Goal: Information Seeking & Learning: Compare options

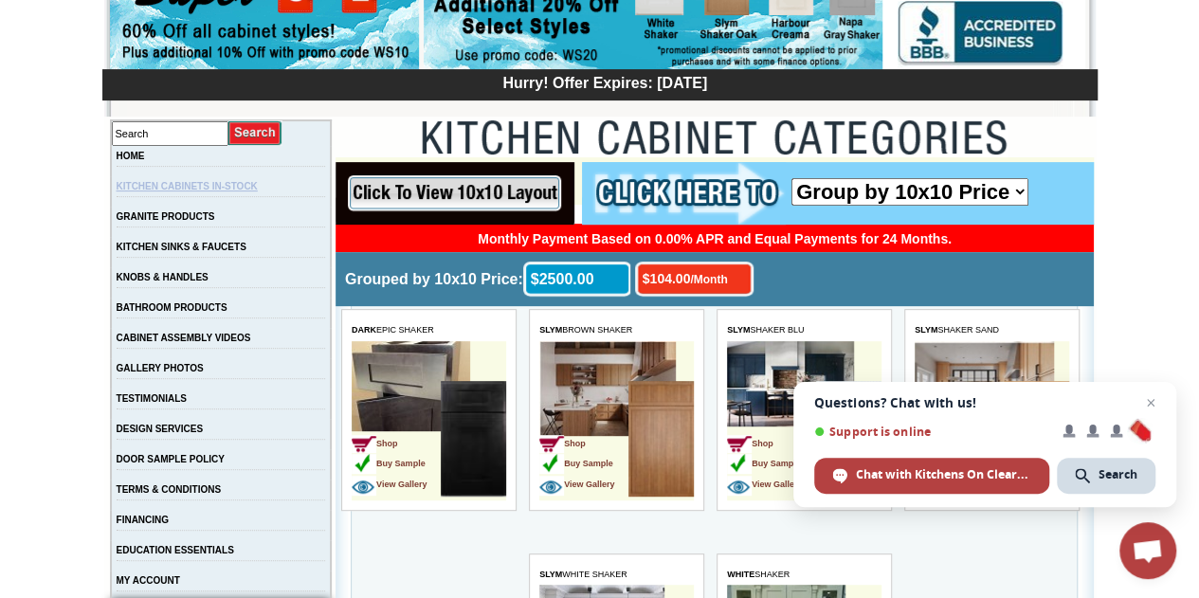
click at [217, 187] on link "KITCHEN CABINETS IN-STOCK" at bounding box center [187, 186] width 141 height 10
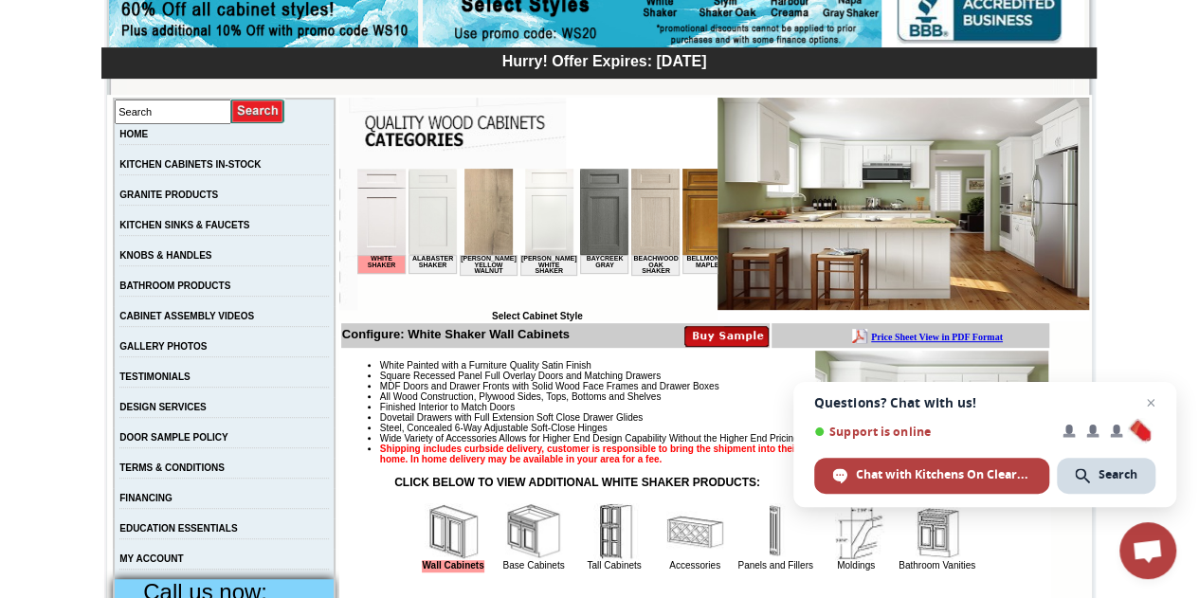
scroll to position [263, 0]
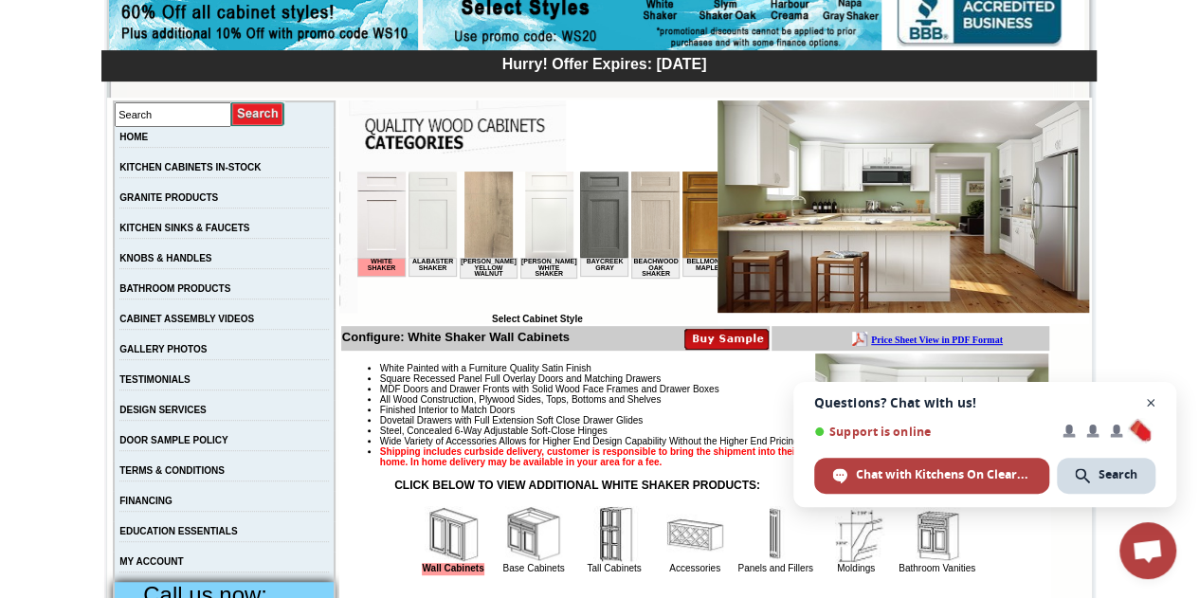
click at [1147, 403] on span "Close chat" at bounding box center [1151, 403] width 24 height 24
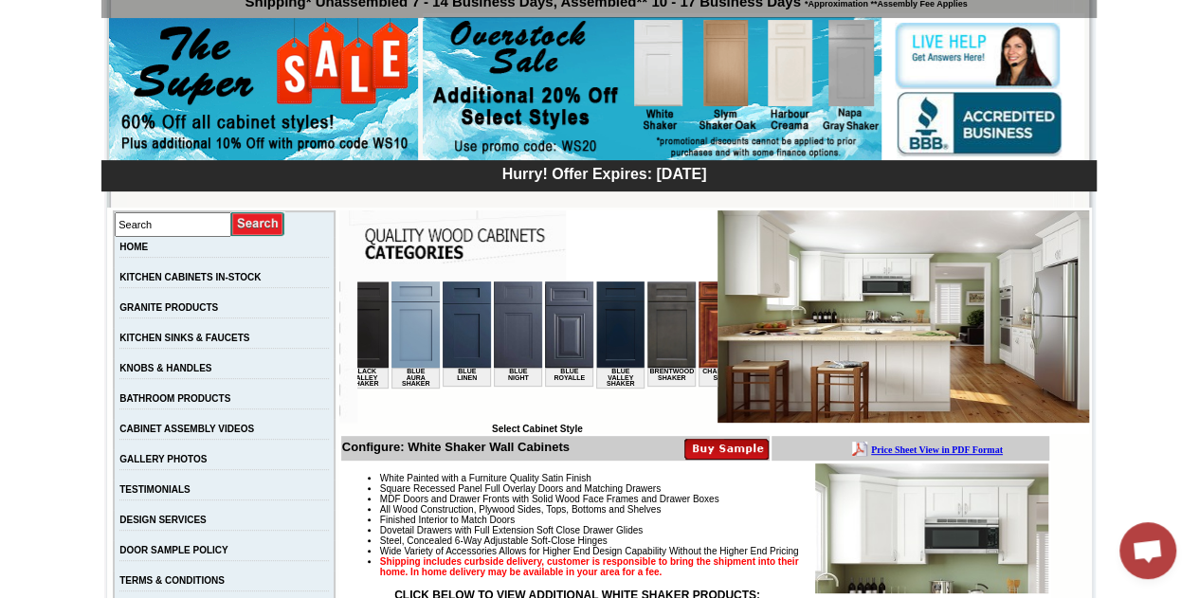
scroll to position [190, 0]
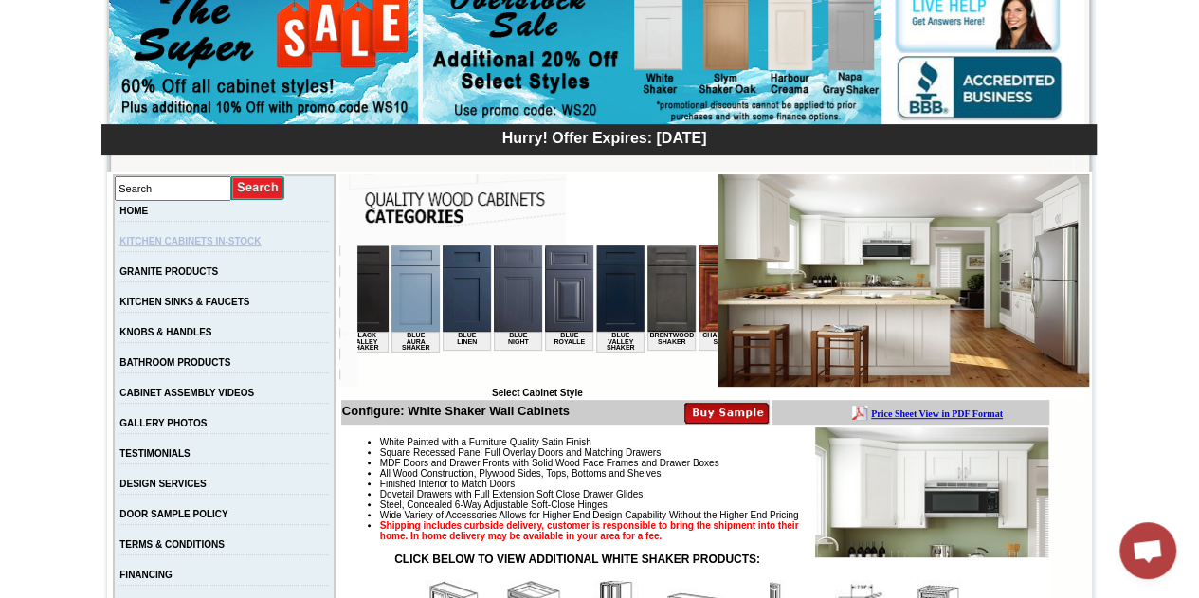
click at [252, 238] on link "KITCHEN CABINETS IN-STOCK" at bounding box center [189, 241] width 141 height 10
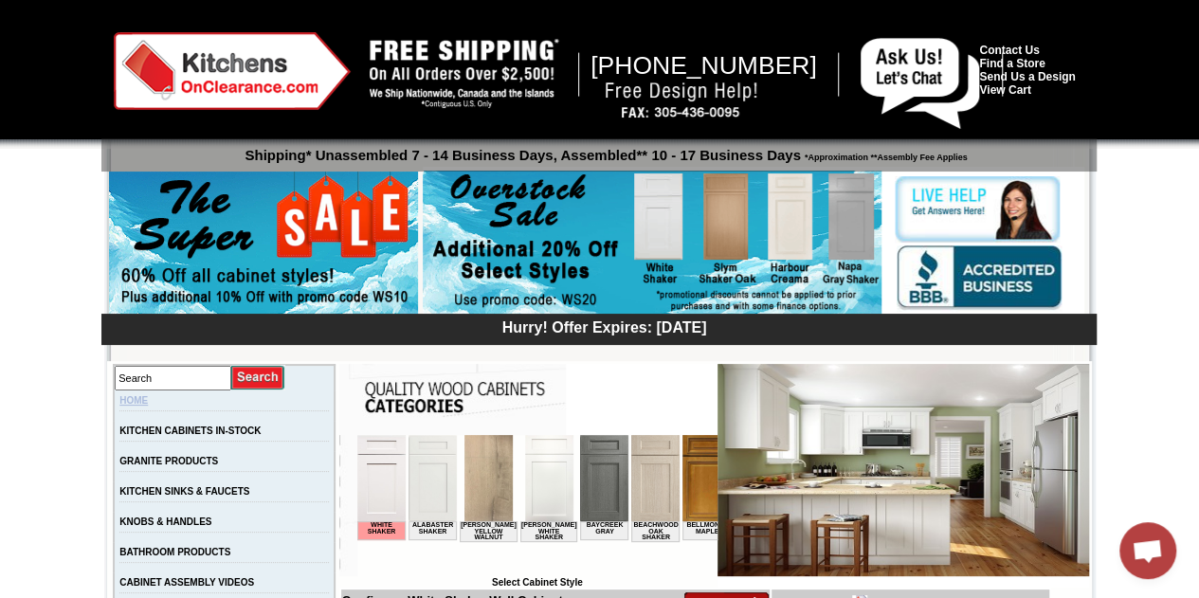
click at [148, 395] on link "HOME" at bounding box center [133, 400] width 28 height 10
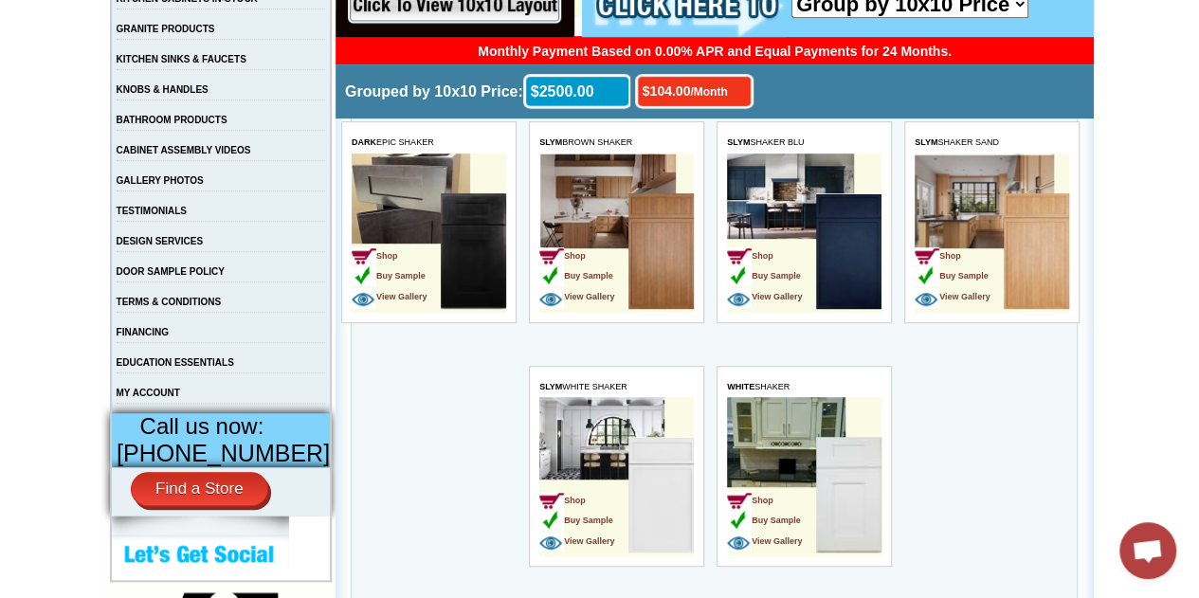
scroll to position [463, 0]
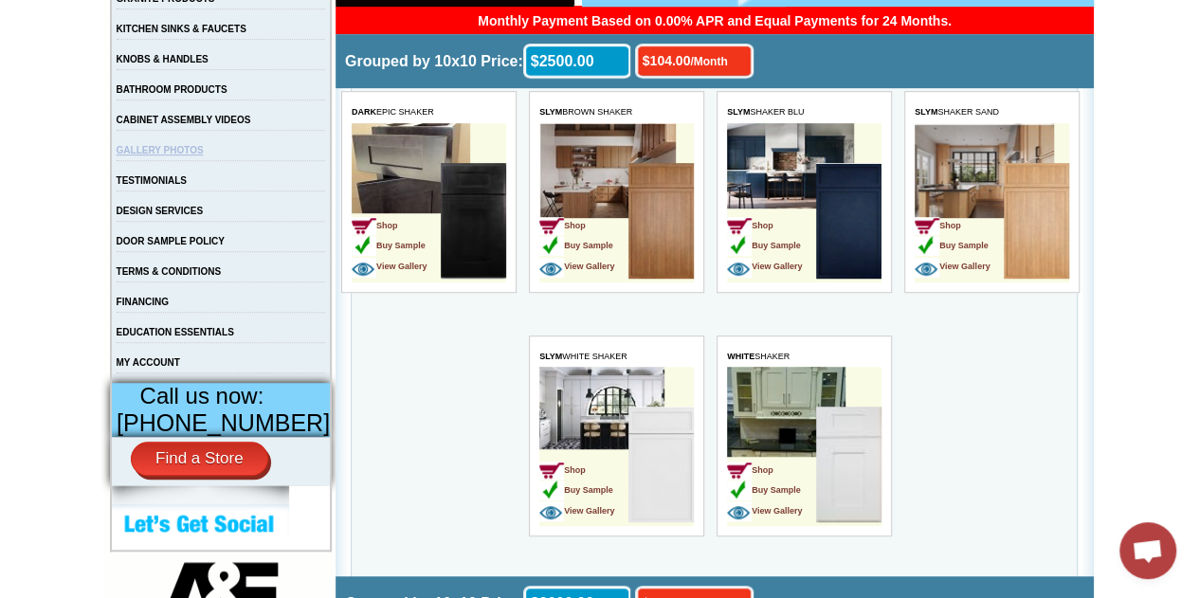
click at [179, 153] on link "GALLERY PHOTOS" at bounding box center [160, 150] width 87 height 10
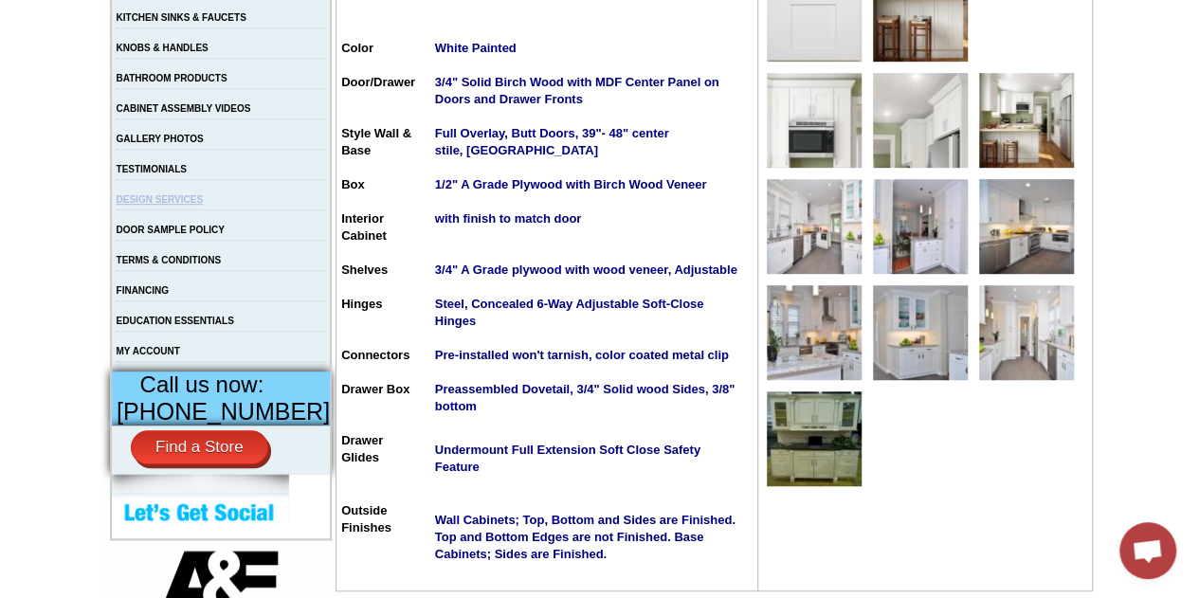
scroll to position [379, 0]
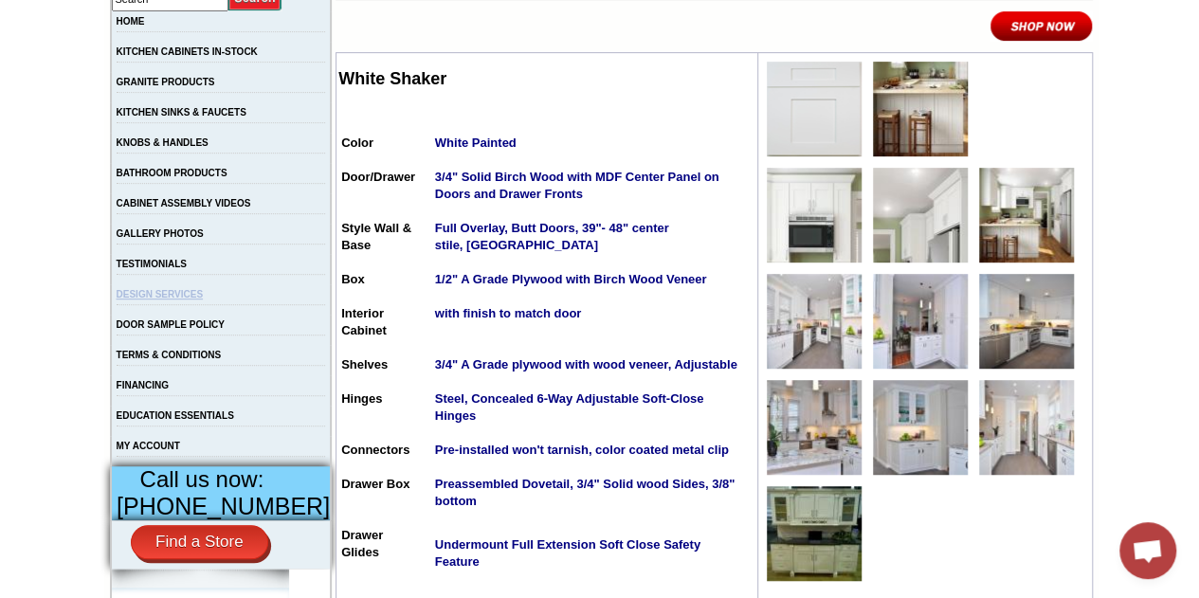
click at [197, 300] on link "DESIGN SERVICES" at bounding box center [160, 294] width 87 height 10
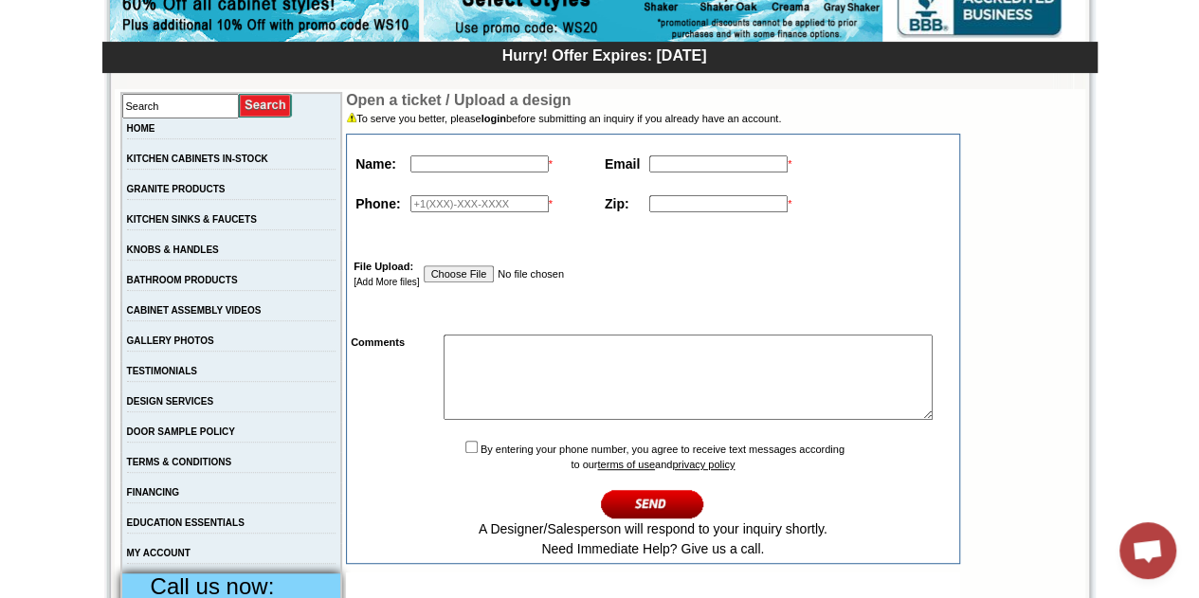
scroll to position [190, 0]
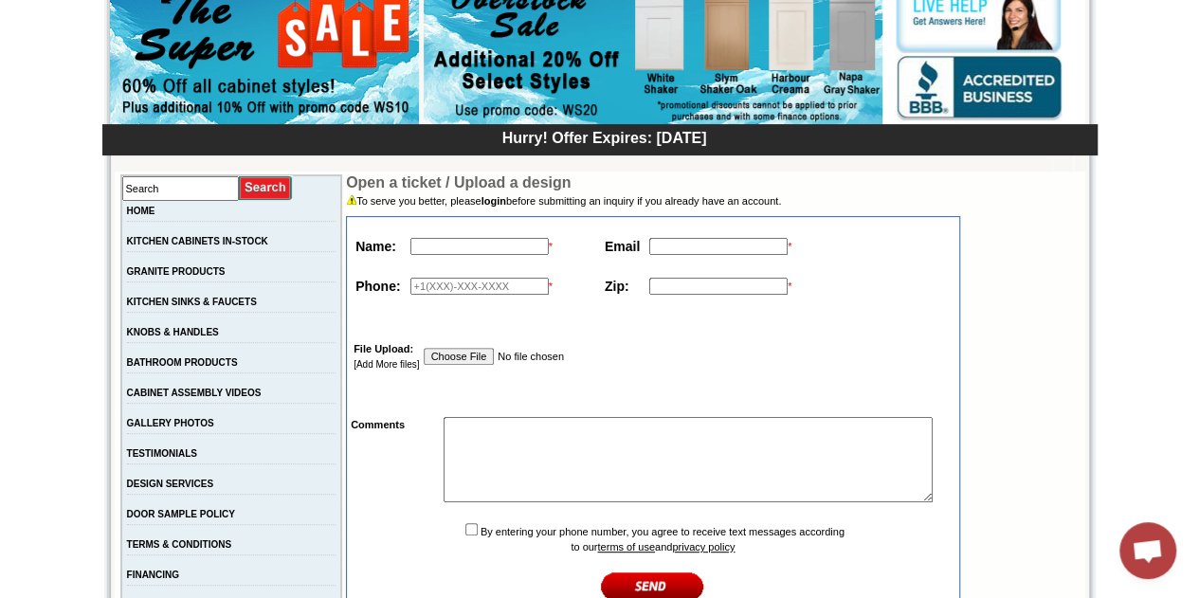
click at [210, 206] on td "HOME" at bounding box center [231, 216] width 221 height 30
click at [218, 192] on input "text" at bounding box center [180, 188] width 117 height 25
click at [161, 238] on link "KITCHEN CABINETS IN-STOCK" at bounding box center [197, 241] width 141 height 10
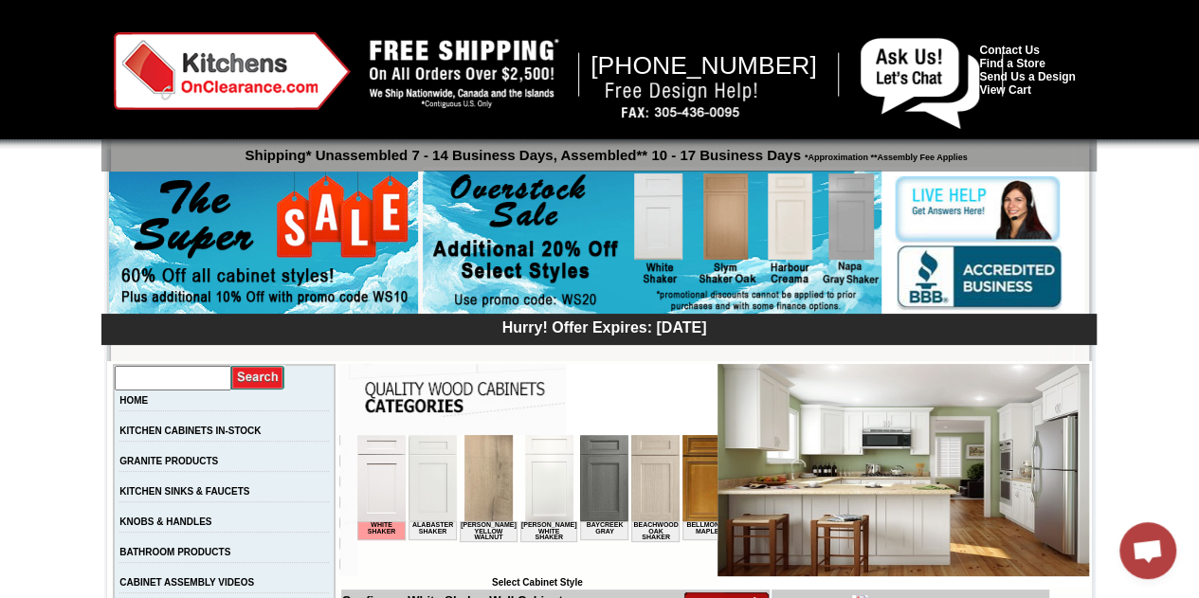
click at [231, 389] on input "text" at bounding box center [173, 378] width 117 height 25
click at [179, 434] on link "KITCHEN CABINETS IN-STOCK" at bounding box center [189, 431] width 141 height 10
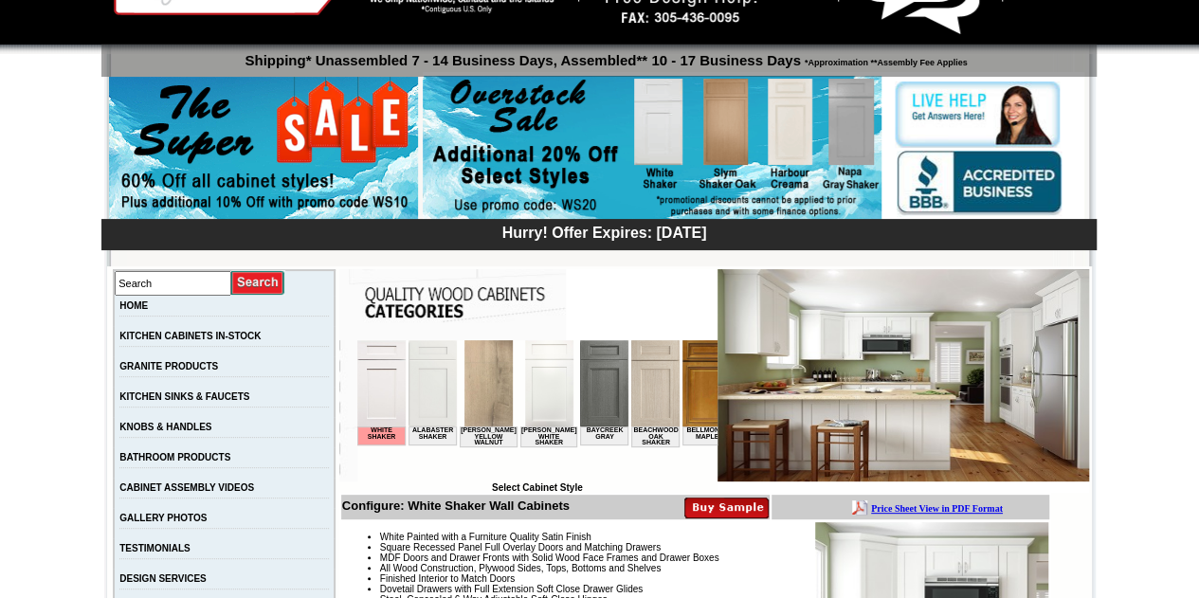
click at [383, 393] on img at bounding box center [380, 383] width 48 height 86
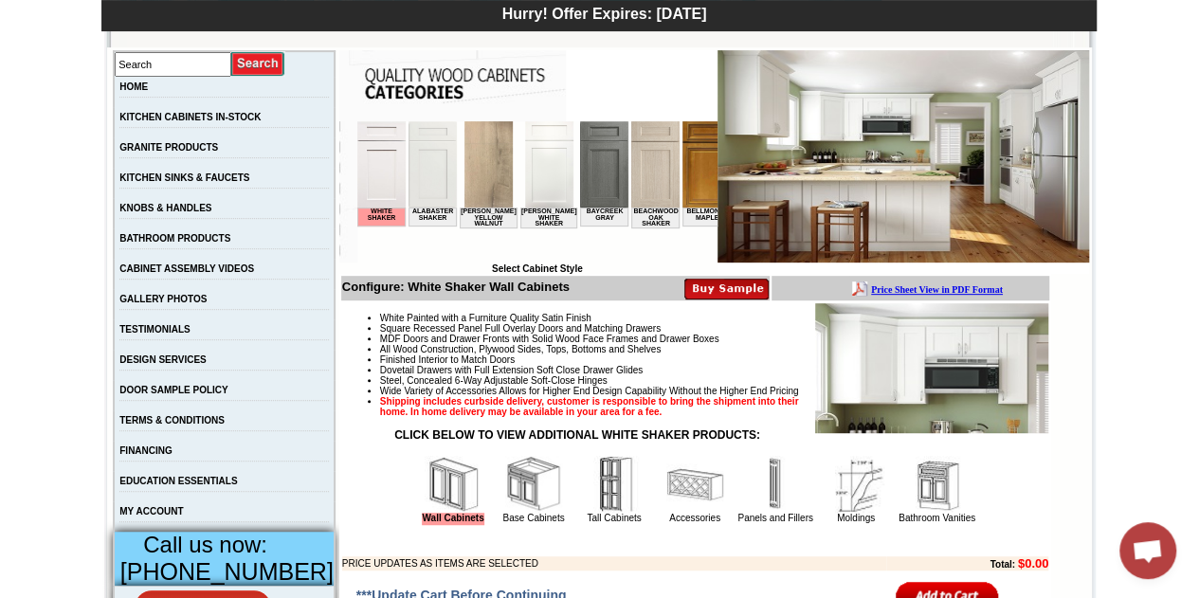
scroll to position [284, 0]
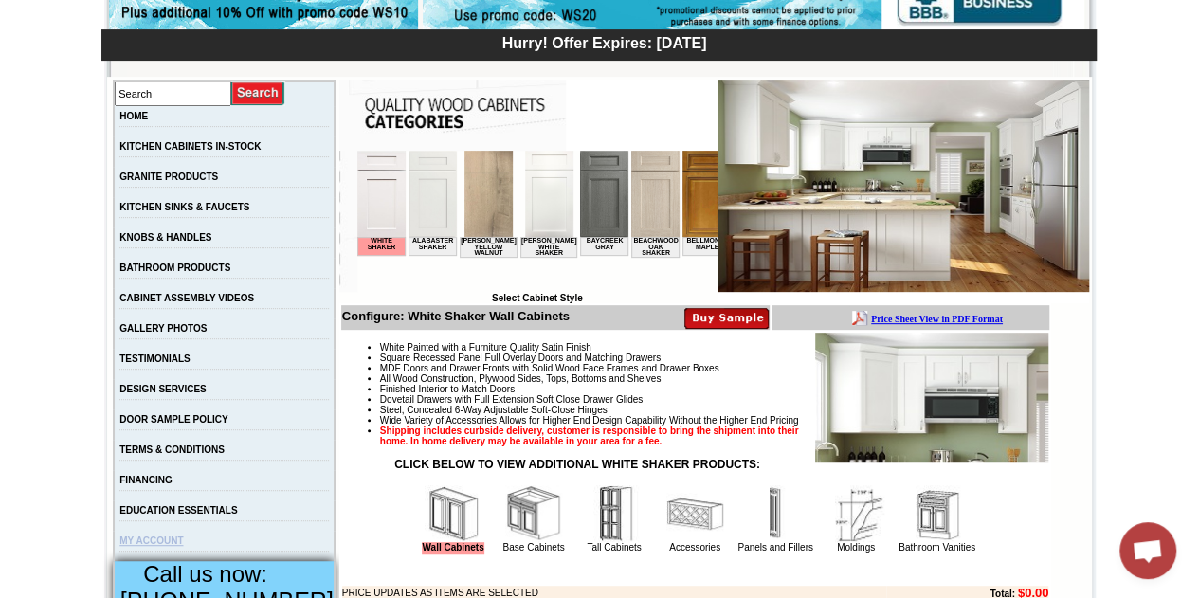
click at [173, 546] on link "MY ACCOUNT" at bounding box center [151, 541] width 64 height 10
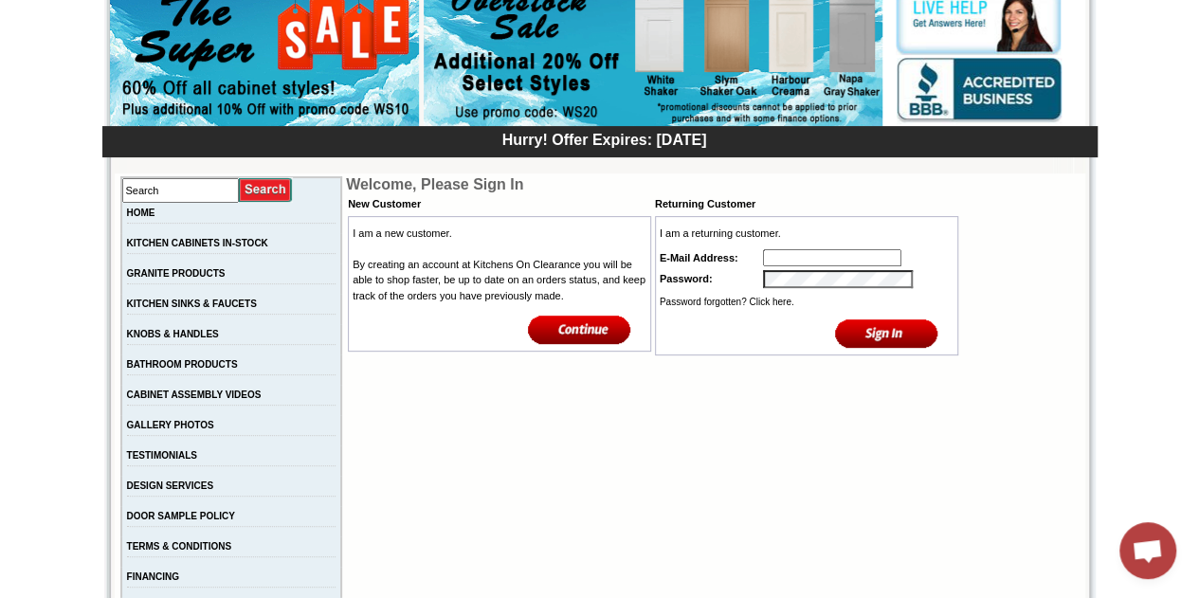
scroll to position [190, 0]
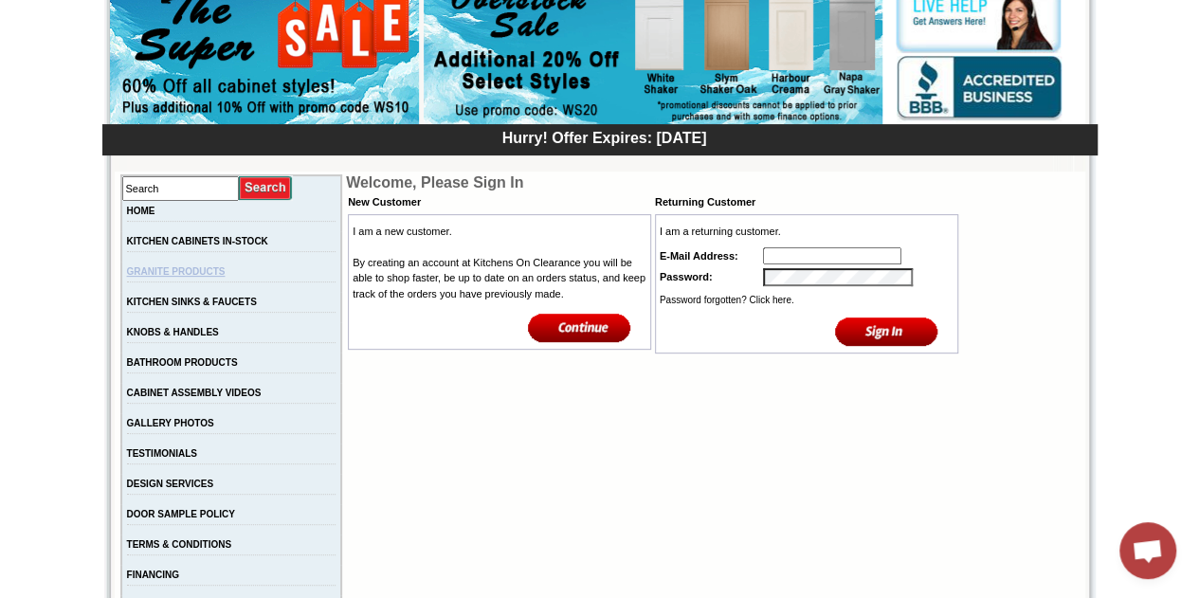
click at [193, 276] on link "GRANITE PRODUCTS" at bounding box center [176, 271] width 99 height 10
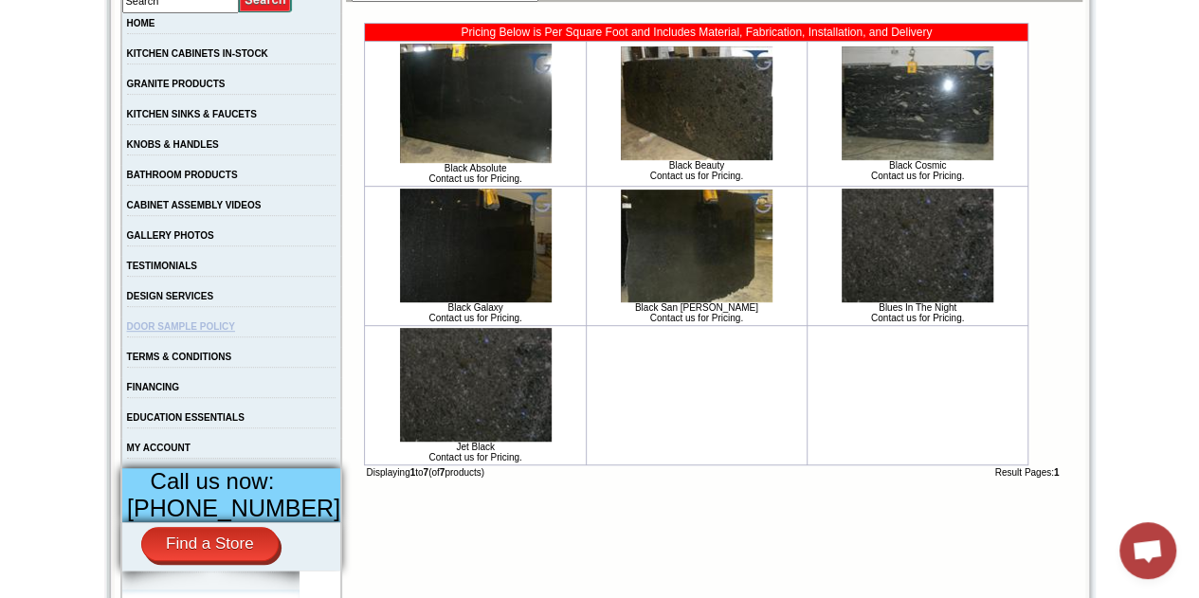
scroll to position [284, 0]
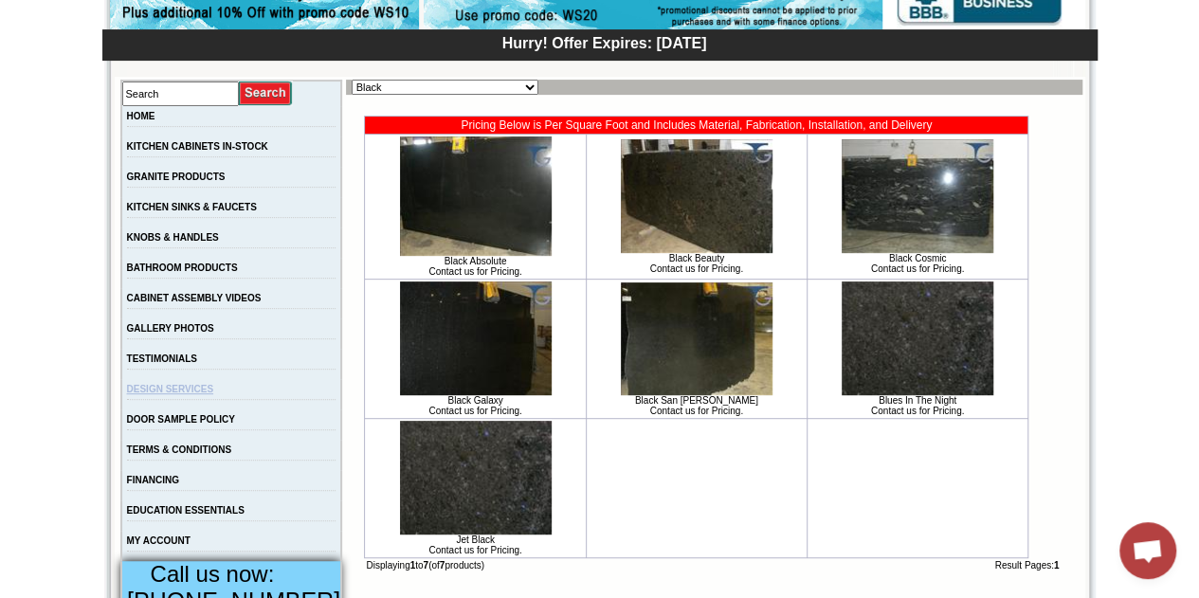
click at [197, 391] on td "DESIGN SERVICES" at bounding box center [231, 394] width 221 height 30
click at [197, 391] on link "DESIGN SERVICES" at bounding box center [170, 389] width 87 height 10
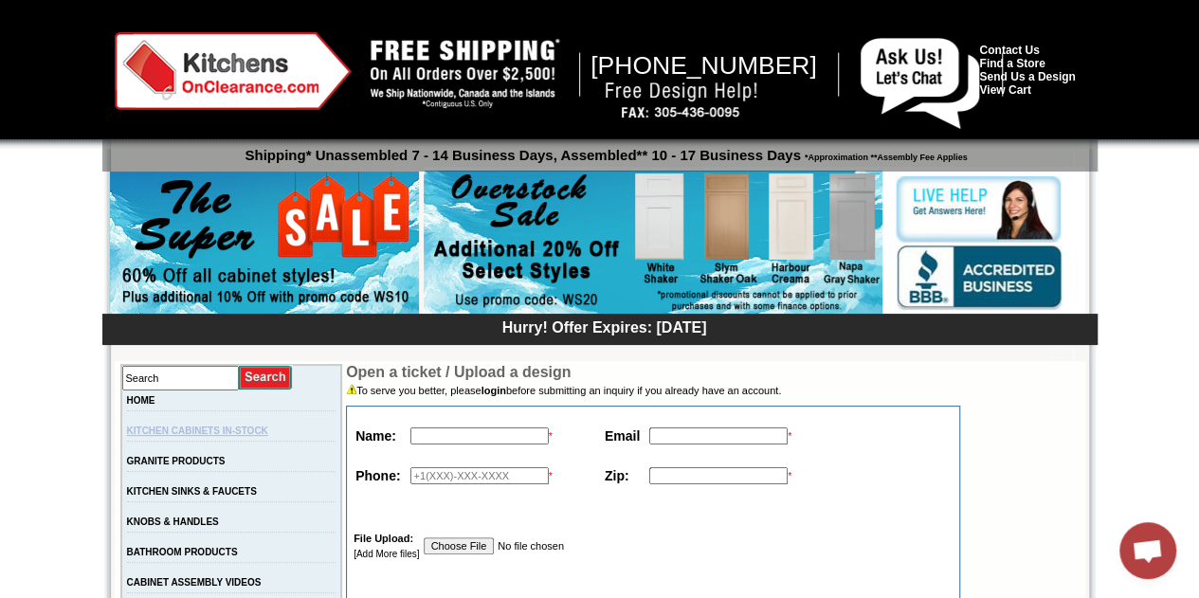
click at [184, 430] on link "KITCHEN CABINETS IN-STOCK" at bounding box center [197, 431] width 141 height 10
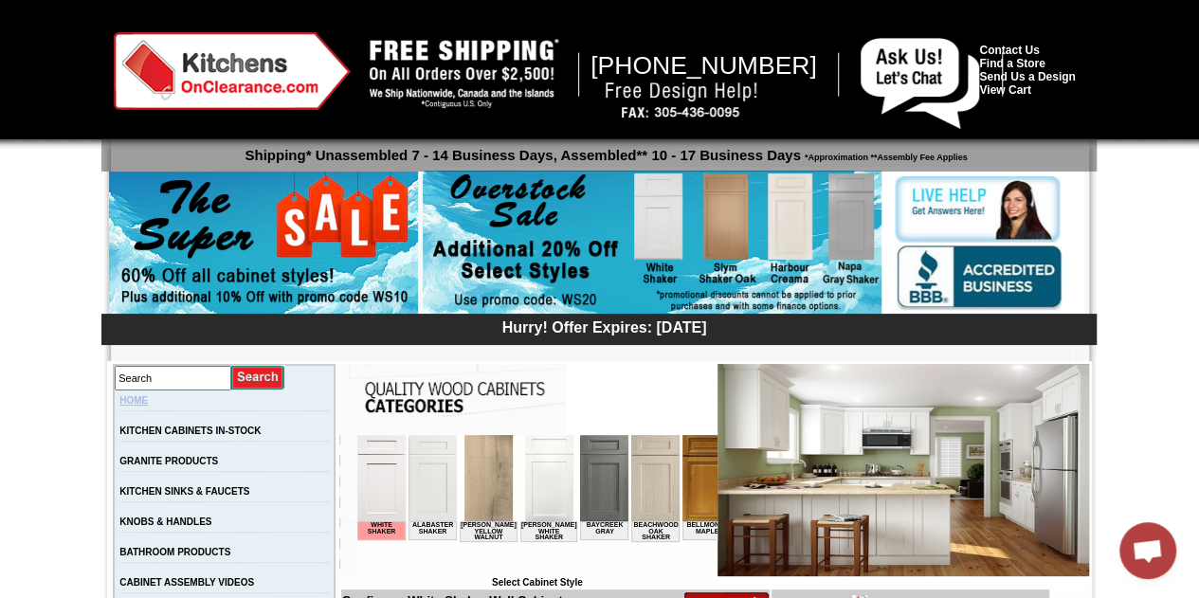
click at [148, 403] on link "HOME" at bounding box center [133, 400] width 28 height 10
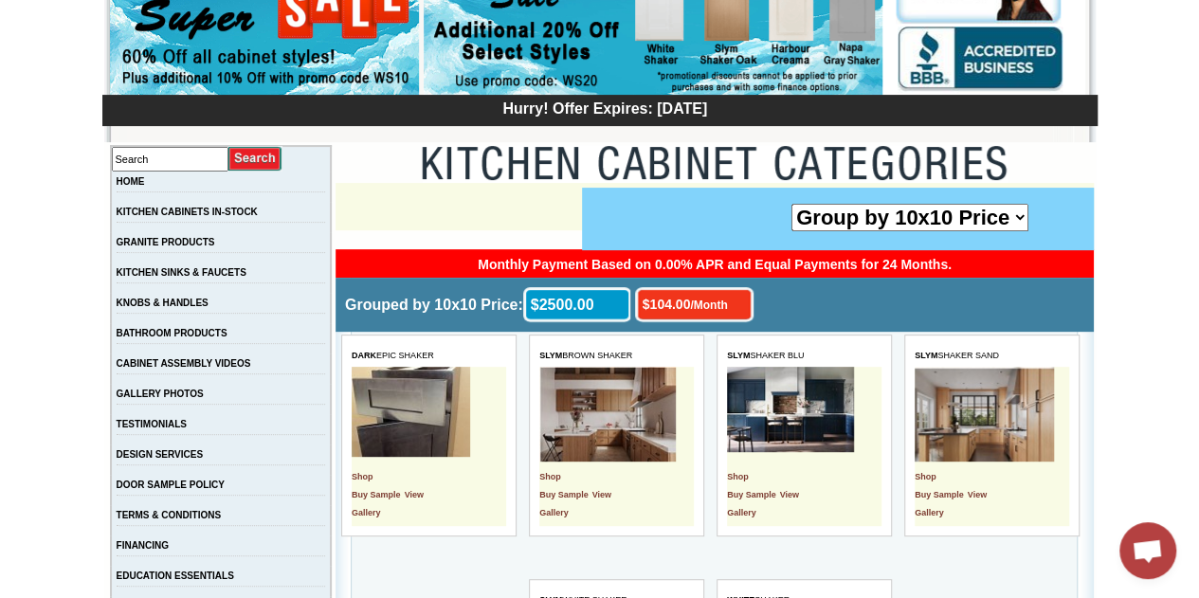
scroll to position [284, 0]
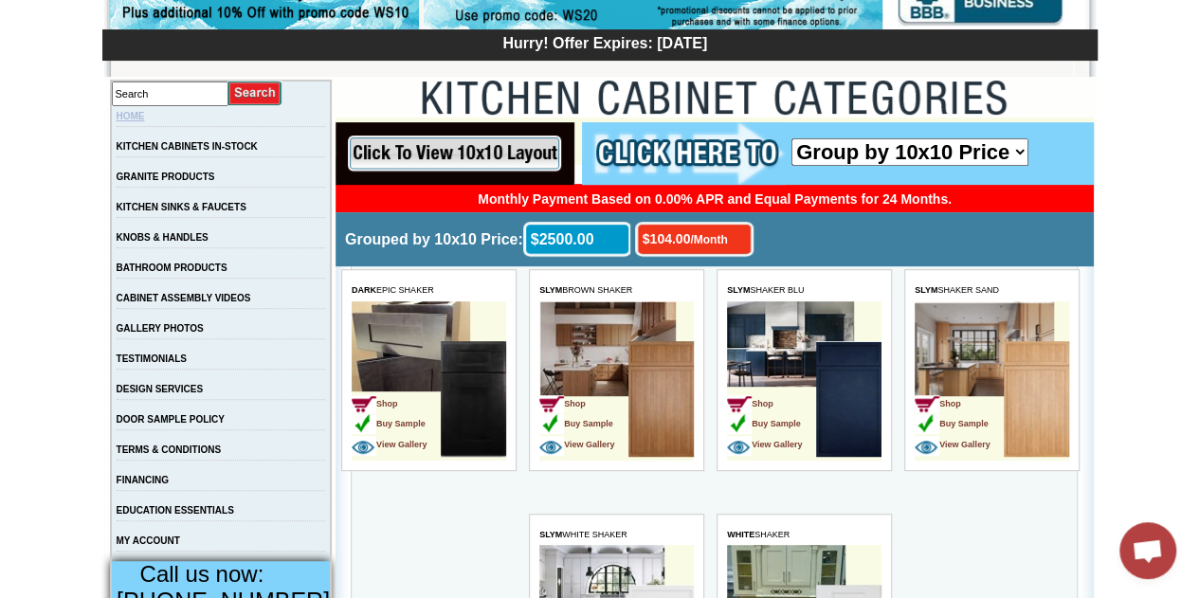
click at [145, 121] on link "HOME" at bounding box center [131, 116] width 28 height 10
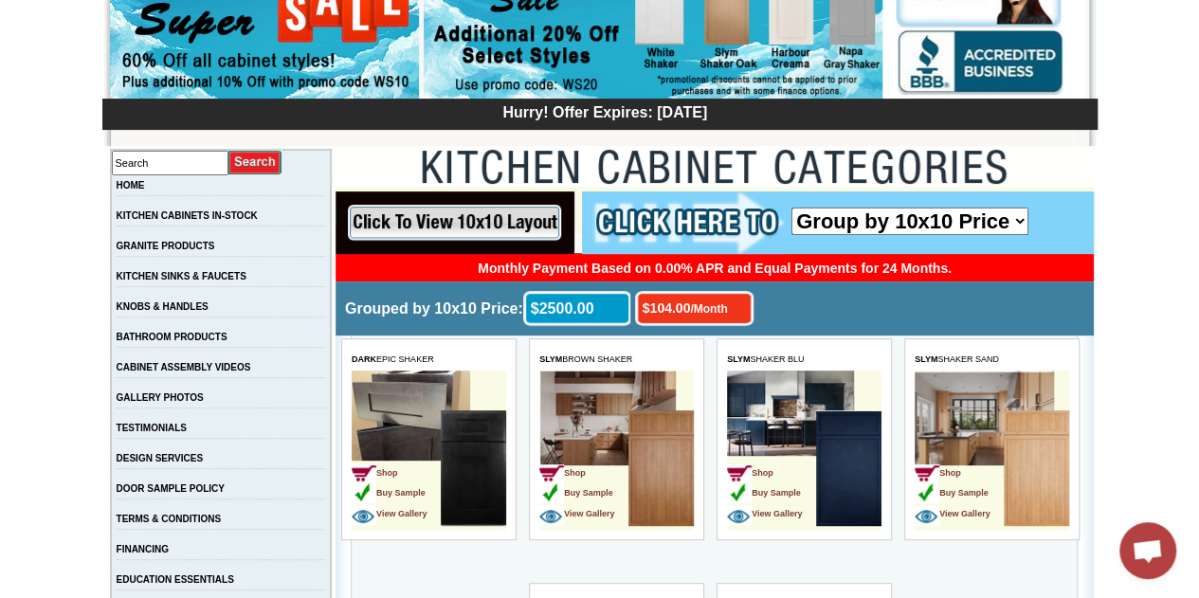
scroll to position [284, 0]
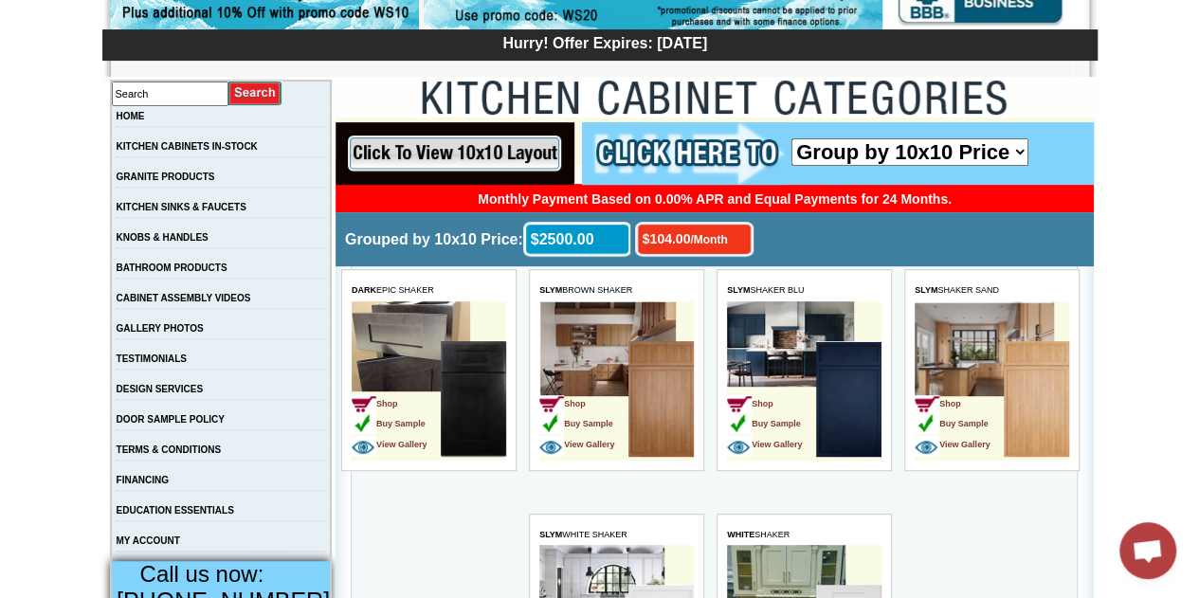
drag, startPoint x: 541, startPoint y: 357, endPoint x: 461, endPoint y: 390, distance: 86.8
click at [461, 390] on img at bounding box center [473, 399] width 65 height 116
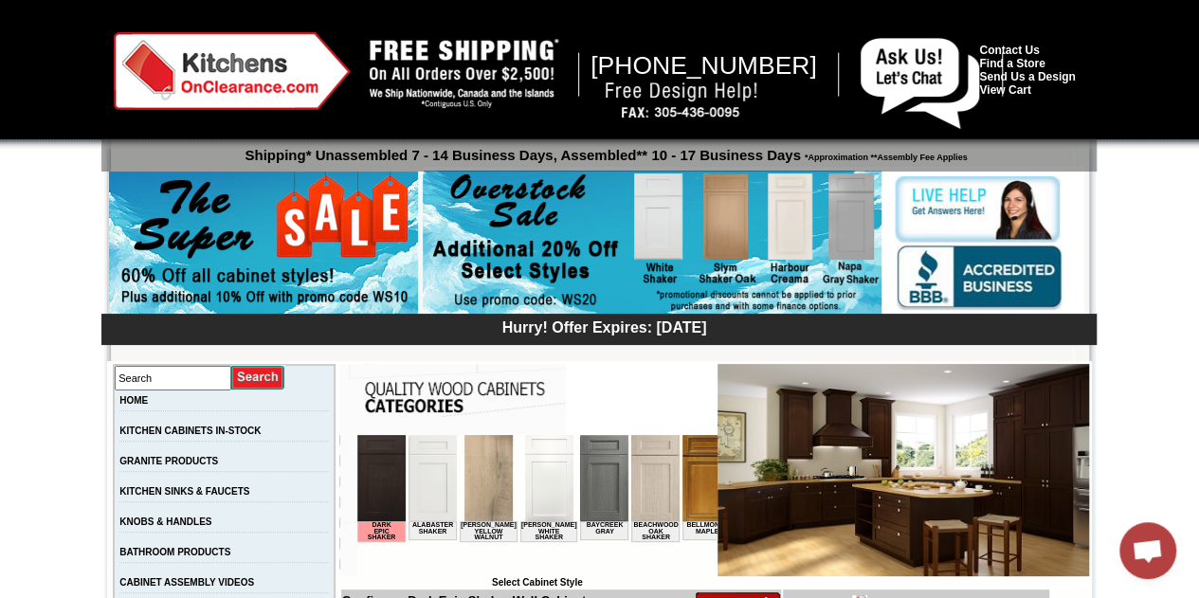
click at [426, 456] on img at bounding box center [432, 478] width 48 height 86
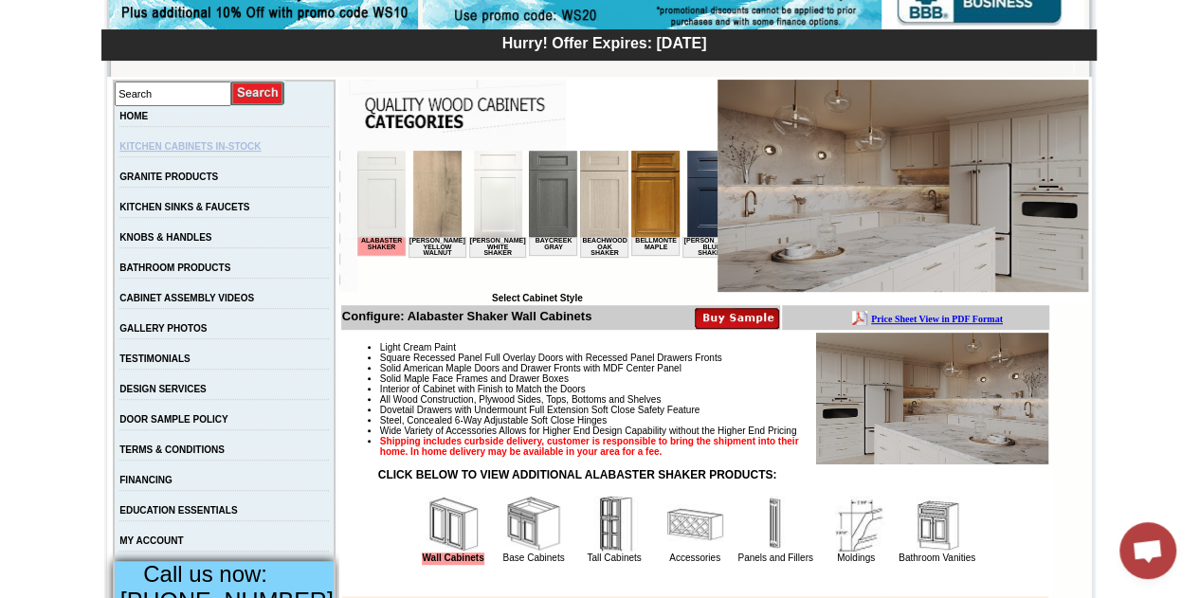
click at [191, 145] on td "KITCHEN CABINETS IN-STOCK" at bounding box center [224, 151] width 221 height 30
click at [148, 115] on link "HOME" at bounding box center [133, 116] width 28 height 10
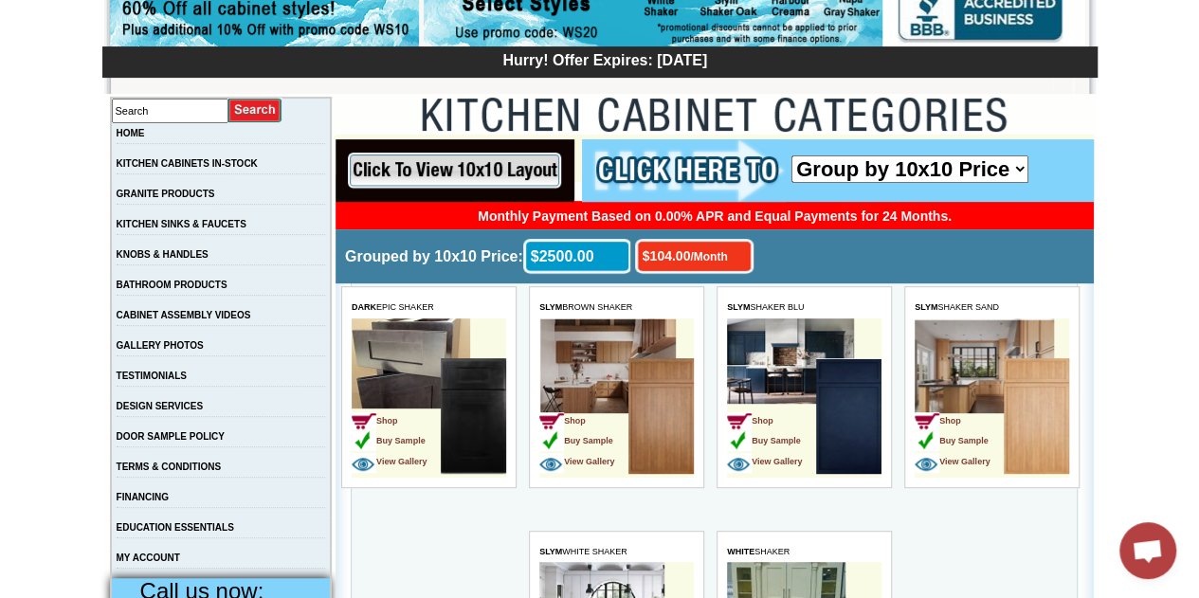
click at [508, 162] on input "image" at bounding box center [455, 170] width 239 height 63
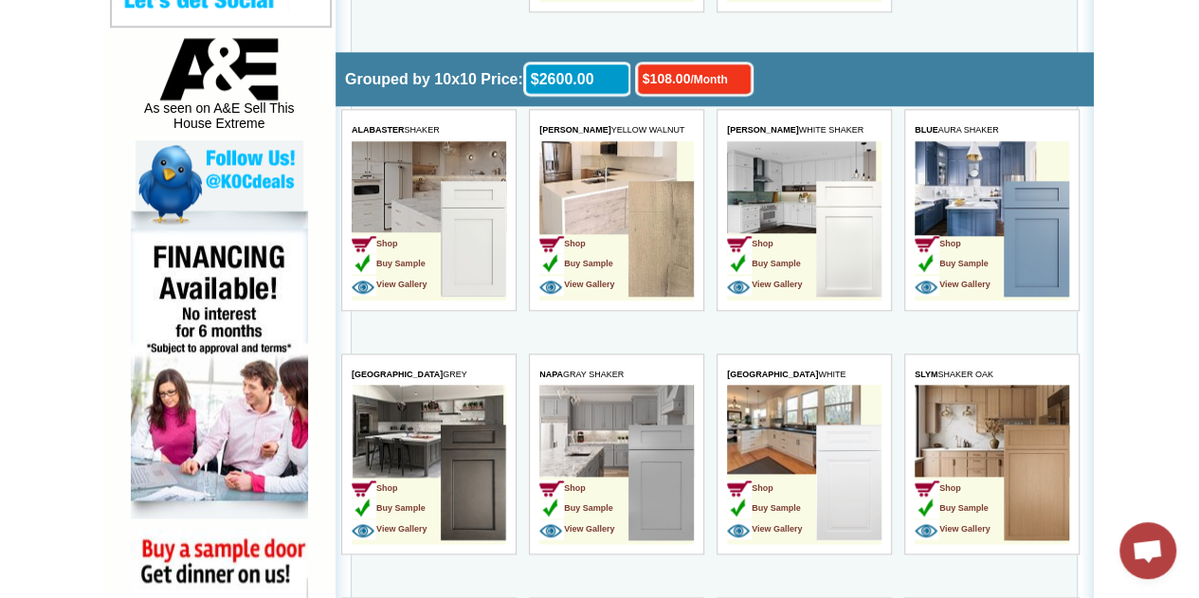
scroll to position [989, 0]
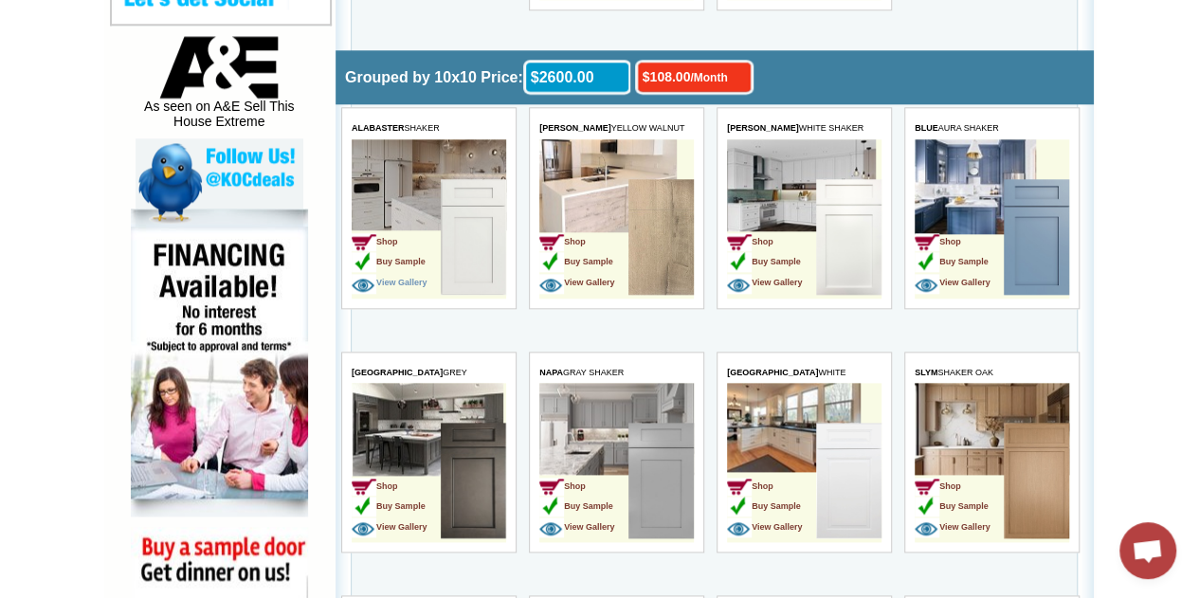
click at [412, 281] on span "View Gallery" at bounding box center [389, 282] width 75 height 9
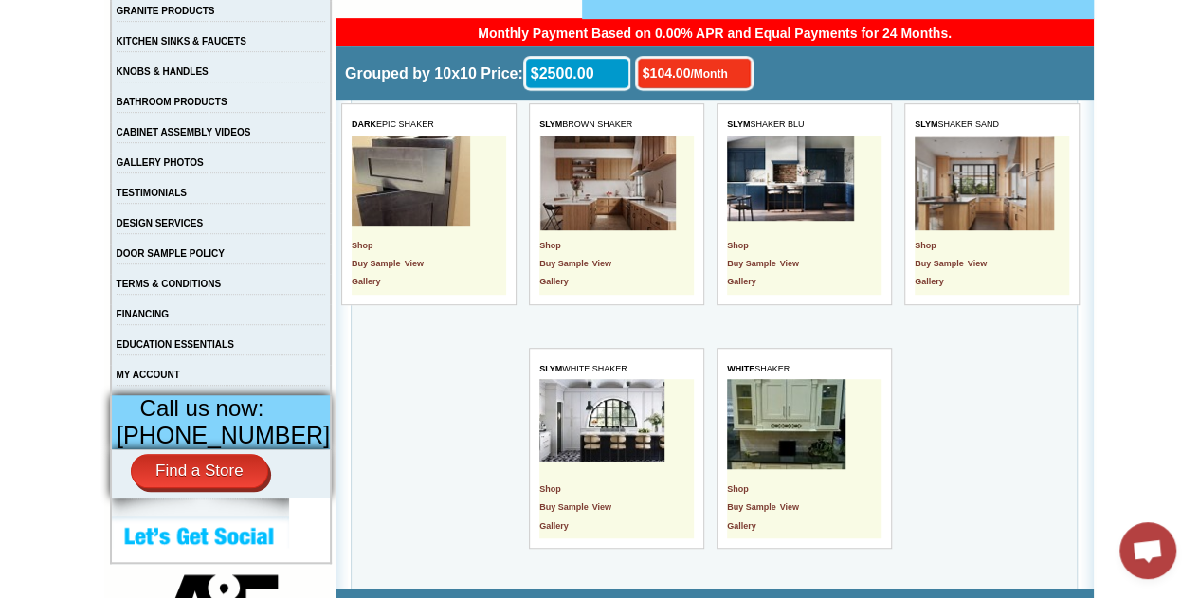
scroll to position [447, 0]
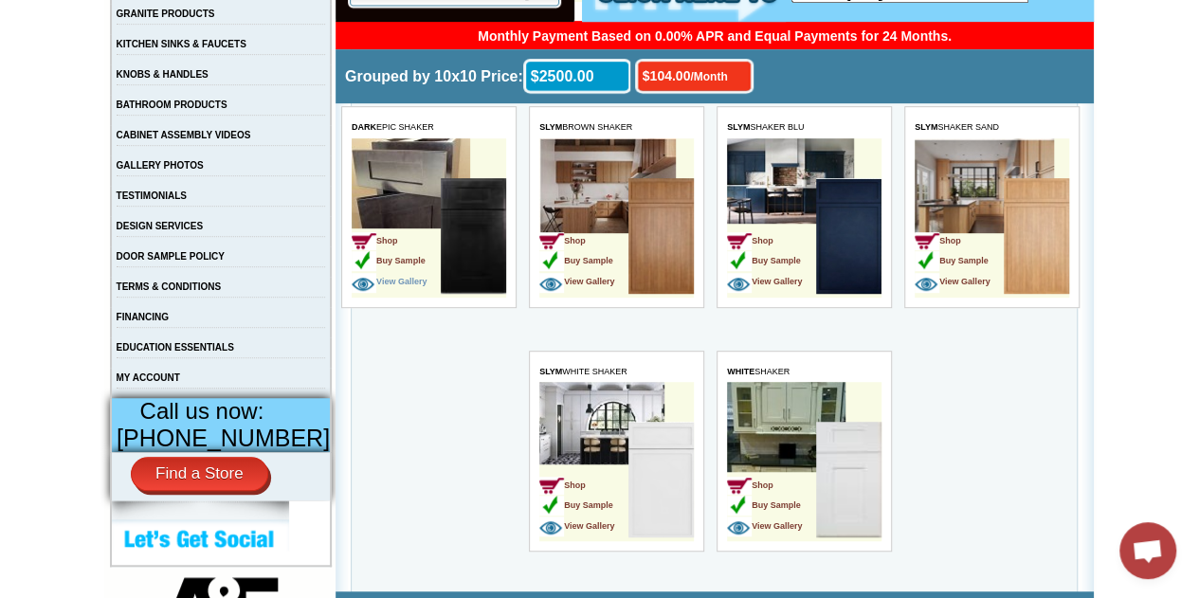
click at [398, 280] on span "View Gallery" at bounding box center [389, 281] width 75 height 9
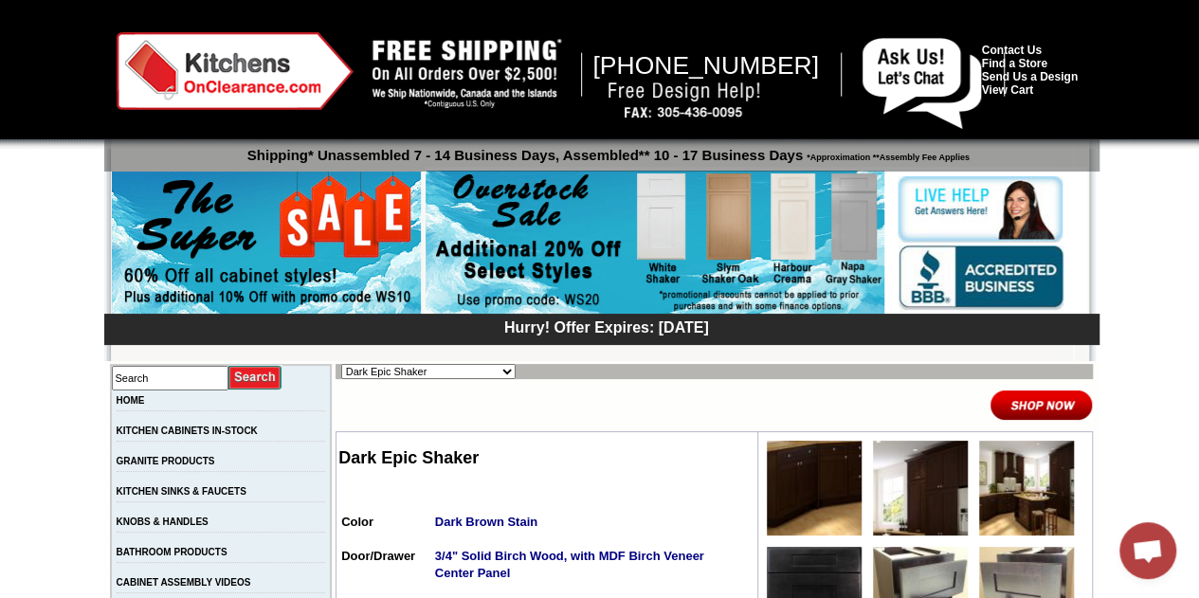
click at [409, 369] on select "Alabaster Shaker [PERSON_NAME] Yellow Walnut [PERSON_NAME] Shaker Baycreek Gray…" at bounding box center [428, 371] width 174 height 15
select select "/gallery.php?RollID=Alabaster_Shaker"
click at [341, 364] on select "Alabaster Shaker [PERSON_NAME] Yellow Walnut [PERSON_NAME] Shaker Baycreek Gray…" at bounding box center [428, 371] width 174 height 15
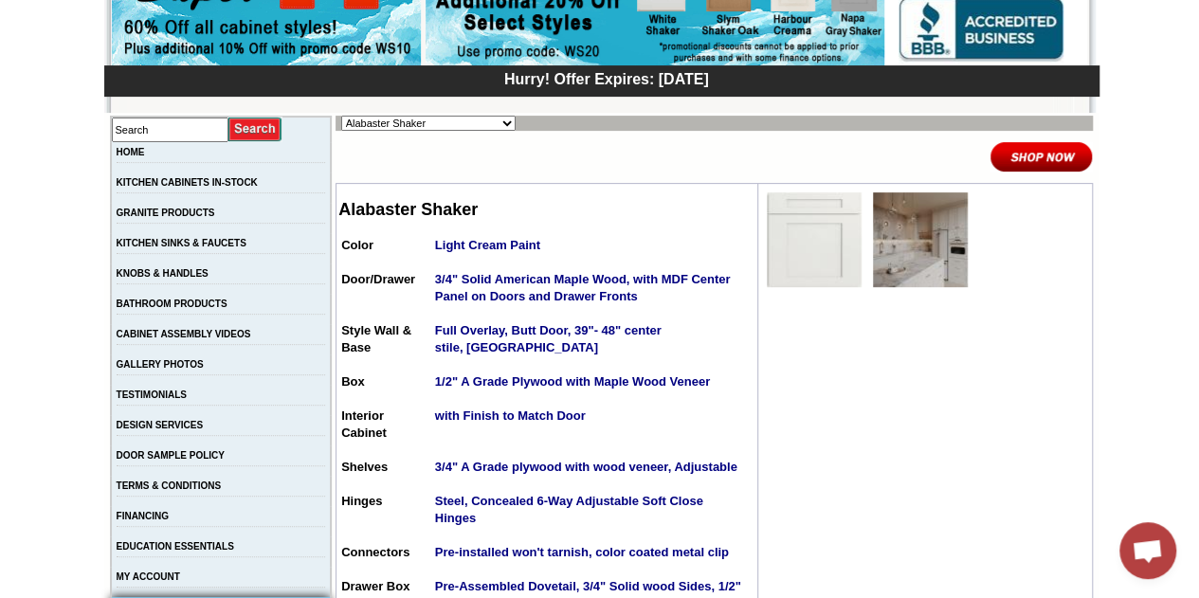
scroll to position [241, 0]
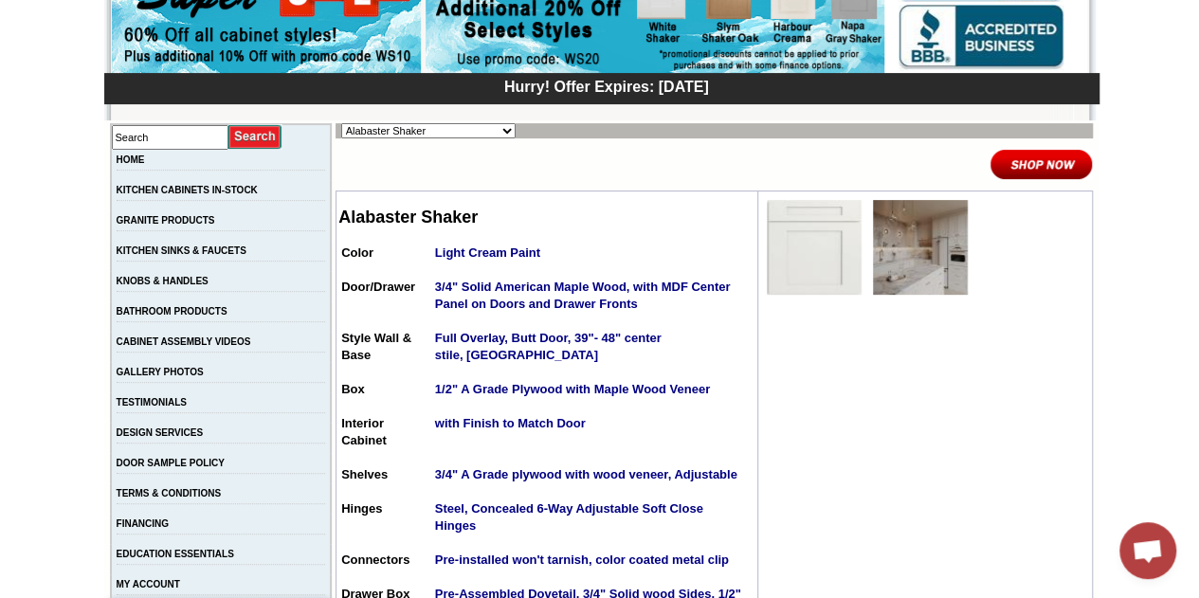
click at [427, 127] on select "Alabaster Shaker [PERSON_NAME] Yellow Walnut [PERSON_NAME] Shaker Baycreek Gray…" at bounding box center [428, 130] width 174 height 15
select select "/gallery.php?RollID=Altmann_Yellow_Walnut"
click at [341, 123] on select "Alabaster Shaker [PERSON_NAME] Yellow Walnut [PERSON_NAME] Shaker Baycreek Gray…" at bounding box center [428, 130] width 174 height 15
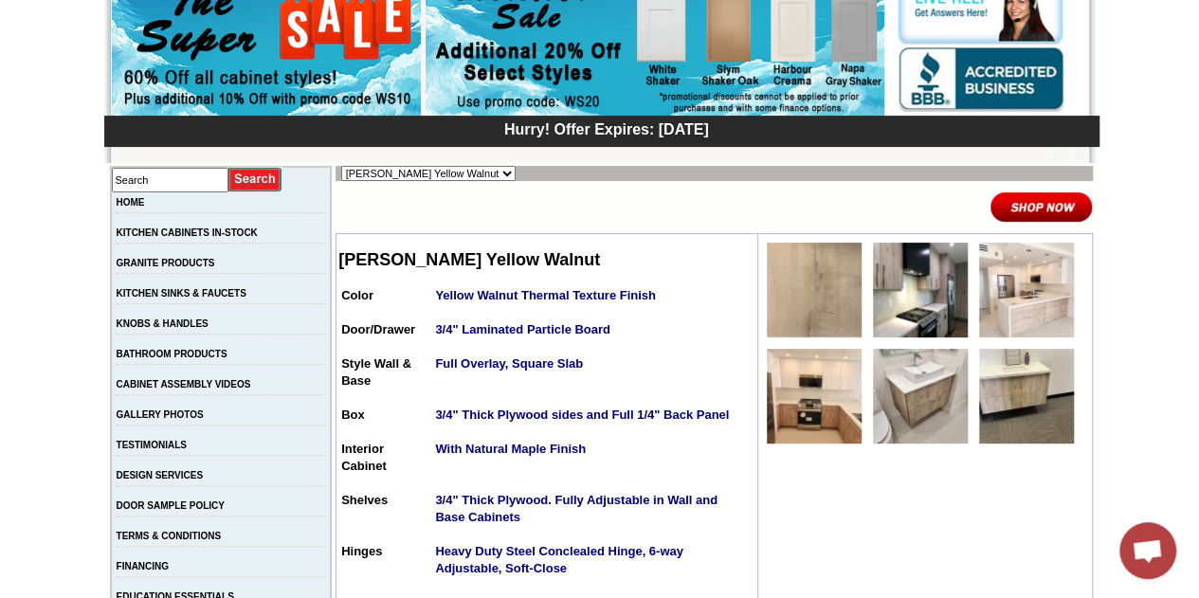
scroll to position [199, 0]
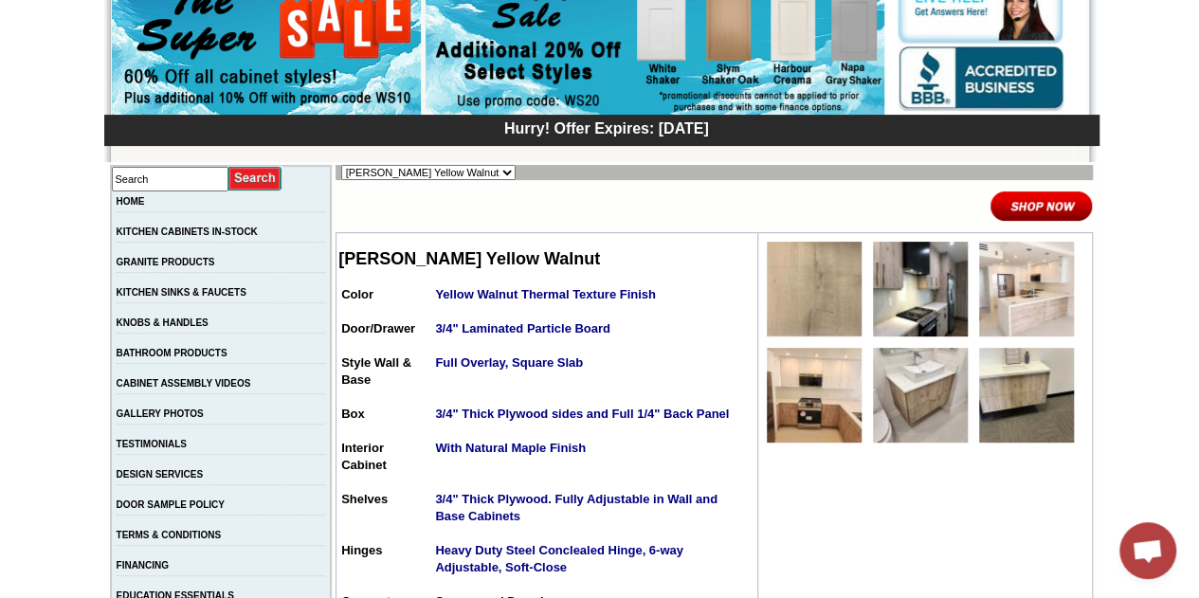
click at [382, 171] on select "Alabaster Shaker Altmann Yellow Walnut Ashton White Shaker Baycreek Gray Beachw…" at bounding box center [428, 172] width 174 height 15
select select "/gallery.php?RollID=Baycreek_Gray"
click at [341, 165] on select "Alabaster Shaker Altmann Yellow Walnut Ashton White Shaker Baycreek Gray Beachw…" at bounding box center [428, 172] width 174 height 15
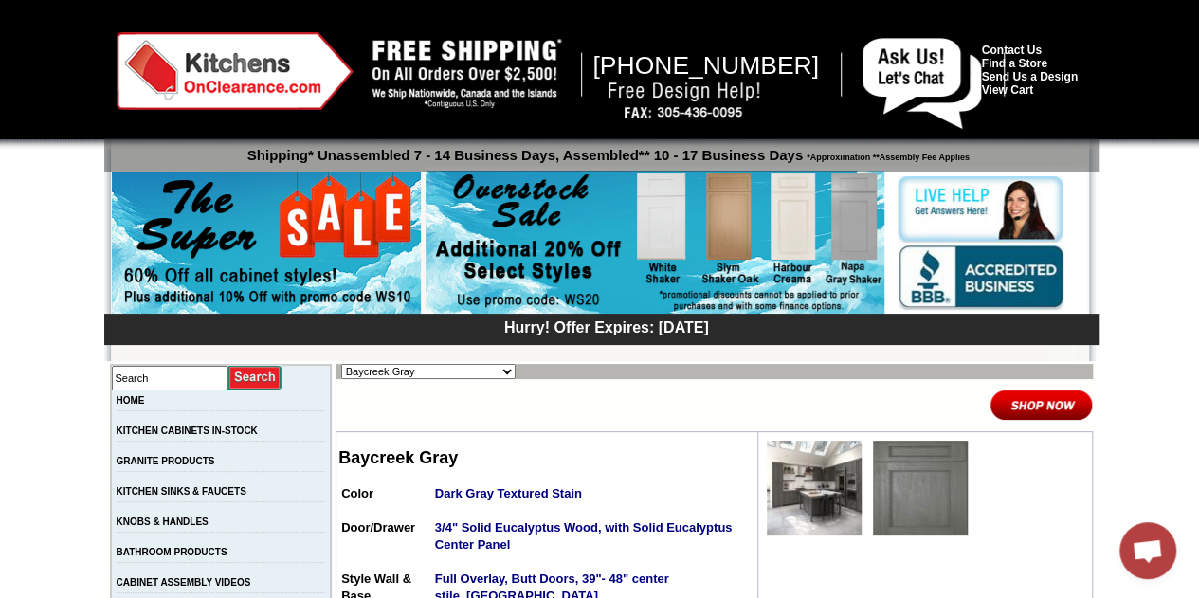
click at [428, 369] on select "Alabaster Shaker Altmann Yellow Walnut Ashton White Shaker Baycreek Gray Beachw…" at bounding box center [428, 371] width 174 height 15
select select "/gallery.php?RollID=Bellmonte_Maple"
click at [341, 364] on select "Alabaster Shaker Altmann Yellow Walnut Ashton White Shaker Baycreek Gray Beachw…" at bounding box center [428, 371] width 174 height 15
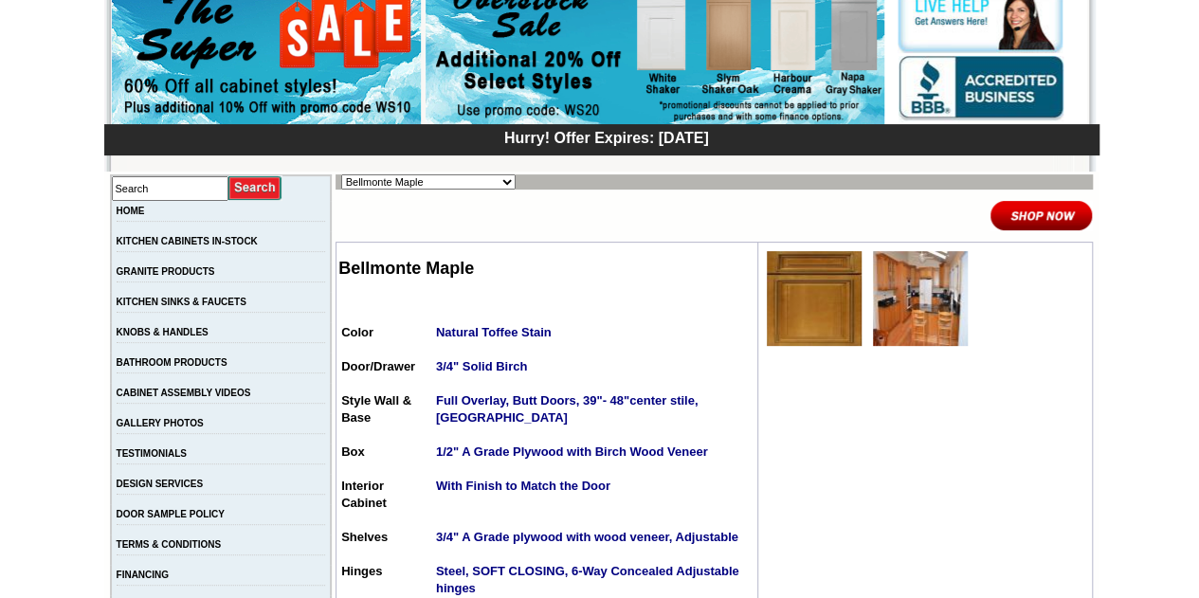
scroll to position [197, 0]
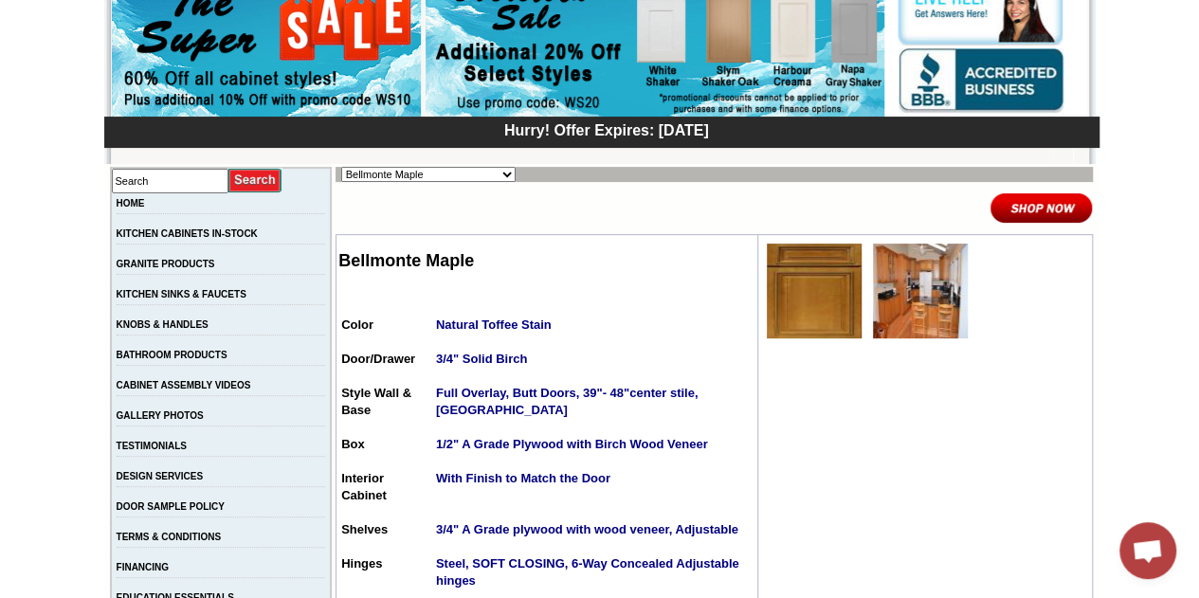
click at [447, 178] on select "Alabaster Shaker [PERSON_NAME] Yellow Walnut [PERSON_NAME] Shaker Baycreek Gray…" at bounding box center [428, 174] width 174 height 15
select select "/gallery.php?RollID=Blue_Valley_Shaker"
click at [341, 167] on select "Alabaster Shaker [PERSON_NAME] Yellow Walnut [PERSON_NAME] Shaker Baycreek Gray…" at bounding box center [428, 174] width 174 height 15
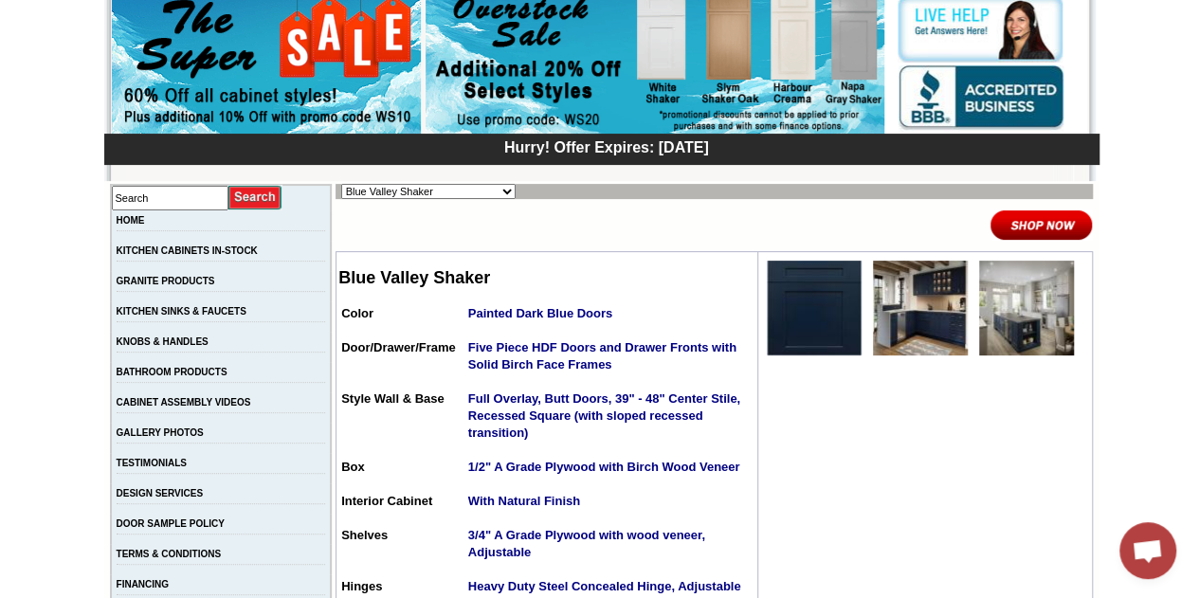
scroll to position [186, 0]
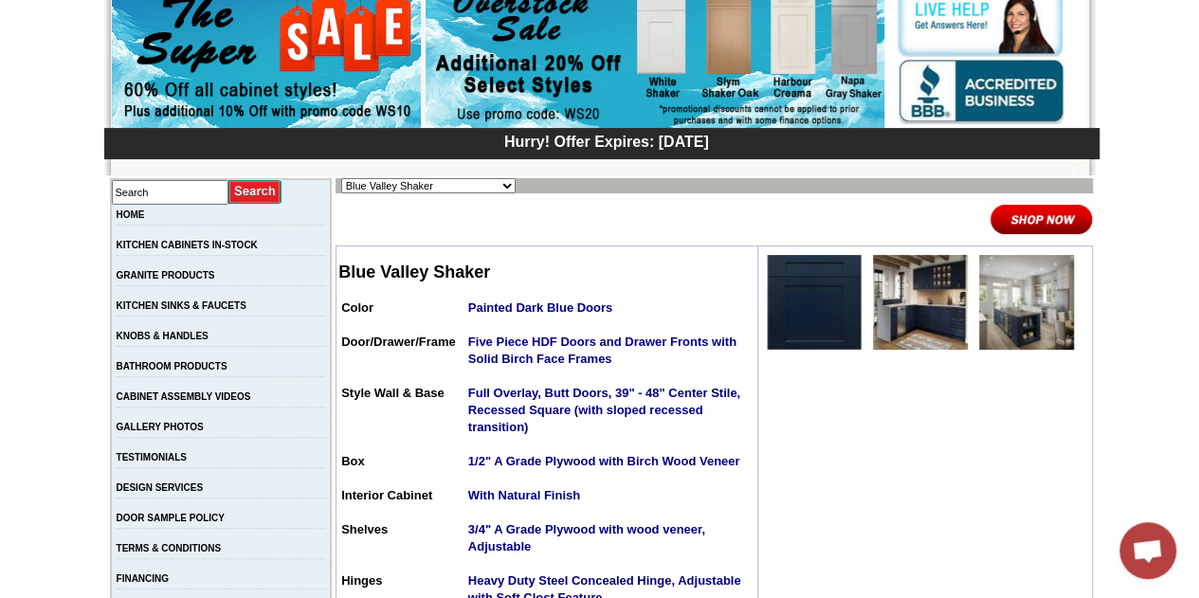
click at [942, 318] on img at bounding box center [920, 302] width 95 height 95
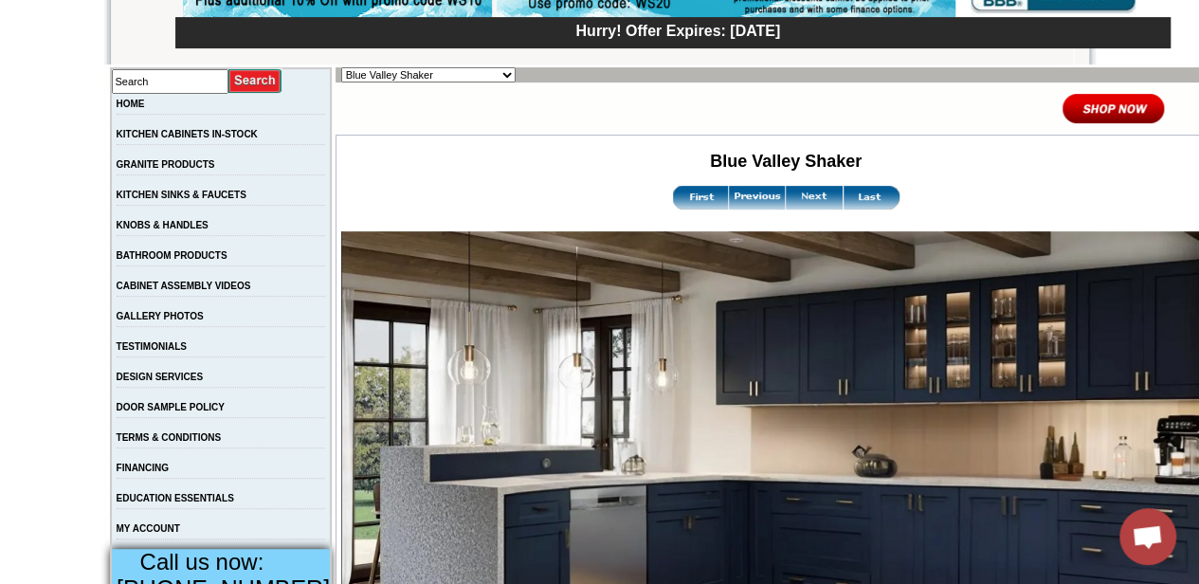
scroll to position [300, 0]
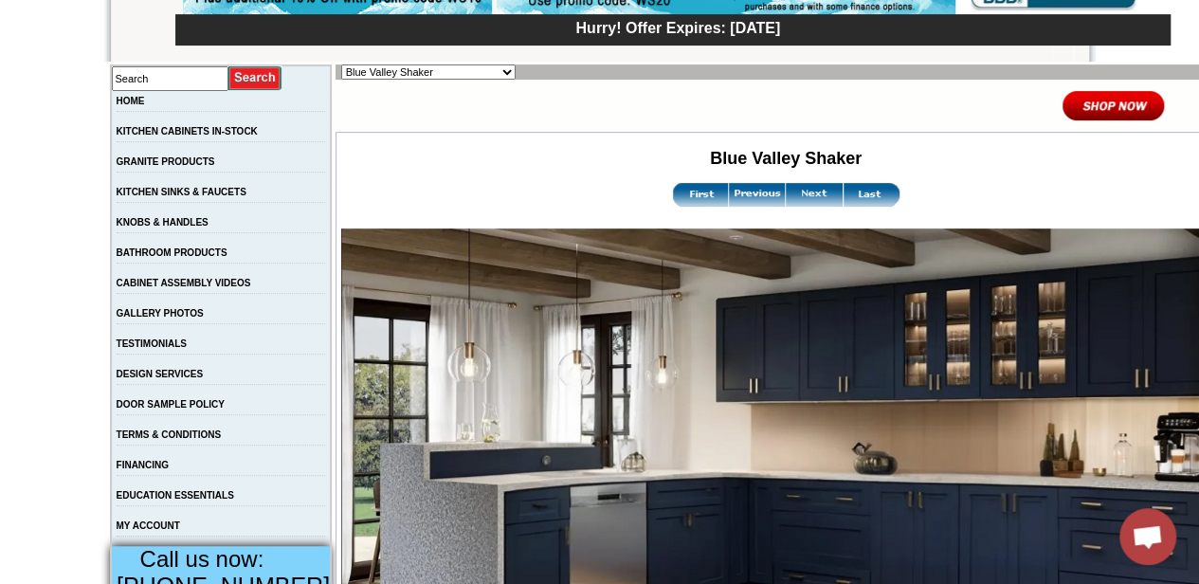
click at [400, 69] on select "Alabaster Shaker [PERSON_NAME] Yellow Walnut [PERSON_NAME] Shaker Baycreek Gray…" at bounding box center [428, 71] width 174 height 15
select select "/gallery.php?RollID=Brentwood_Shaker"
click at [341, 64] on select "Alabaster Shaker [PERSON_NAME] Yellow Walnut [PERSON_NAME] Shaker Baycreek Gray…" at bounding box center [428, 71] width 174 height 15
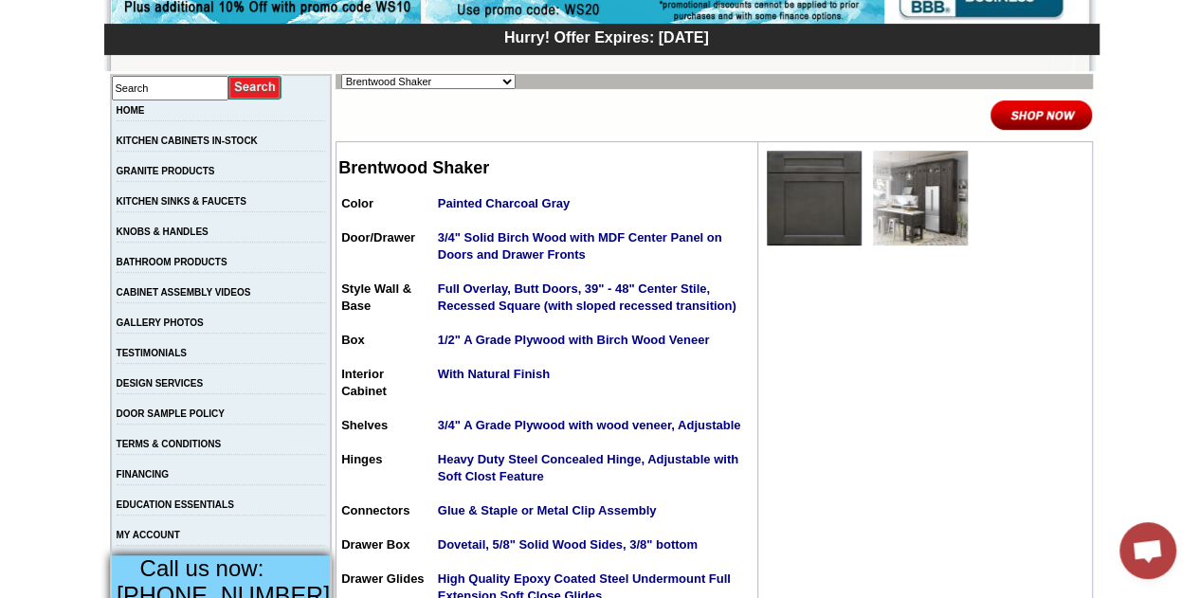
scroll to position [294, 0]
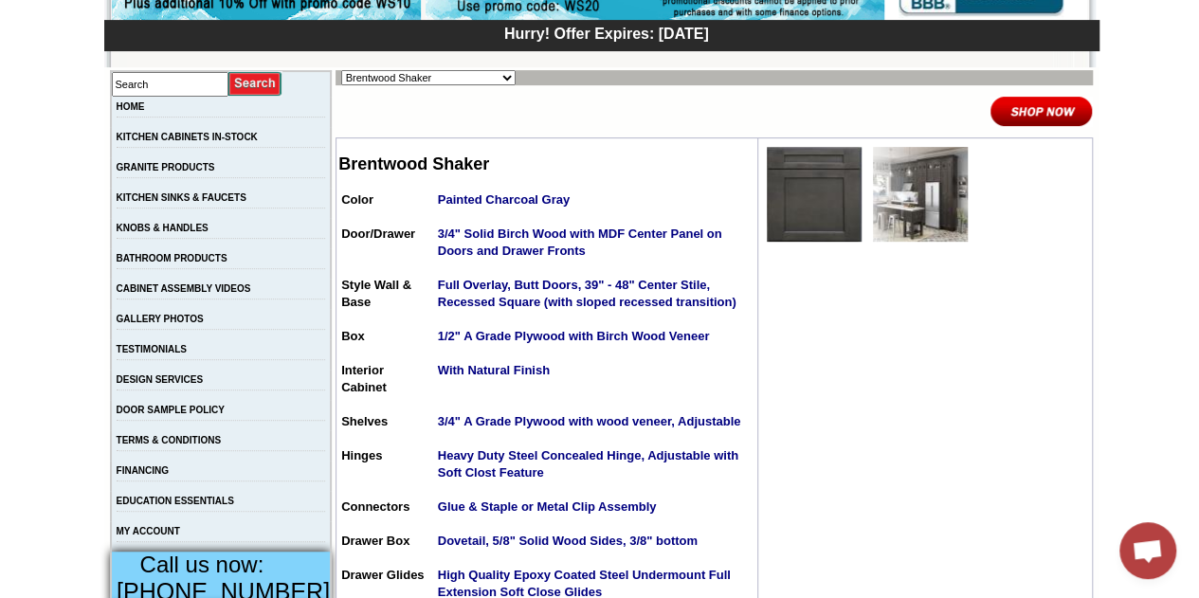
click at [449, 71] on select "Alabaster Shaker Altmann Yellow Walnut Ashton White Shaker Baycreek Gray Beachw…" at bounding box center [428, 77] width 174 height 15
select select "/gallery.php?RollID=Hanover_Stone"
click at [341, 70] on select "Alabaster Shaker Altmann Yellow Walnut Ashton White Shaker Baycreek Gray Beachw…" at bounding box center [428, 77] width 174 height 15
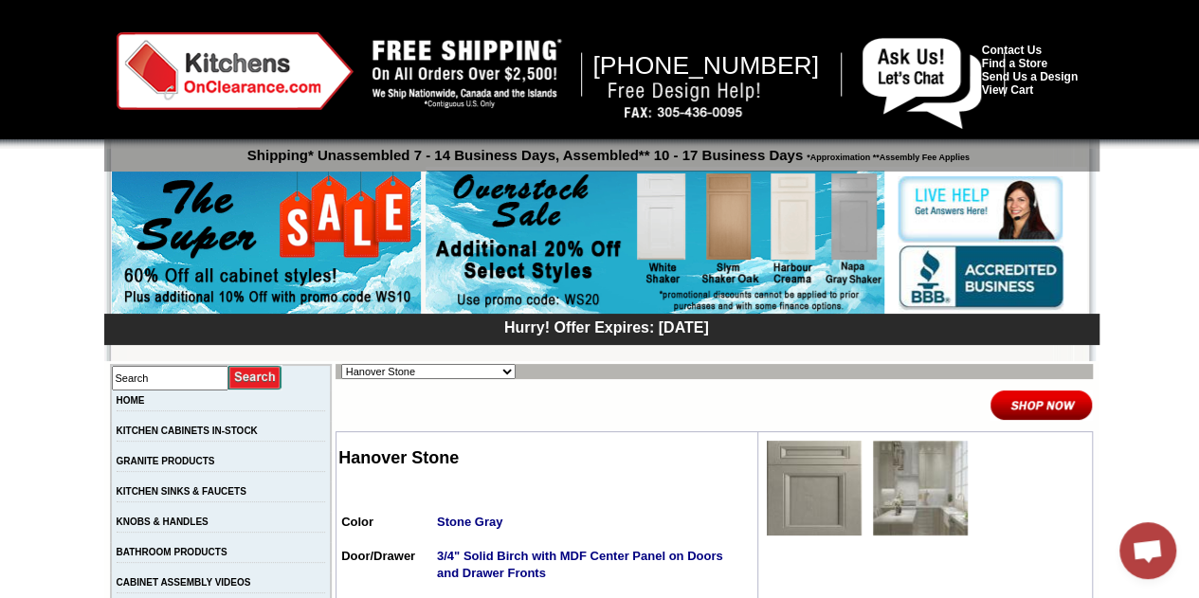
click at [817, 461] on img at bounding box center [814, 488] width 95 height 95
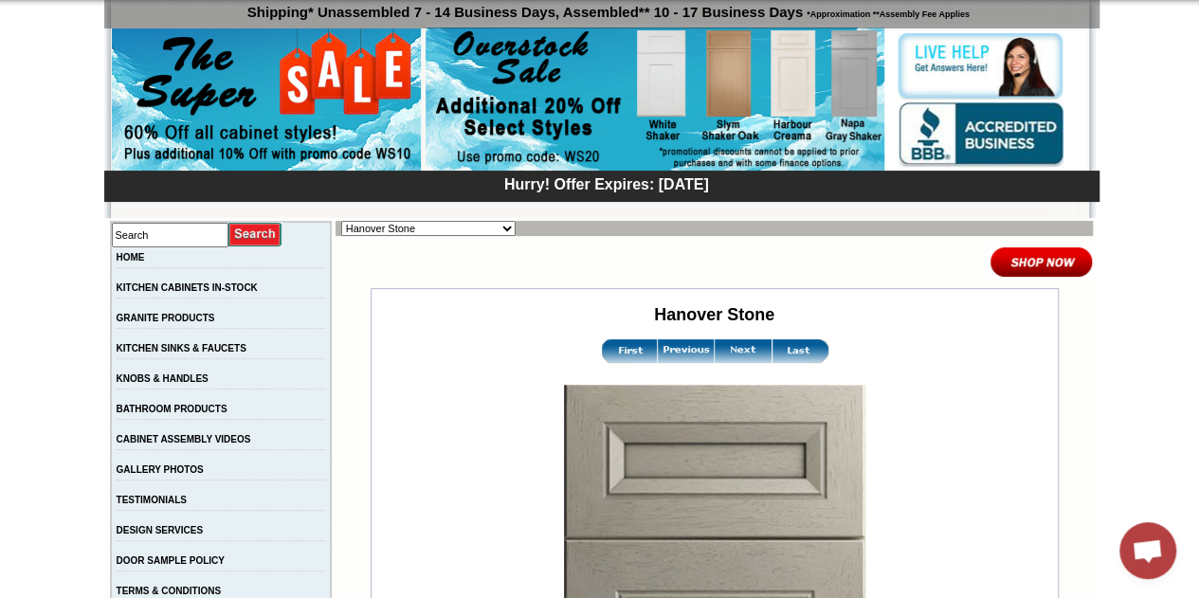
scroll to position [139, 0]
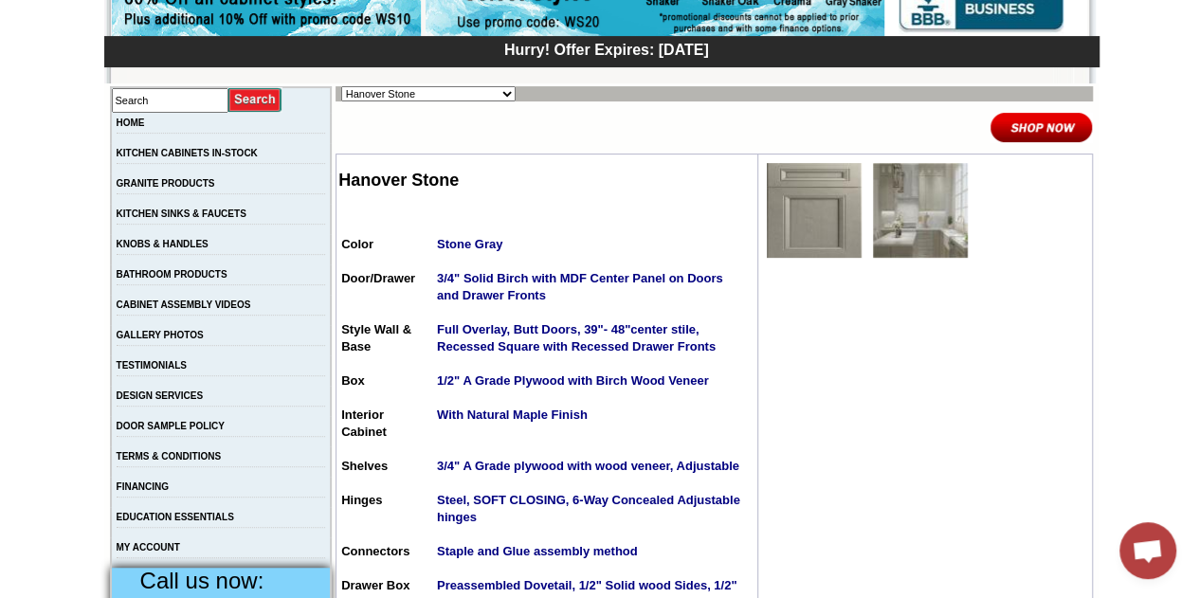
scroll to position [277, 0]
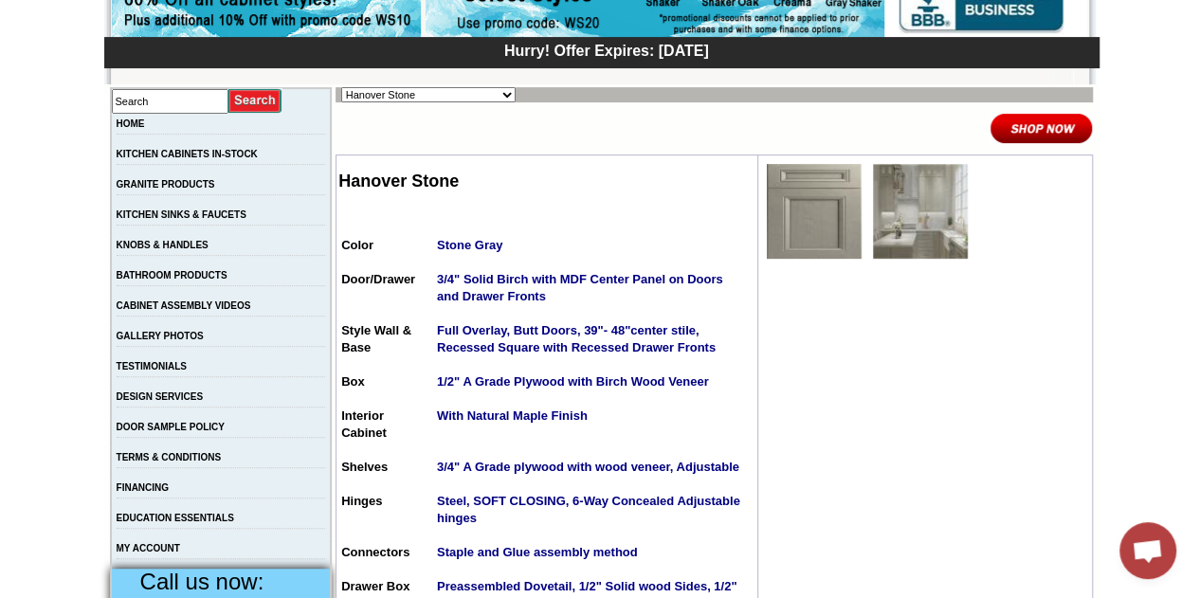
click at [905, 231] on img at bounding box center [920, 211] width 95 height 95
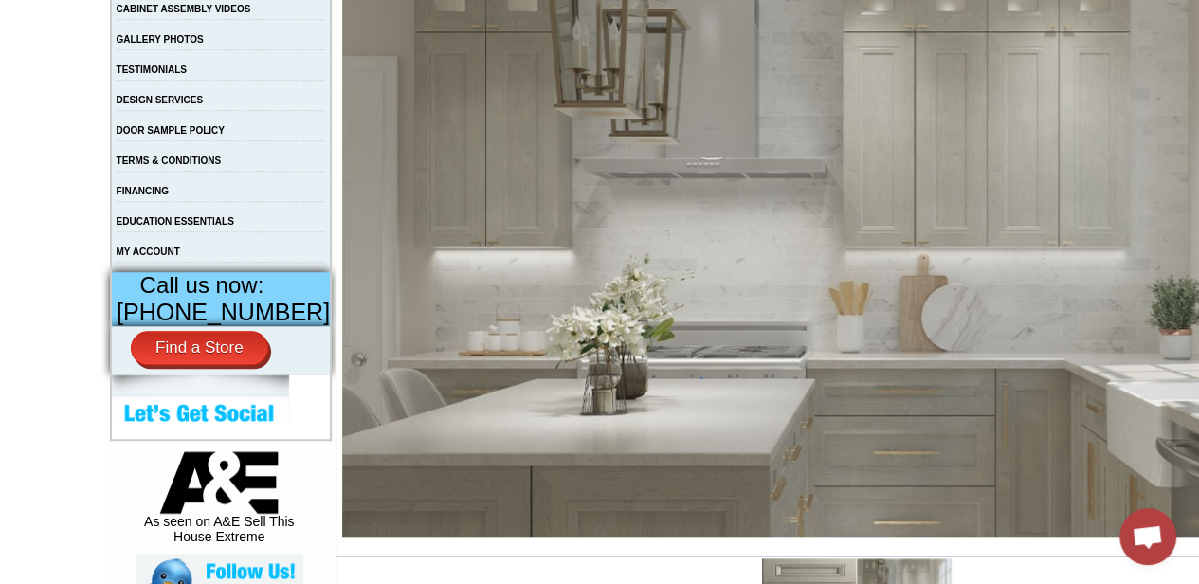
scroll to position [254, 0]
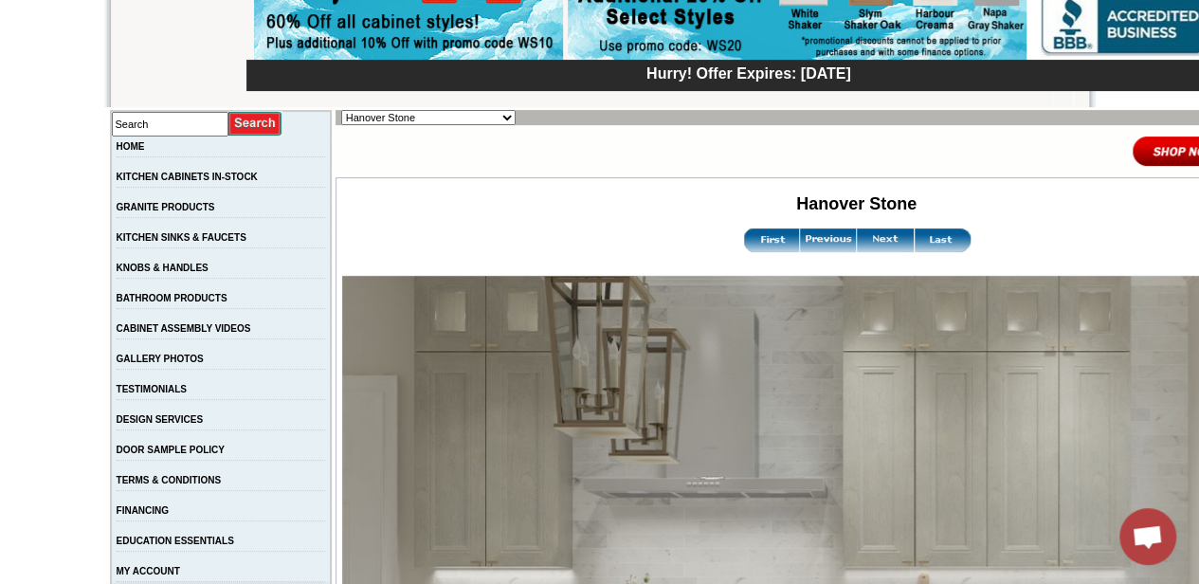
click at [398, 120] on select "Alabaster Shaker [PERSON_NAME] Yellow Walnut [PERSON_NAME] Shaker Baycreek Gray…" at bounding box center [428, 117] width 174 height 15
select select "/gallery.php?RollID=Harbour_Creama"
click at [341, 110] on select "Alabaster Shaker [PERSON_NAME] Yellow Walnut [PERSON_NAME] Shaker Baycreek Gray…" at bounding box center [428, 117] width 174 height 15
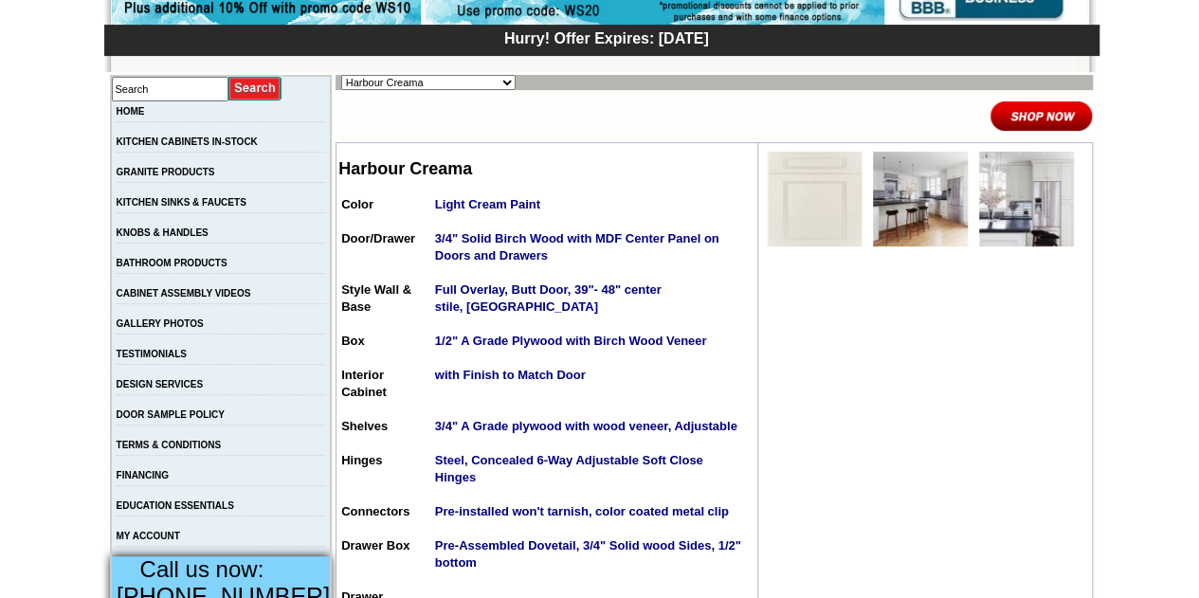
scroll to position [290, 0]
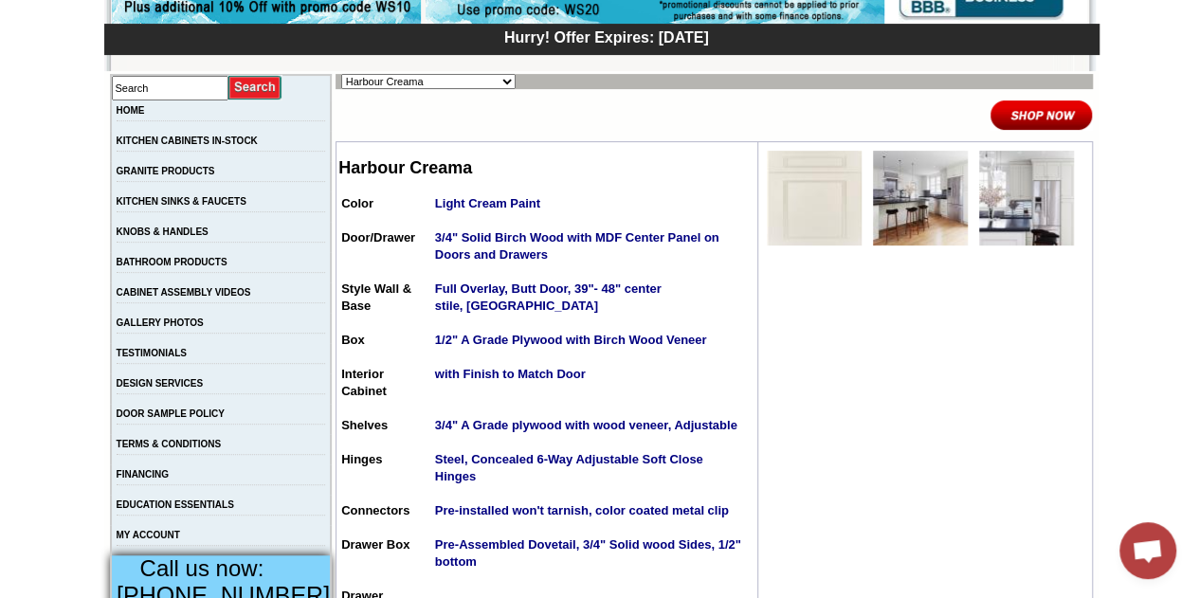
click at [354, 79] on select "Alabaster Shaker [PERSON_NAME] Yellow Walnut [PERSON_NAME] Shaker Baycreek Gray…" at bounding box center [428, 81] width 174 height 15
select select "/gallery.php?RollID=Honey_Oak"
click at [341, 74] on select "Alabaster Shaker [PERSON_NAME] Yellow Walnut [PERSON_NAME] Shaker Baycreek Gray…" at bounding box center [428, 81] width 174 height 15
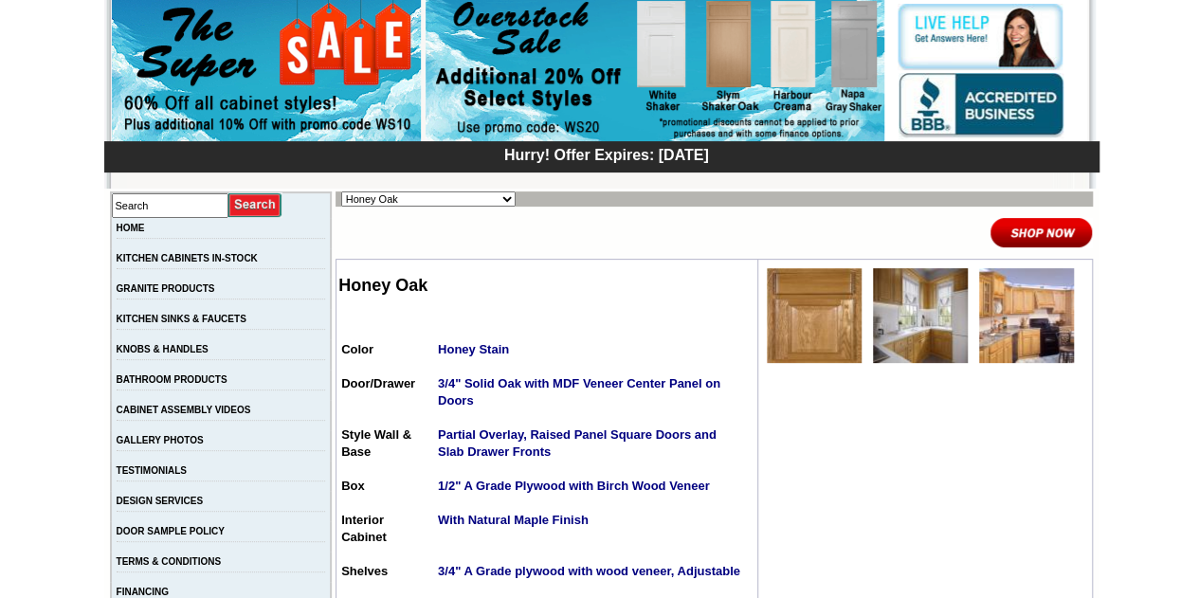
scroll to position [193, 0]
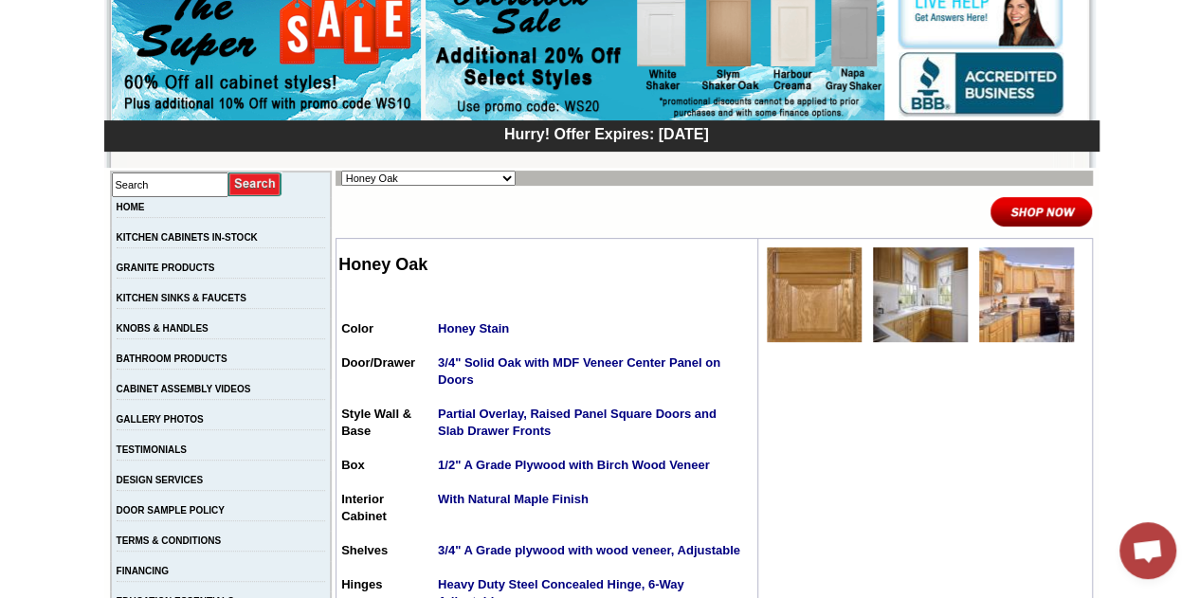
click at [429, 175] on select "Alabaster Shaker [PERSON_NAME] Yellow Walnut [PERSON_NAME] Shaker Baycreek Gray…" at bounding box center [428, 178] width 174 height 15
select select "/gallery.php?RollID=Rayne_Blue_Matte"
click at [341, 171] on select "Alabaster Shaker [PERSON_NAME] Yellow Walnut [PERSON_NAME] Shaker Baycreek Gray…" at bounding box center [428, 178] width 174 height 15
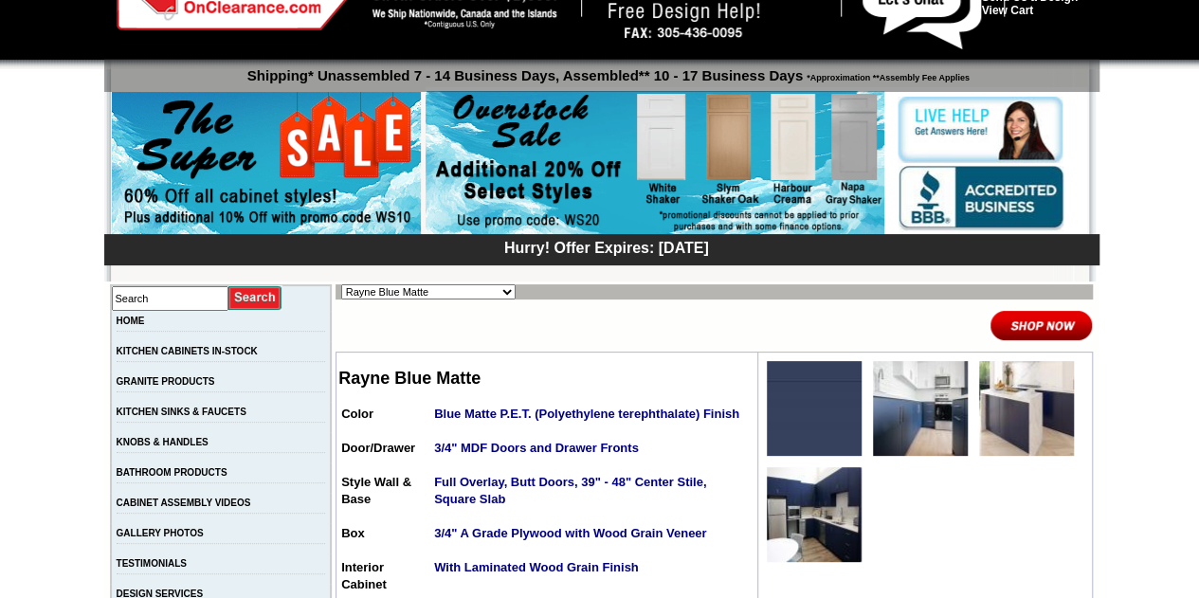
scroll to position [190, 0]
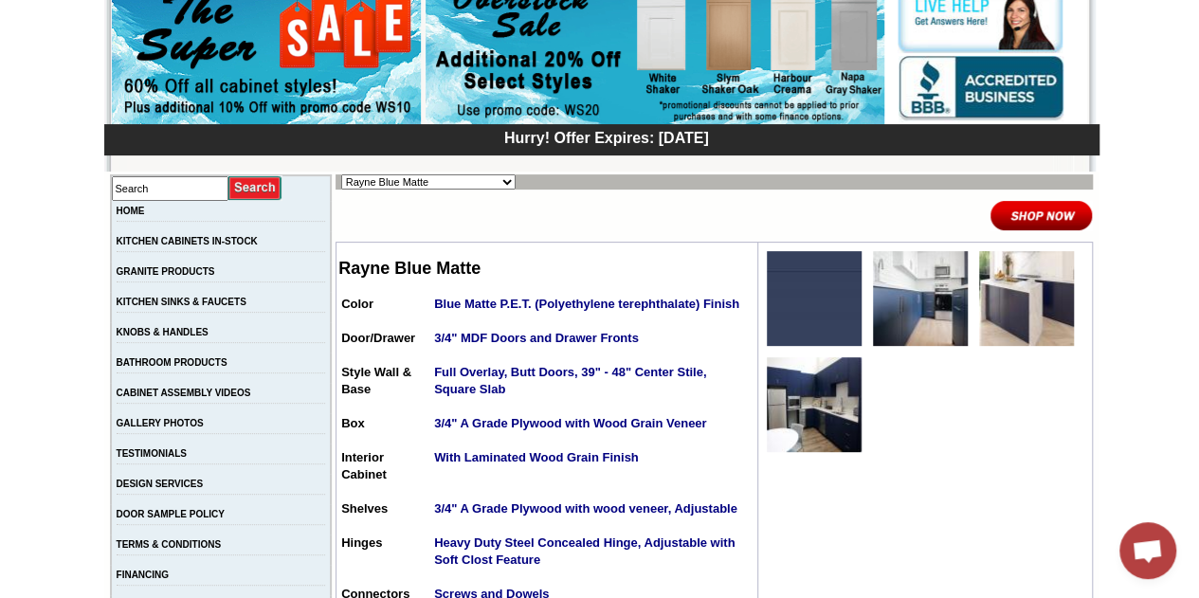
click at [361, 182] on select "Alabaster Shaker [PERSON_NAME] Yellow Walnut [PERSON_NAME] Shaker Baycreek Gray…" at bounding box center [428, 181] width 174 height 15
select select "/gallery.php?RollID=Rayne_Matte_Black"
click at [341, 174] on select "Alabaster Shaker [PERSON_NAME] Yellow Walnut [PERSON_NAME] Shaker Baycreek Gray…" at bounding box center [428, 181] width 174 height 15
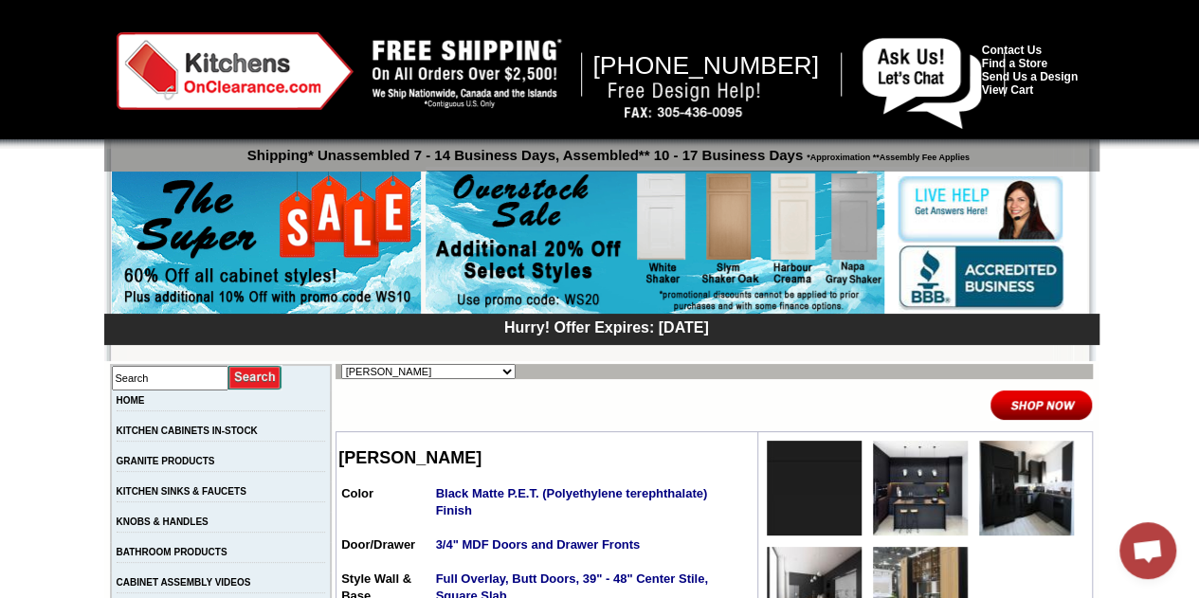
click at [394, 367] on select "Alabaster Shaker [PERSON_NAME] Yellow Walnut [PERSON_NAME] Shaker Baycreek Gray…" at bounding box center [428, 371] width 174 height 15
select select "/gallery.php?RollID=Rayne_Matte_Green"
click at [341, 364] on select "Alabaster Shaker [PERSON_NAME] Yellow Walnut [PERSON_NAME] Shaker Baycreek Gray…" at bounding box center [428, 371] width 174 height 15
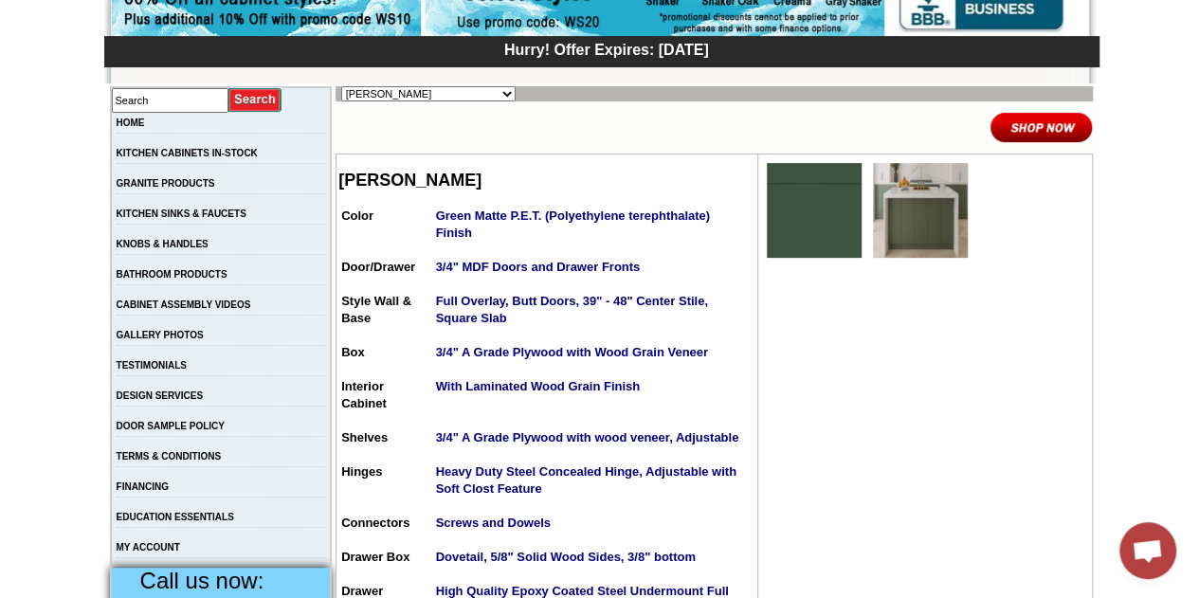
scroll to position [284, 0]
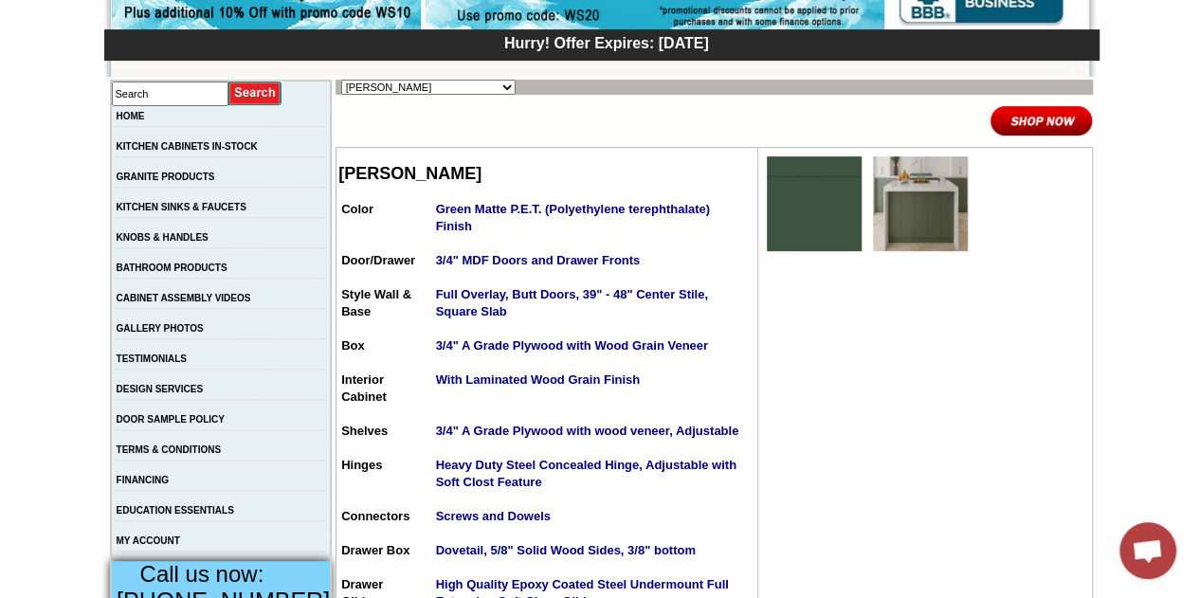
click at [424, 90] on select "Alabaster Shaker Altmann Yellow Walnut Ashton White Shaker Baycreek Gray Beachw…" at bounding box center [428, 87] width 174 height 15
select select "/gallery.php?RollID=Rayne_White_Matte"
click at [341, 80] on select "Alabaster Shaker Altmann Yellow Walnut Ashton White Shaker Baycreek Gray Beachw…" at bounding box center [428, 87] width 174 height 15
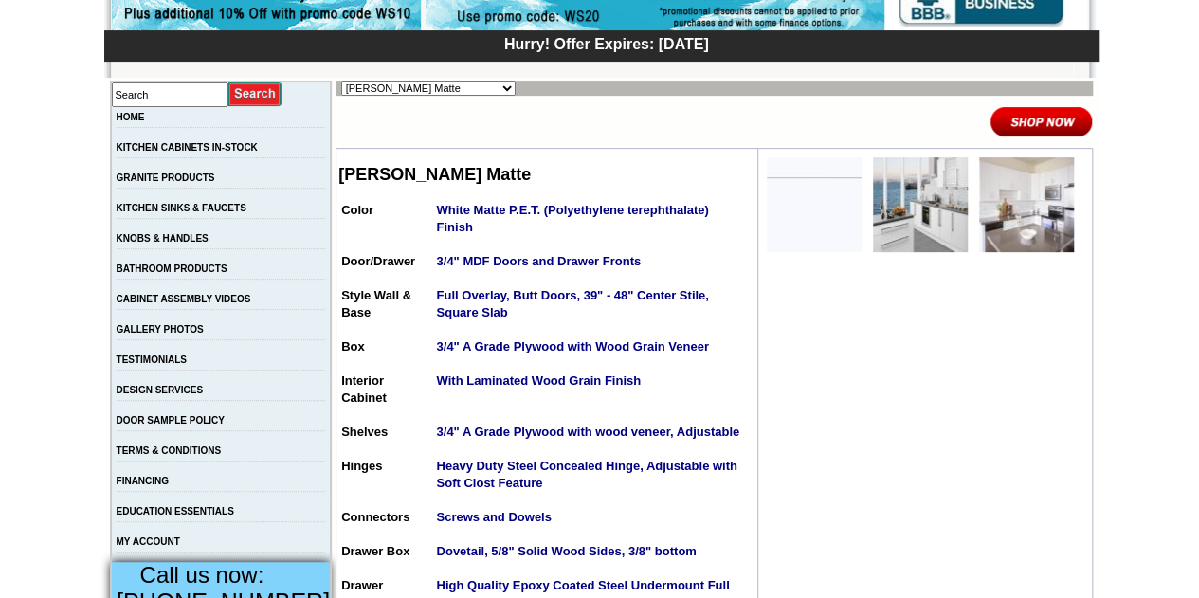
scroll to position [284, 0]
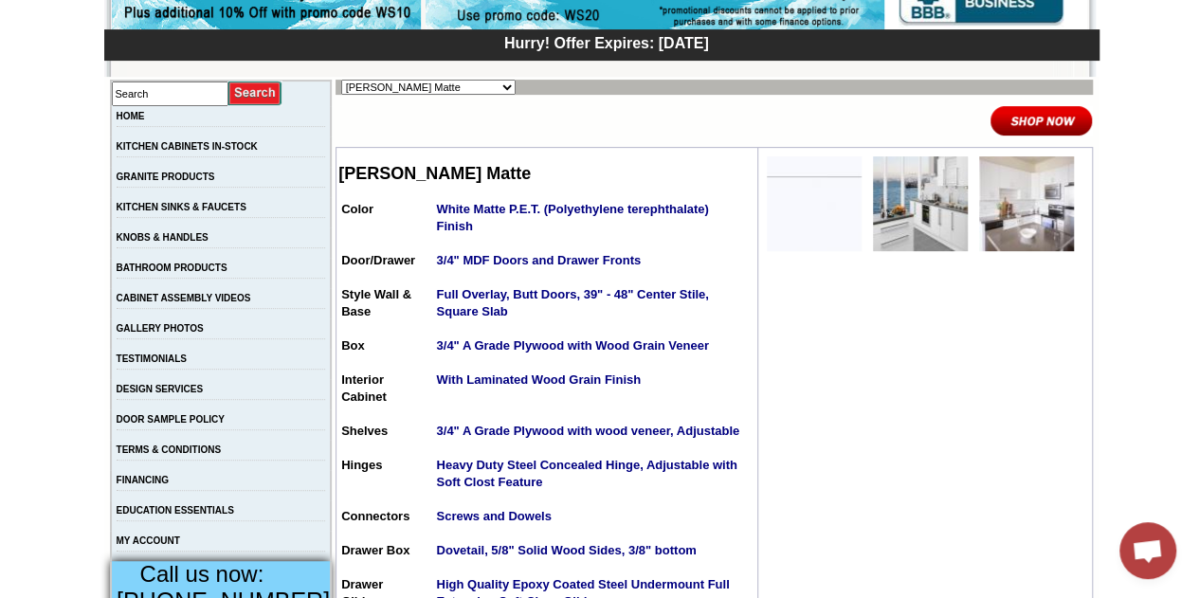
click at [397, 86] on select "Alabaster Shaker Altmann Yellow Walnut Ashton White Shaker Baycreek Gray Beachw…" at bounding box center [428, 87] width 174 height 15
select select "/gallery.php?RollID=Salona_Sage"
click at [341, 80] on select "Alabaster Shaker Altmann Yellow Walnut Ashton White Shaker Baycreek Gray Beachw…" at bounding box center [428, 87] width 174 height 15
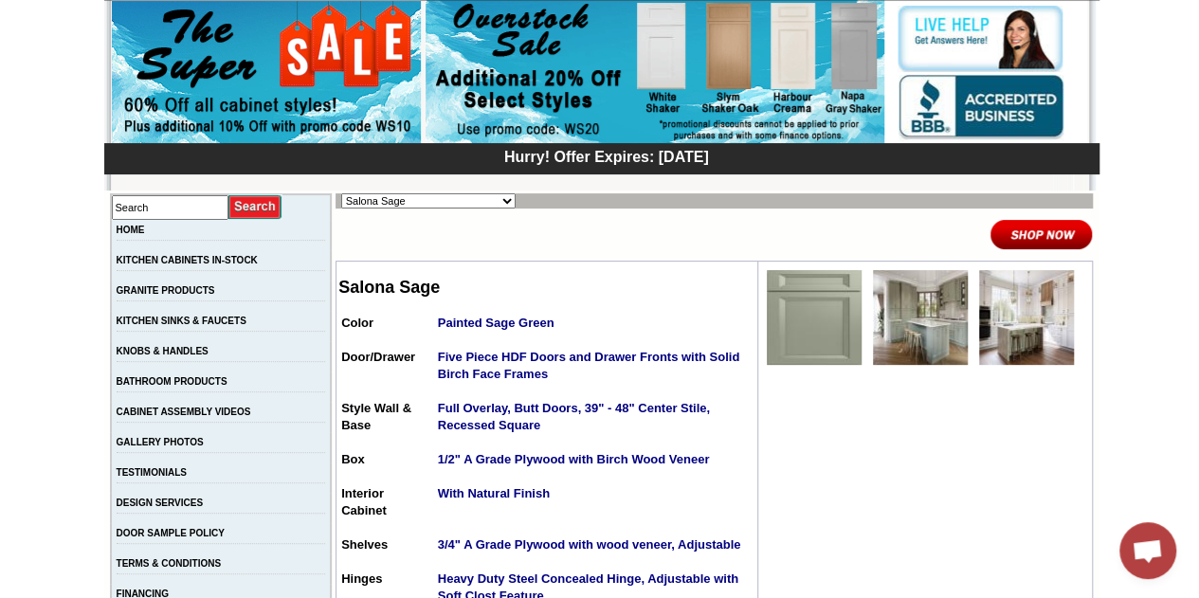
scroll to position [284, 0]
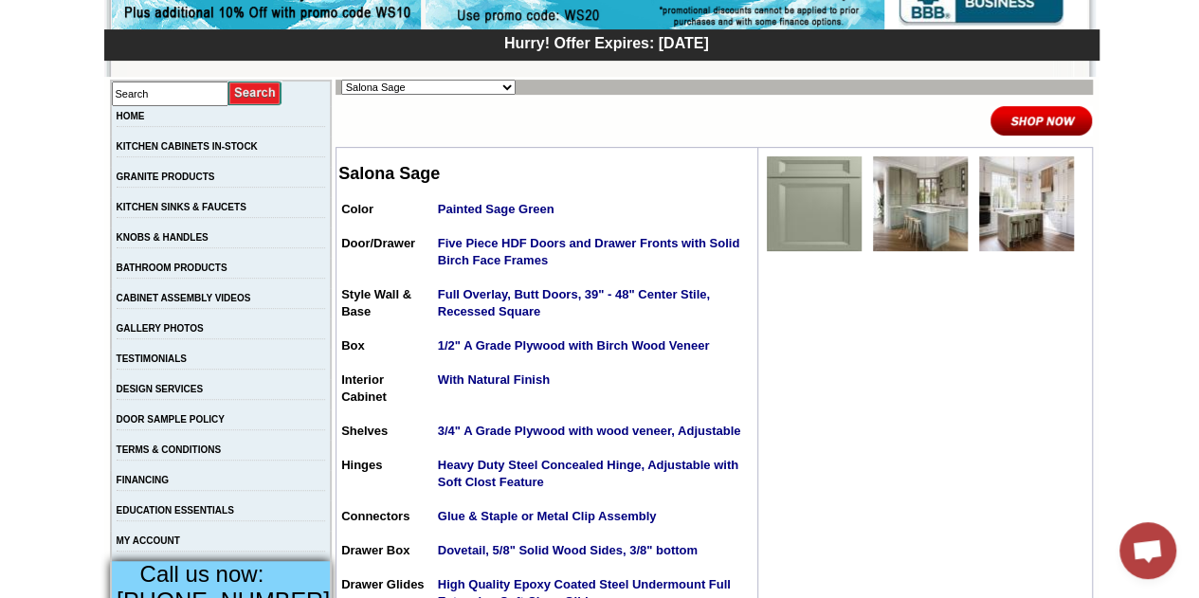
click at [816, 205] on img at bounding box center [814, 203] width 95 height 95
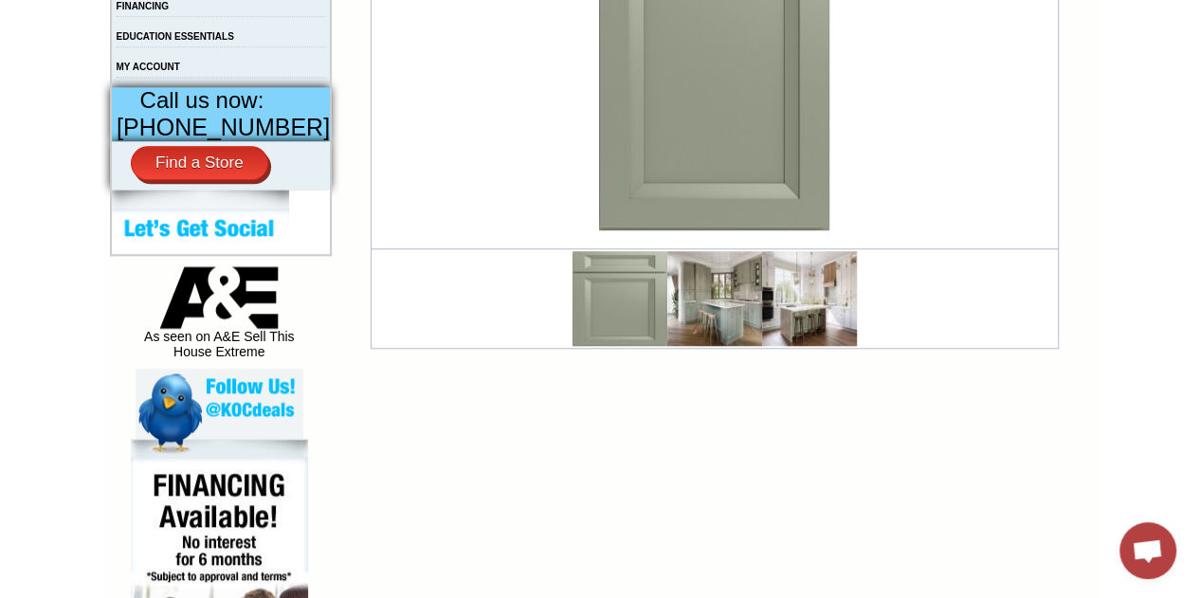
scroll to position [663, 0]
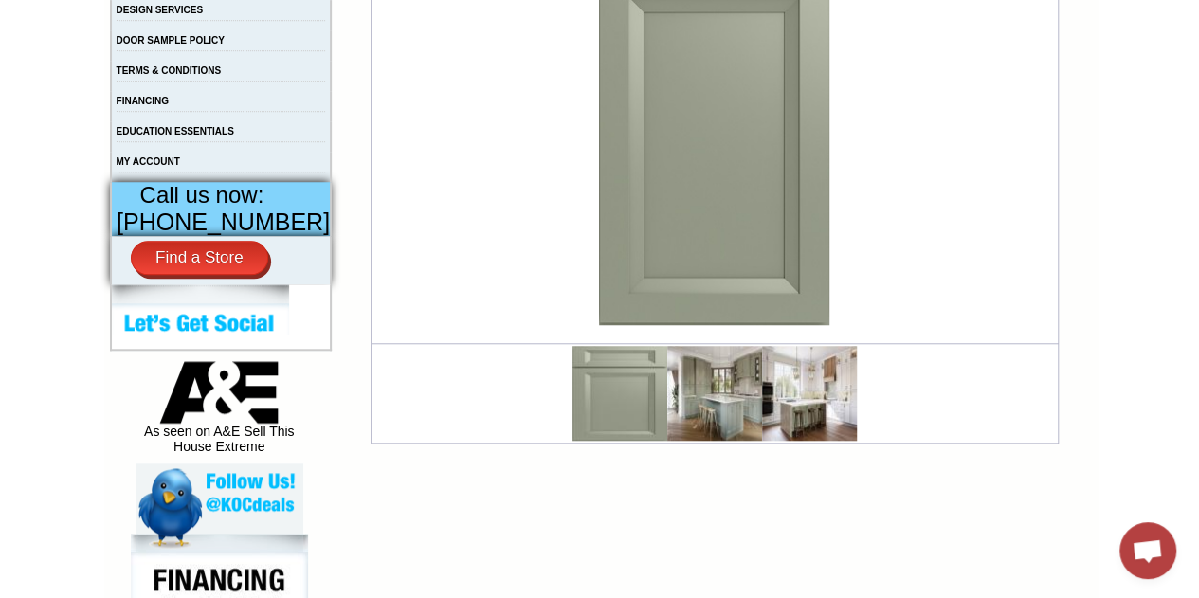
drag, startPoint x: 771, startPoint y: 403, endPoint x: 761, endPoint y: 404, distance: 9.5
click at [762, 404] on img at bounding box center [809, 393] width 95 height 95
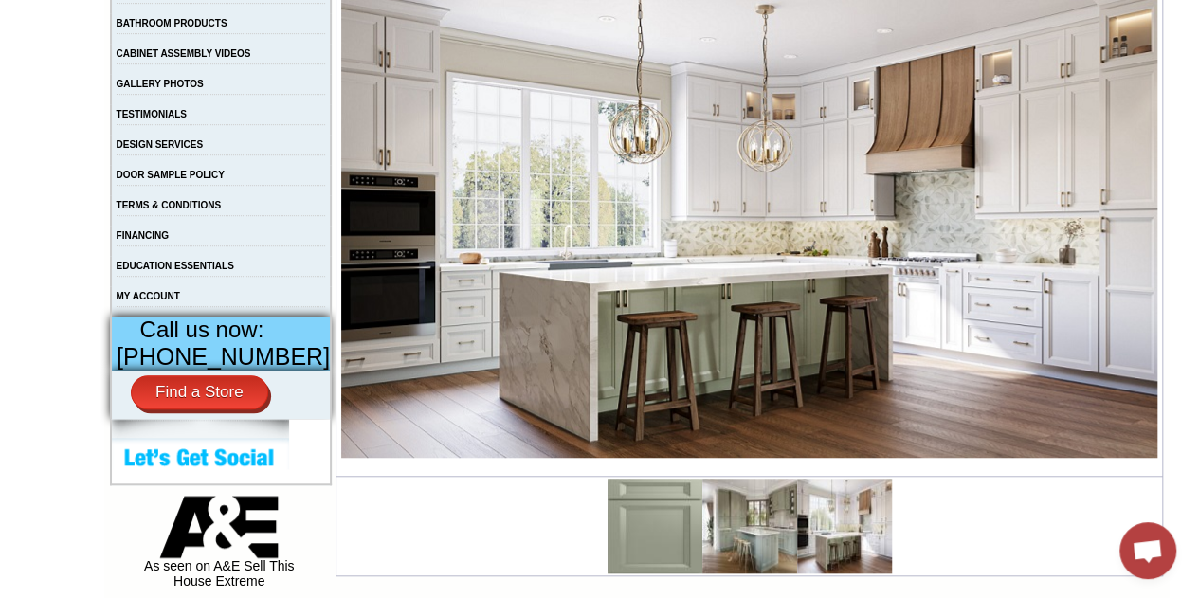
scroll to position [531, 0]
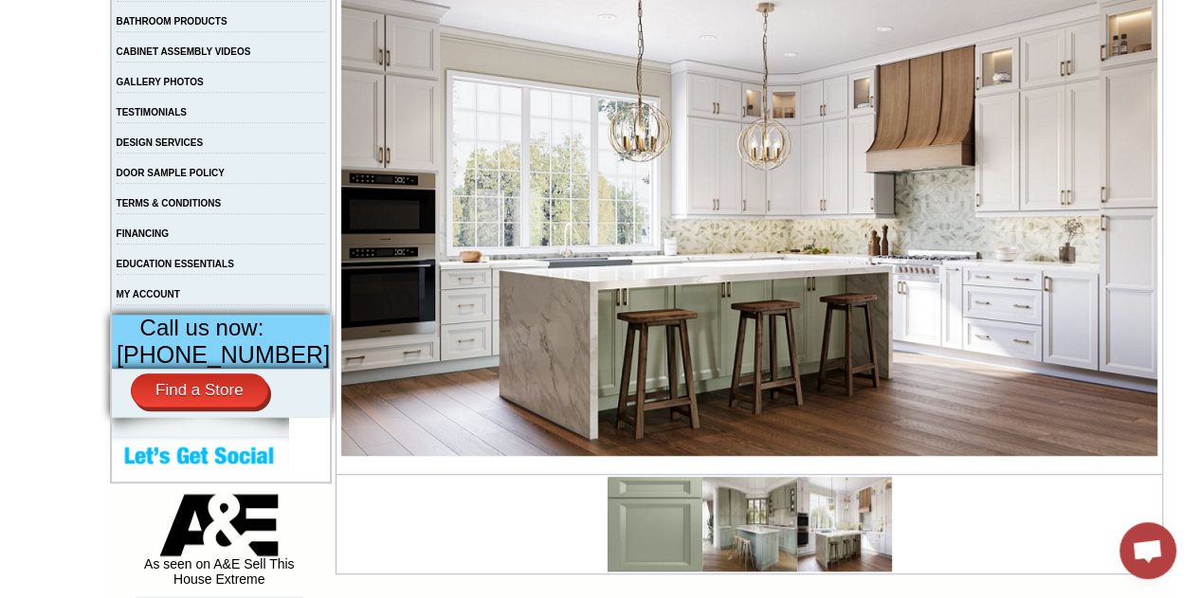
click at [626, 524] on img at bounding box center [655, 524] width 95 height 95
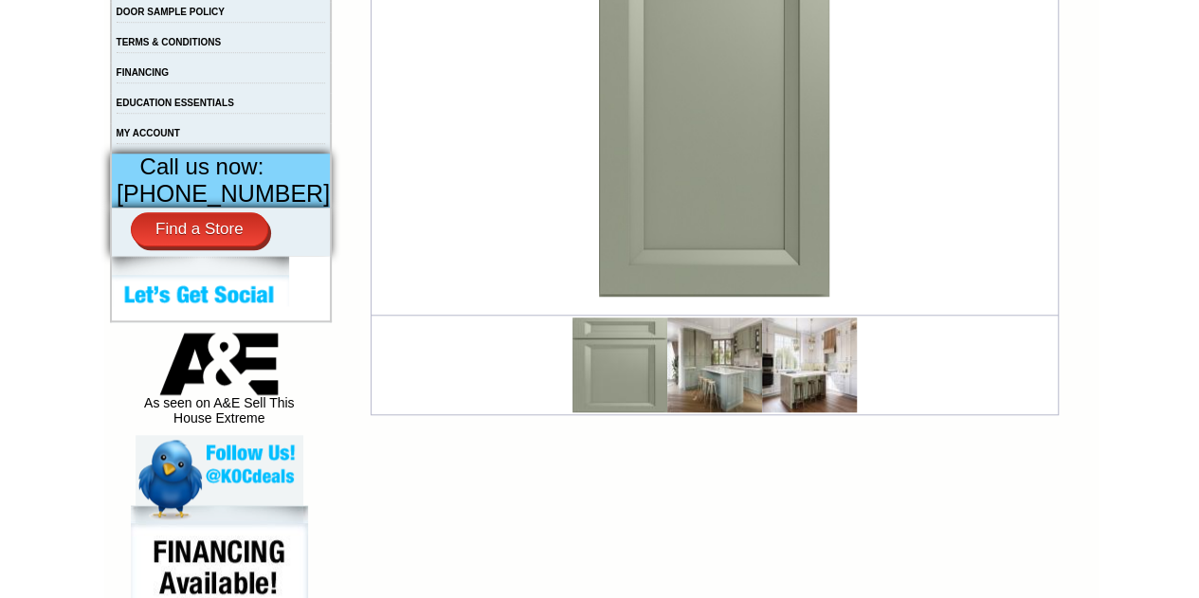
scroll to position [693, 0]
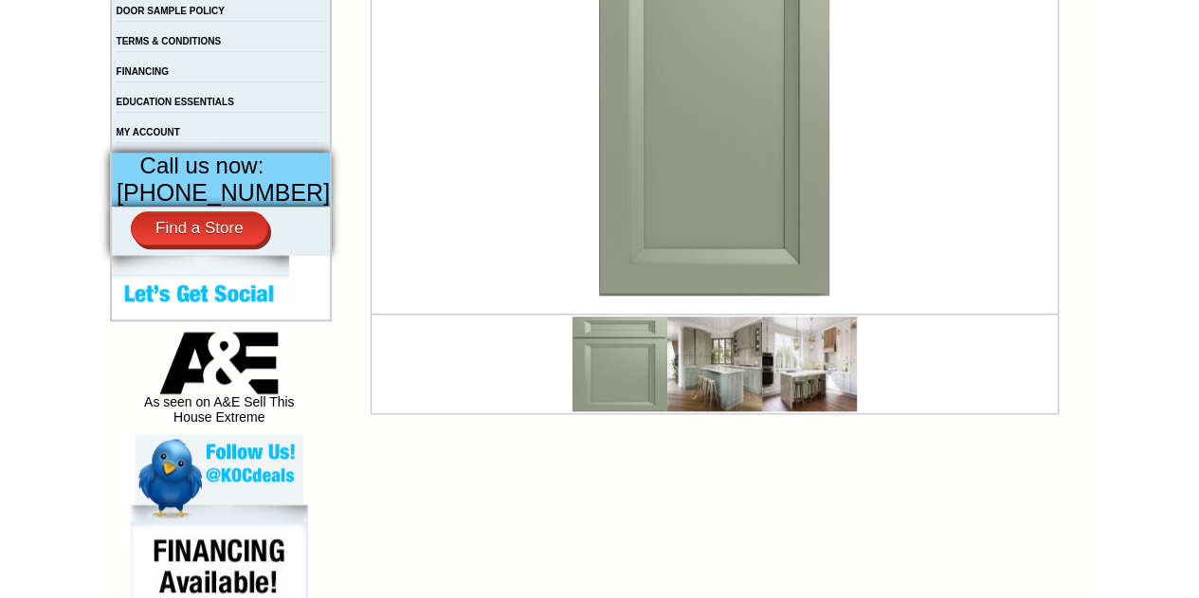
click at [728, 391] on img at bounding box center [714, 364] width 95 height 95
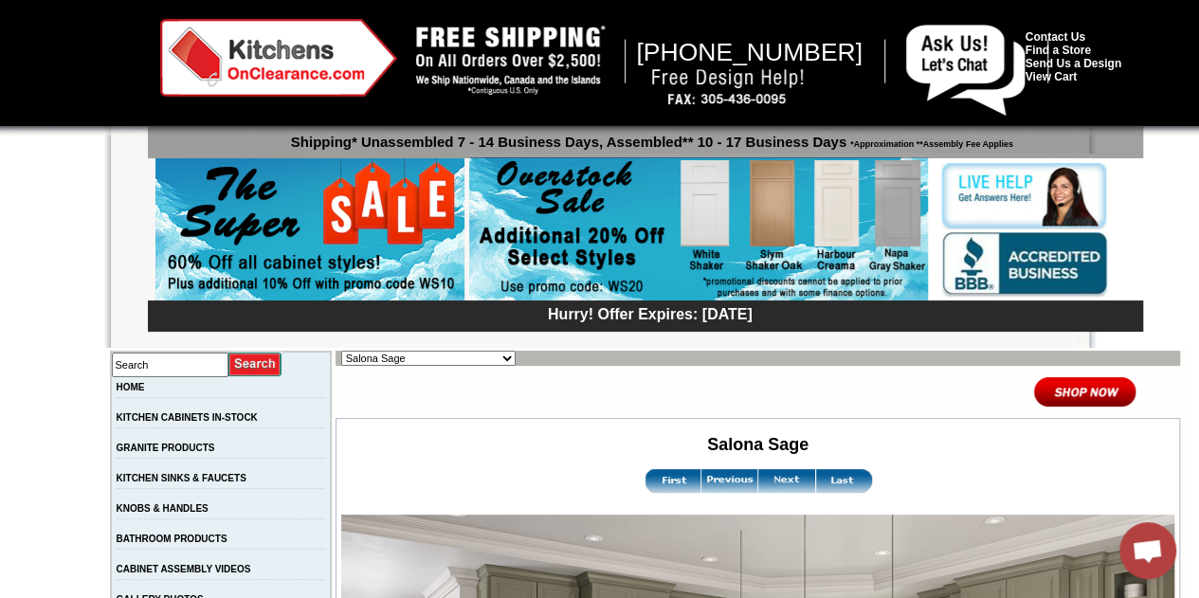
scroll to position [9, 0]
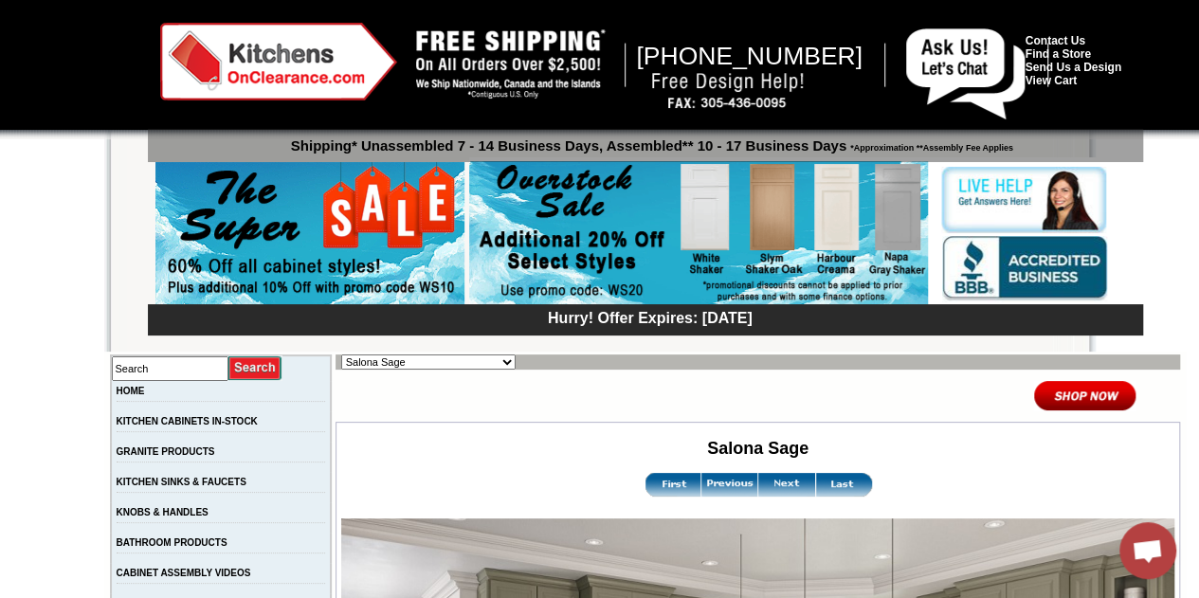
click at [445, 355] on select "Alabaster Shaker [PERSON_NAME] Yellow Walnut [PERSON_NAME] Shaker Baycreek Gray…" at bounding box center [428, 361] width 174 height 15
select select "/gallery.php?RollID=Rayne_Matte_Green"
click at [341, 354] on select "Alabaster Shaker [PERSON_NAME] Yellow Walnut [PERSON_NAME] Shaker Baycreek Gray…" at bounding box center [428, 361] width 174 height 15
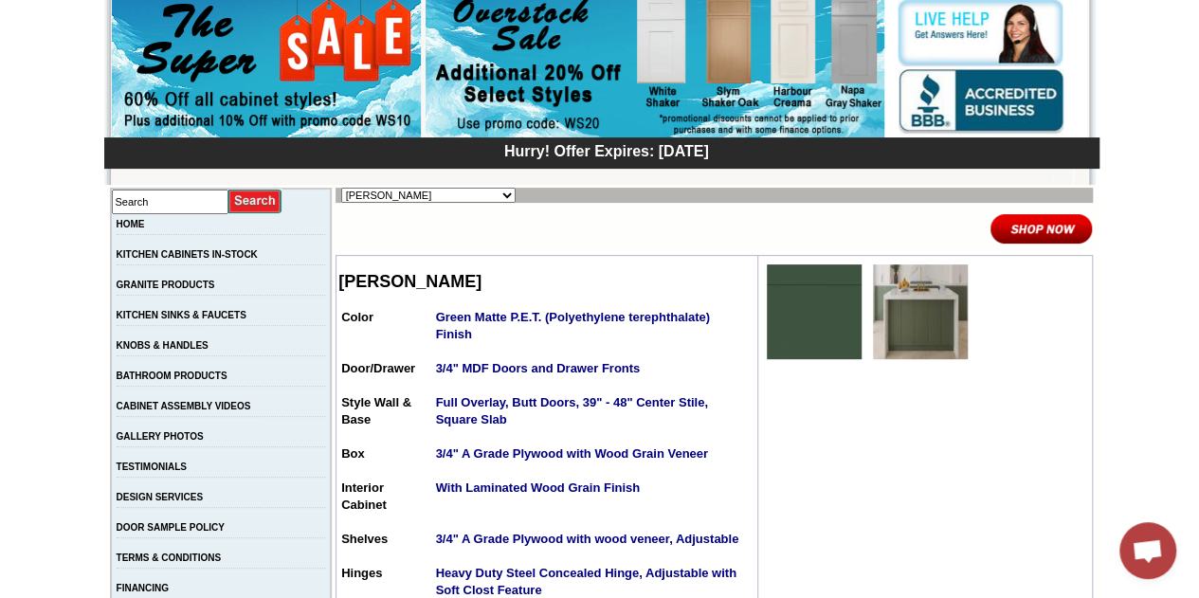
scroll to position [175, 0]
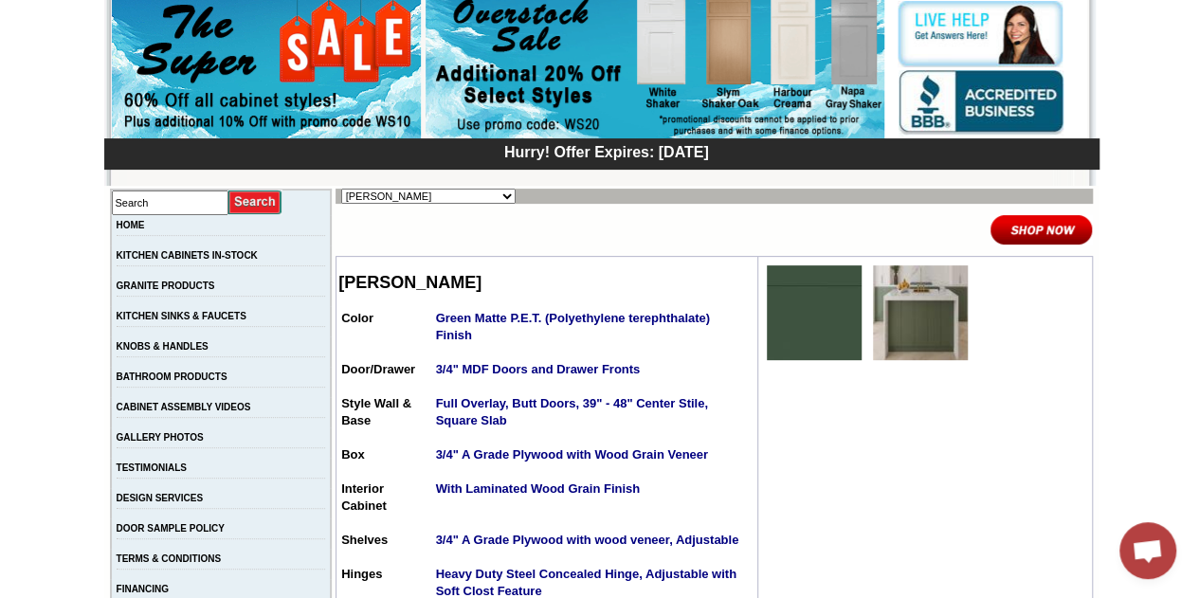
click at [402, 192] on select "Alabaster Shaker [PERSON_NAME] Yellow Walnut [PERSON_NAME] Shaker Baycreek Gray…" at bounding box center [428, 196] width 174 height 15
select select "/gallery.php?RollID=Silver_Horizon"
click at [341, 189] on select "Alabaster Shaker [PERSON_NAME] Yellow Walnut [PERSON_NAME] Shaker Baycreek Gray…" at bounding box center [428, 196] width 174 height 15
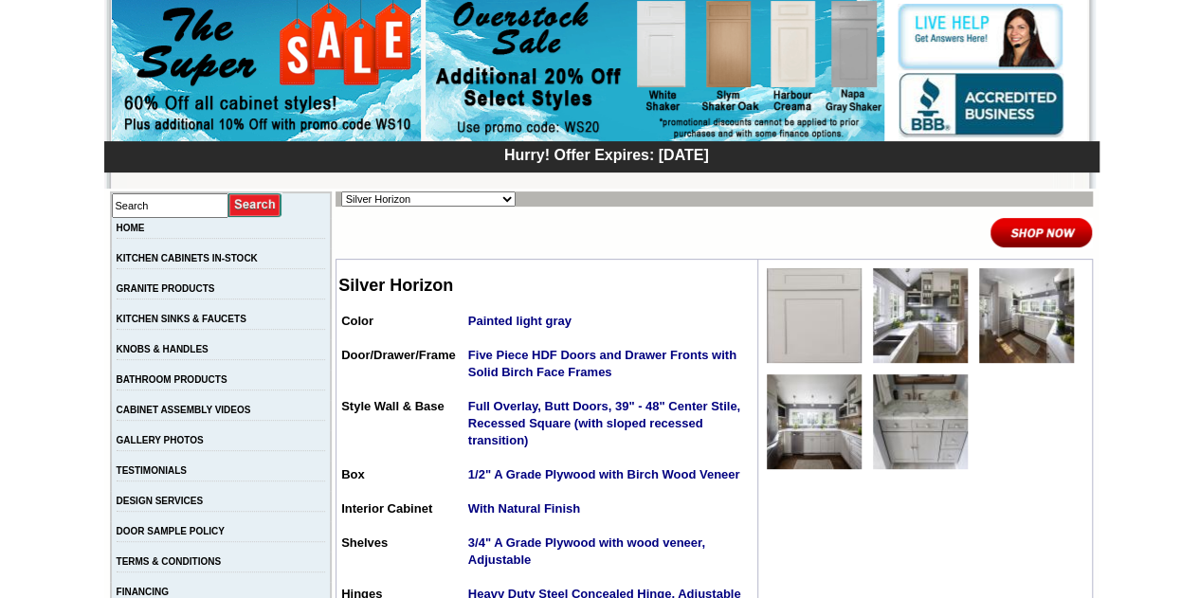
scroll to position [173, 0]
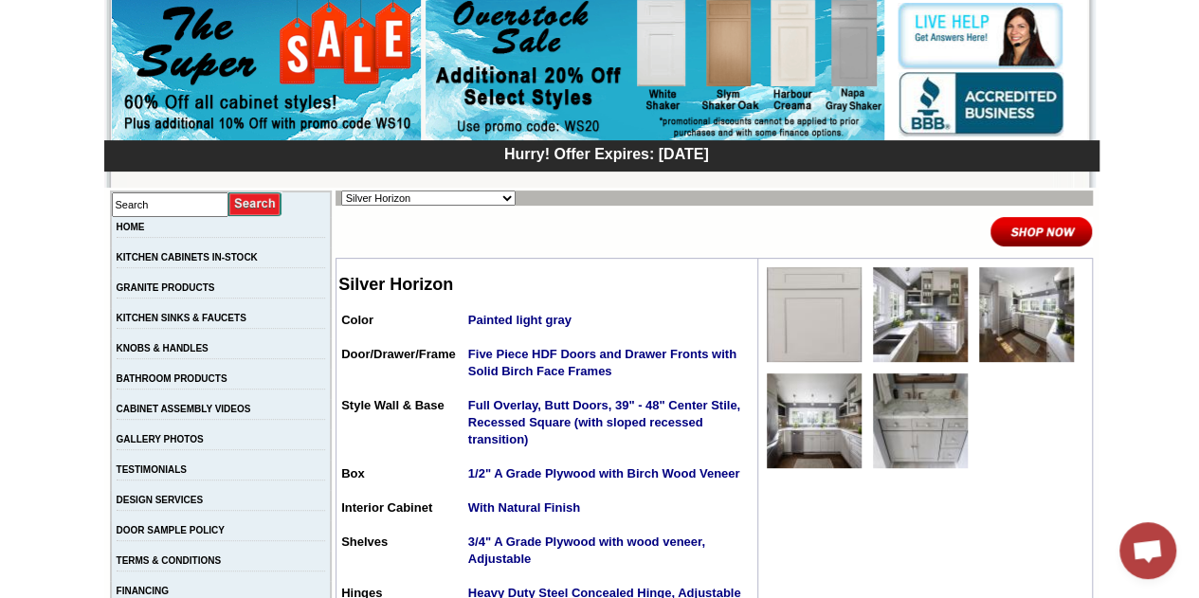
click at [423, 197] on select "Alabaster Shaker [PERSON_NAME] Yellow Walnut [PERSON_NAME] Shaker Baycreek Gray…" at bounding box center [428, 198] width 174 height 15
select select "/gallery.php?RollID=Westwood_Brown_Shaker"
click at [341, 191] on select "Alabaster Shaker [PERSON_NAME] Yellow Walnut [PERSON_NAME] Shaker Baycreek Gray…" at bounding box center [428, 198] width 174 height 15
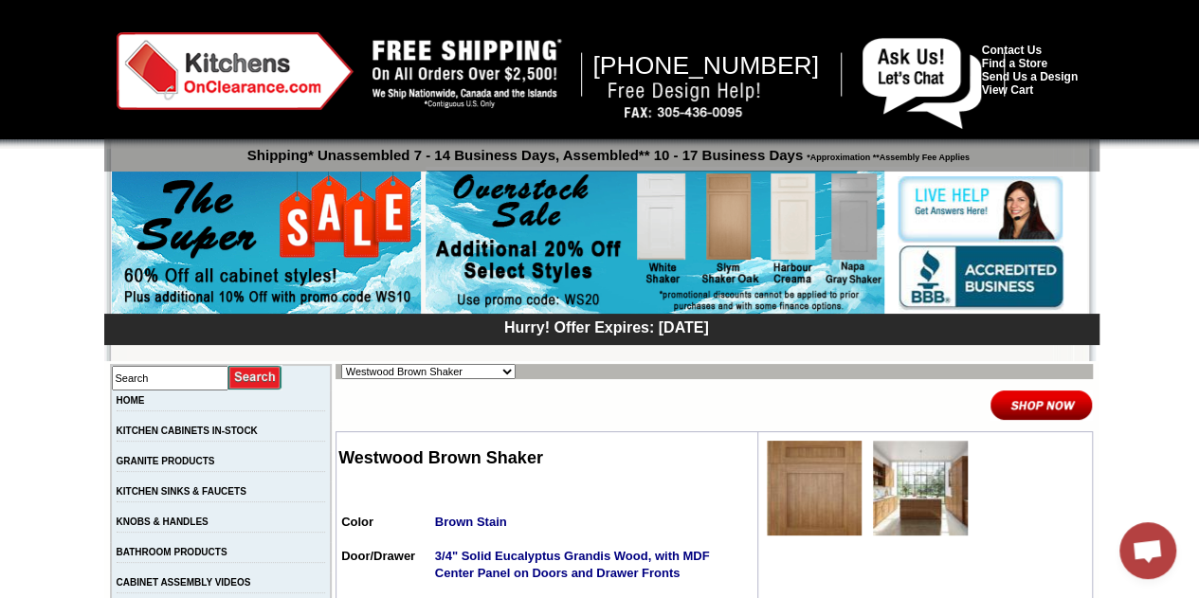
click at [427, 365] on select "Alabaster Shaker Altmann Yellow Walnut Ashton White Shaker Baycreek Gray Beachw…" at bounding box center [428, 371] width 174 height 15
select select "/gallery.php?RollID=White_Night"
click at [341, 364] on select "Alabaster Shaker Altmann Yellow Walnut Ashton White Shaker Baycreek Gray Beachw…" at bounding box center [428, 371] width 174 height 15
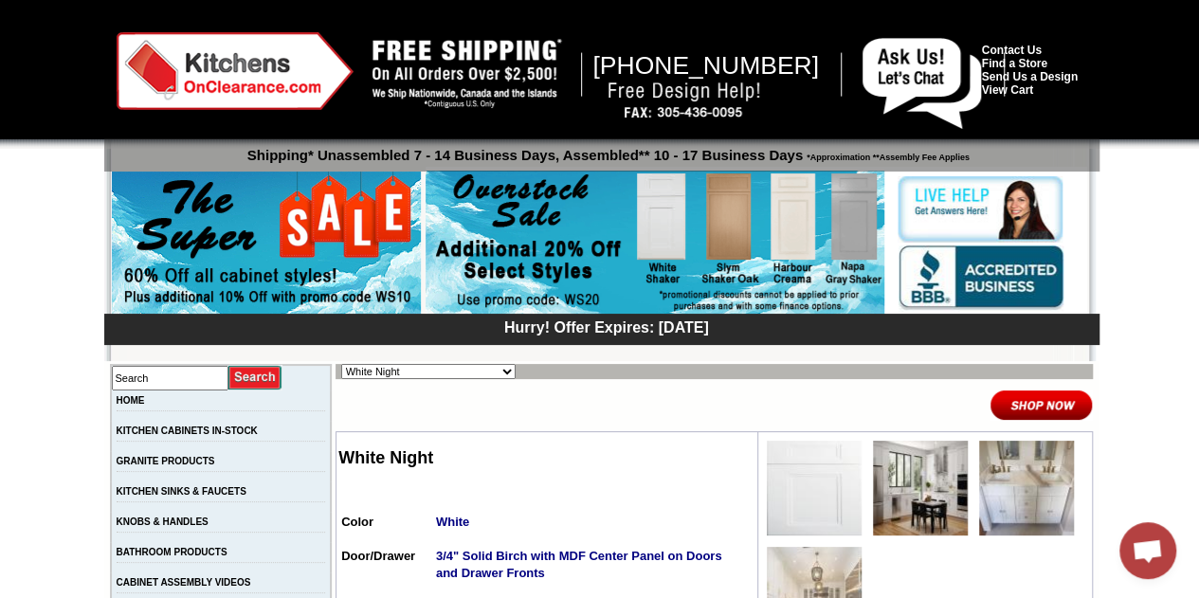
click at [450, 375] on select "Alabaster Shaker Altmann Yellow Walnut Ashton White Shaker Baycreek Gray Beachw…" at bounding box center [428, 371] width 174 height 15
select select "/gallery.php?RollID=Wellington_Walnut"
click at [341, 364] on select "Alabaster Shaker [PERSON_NAME] Yellow Walnut [PERSON_NAME] Shaker Baycreek Gray…" at bounding box center [428, 371] width 174 height 15
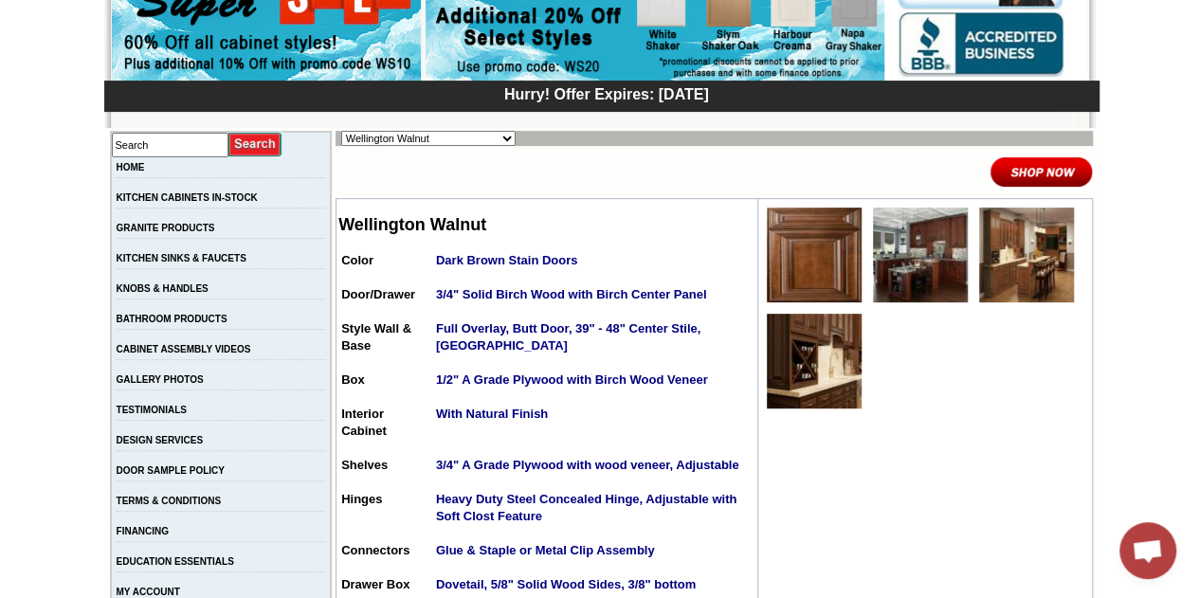
scroll to position [237, 0]
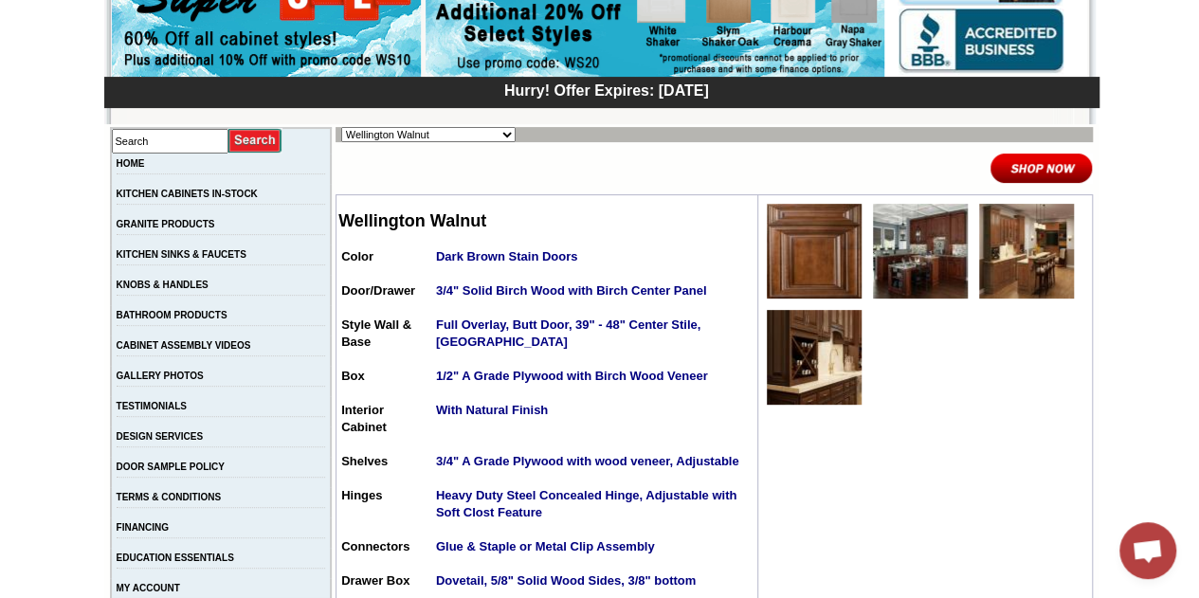
click at [418, 129] on select "Alabaster Shaker Altmann Yellow Walnut Ashton White Shaker Baycreek Gray Beachw…" at bounding box center [428, 134] width 174 height 15
select select "/gallery.php?RollID=Tamryn_Green_Shaker"
click at [341, 127] on select "Alabaster Shaker Altmann Yellow Walnut Ashton White Shaker Baycreek Gray Beachw…" at bounding box center [428, 134] width 174 height 15
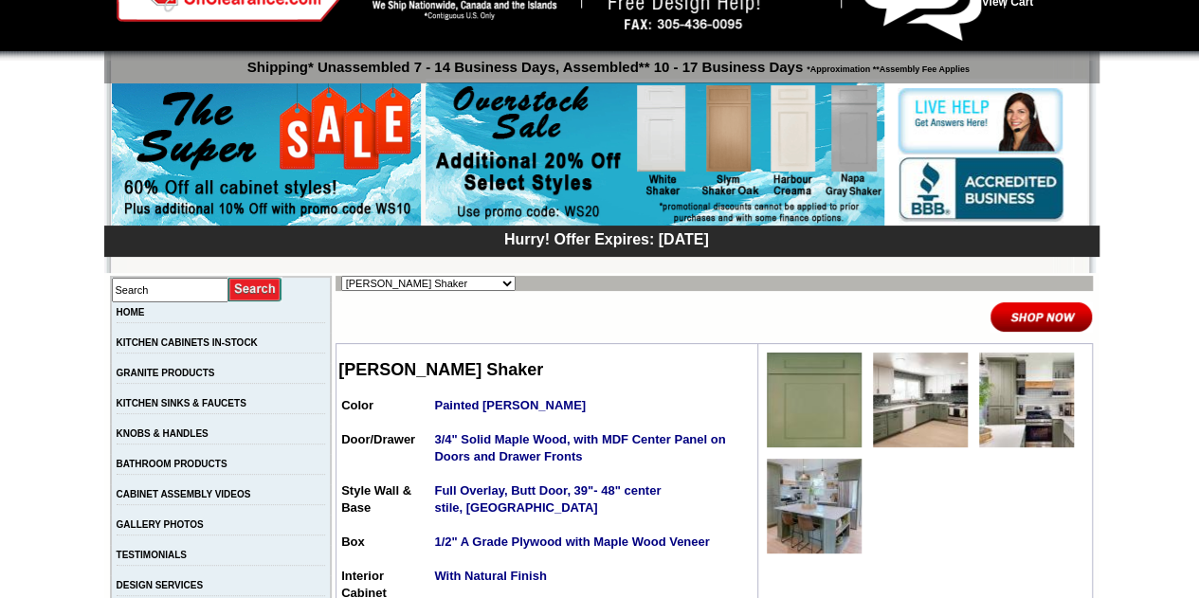
scroll to position [100, 0]
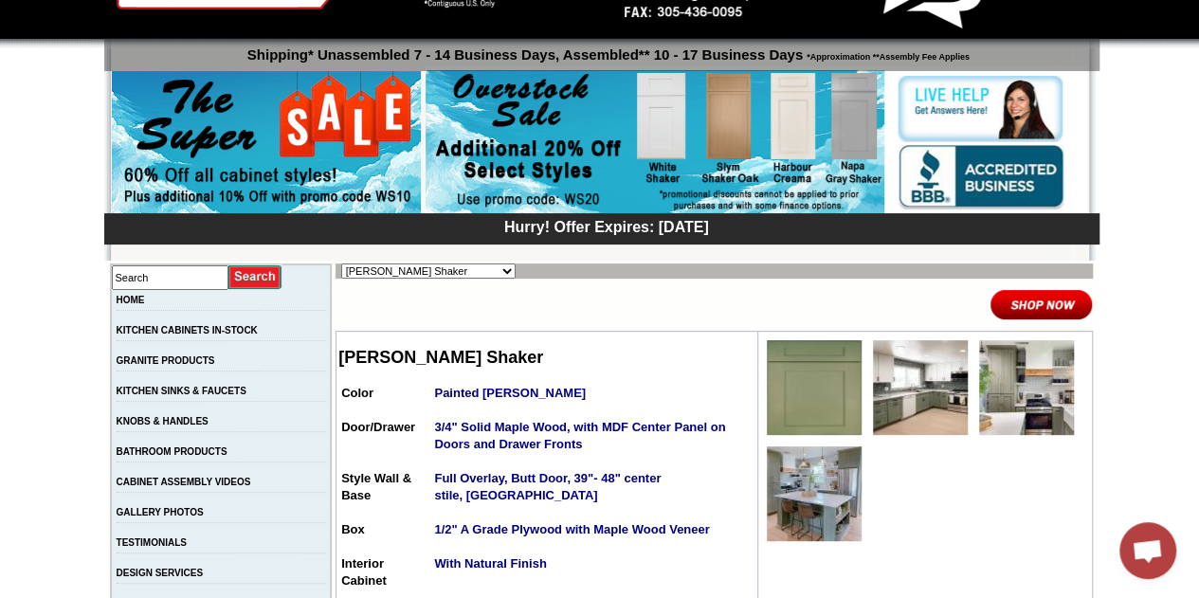
click at [881, 414] on img at bounding box center [920, 387] width 95 height 95
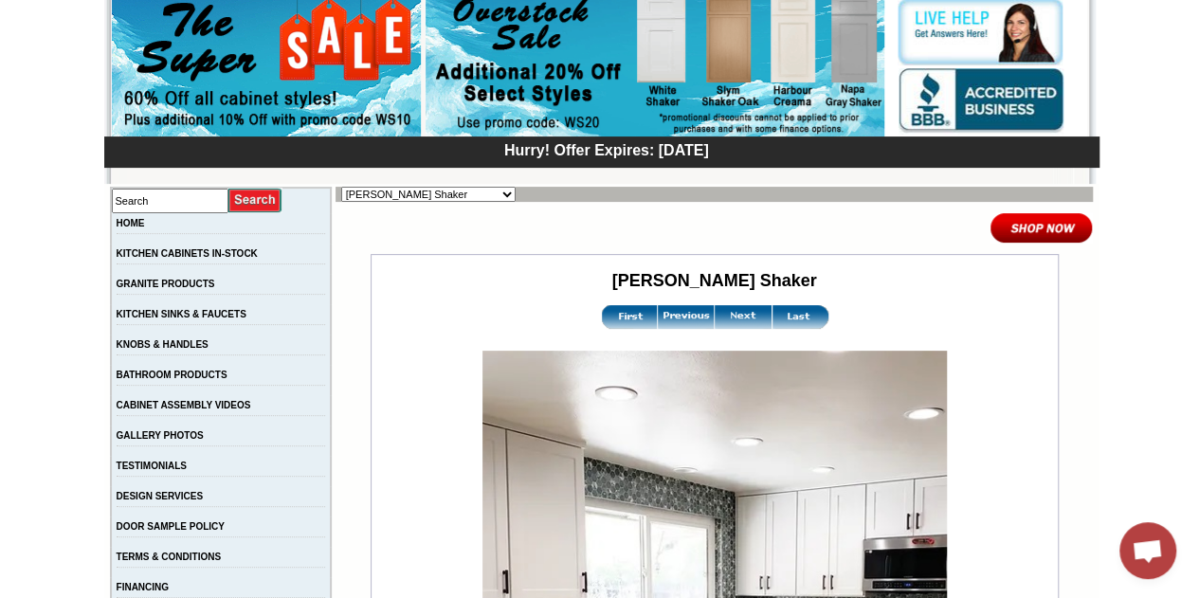
scroll to position [176, 0]
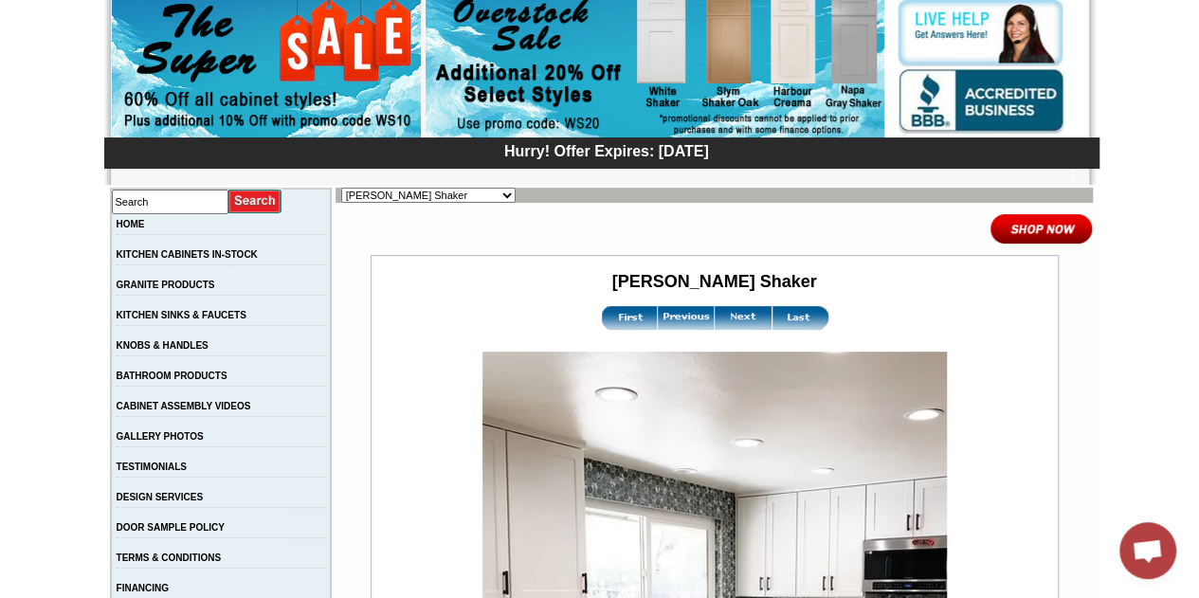
click at [438, 198] on select "Alabaster Shaker Altmann Yellow Walnut Ashton White Shaker Baycreek Gray Beachw…" at bounding box center [428, 195] width 174 height 15
select select "/gallery.php?RollID=Slym_Shaker_Oak"
click at [341, 188] on select "Alabaster Shaker Altmann Yellow Walnut Ashton White Shaker Baycreek Gray Beachw…" at bounding box center [428, 195] width 174 height 15
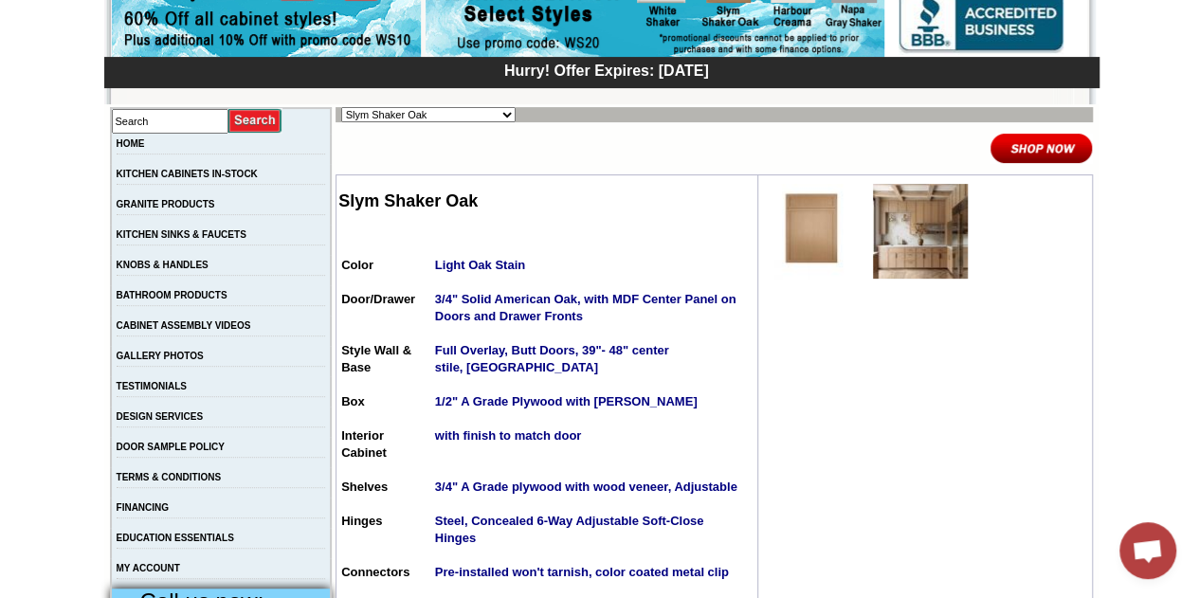
scroll to position [258, 0]
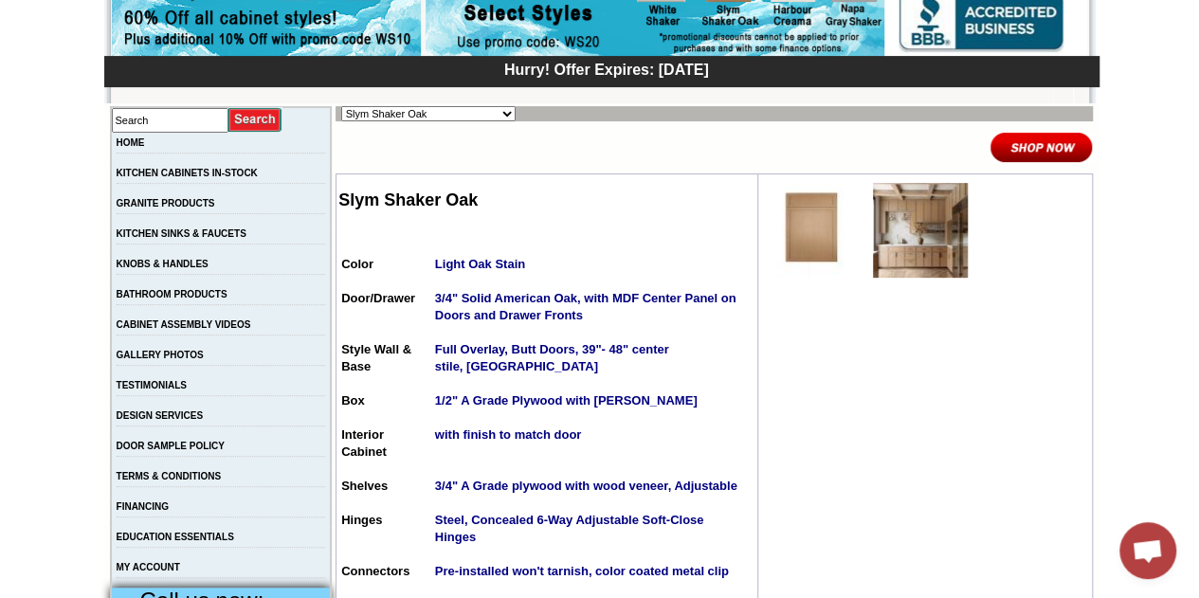
click at [873, 265] on img at bounding box center [920, 230] width 95 height 95
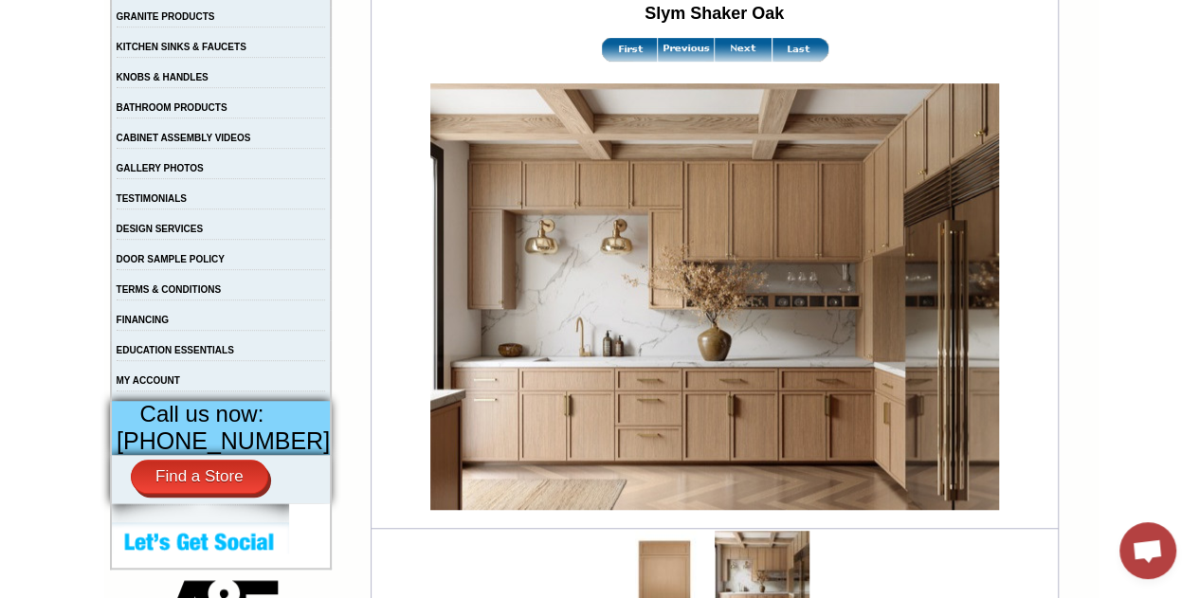
scroll to position [449, 0]
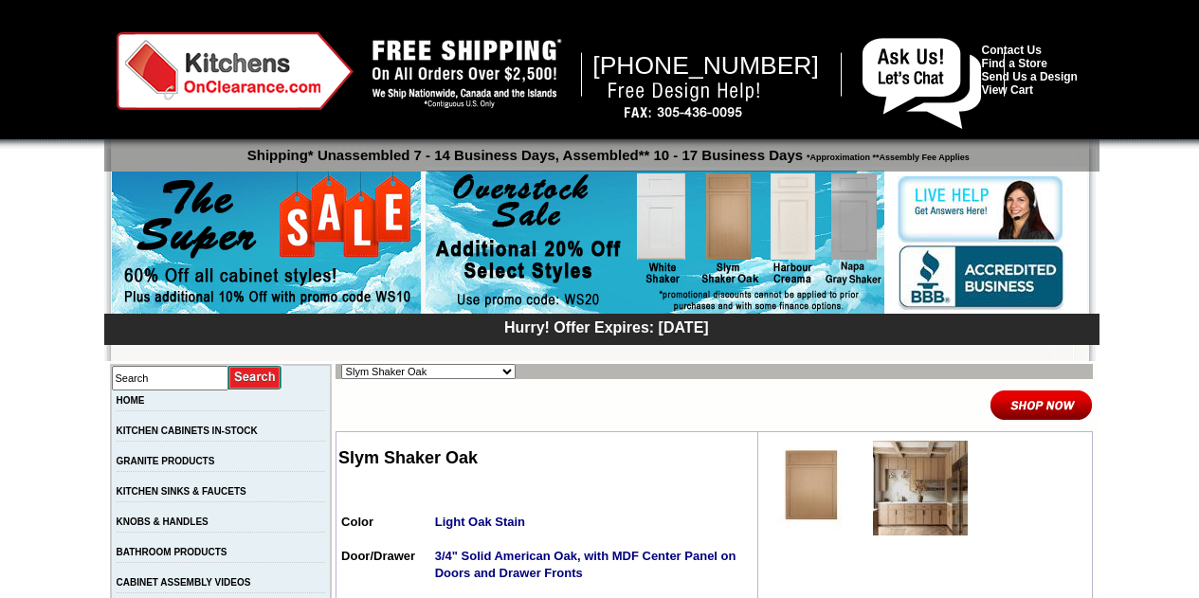
scroll to position [258, 0]
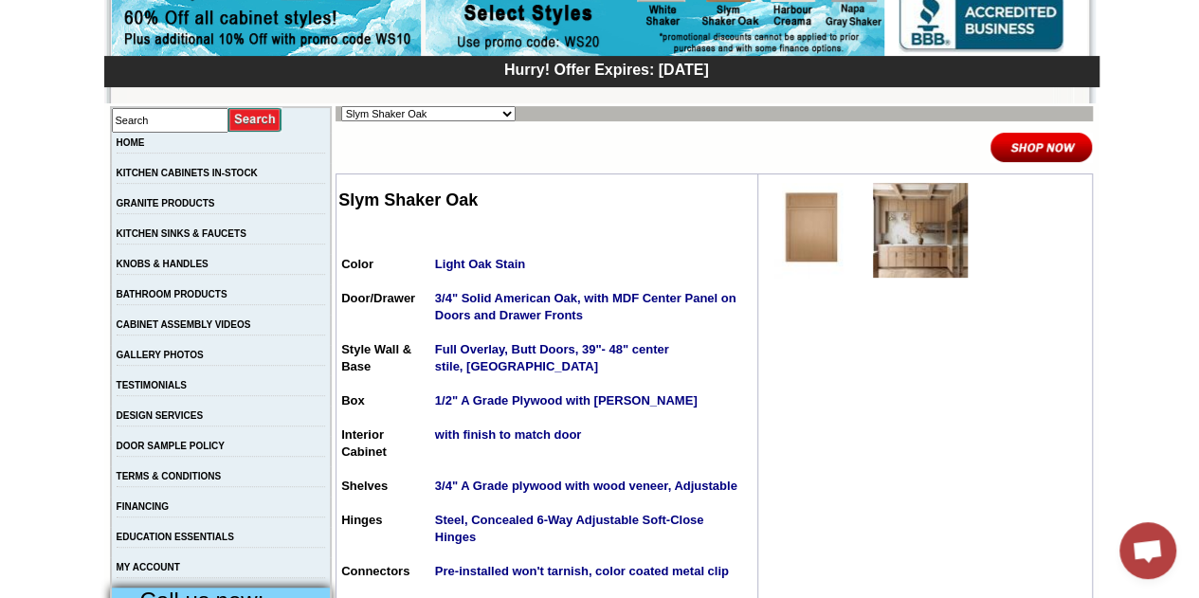
click at [458, 110] on select "Alabaster Shaker [PERSON_NAME] Yellow Walnut [PERSON_NAME] Shaker Baycreek Gray…" at bounding box center [428, 113] width 174 height 15
select select "/gallery.php?RollID=Nash_Ocean_Matte"
click at [341, 106] on select "Alabaster Shaker [PERSON_NAME] Yellow Walnut [PERSON_NAME] Shaker Baycreek Gray…" at bounding box center [428, 113] width 174 height 15
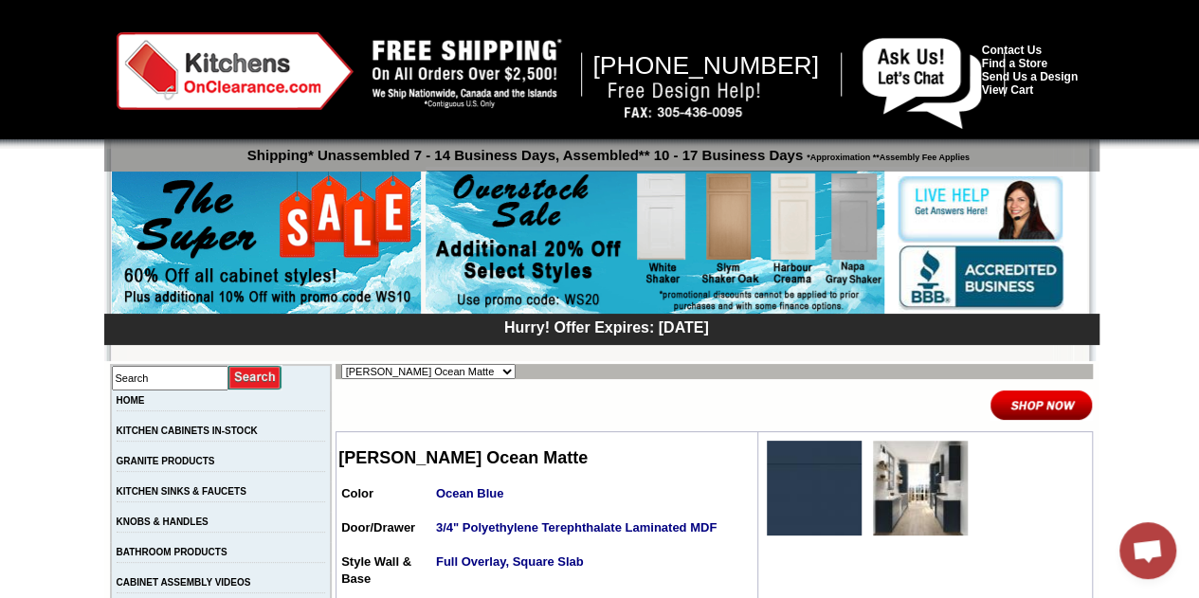
click at [897, 489] on img at bounding box center [920, 488] width 95 height 95
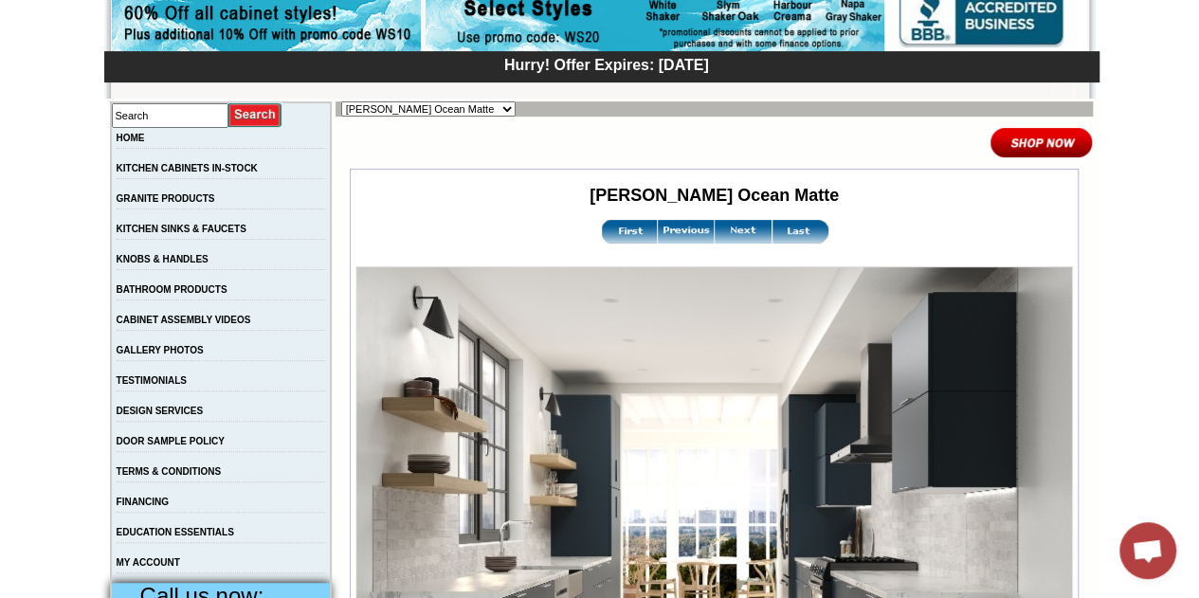
scroll to position [253, 0]
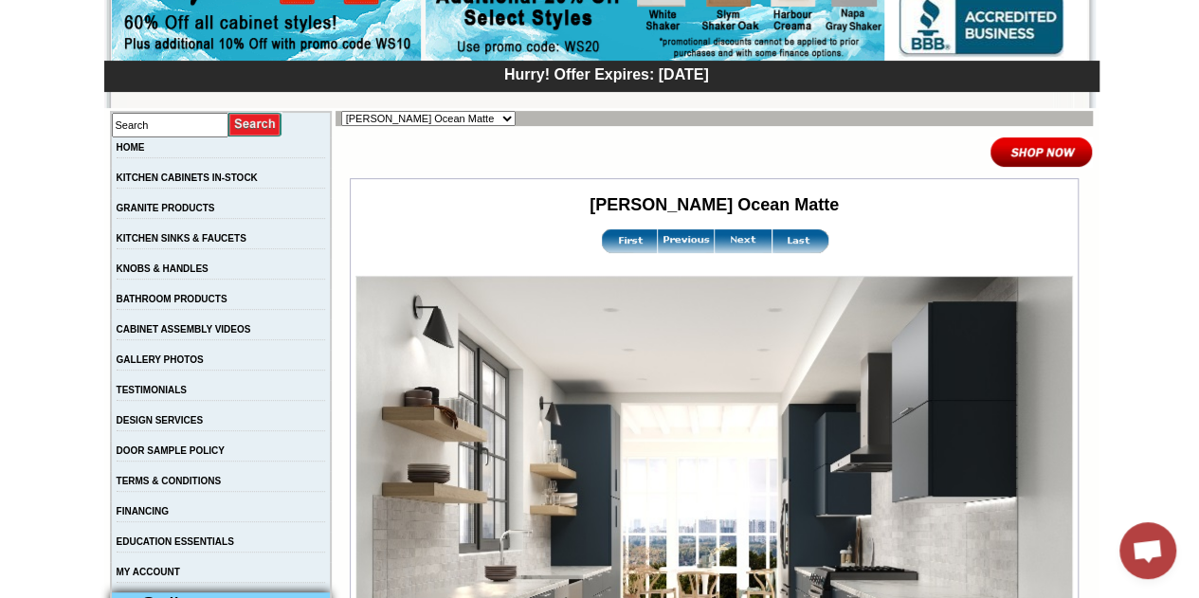
click at [484, 118] on td "Alabaster Shaker [PERSON_NAME] Yellow Walnut [PERSON_NAME] Shaker Baycreek Gray…" at bounding box center [714, 118] width 757 height 15
click at [480, 115] on select "Alabaster Shaker [PERSON_NAME] Yellow Walnut [PERSON_NAME] Shaker Baycreek Gray…" at bounding box center [428, 118] width 174 height 15
select select "/gallery.php?RollID=Nash_Matte_Sand"
click at [341, 111] on select "Alabaster Shaker [PERSON_NAME] Yellow Walnut [PERSON_NAME] Shaker Baycreek Gray…" at bounding box center [428, 118] width 174 height 15
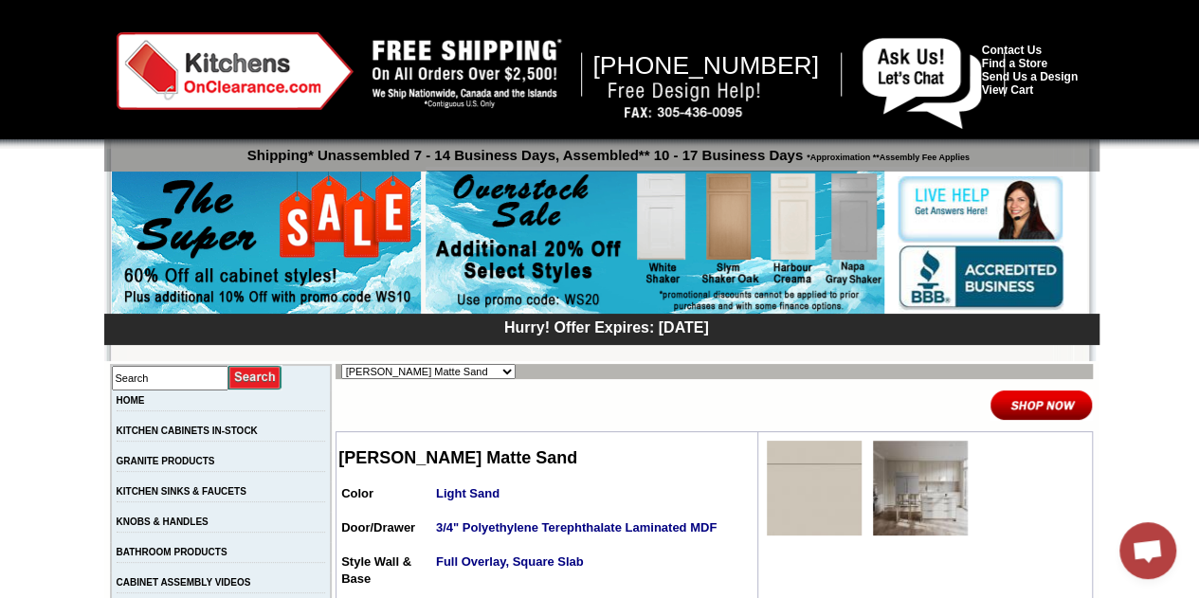
click at [447, 372] on select "Alabaster Shaker [PERSON_NAME] Yellow Walnut [PERSON_NAME] Shaker Baycreek Gray…" at bounding box center [428, 371] width 174 height 15
select select "/gallery.php?RollID=Merrimac_Cinder"
click at [341, 364] on select "Alabaster Shaker Altmann Yellow Walnut Ashton White Shaker Baycreek Gray Beachw…" at bounding box center [428, 371] width 174 height 15
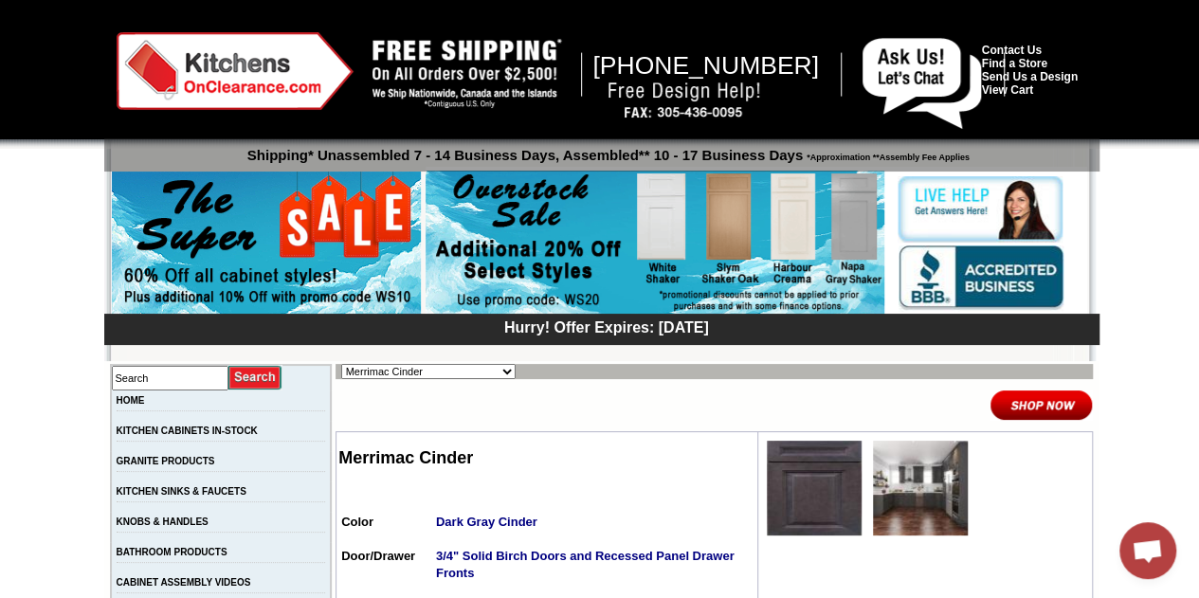
click at [443, 366] on select "Alabaster Shaker [PERSON_NAME] Yellow Walnut [PERSON_NAME] Shaker Baycreek Gray…" at bounding box center [428, 371] width 174 height 15
click at [876, 465] on img at bounding box center [920, 488] width 95 height 95
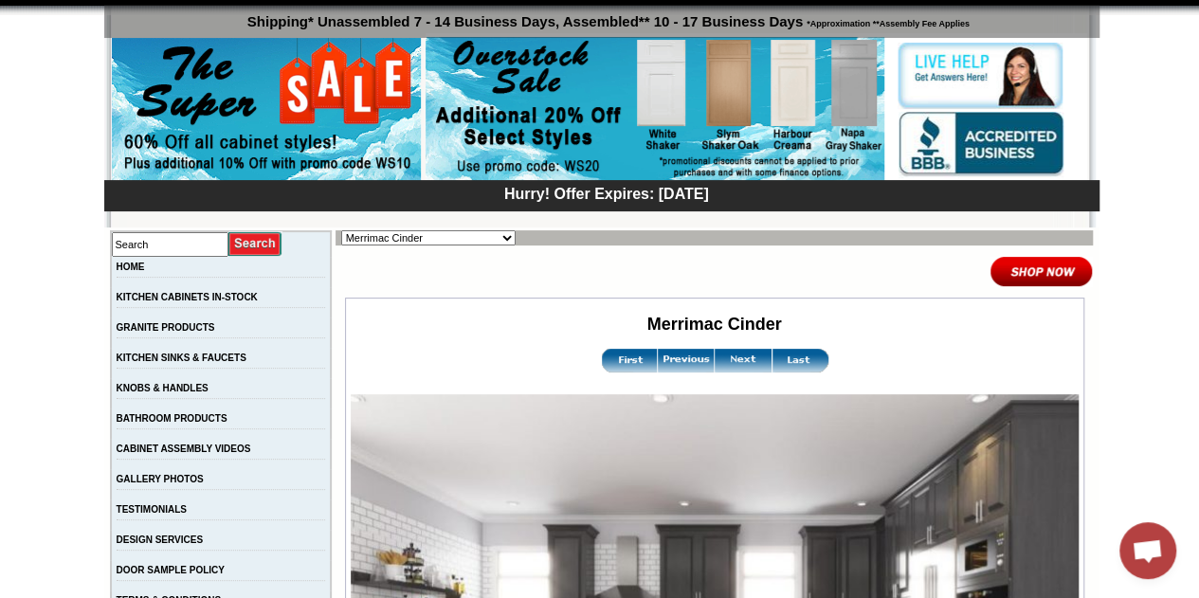
scroll to position [120, 0]
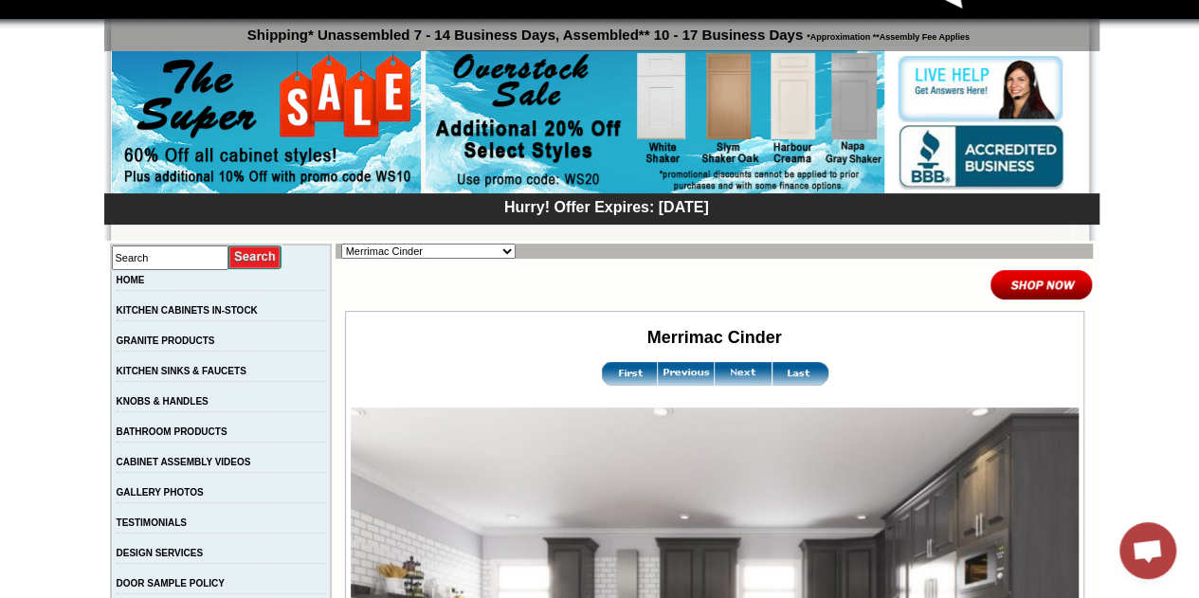
click at [447, 247] on select "Alabaster Shaker Altmann Yellow Walnut Ashton White Shaker Baycreek Gray Beachw…" at bounding box center [428, 251] width 174 height 15
select select "/gallery.php?RollID=Landmark_Shaker_Oak"
click at [341, 244] on select "Alabaster Shaker Altmann Yellow Walnut Ashton White Shaker Baycreek Gray Beachw…" at bounding box center [428, 251] width 174 height 15
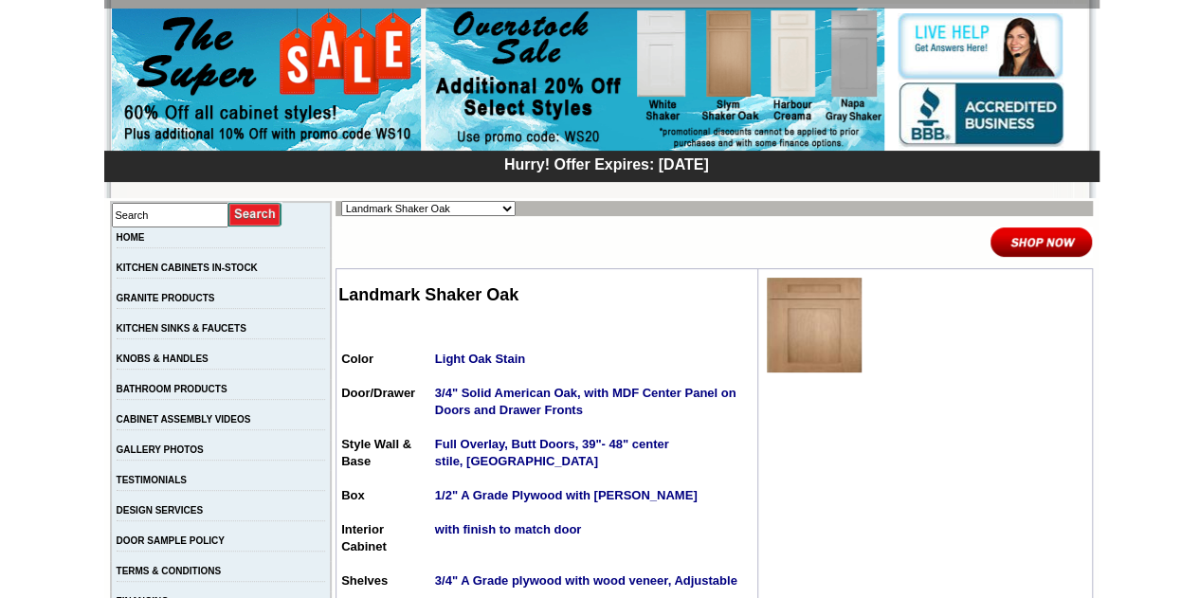
scroll to position [165, 0]
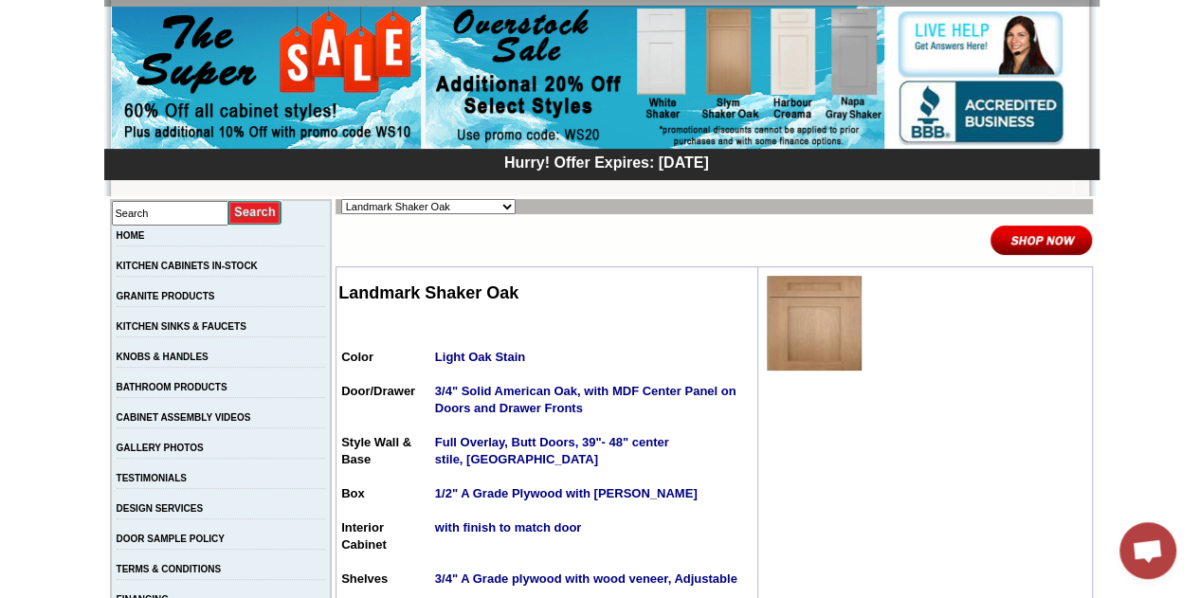
click at [438, 213] on select "Alabaster Shaker [PERSON_NAME] Yellow Walnut [PERSON_NAME] Shaker Baycreek Gray…" at bounding box center [428, 206] width 174 height 15
select select "/gallery.php?RollID=Dark_Epic_Shaker"
click at [341, 199] on select "Alabaster Shaker [PERSON_NAME] Yellow Walnut [PERSON_NAME] Shaker Baycreek Gray…" at bounding box center [428, 206] width 174 height 15
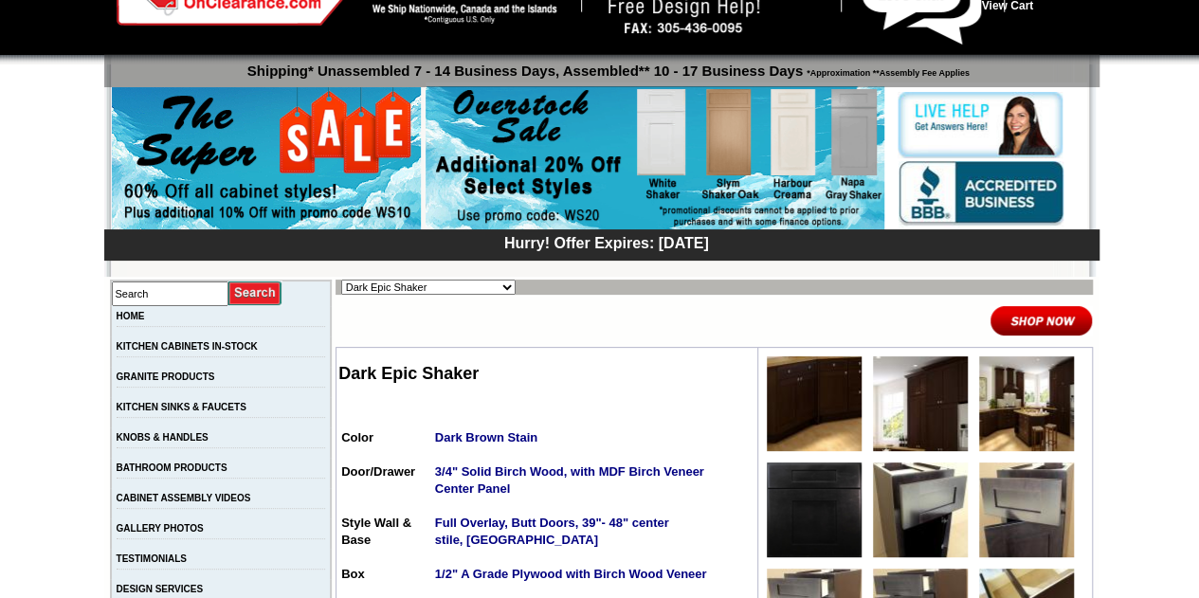
scroll to position [190, 0]
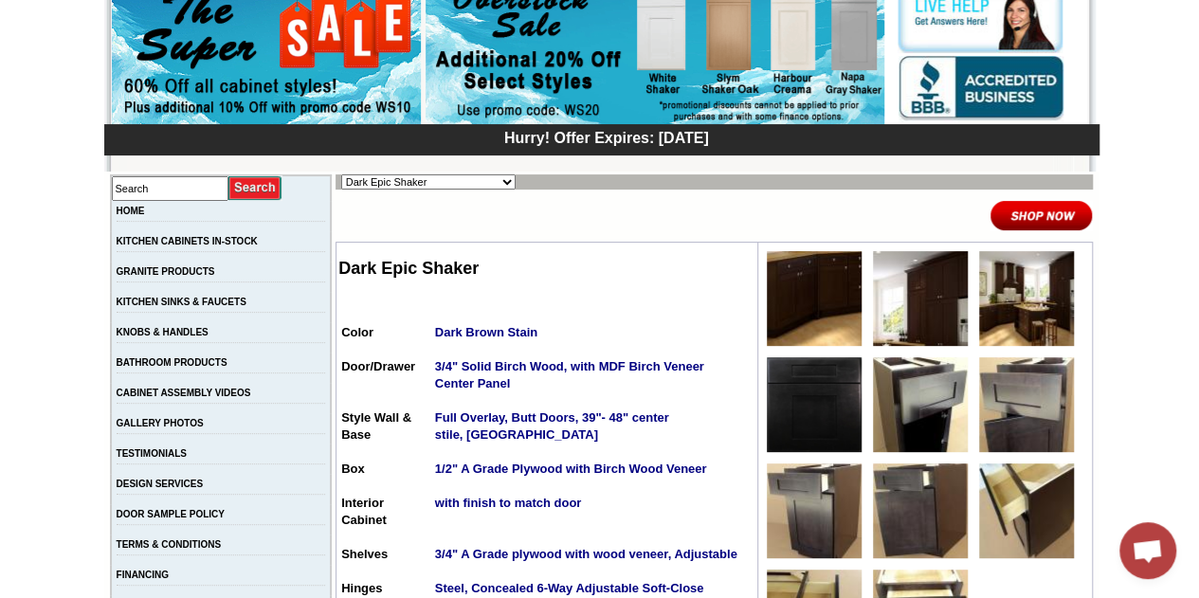
click at [831, 507] on img at bounding box center [814, 510] width 95 height 95
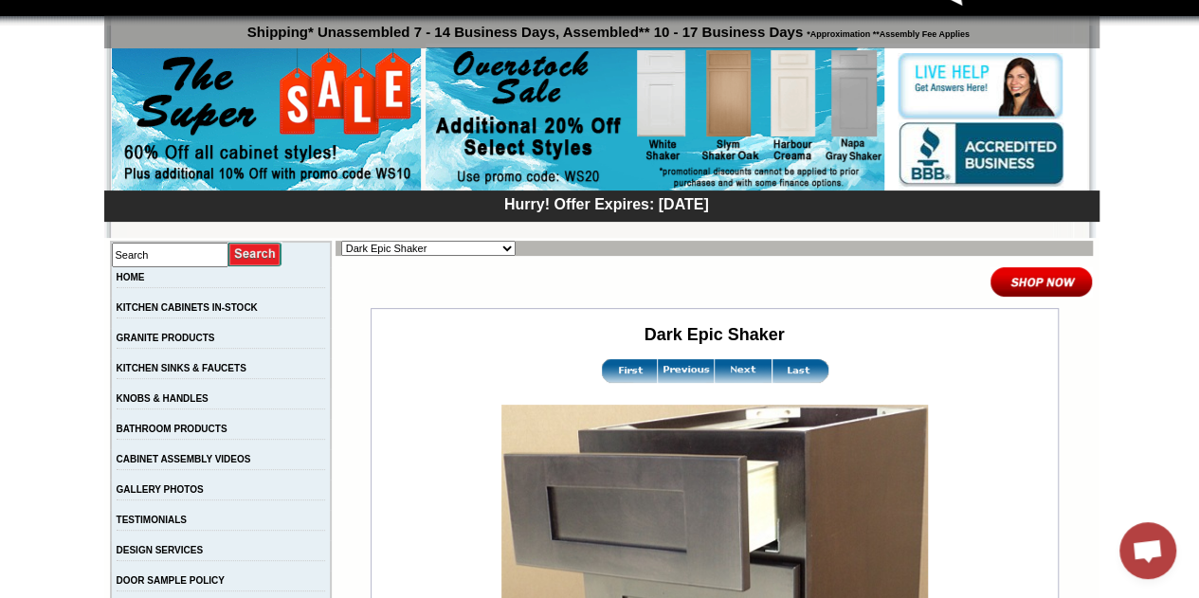
scroll to position [95, 0]
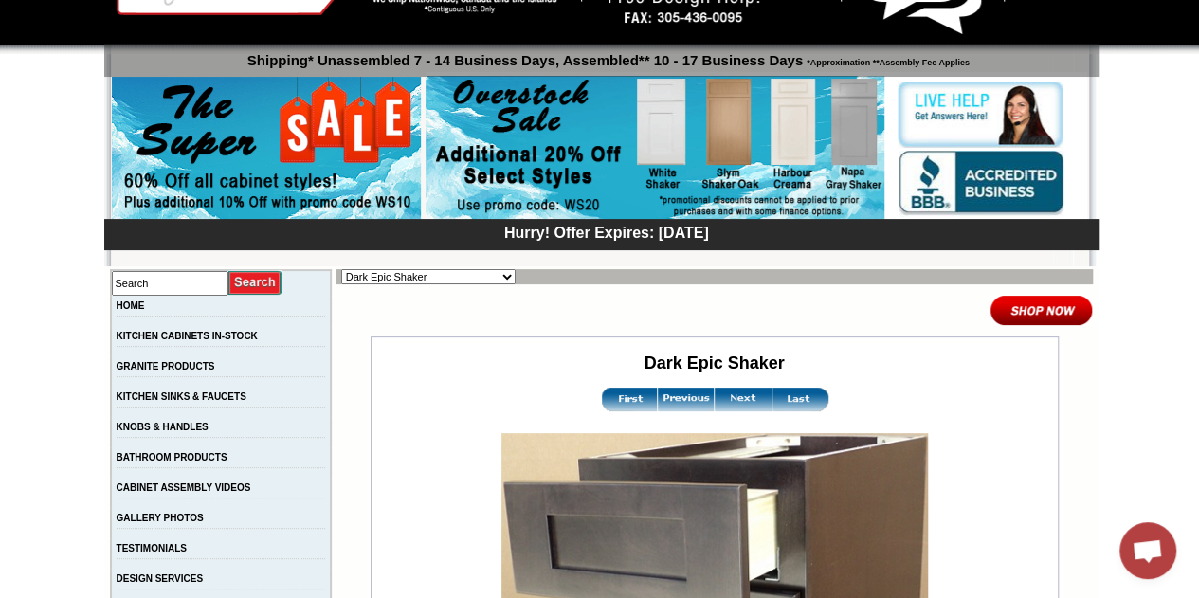
click at [375, 274] on select "Alabaster Shaker Altmann Yellow Walnut Ashton White Shaker Baycreek Gray Beachw…" at bounding box center [428, 276] width 174 height 15
select select "/gallery.php?RollID=Black_Pearl_Shaker"
click at [341, 269] on select "Alabaster Shaker Altmann Yellow Walnut Ashton White Shaker Baycreek Gray Beachw…" at bounding box center [428, 276] width 174 height 15
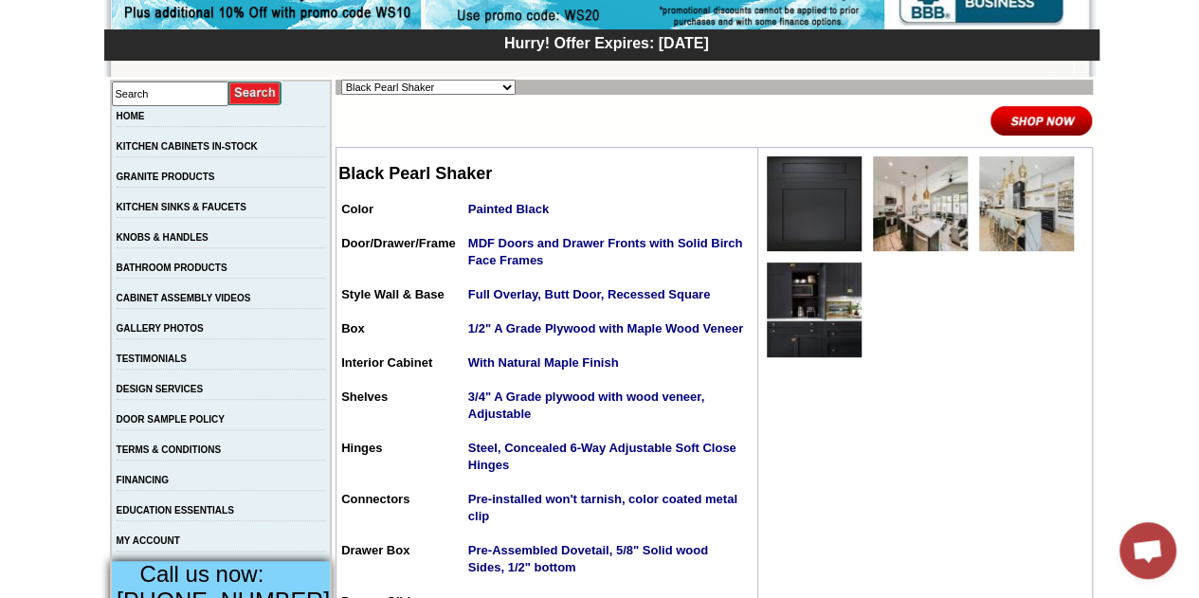
scroll to position [190, 0]
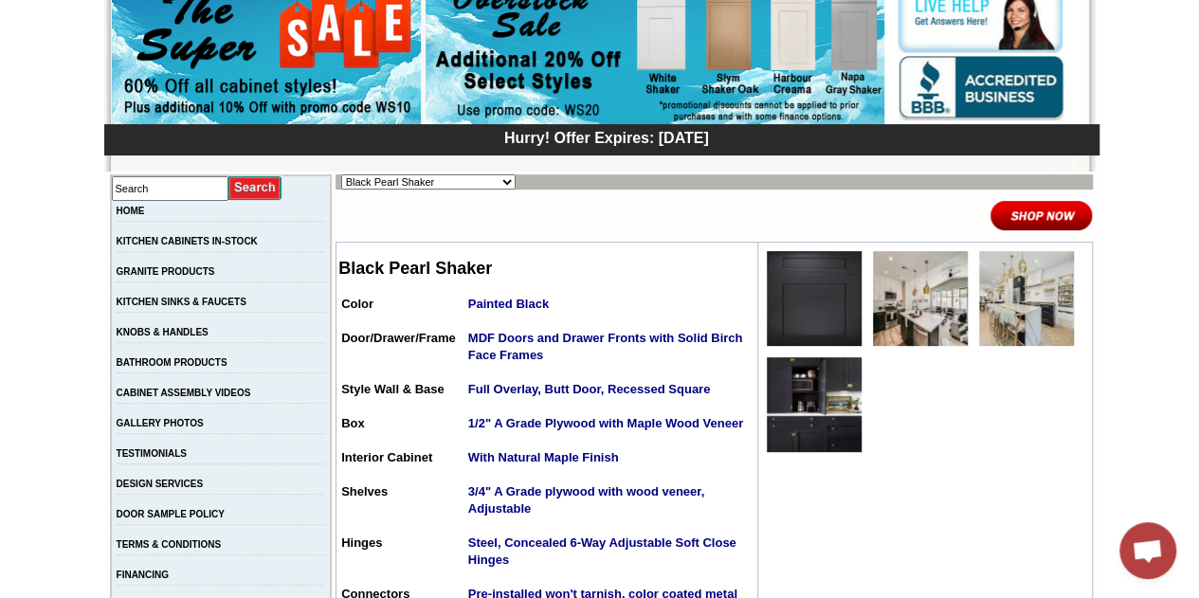
click at [815, 305] on img at bounding box center [814, 298] width 95 height 95
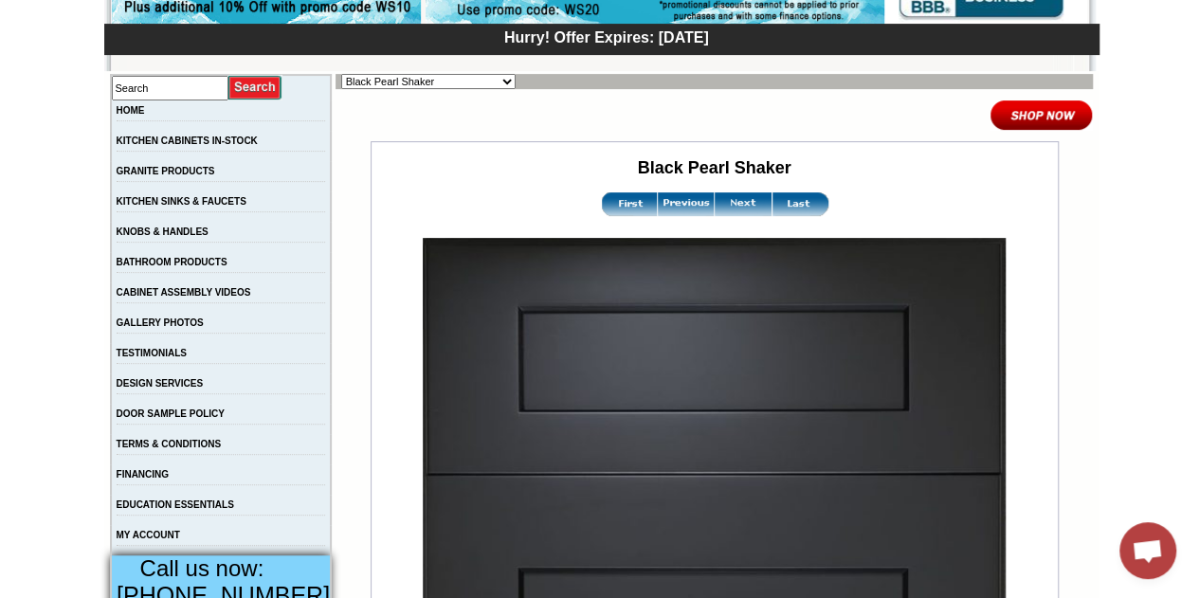
scroll to position [95, 0]
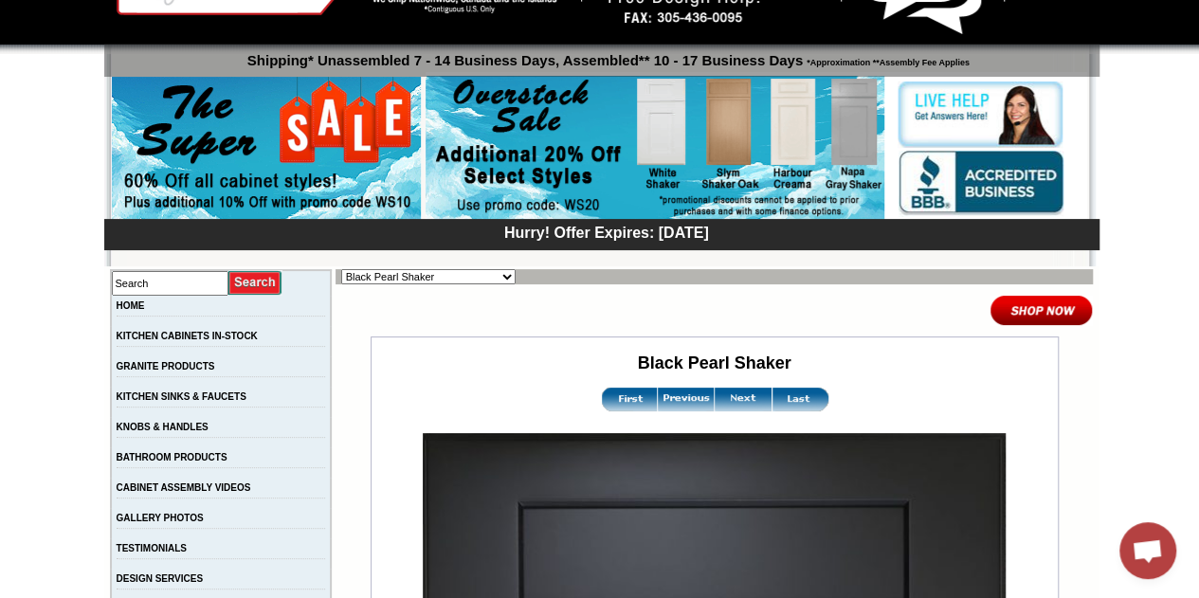
click at [436, 280] on select "Alabaster Shaker Altmann Yellow Walnut Ashton White Shaker Baycreek Gray Beachw…" at bounding box center [428, 276] width 174 height 15
select select "/gallery.php?RollID=Ashton_White_Shaker"
click at [341, 269] on select "Alabaster Shaker Altmann Yellow Walnut Ashton White Shaker Baycreek Gray Beachw…" at bounding box center [428, 276] width 174 height 15
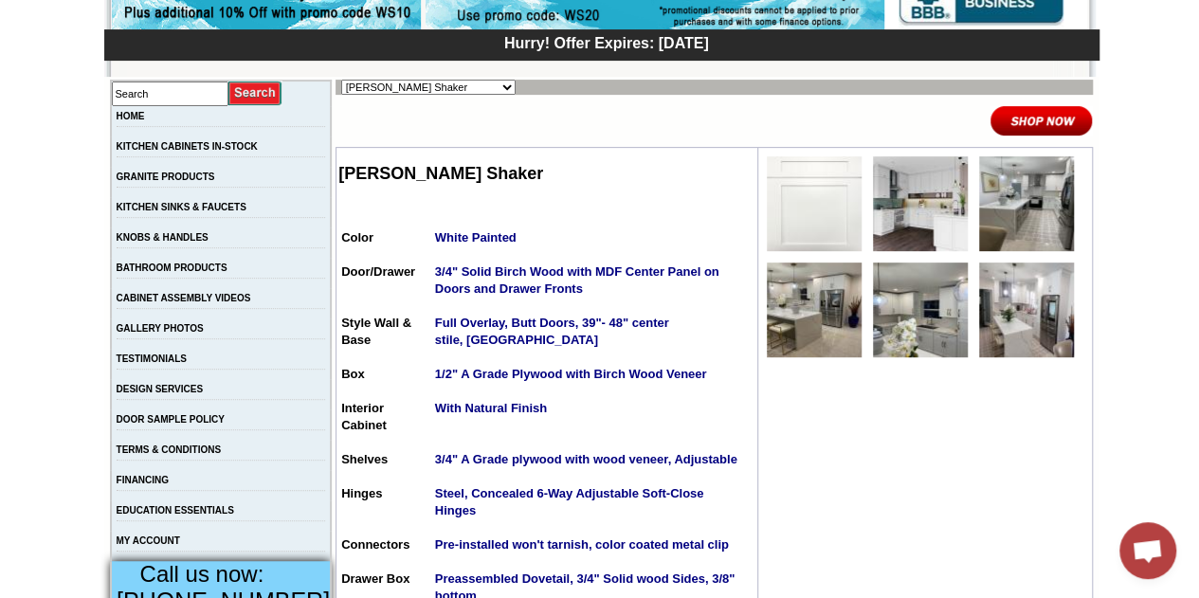
scroll to position [190, 0]
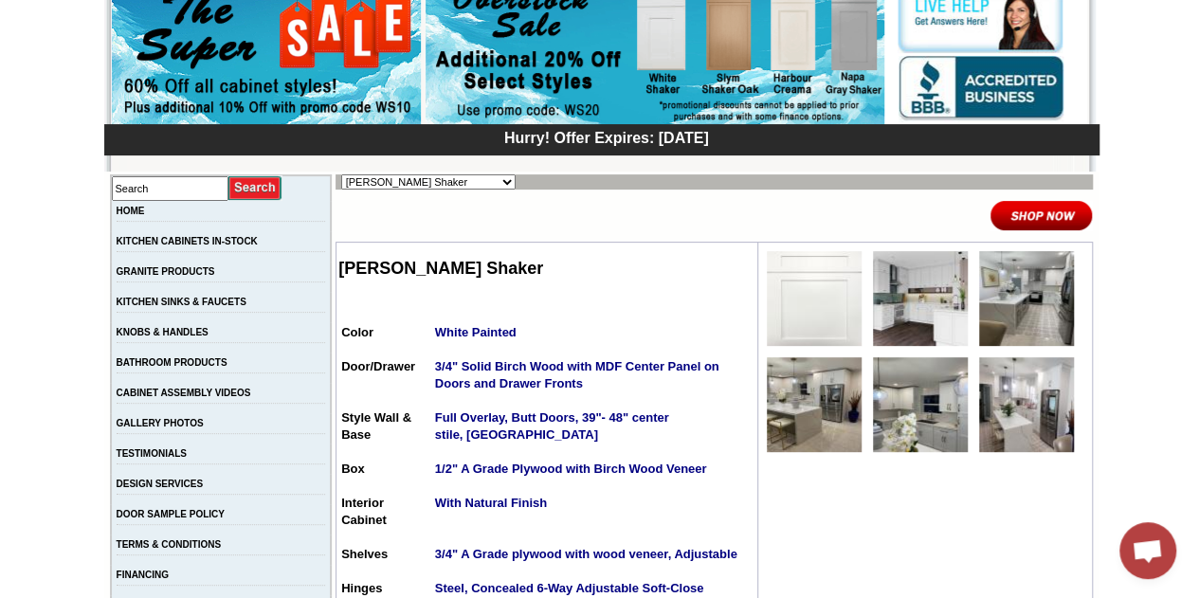
click at [927, 431] on img at bounding box center [920, 404] width 95 height 95
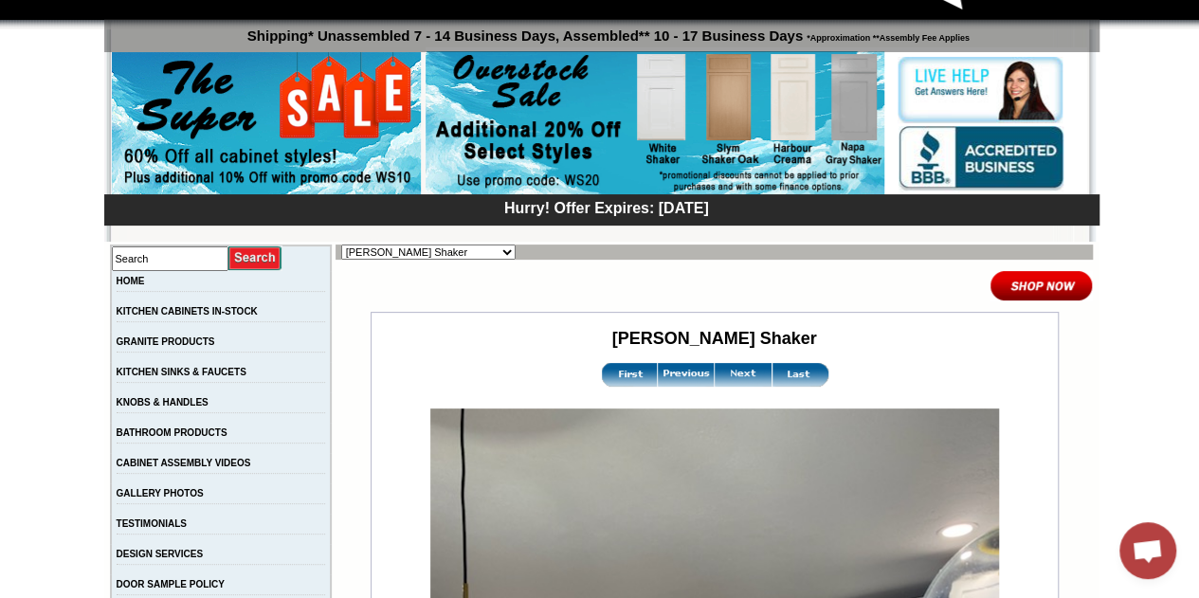
scroll to position [284, 0]
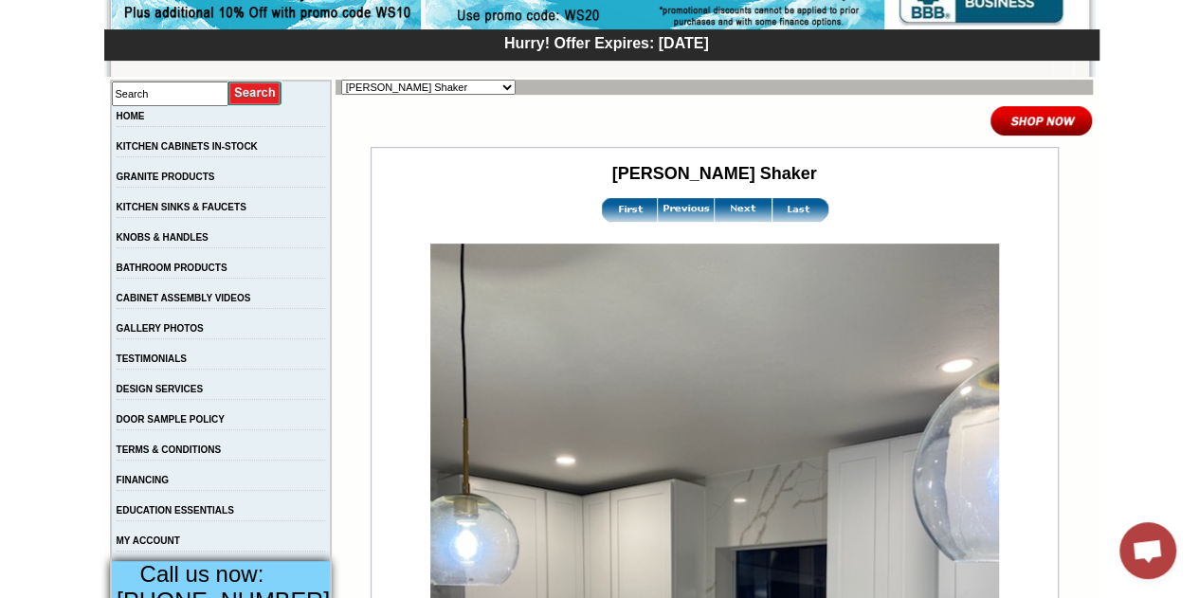
click at [373, 88] on select "Alabaster Shaker [PERSON_NAME] Yellow Walnut [PERSON_NAME] Shaker Baycreek Gray…" at bounding box center [428, 87] width 174 height 15
select select "/gallery.php?RollID=Galvyston_Green_Shaker"
click at [341, 80] on select "Alabaster Shaker [PERSON_NAME] Yellow Walnut [PERSON_NAME] Shaker Baycreek Gray…" at bounding box center [428, 87] width 174 height 15
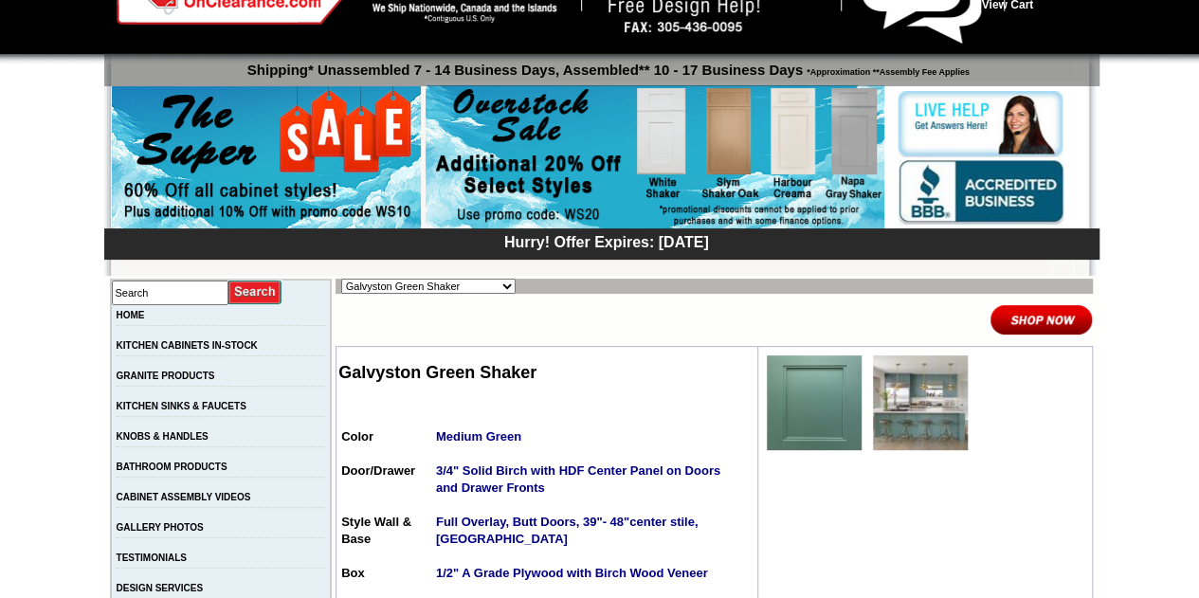
scroll to position [284, 0]
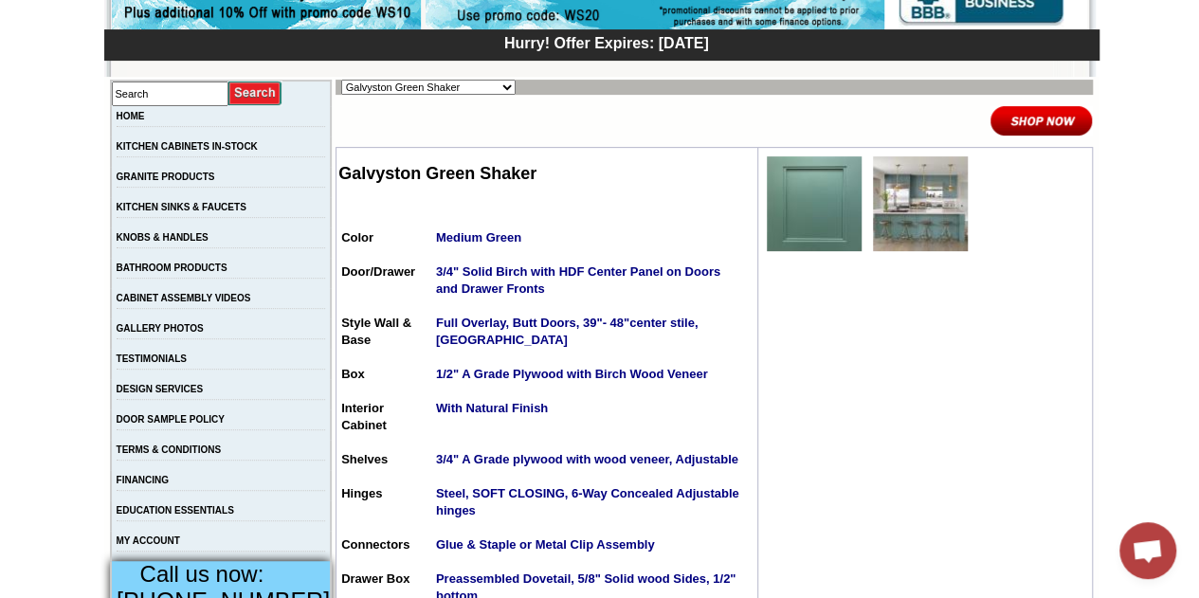
click at [366, 88] on select "Alabaster Shaker [PERSON_NAME] Yellow Walnut [PERSON_NAME] Shaker Baycreek Gray…" at bounding box center [428, 87] width 174 height 15
select select "/gallery.php?RollID=Hanover_Stone"
click at [341, 80] on select "Alabaster Shaker [PERSON_NAME] Yellow Walnut [PERSON_NAME] Shaker Baycreek Gray…" at bounding box center [428, 87] width 174 height 15
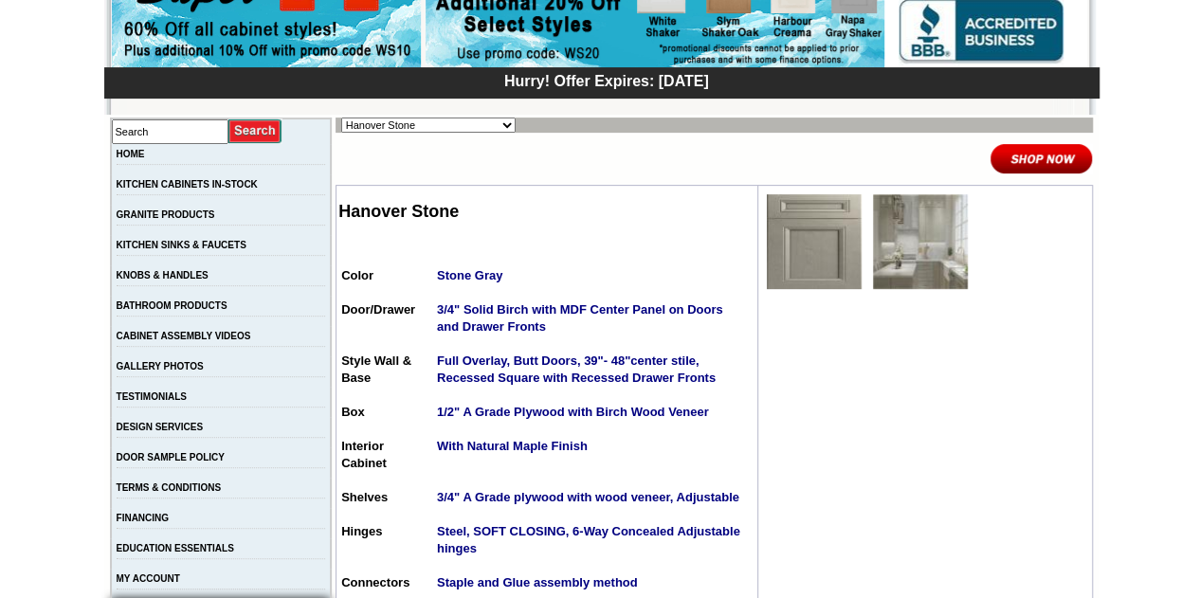
scroll to position [284, 0]
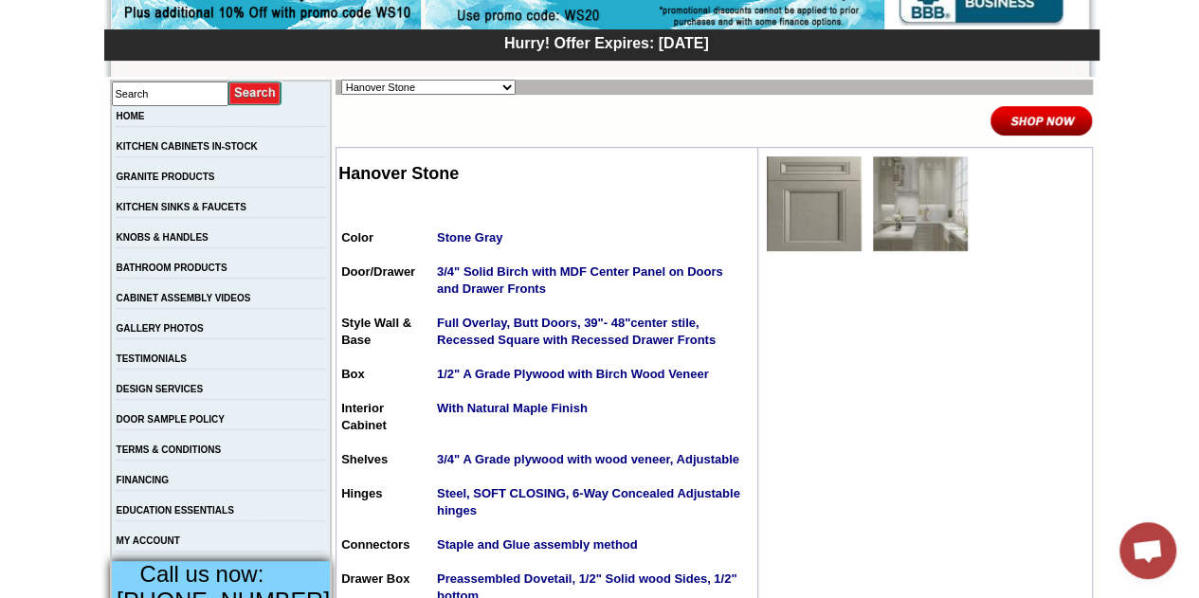
click at [903, 223] on img at bounding box center [920, 203] width 95 height 95
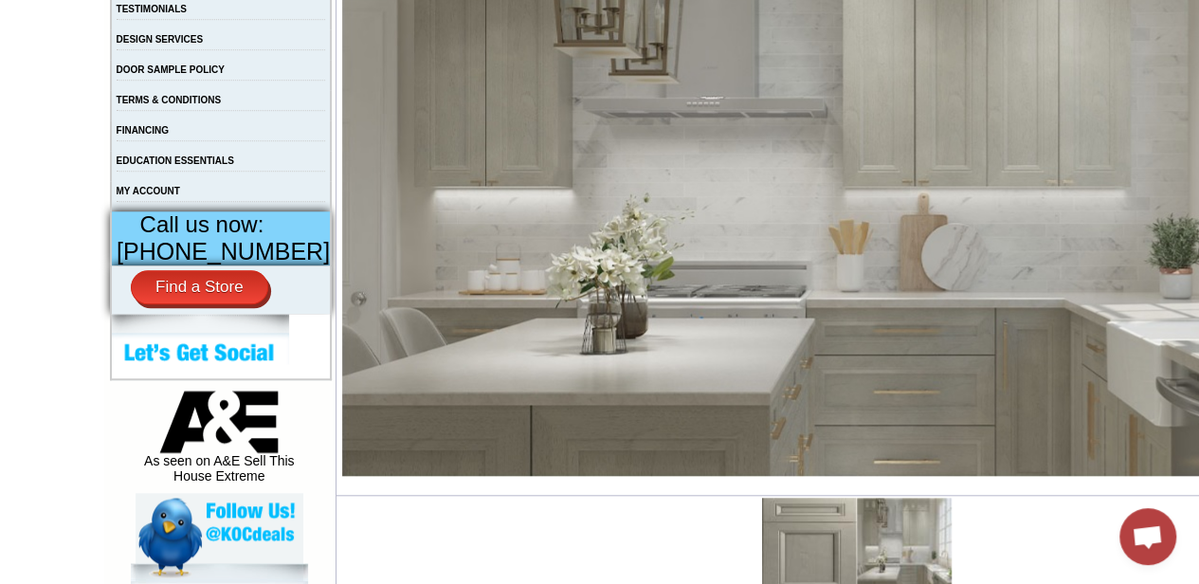
scroll to position [663, 0]
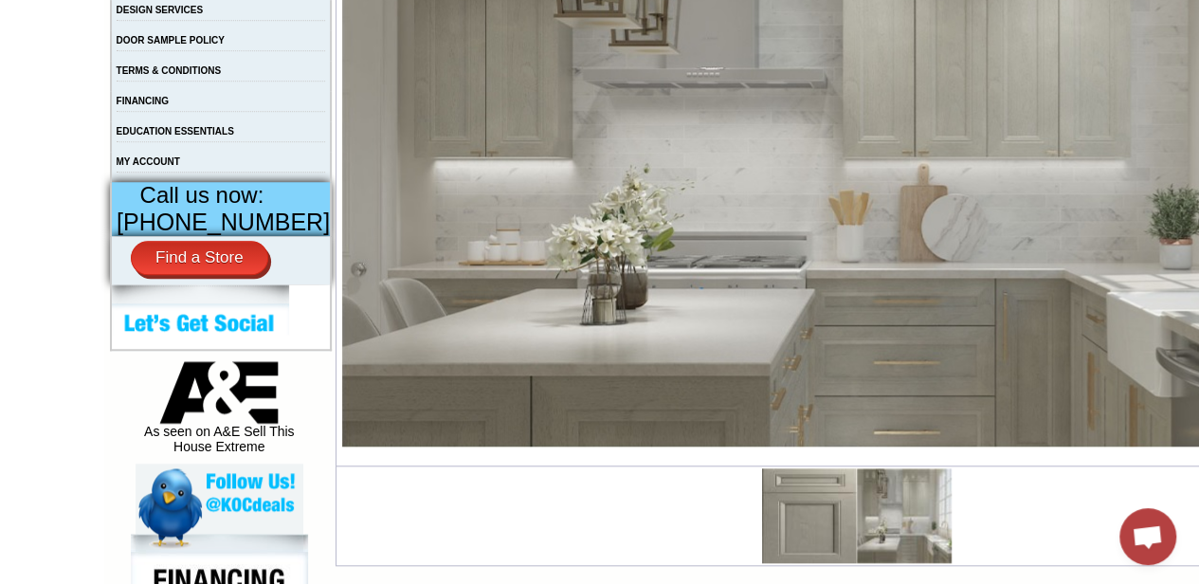
click at [762, 513] on img at bounding box center [809, 515] width 95 height 95
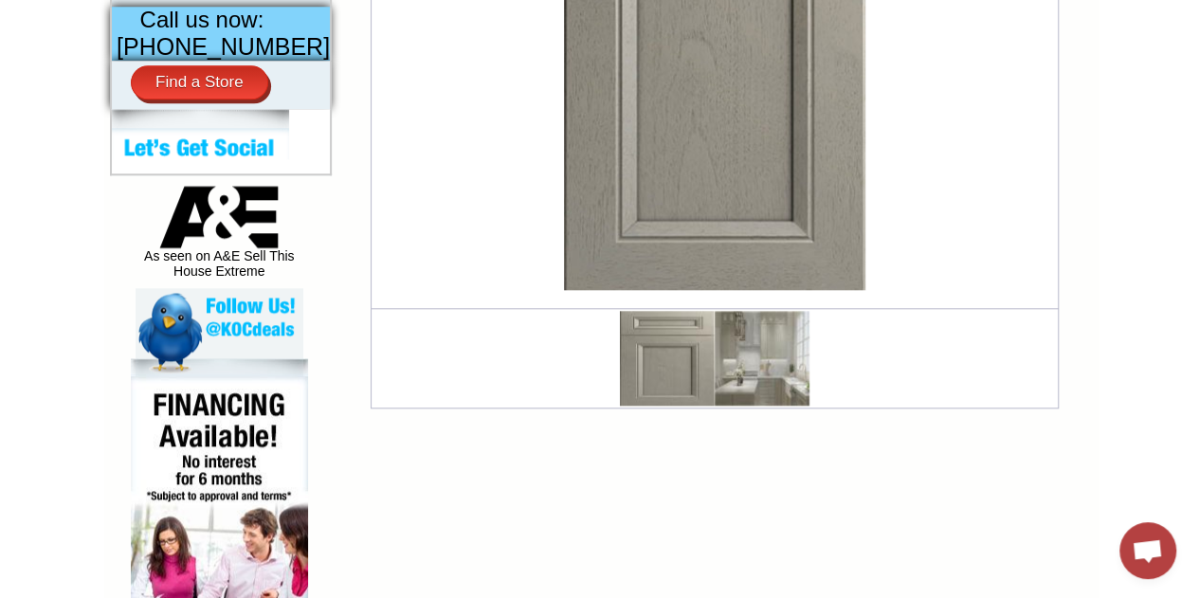
scroll to position [840, 0]
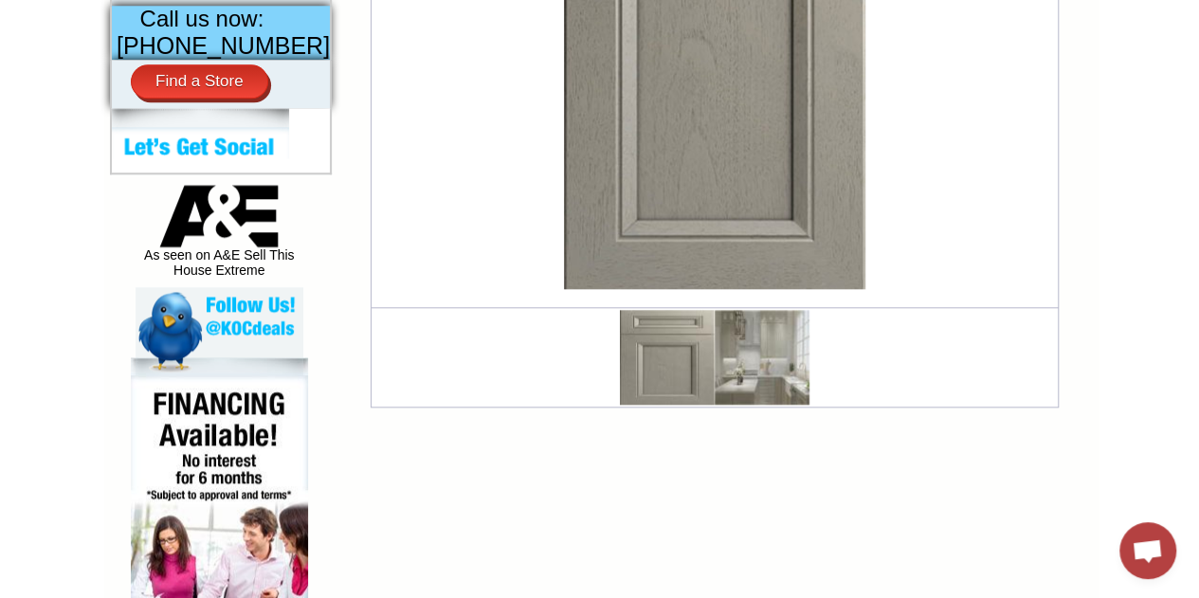
click at [716, 326] on img at bounding box center [762, 357] width 95 height 95
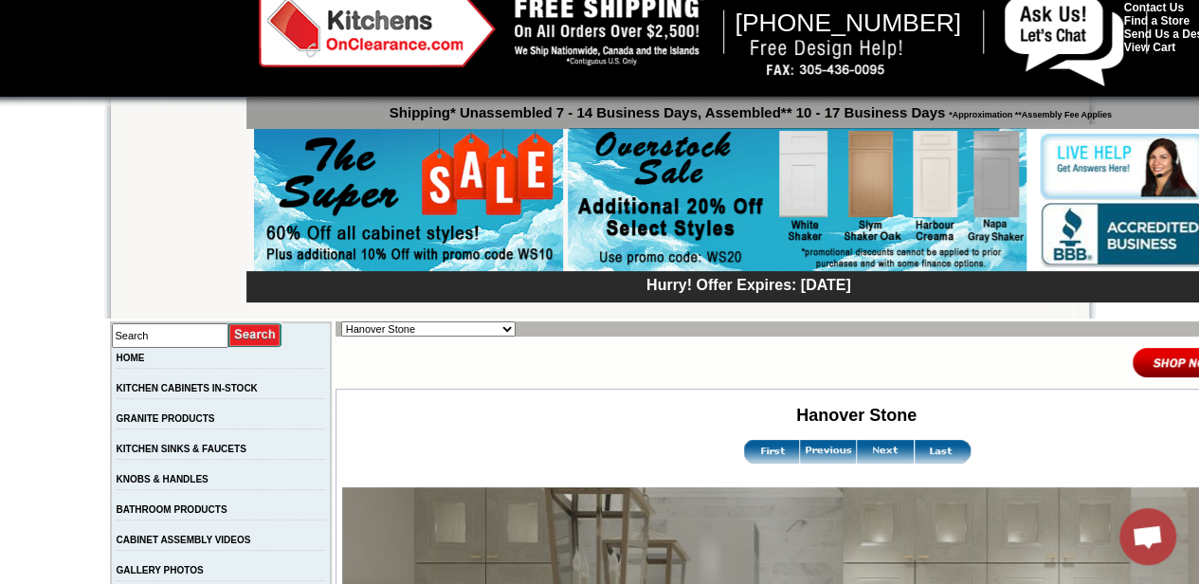
scroll to position [42, 0]
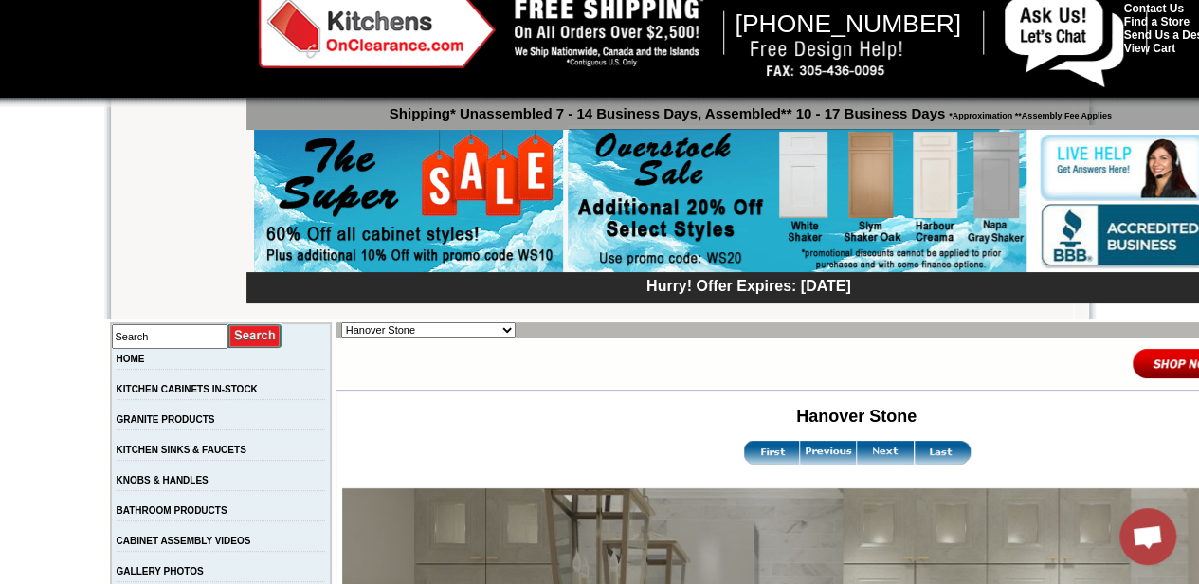
click at [428, 327] on select "Alabaster Shaker [PERSON_NAME] Yellow Walnut [PERSON_NAME] Shaker Baycreek Gray…" at bounding box center [428, 329] width 174 height 15
select select "/gallery.php?RollID=Harmony_Shaker_Mist"
click at [341, 322] on select "Alabaster Shaker [PERSON_NAME] Yellow Walnut [PERSON_NAME] Shaker Baycreek Gray…" at bounding box center [428, 329] width 174 height 15
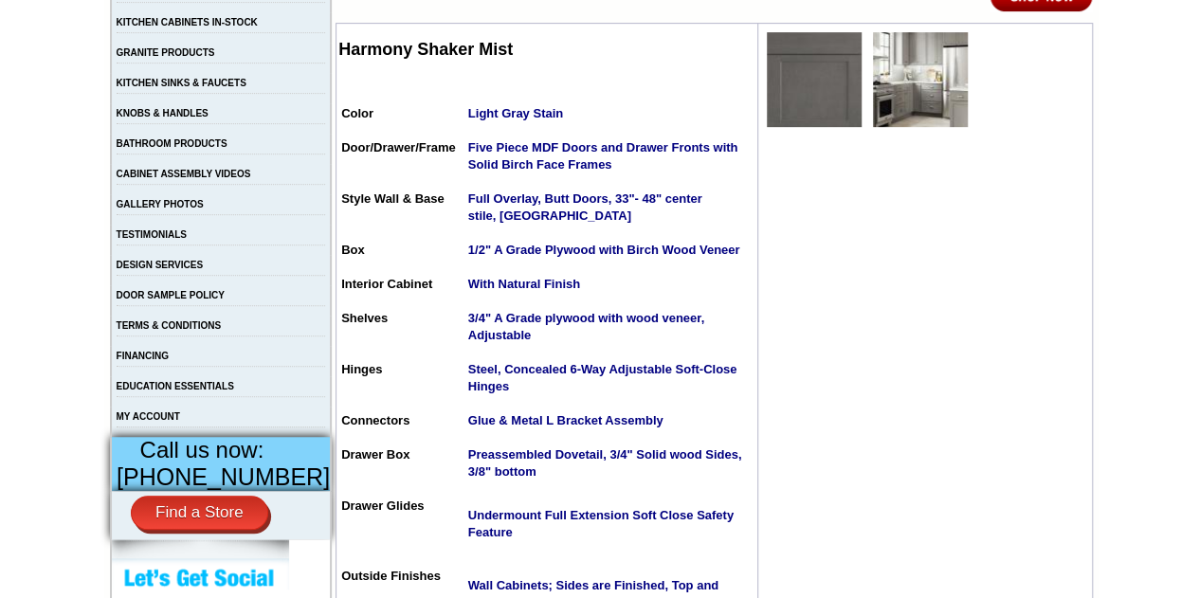
scroll to position [408, 0]
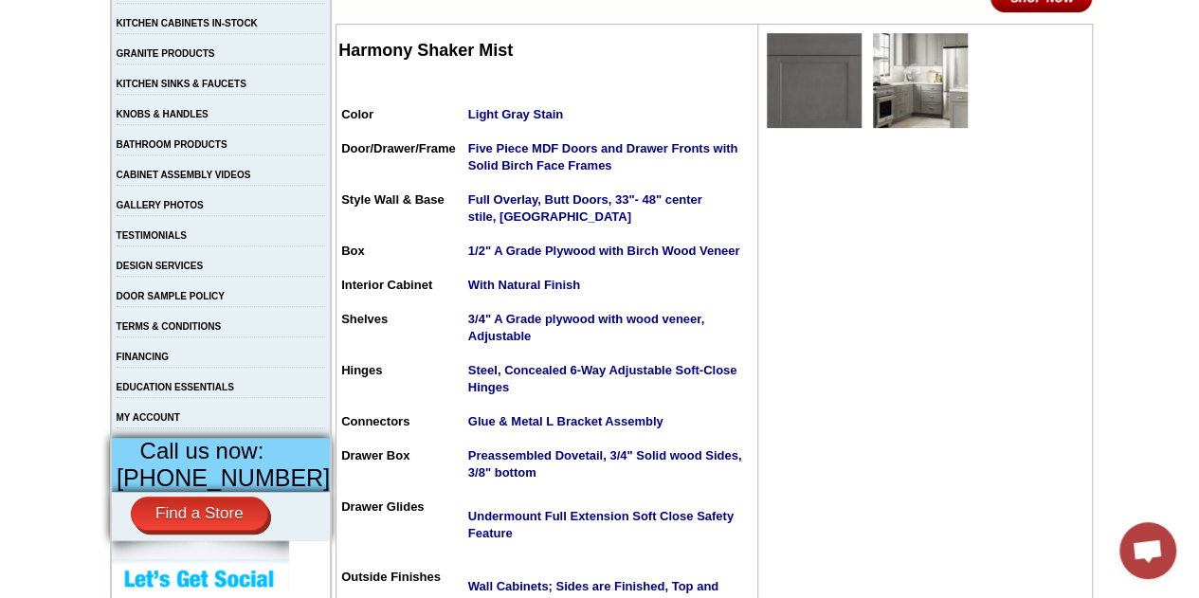
click at [881, 97] on img at bounding box center [920, 80] width 95 height 95
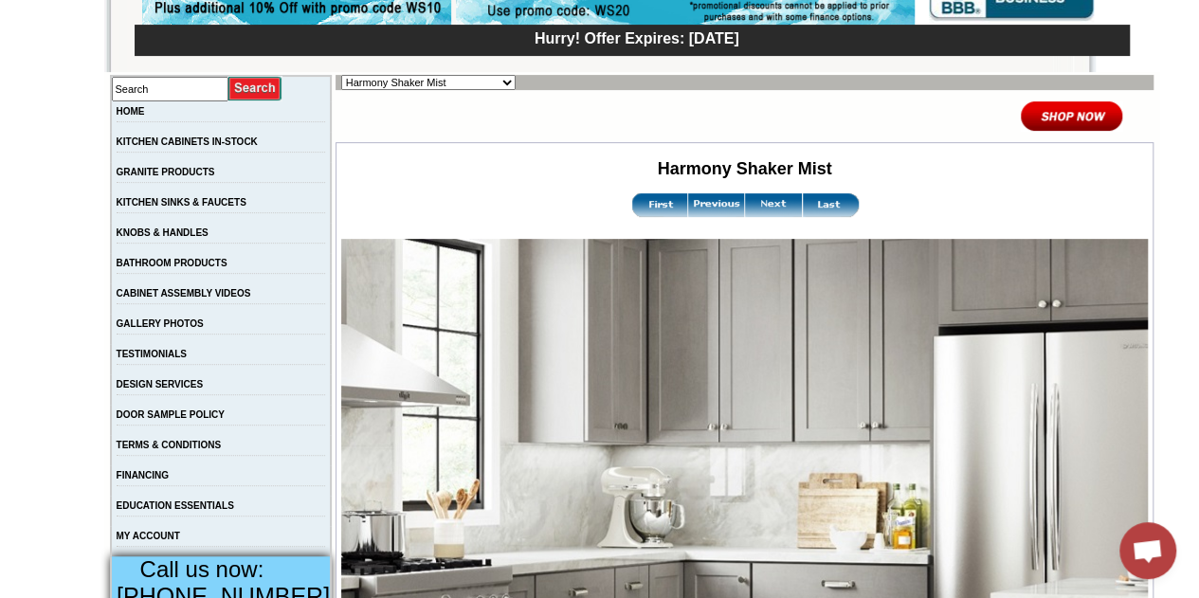
scroll to position [190, 0]
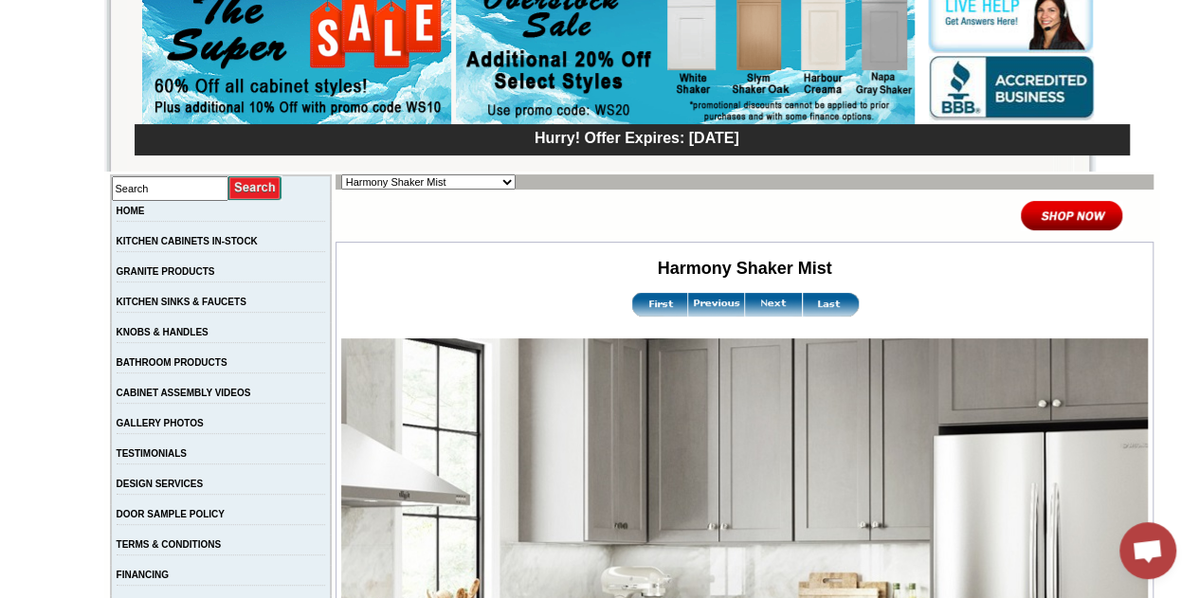
click at [397, 177] on select "Alabaster Shaker Altmann Yellow Walnut Ashton White Shaker Baycreek Gray Beachw…" at bounding box center [428, 181] width 174 height 15
select select "/gallery.php?RollID=Harmony_White_Shaker"
click at [341, 174] on select "Alabaster Shaker [PERSON_NAME] Yellow Walnut [PERSON_NAME] Shaker Baycreek Gray…" at bounding box center [428, 181] width 174 height 15
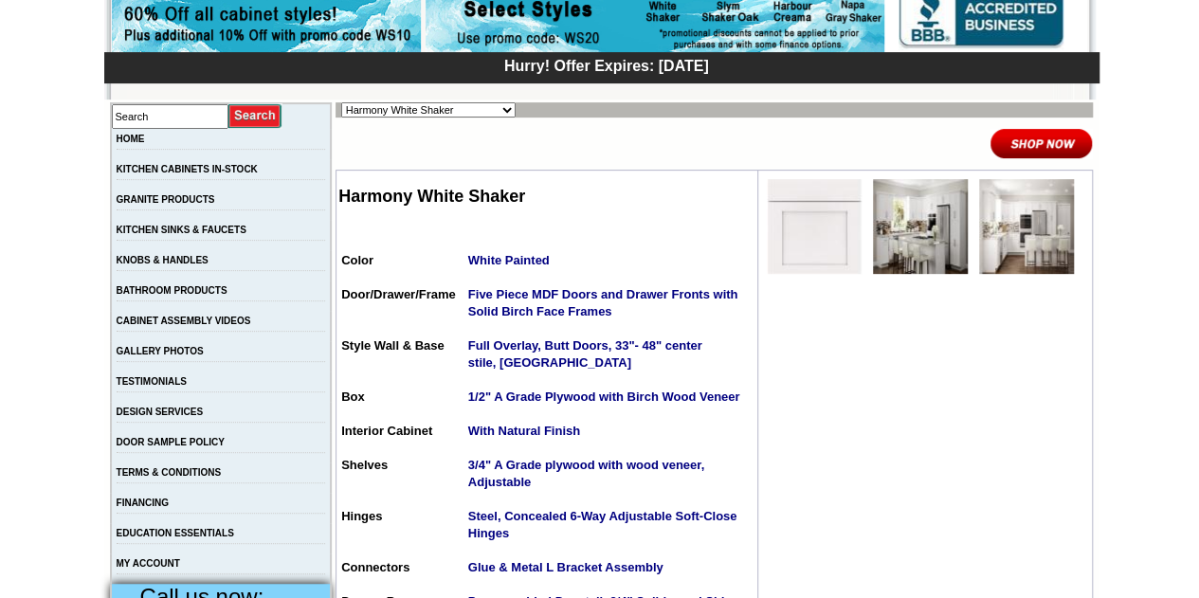
scroll to position [284, 0]
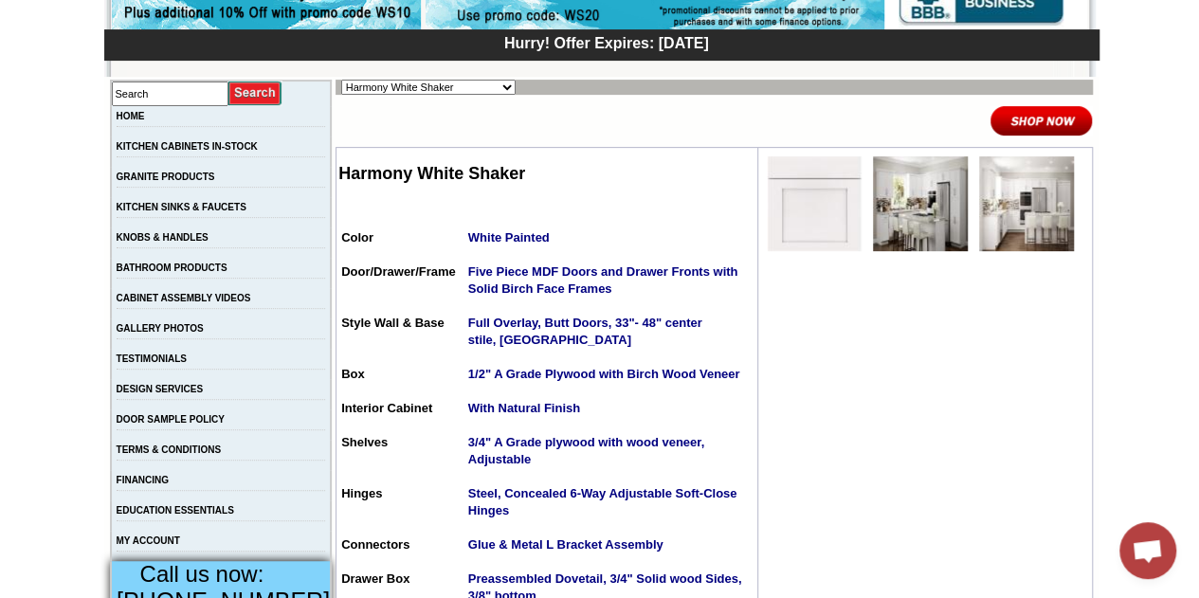
click at [406, 84] on select "Alabaster Shaker Altmann Yellow Walnut Ashton White Shaker Baycreek Gray Beachw…" at bounding box center [428, 87] width 174 height 15
select select "/gallery.php?RollID=Manor_Harvest"
click at [341, 80] on select "Alabaster Shaker Altmann Yellow Walnut Ashton White Shaker Baycreek Gray Beachw…" at bounding box center [428, 87] width 174 height 15
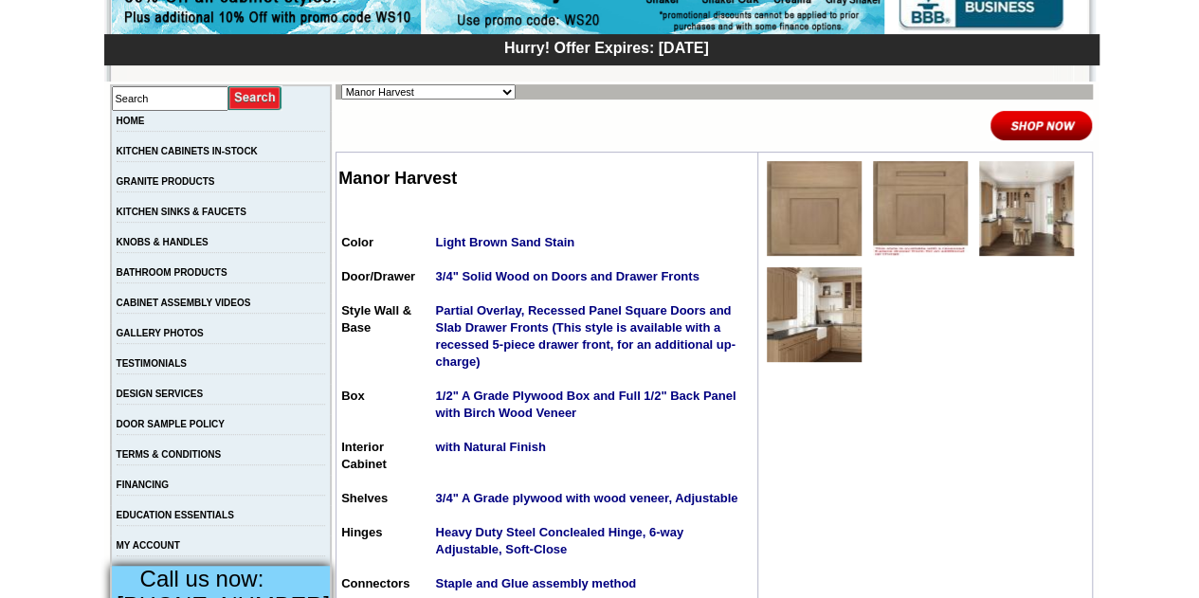
scroll to position [284, 0]
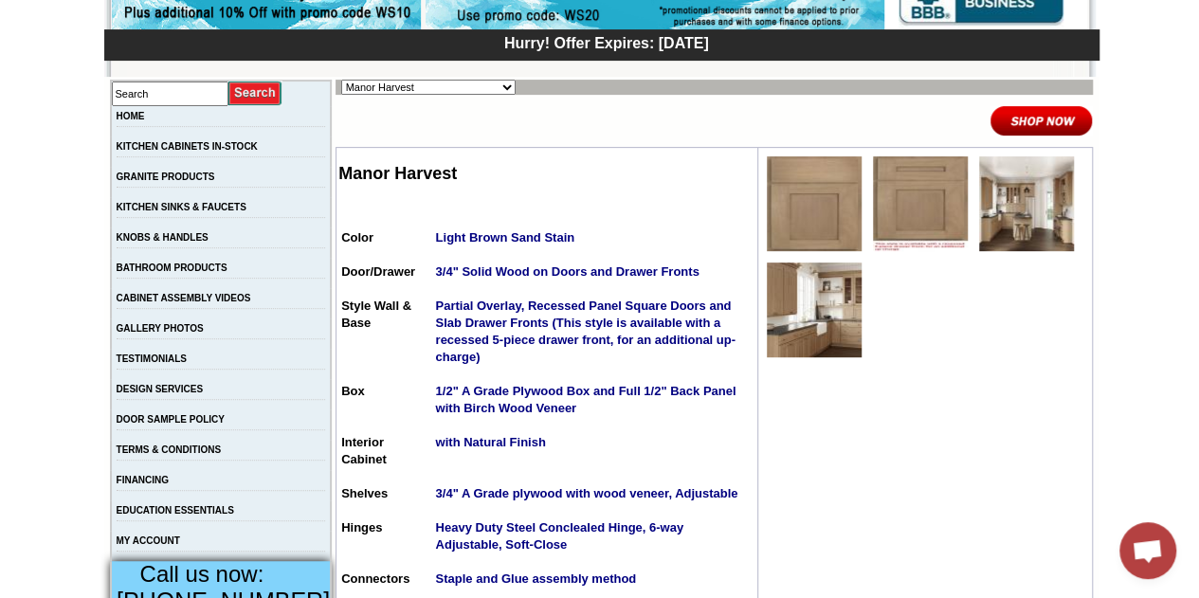
click at [405, 88] on select "Alabaster Shaker [PERSON_NAME] Yellow Walnut [PERSON_NAME] Shaker Baycreek Gray…" at bounding box center [428, 87] width 174 height 15
select select "/gallery.php?RollID=Manor_Stone"
click at [341, 80] on select "Alabaster Shaker [PERSON_NAME] Yellow Walnut [PERSON_NAME] Shaker Baycreek Gray…" at bounding box center [428, 87] width 174 height 15
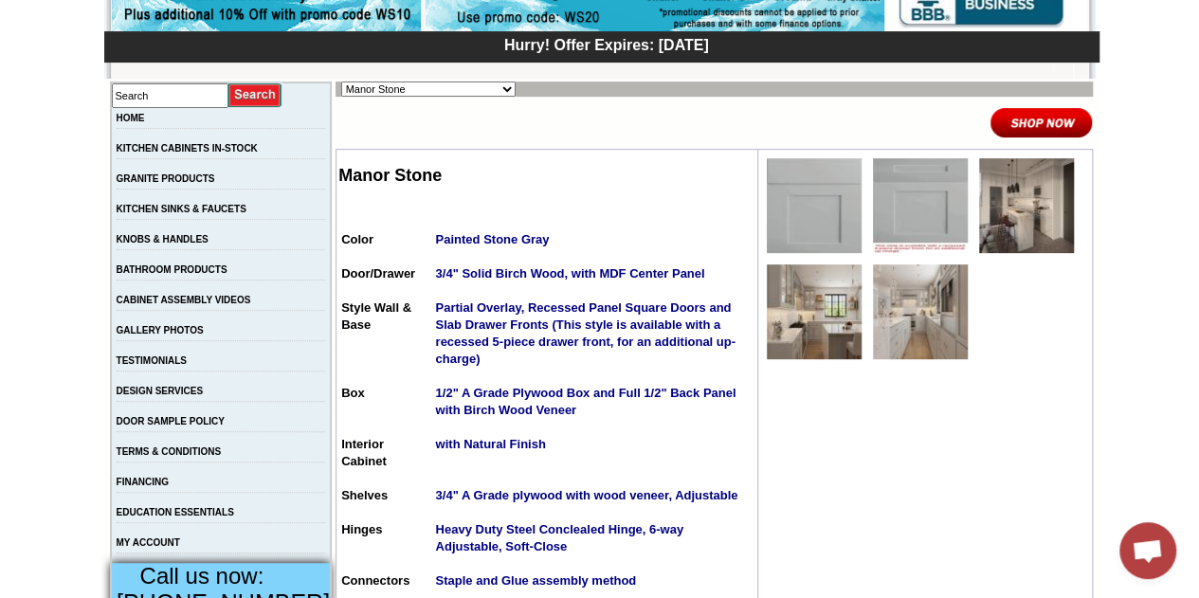
scroll to position [284, 0]
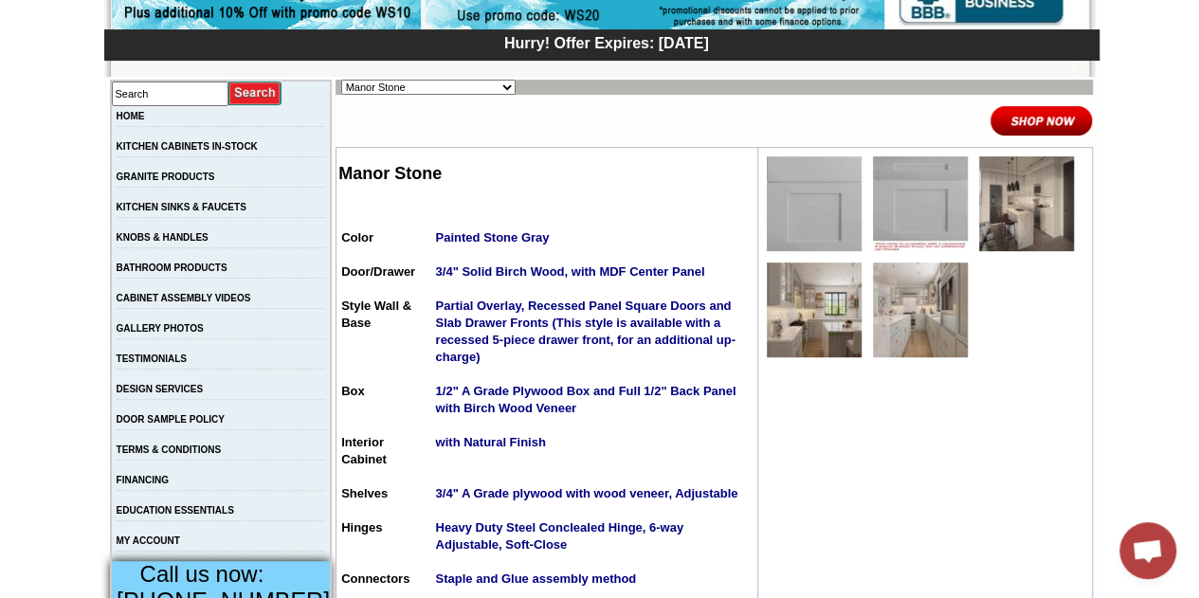
click at [370, 83] on select "Alabaster Shaker [PERSON_NAME] Yellow Walnut [PERSON_NAME] Shaker Baycreek Gray…" at bounding box center [428, 87] width 174 height 15
click at [341, 80] on select "Alabaster Shaker [PERSON_NAME] Yellow Walnut [PERSON_NAME] Shaker Baycreek Gray…" at bounding box center [428, 87] width 174 height 15
click at [432, 86] on select "Alabaster Shaker Altmann Yellow Walnut Ashton White Shaker Baycreek Gray Beachw…" at bounding box center [428, 87] width 174 height 15
select select "/gallery.php?RollID=Manor_Slate"
click at [341, 80] on select "Alabaster Shaker Altmann Yellow Walnut Ashton White Shaker Baycreek Gray Beachw…" at bounding box center [428, 87] width 174 height 15
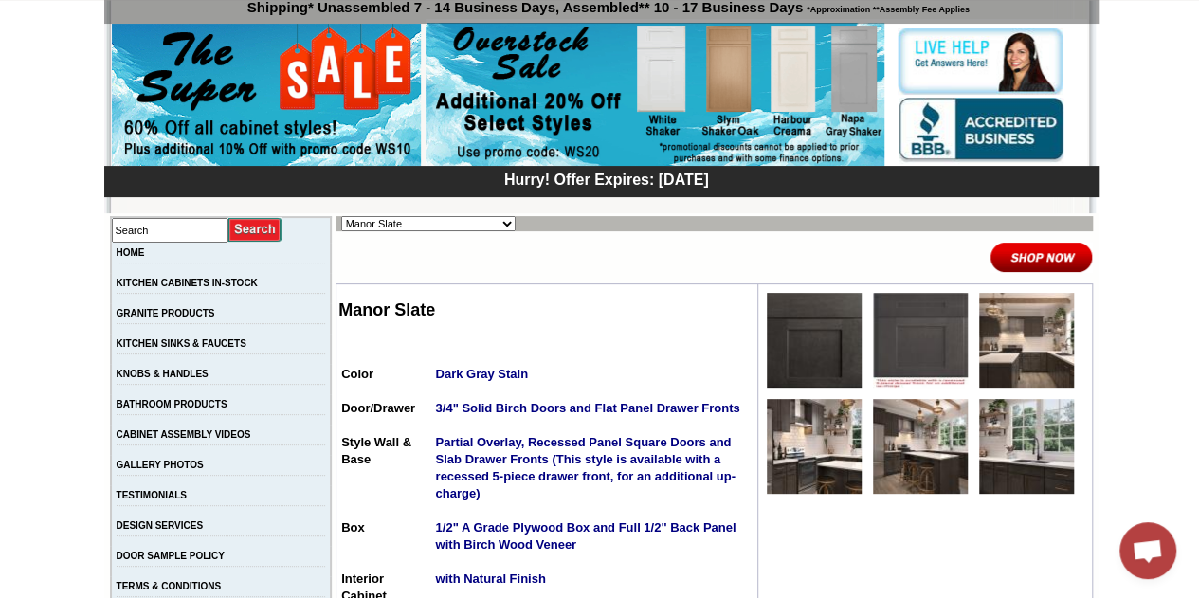
scroll to position [190, 0]
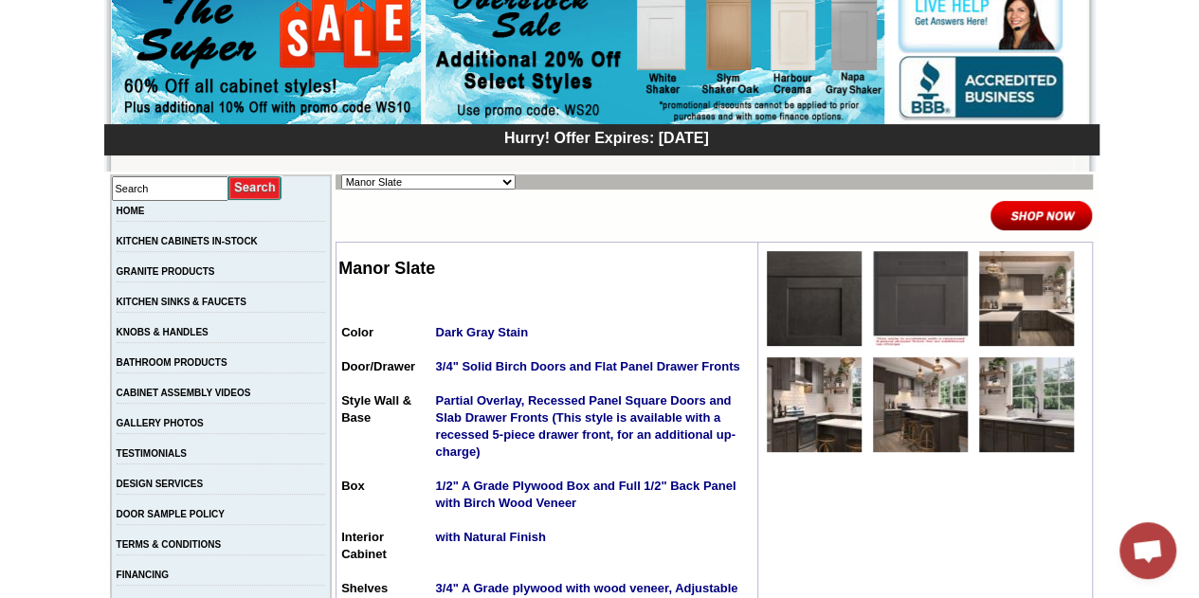
click at [811, 414] on img at bounding box center [814, 404] width 95 height 95
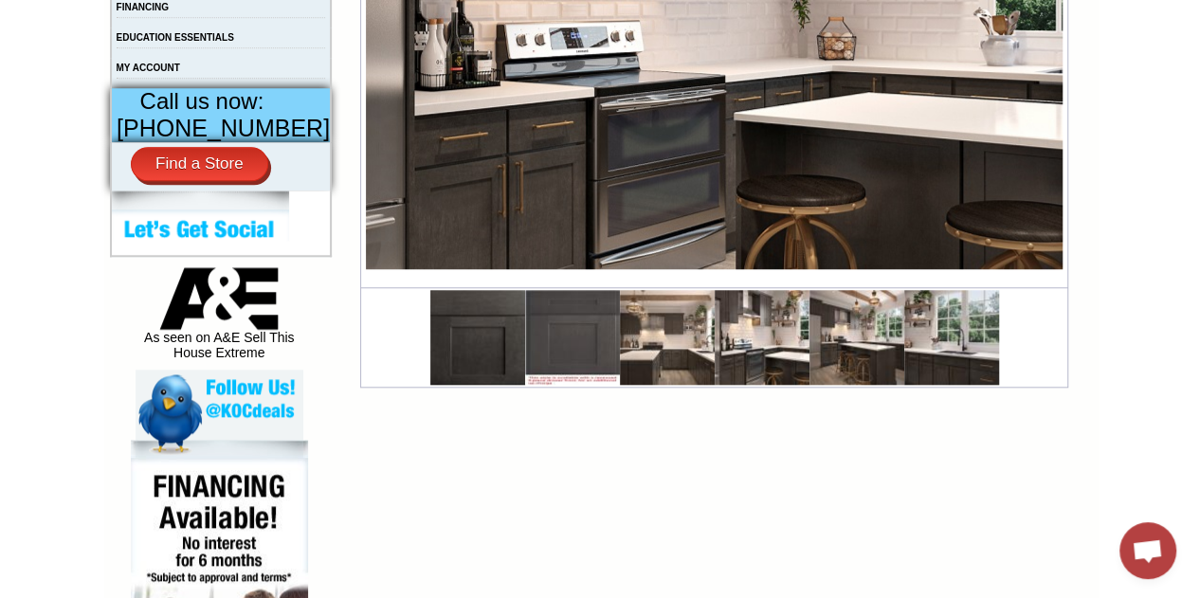
scroll to position [758, 0]
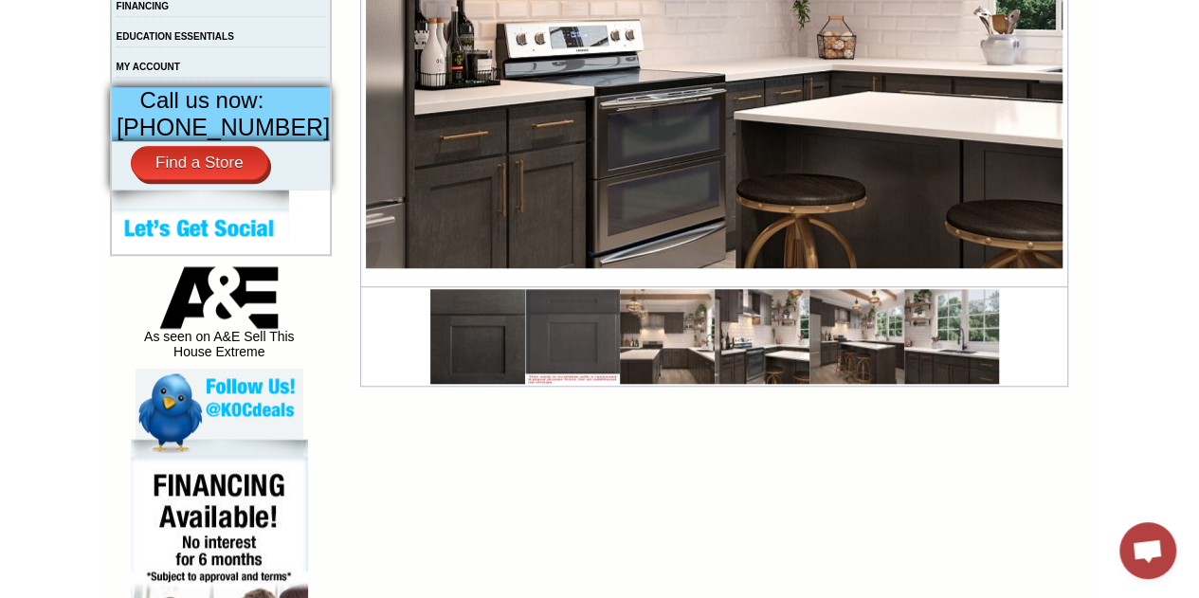
click at [620, 340] on img at bounding box center [667, 336] width 95 height 95
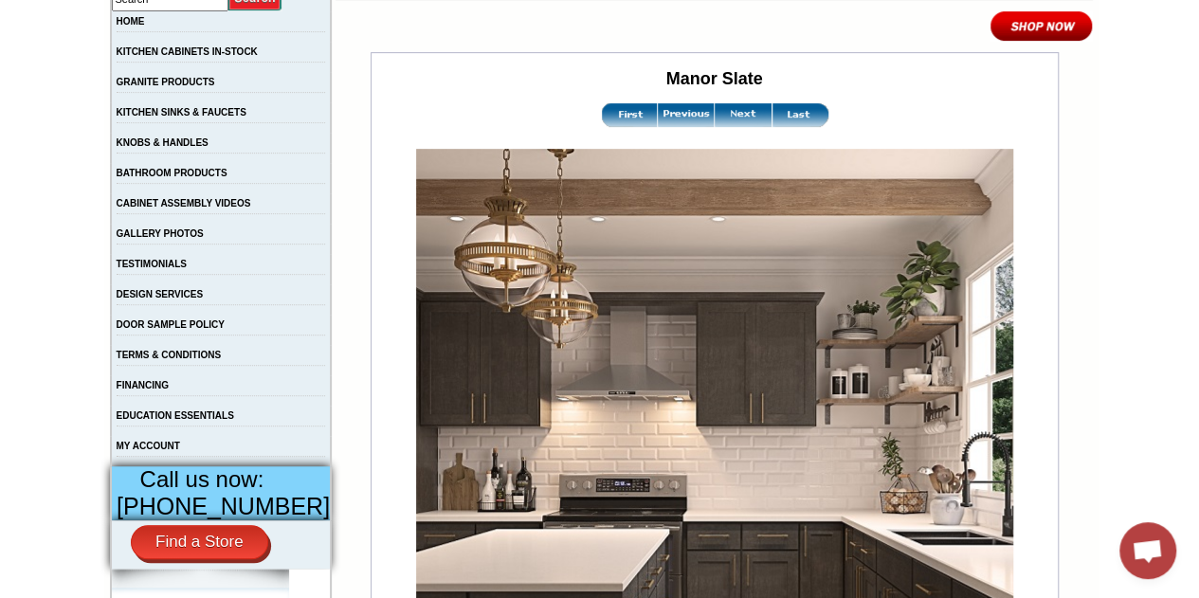
scroll to position [284, 0]
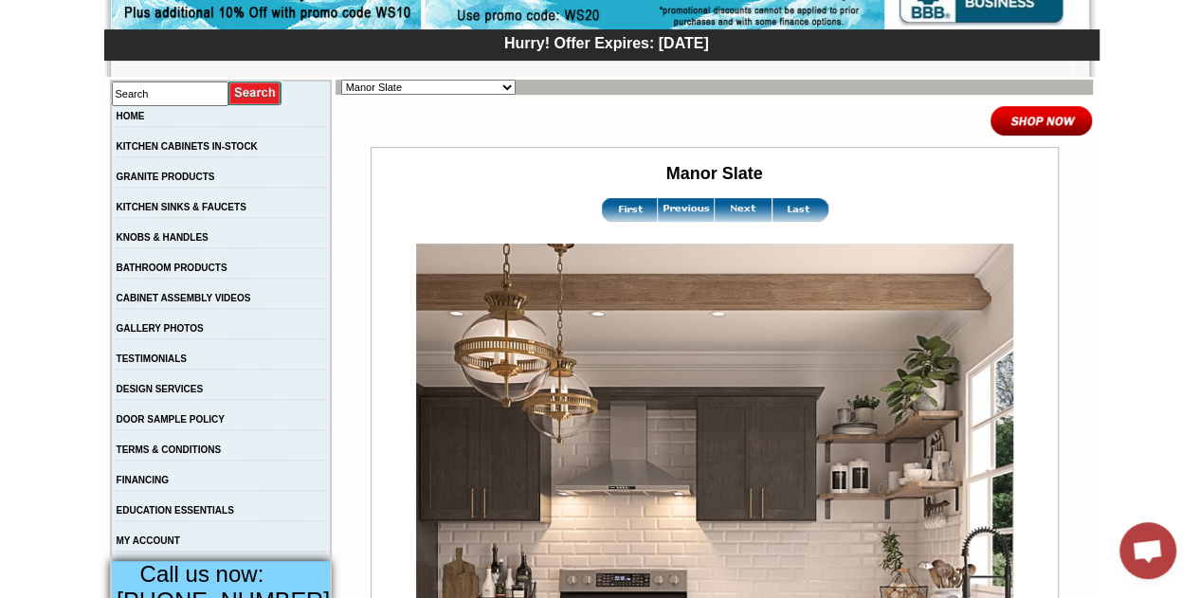
click at [368, 82] on select "Alabaster Shaker Altmann Yellow Walnut Ashton White Shaker Baycreek Gray Beachw…" at bounding box center [428, 87] width 174 height 15
select select "/gallery.php?RollID=Hanover_Stone"
click at [341, 80] on select "Alabaster Shaker Altmann Yellow Walnut Ashton White Shaker Baycreek Gray Beachw…" at bounding box center [428, 87] width 174 height 15
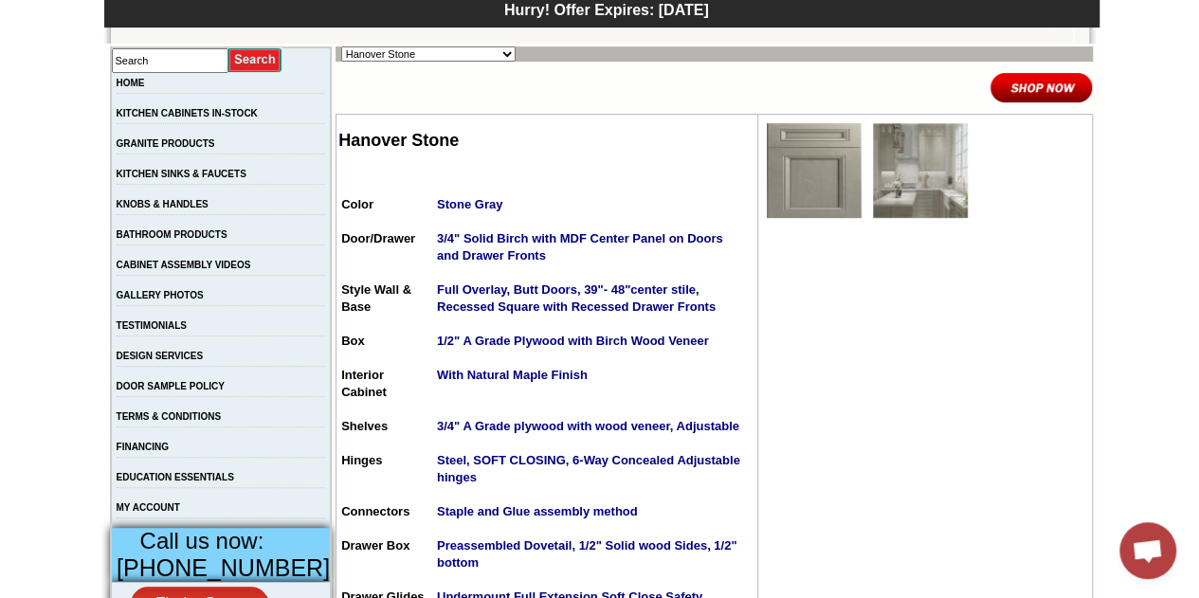
scroll to position [317, 0]
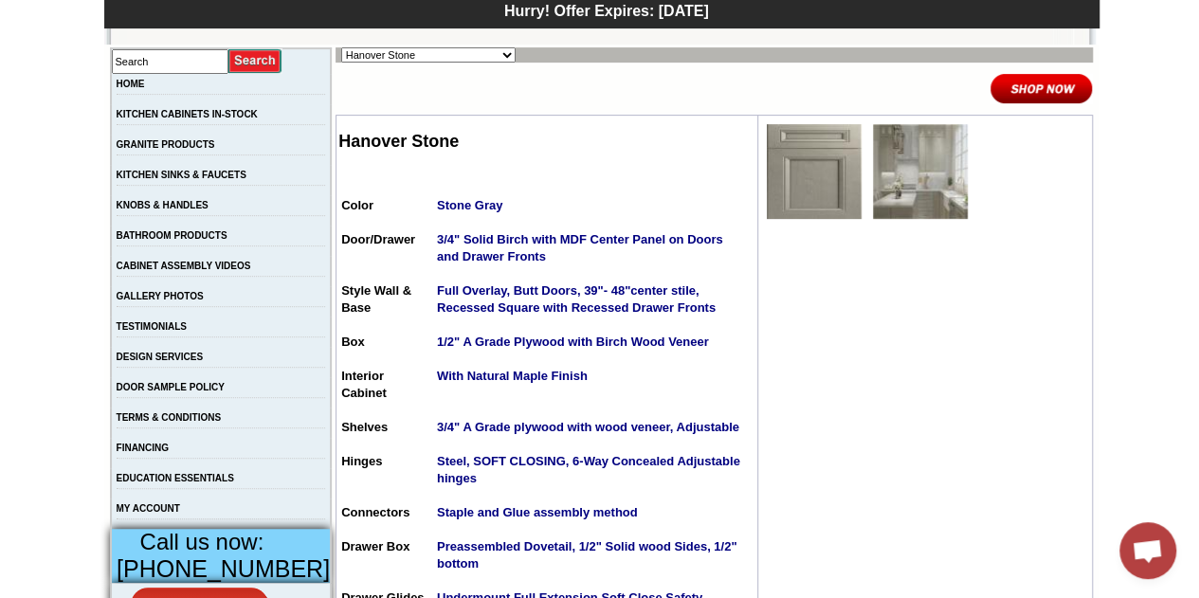
click at [881, 162] on img at bounding box center [920, 171] width 95 height 95
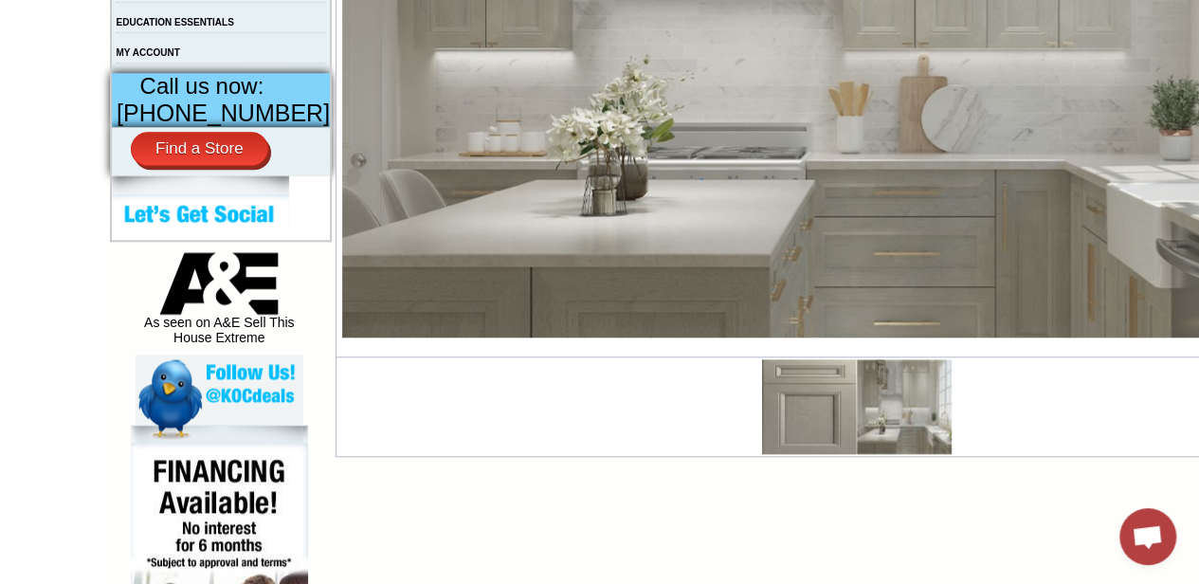
scroll to position [774, 0]
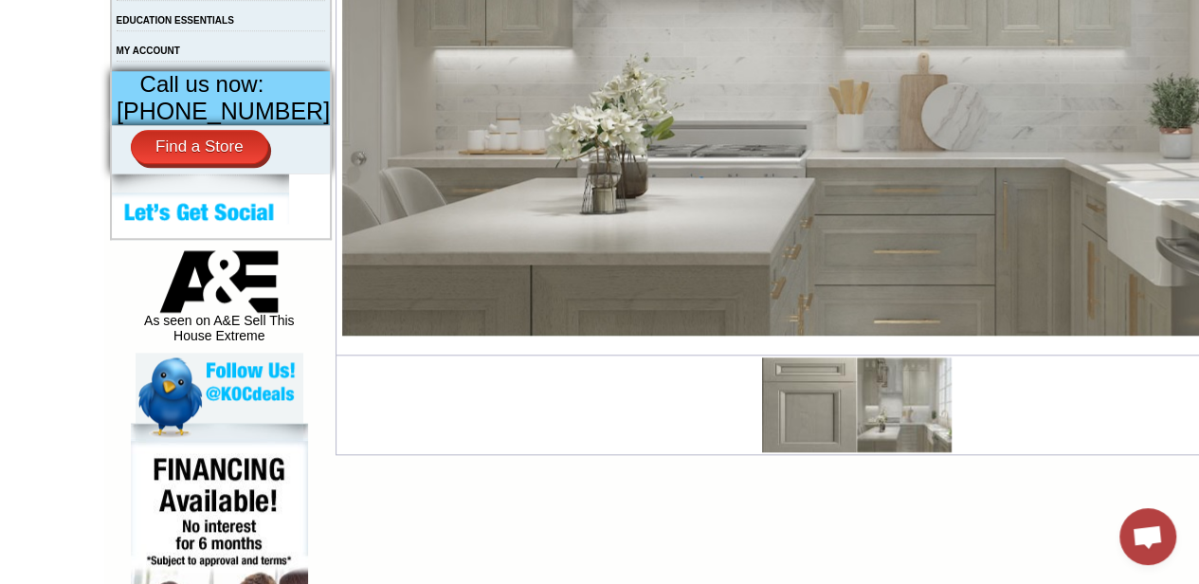
click at [864, 412] on img at bounding box center [904, 404] width 95 height 95
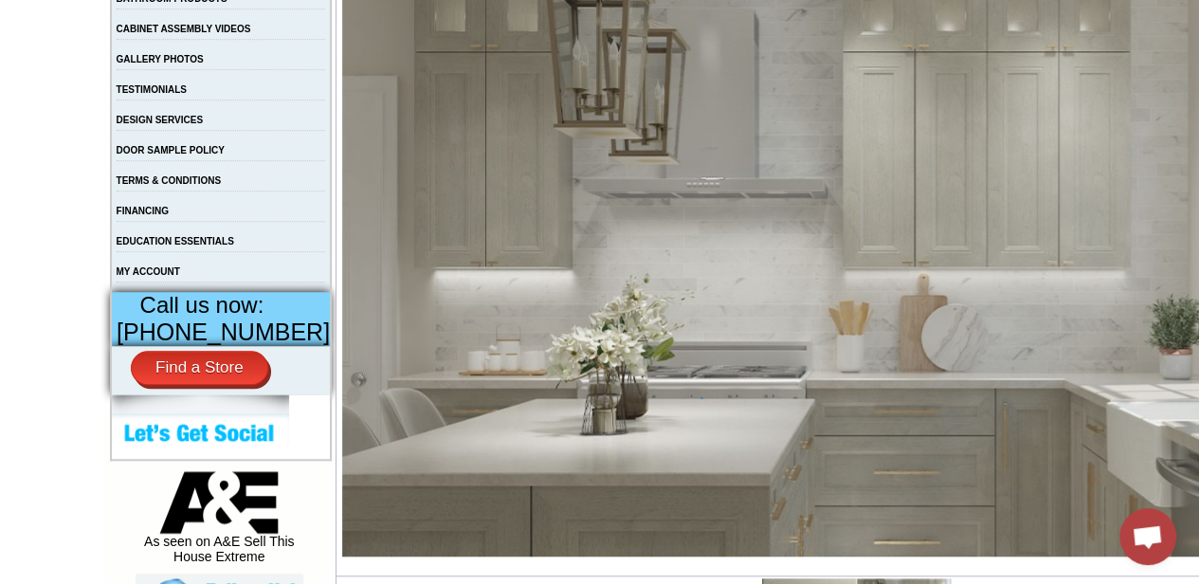
scroll to position [680, 0]
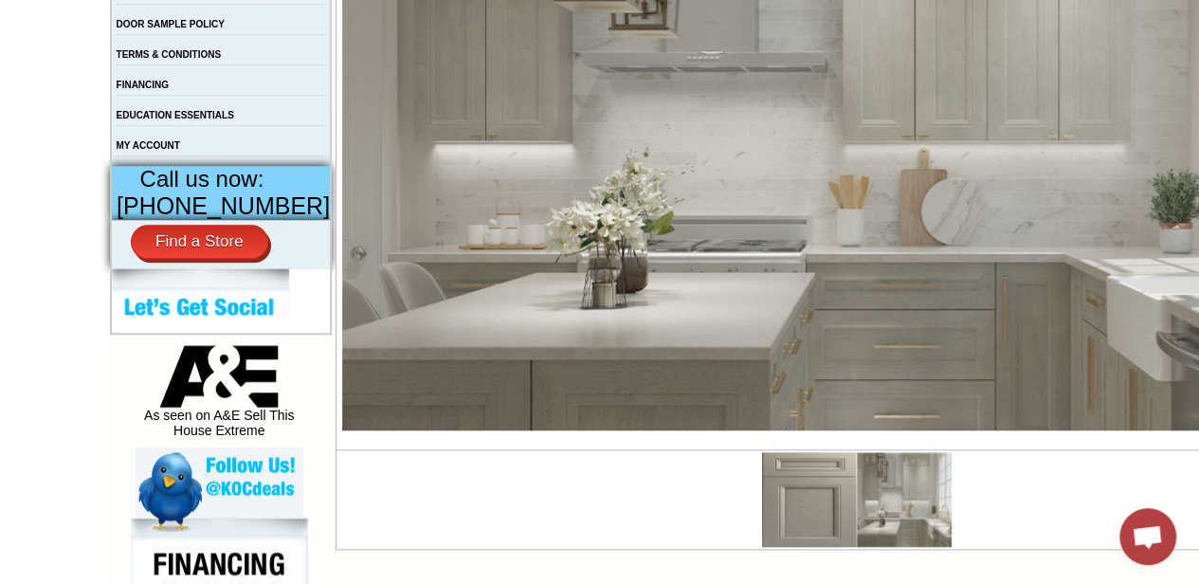
click at [766, 469] on img at bounding box center [809, 499] width 95 height 95
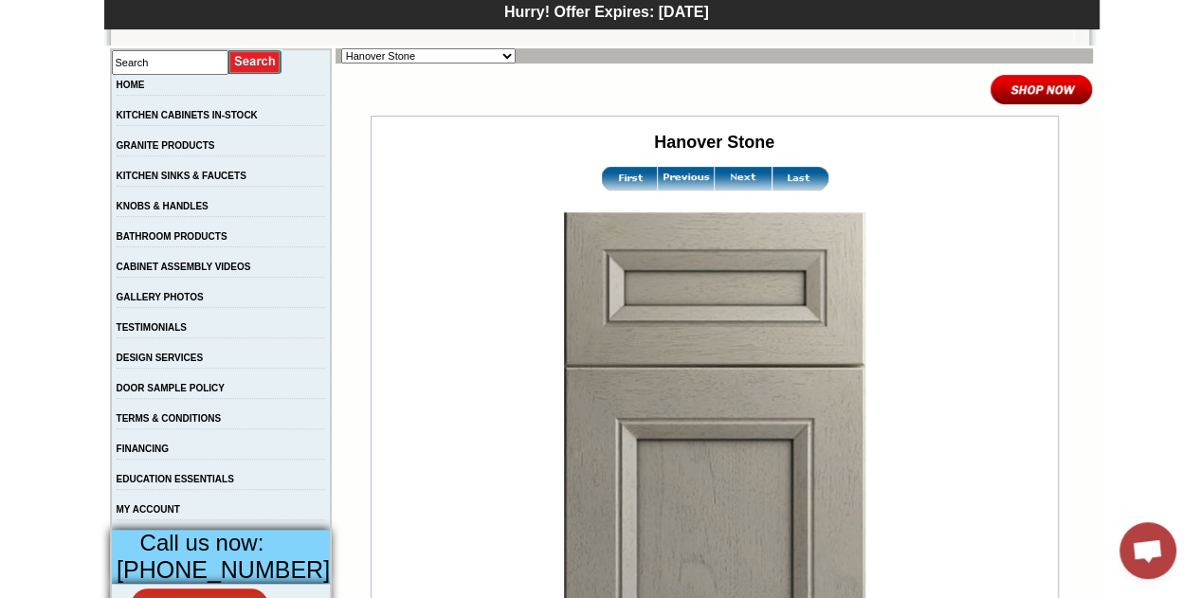
scroll to position [190, 0]
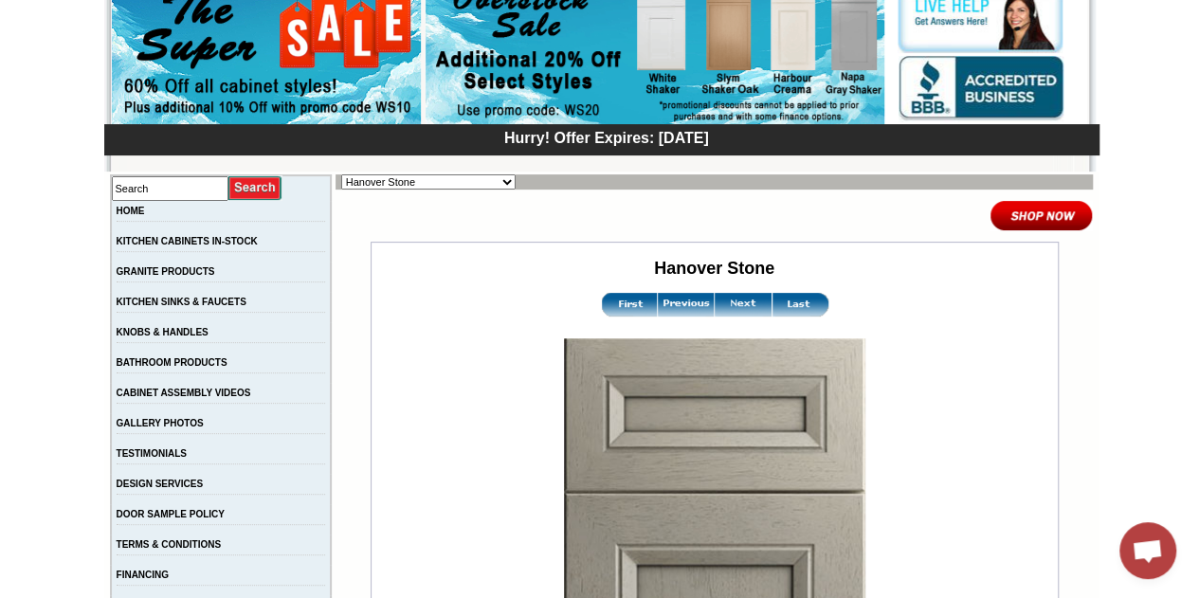
click at [458, 181] on select "Alabaster Shaker Altmann Yellow Walnut Ashton White Shaker Baycreek Gray Beachw…" at bounding box center [428, 181] width 174 height 15
select select "/gallery.php?RollID=Rayne_White_Matte"
click at [341, 174] on select "Alabaster Shaker [PERSON_NAME] Yellow Walnut [PERSON_NAME] Shaker Baycreek Gray…" at bounding box center [428, 181] width 174 height 15
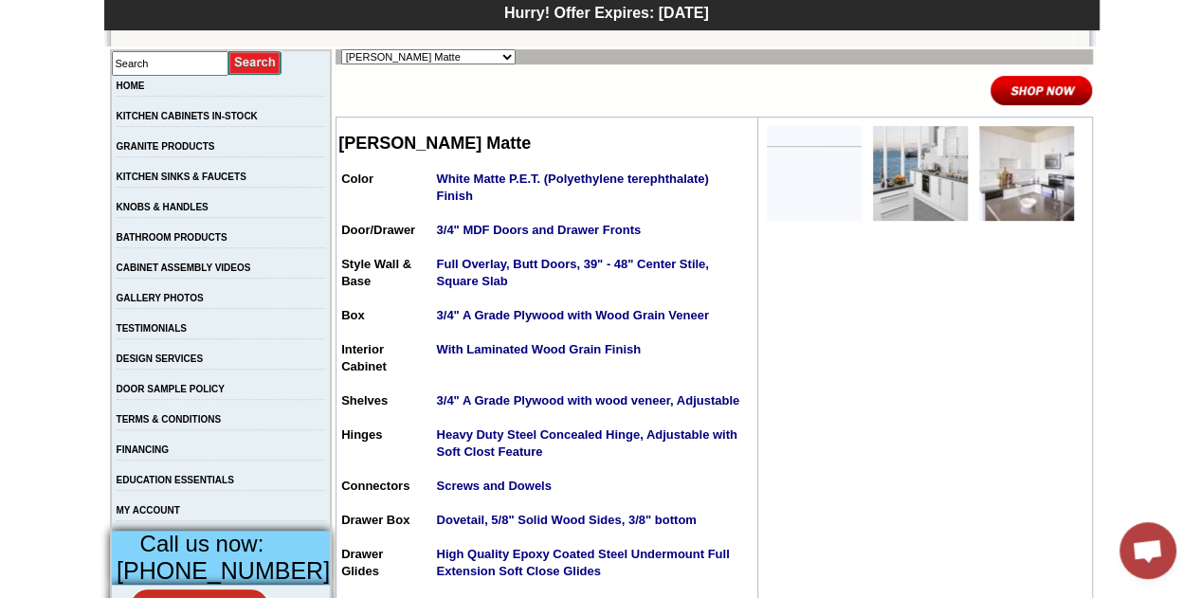
scroll to position [379, 0]
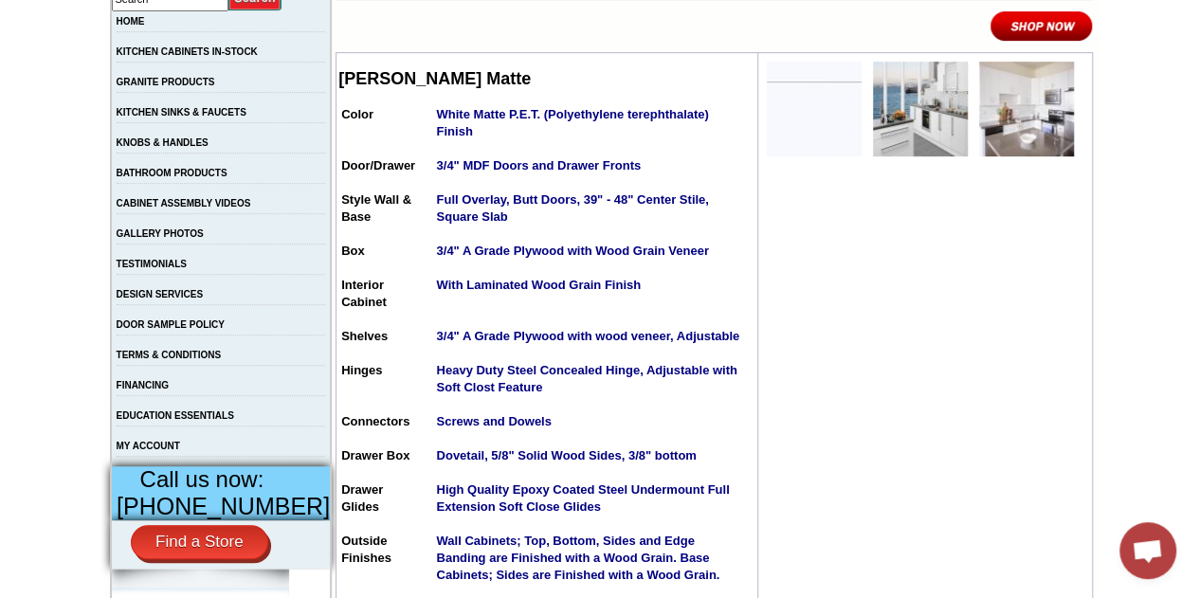
click at [995, 128] on img at bounding box center [1026, 109] width 95 height 95
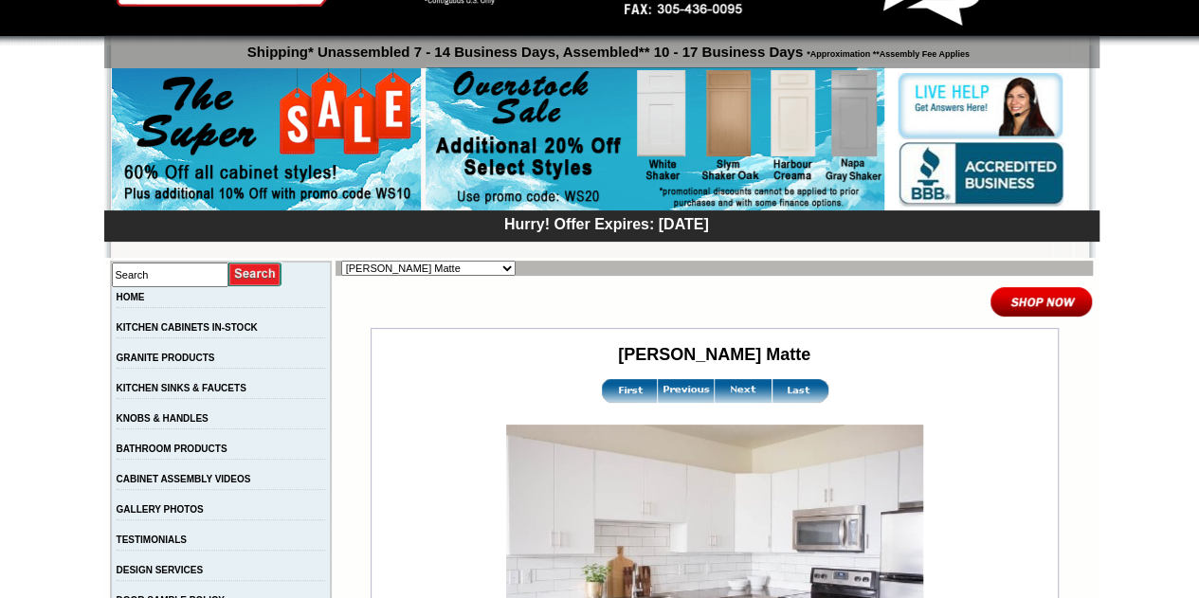
scroll to position [284, 0]
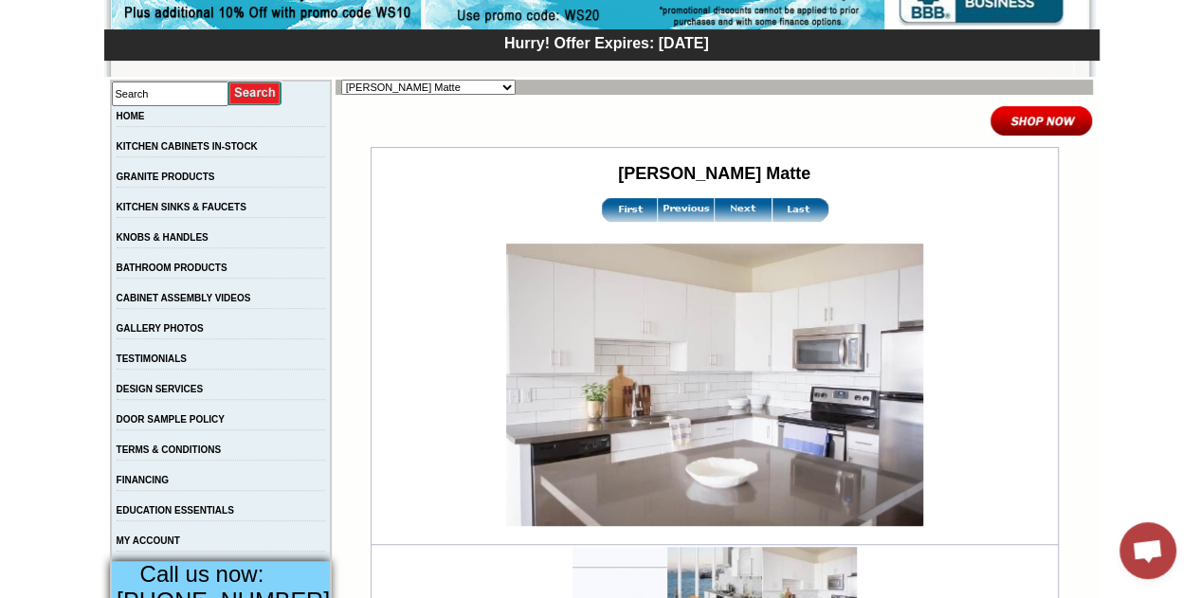
click at [391, 90] on select "Alabaster Shaker Altmann Yellow Walnut Ashton White Shaker Baycreek Gray Beachw…" at bounding box center [428, 87] width 174 height 15
select select "/gallery.php?RollID=Rayne_Matte_Green"
click at [341, 80] on select "Alabaster Shaker [PERSON_NAME] Yellow Walnut [PERSON_NAME] Shaker Baycreek Gray…" at bounding box center [428, 87] width 174 height 15
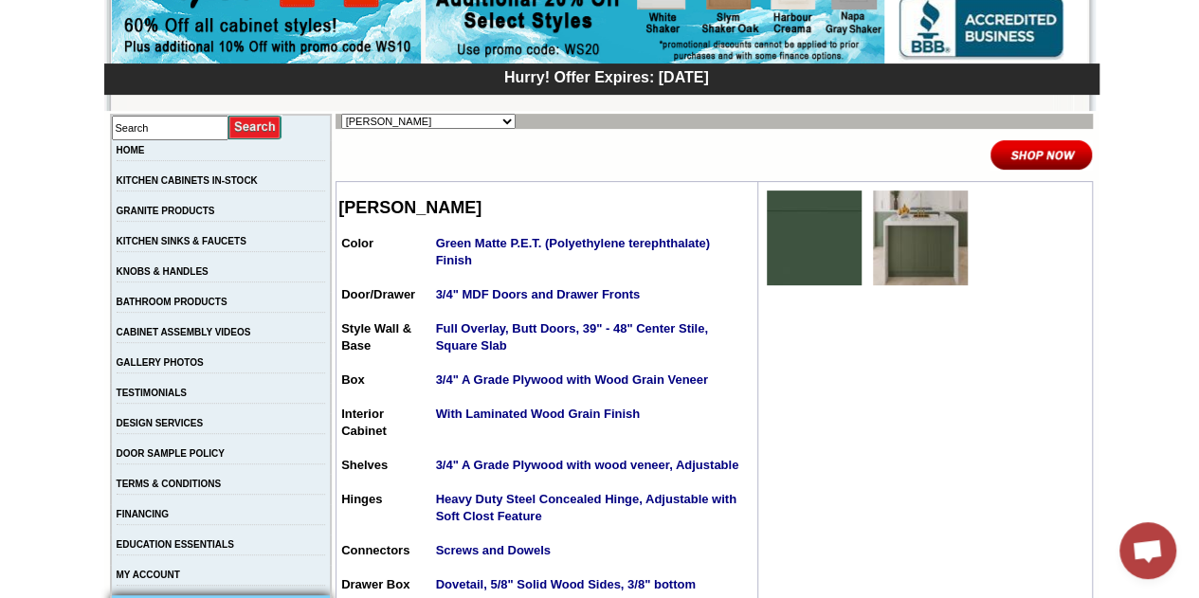
scroll to position [190, 0]
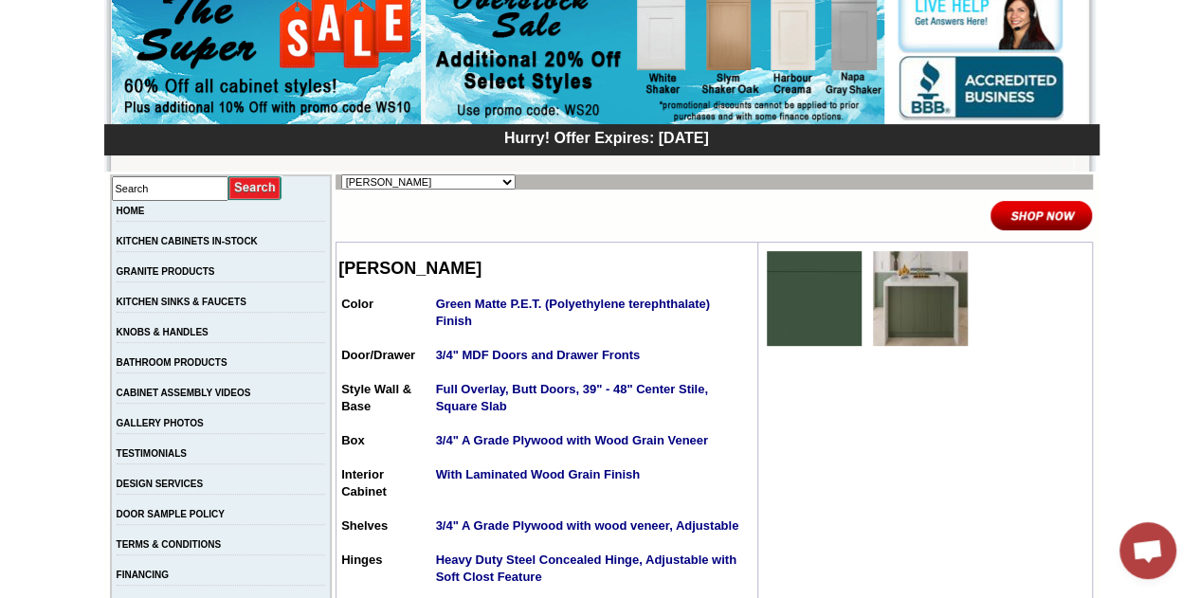
click at [897, 311] on img at bounding box center [920, 298] width 95 height 95
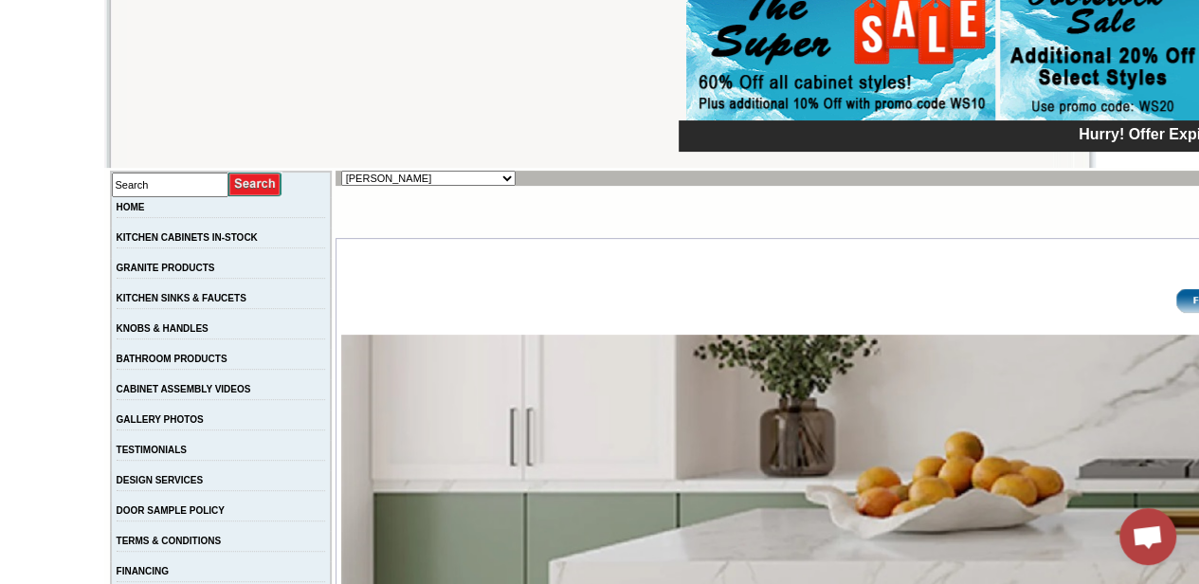
scroll to position [190, 0]
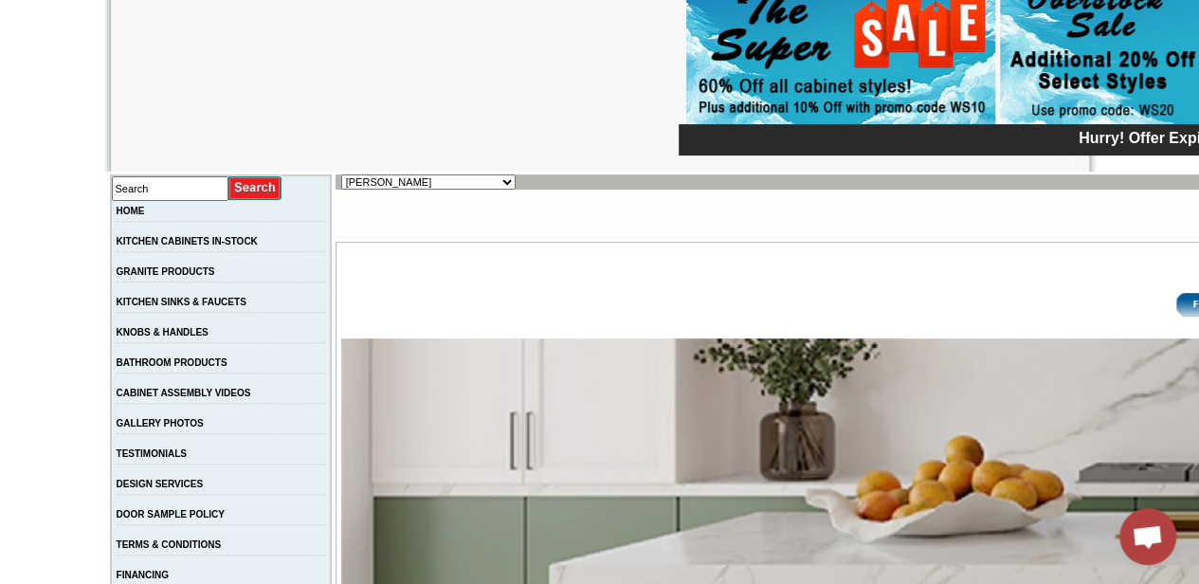
click at [343, 178] on select "Alabaster Shaker [PERSON_NAME] Yellow Walnut [PERSON_NAME] Shaker Baycreek Gray…" at bounding box center [428, 181] width 174 height 15
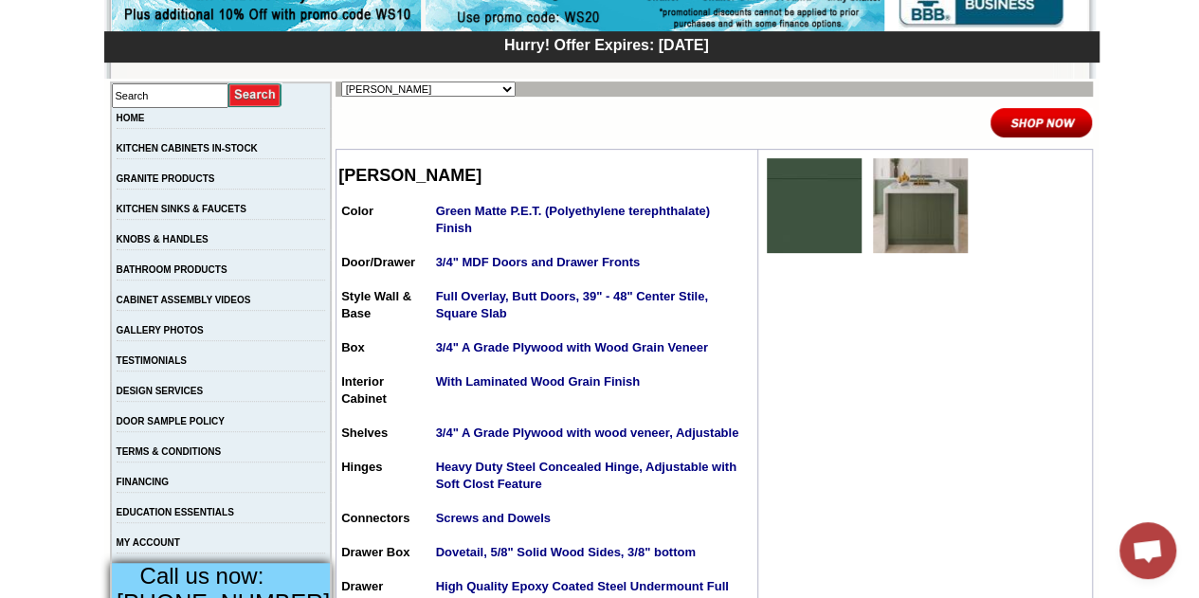
scroll to position [95, 0]
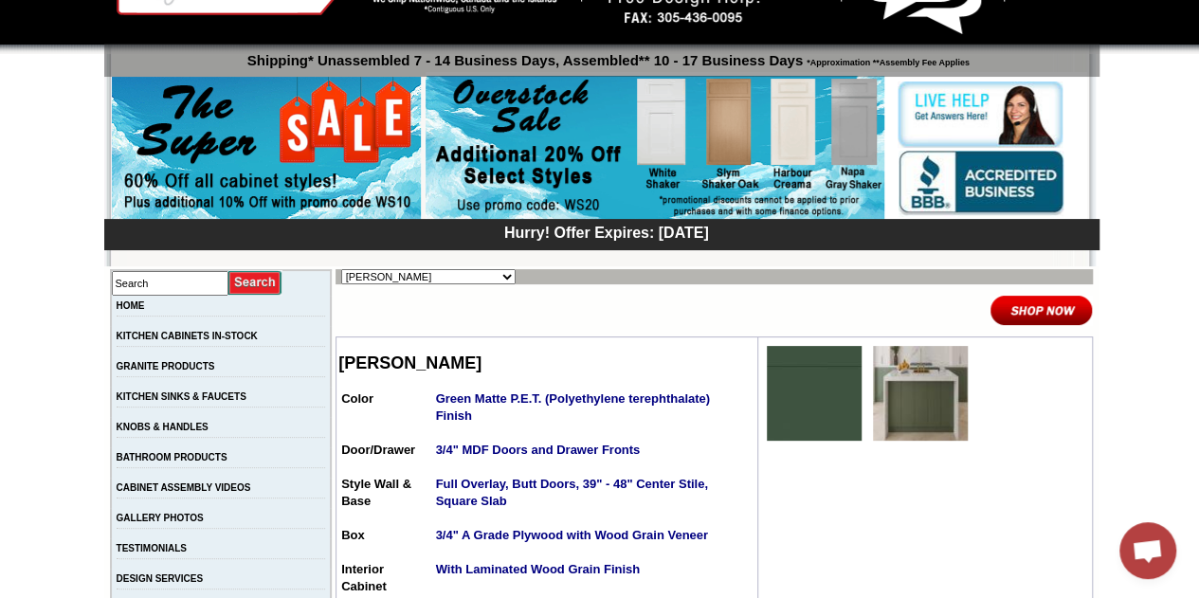
click at [824, 390] on img at bounding box center [814, 393] width 95 height 95
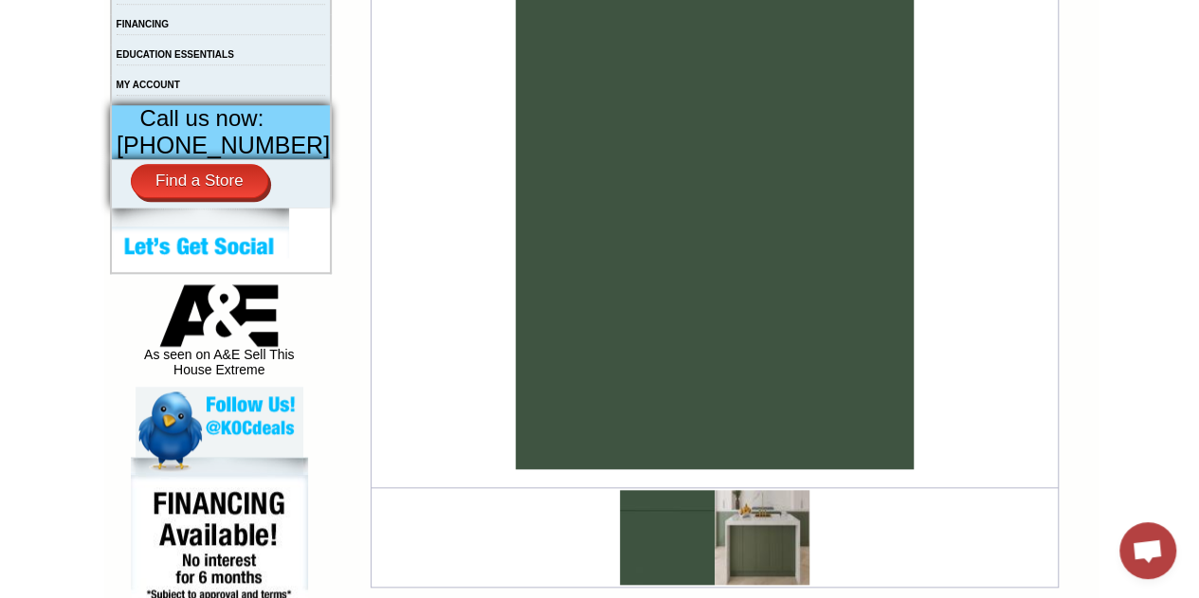
scroll to position [758, 0]
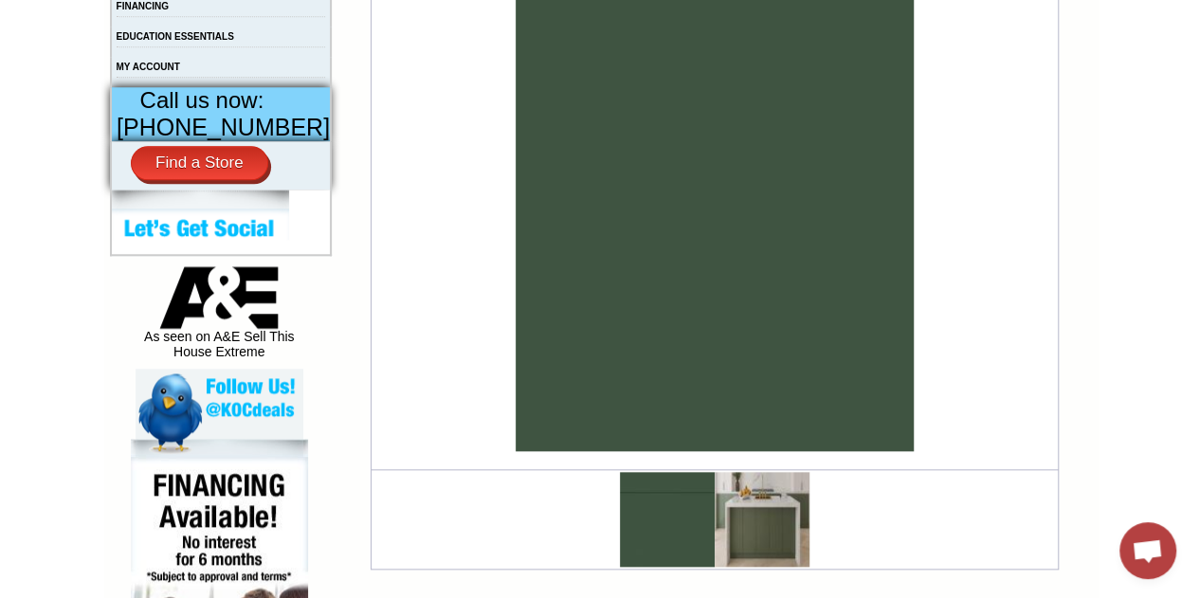
click at [746, 507] on img at bounding box center [762, 519] width 95 height 95
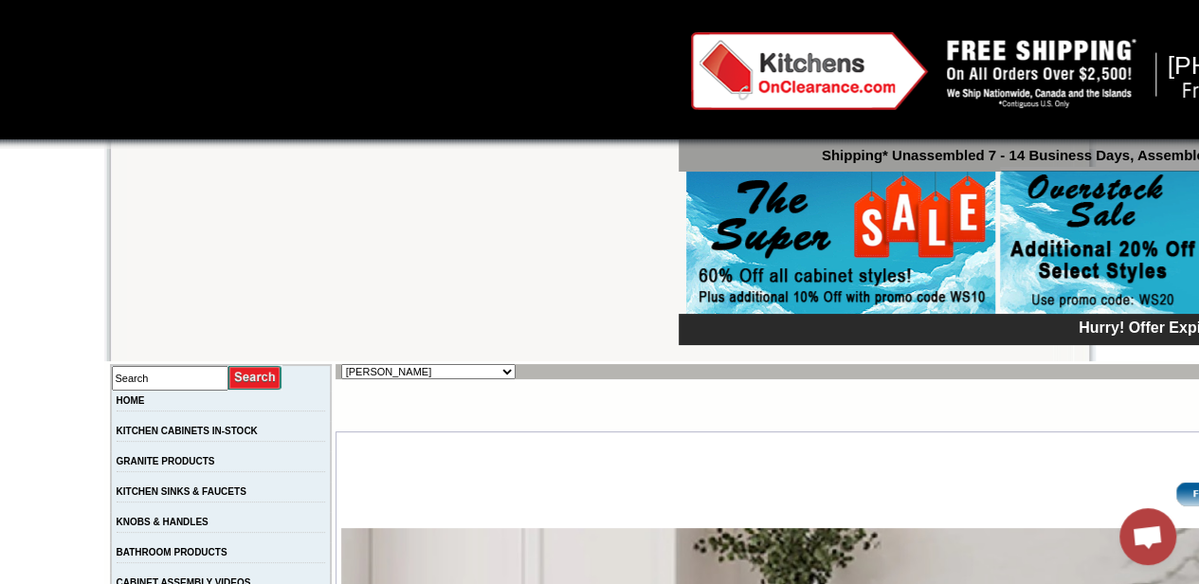
click at [398, 372] on select "Alabaster Shaker [PERSON_NAME] Yellow Walnut [PERSON_NAME] Shaker Baycreek Gray…" at bounding box center [428, 371] width 174 height 15
select select "/gallery.php?RollID=Rayne_Blue_Matte"
click at [341, 364] on select "Alabaster Shaker [PERSON_NAME] Yellow Walnut [PERSON_NAME] Shaker Baycreek Gray…" at bounding box center [428, 371] width 174 height 15
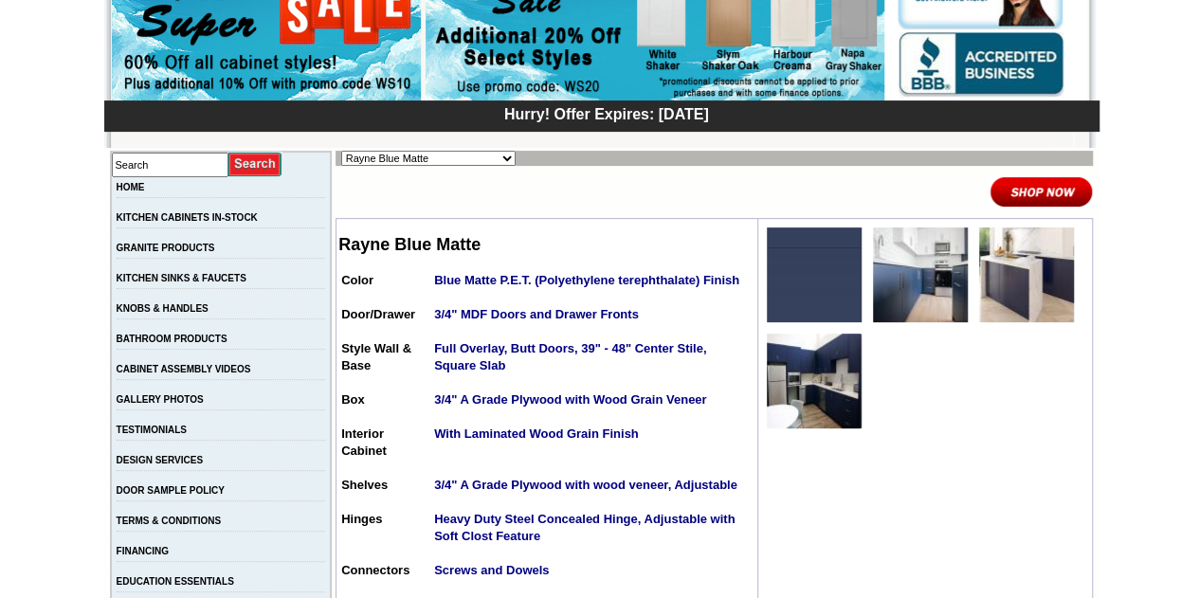
scroll to position [284, 0]
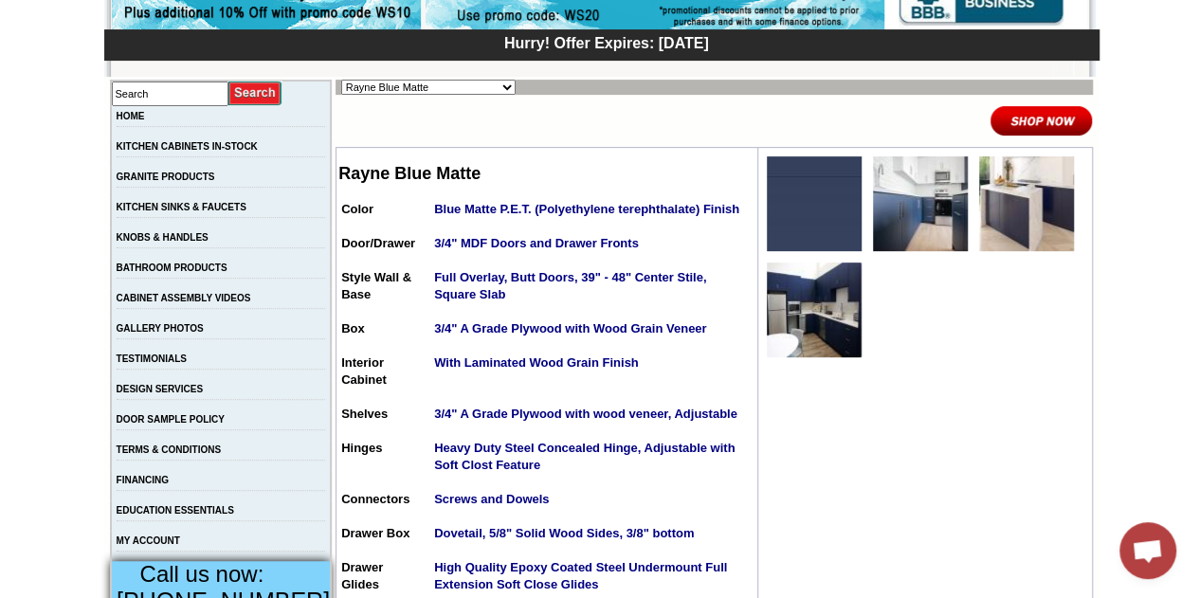
click at [892, 188] on img at bounding box center [920, 203] width 95 height 95
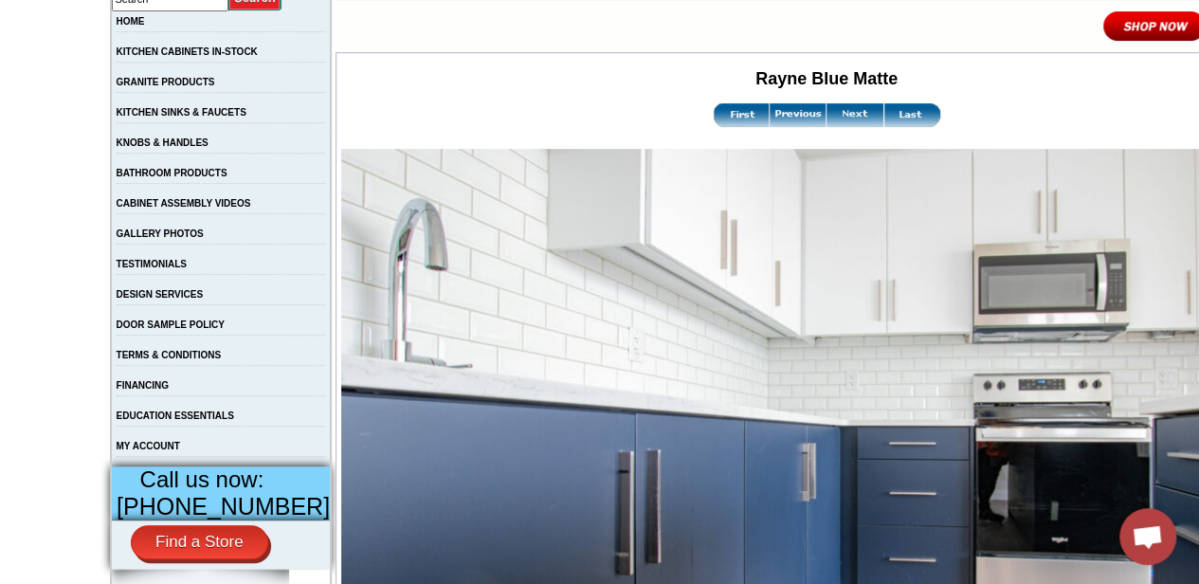
scroll to position [284, 0]
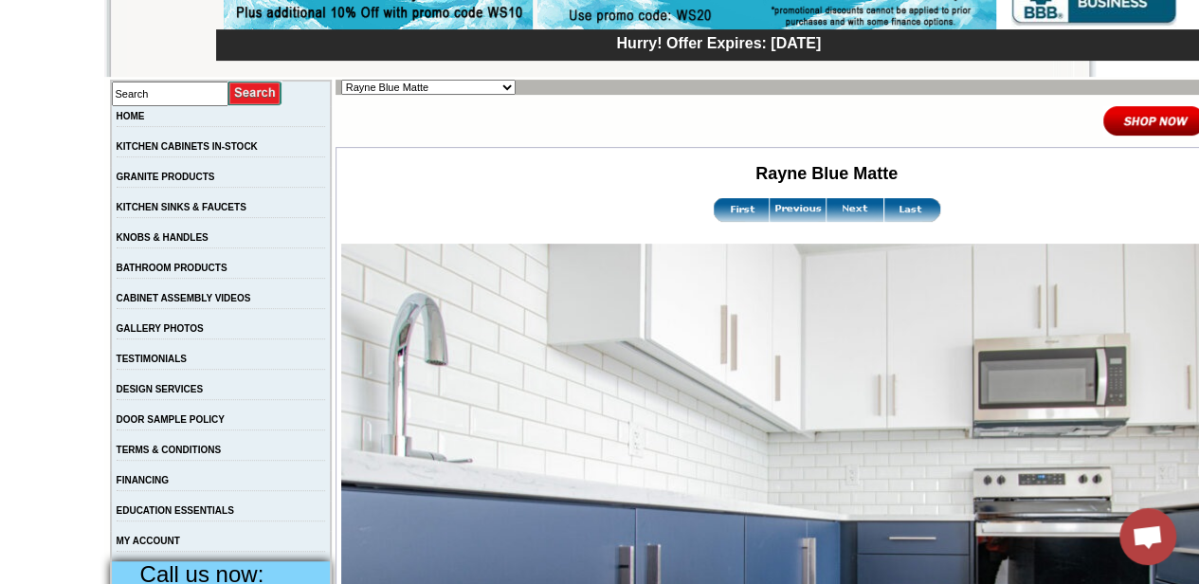
click at [409, 86] on select "Alabaster Shaker [PERSON_NAME] Yellow Walnut [PERSON_NAME] Shaker Baycreek Gray…" at bounding box center [428, 87] width 174 height 15
select select "/gallery.php?RollID=Rayne_Matte_Black"
click at [341, 80] on select "Alabaster Shaker [PERSON_NAME] Yellow Walnut [PERSON_NAME] Shaker Baycreek Gray…" at bounding box center [428, 87] width 174 height 15
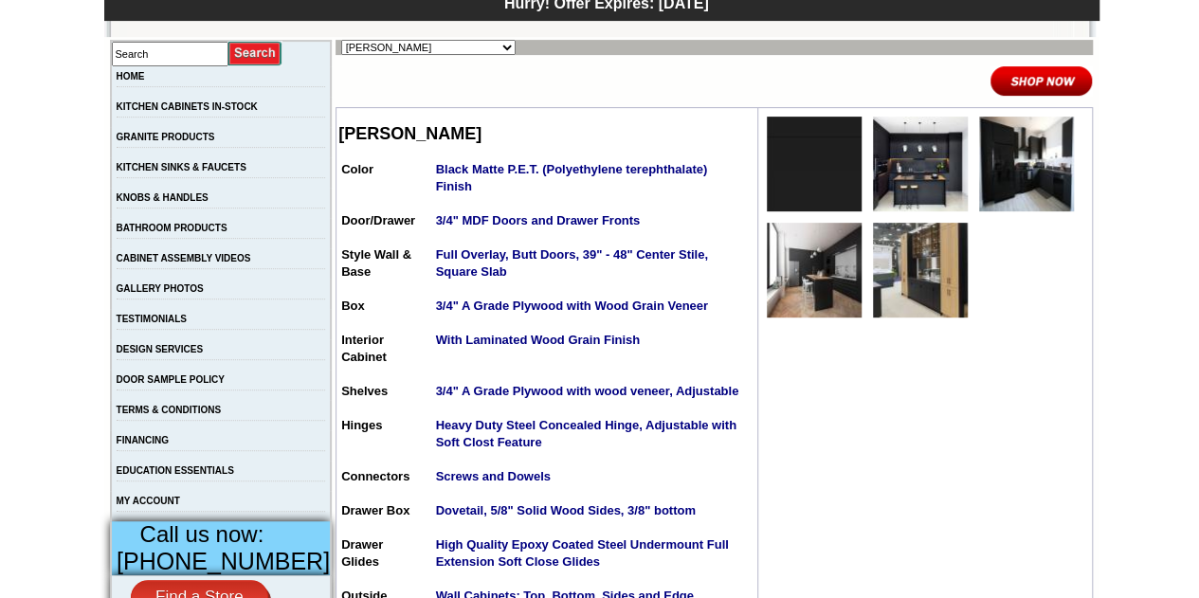
scroll to position [284, 0]
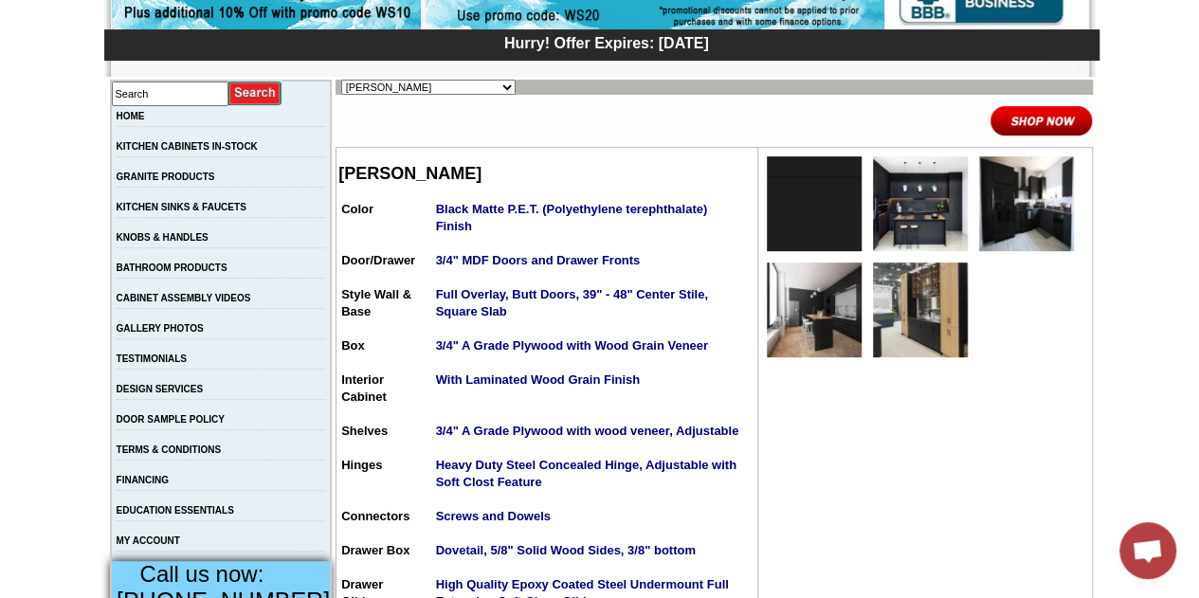
click at [412, 83] on select "Alabaster Shaker [PERSON_NAME] Yellow Walnut [PERSON_NAME] Shaker Baycreek Gray…" at bounding box center [428, 87] width 174 height 15
select select "/gallery.php?RollID=Rayne_Matte_Green"
click at [341, 80] on select "Alabaster Shaker [PERSON_NAME] Yellow Walnut [PERSON_NAME] Shaker Baycreek Gray…" at bounding box center [428, 87] width 174 height 15
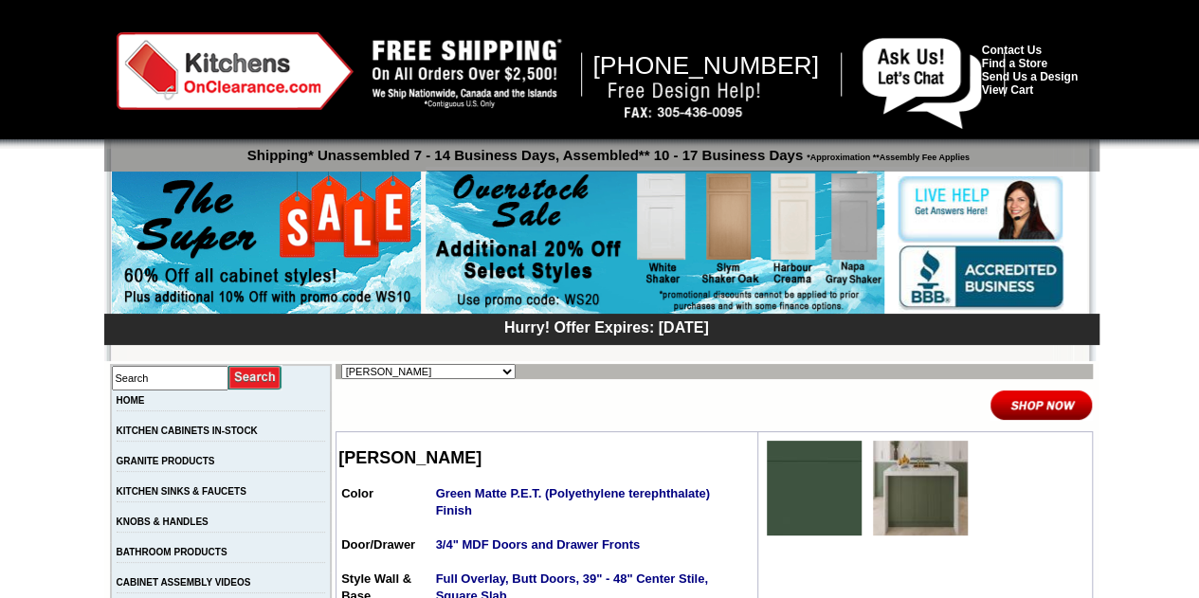
scroll to position [284, 0]
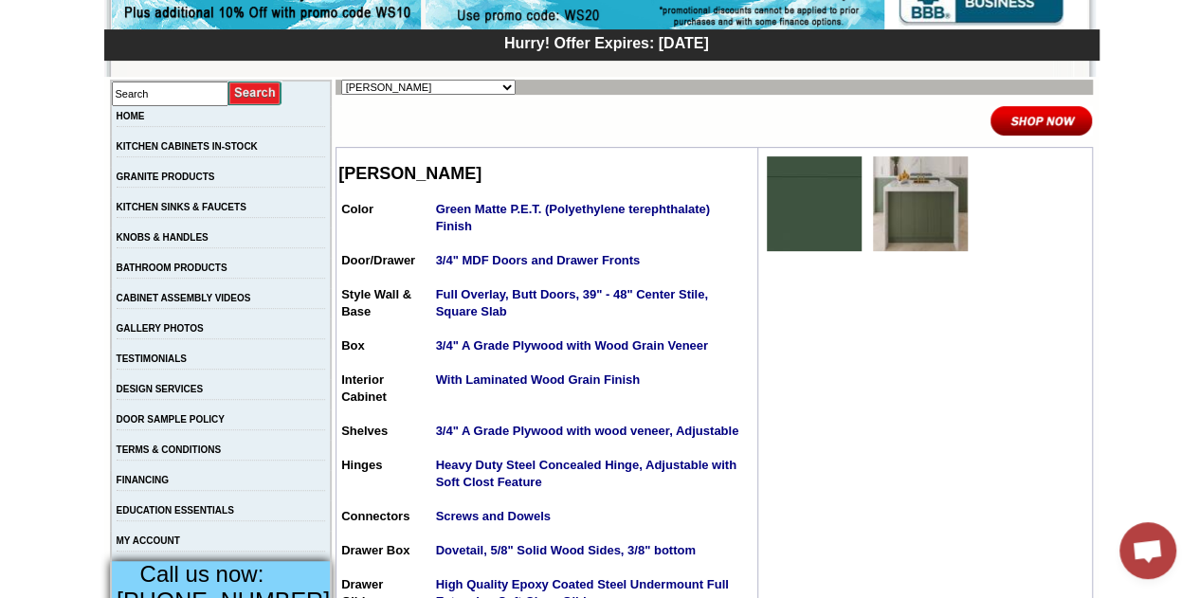
click at [423, 84] on select "Alabaster Shaker [PERSON_NAME] Yellow Walnut [PERSON_NAME] Shaker Baycreek Gray…" at bounding box center [428, 87] width 174 height 15
click at [706, 249] on td "Green Matte P.E.T. (Polyethylene terephthalate) Finish" at bounding box center [594, 224] width 319 height 49
click at [441, 92] on select "Alabaster Shaker [PERSON_NAME] Yellow Walnut [PERSON_NAME] Shaker Baycreek Gray…" at bounding box center [428, 87] width 174 height 15
select select "/gallery.php?RollID=Hanover_Stone"
click at [341, 80] on select "Alabaster Shaker Altmann Yellow Walnut Ashton White Shaker Baycreek Gray Beachw…" at bounding box center [428, 87] width 174 height 15
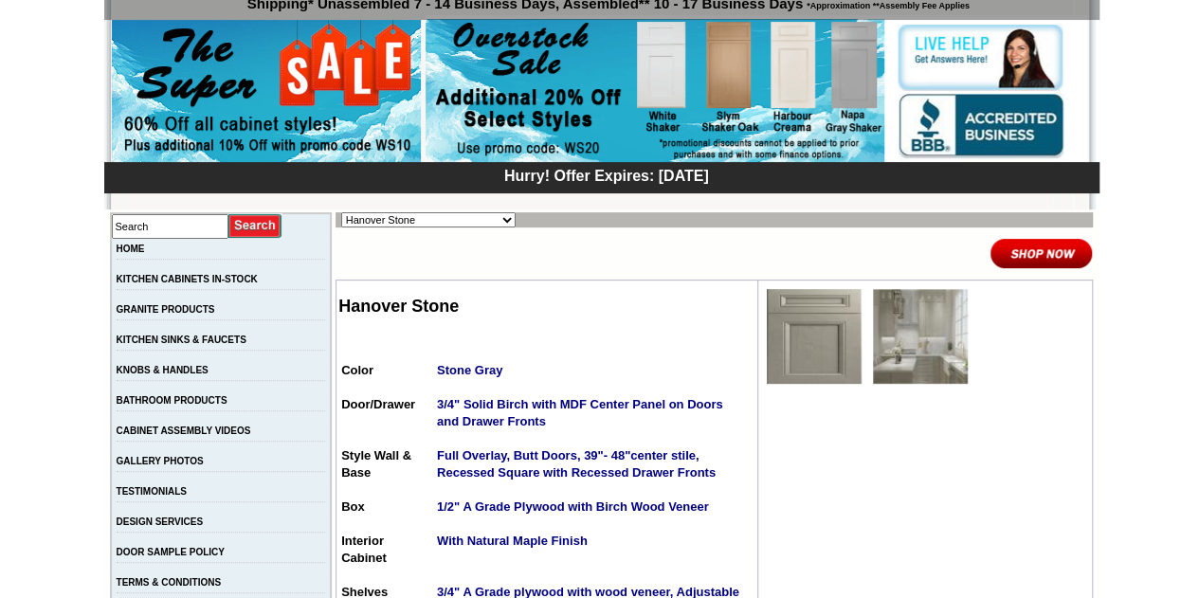
scroll to position [190, 0]
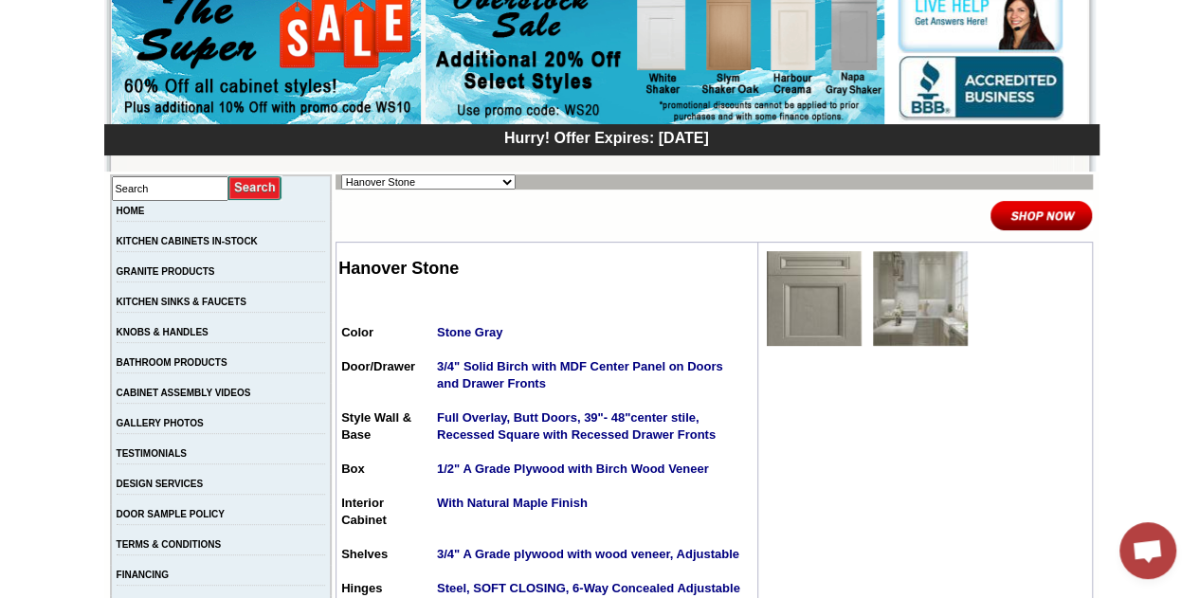
click at [910, 308] on img at bounding box center [920, 298] width 95 height 95
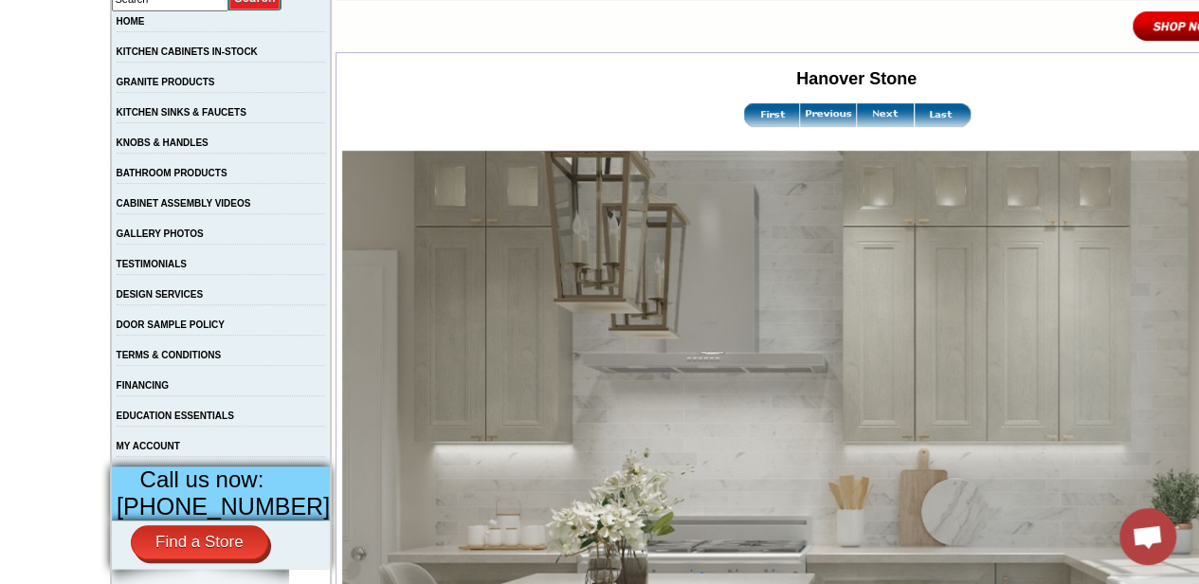
scroll to position [758, 0]
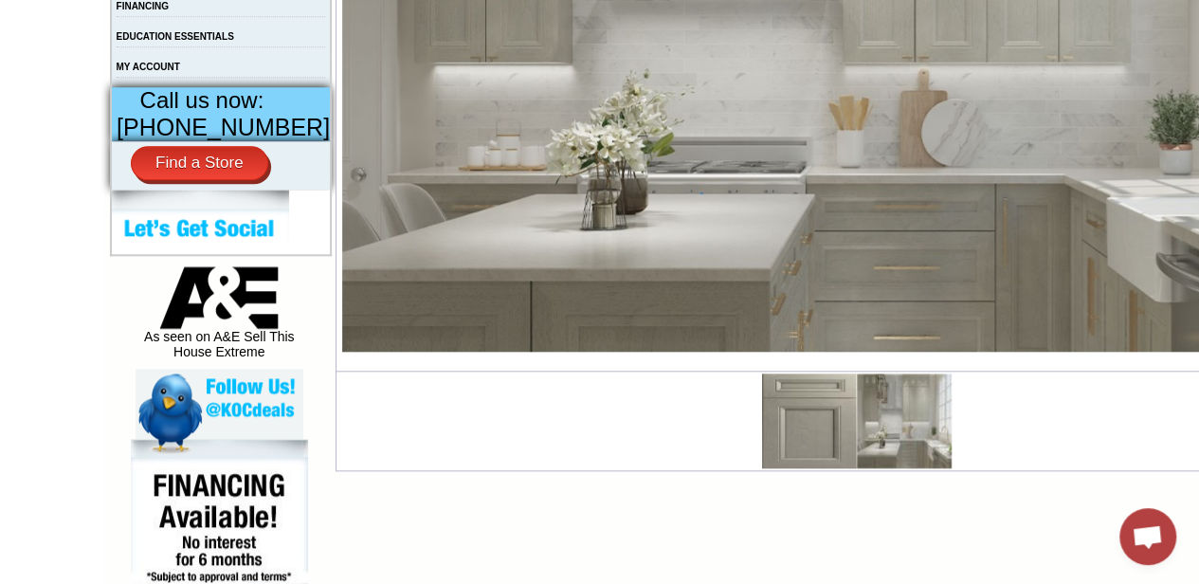
click at [768, 420] on img at bounding box center [809, 420] width 95 height 95
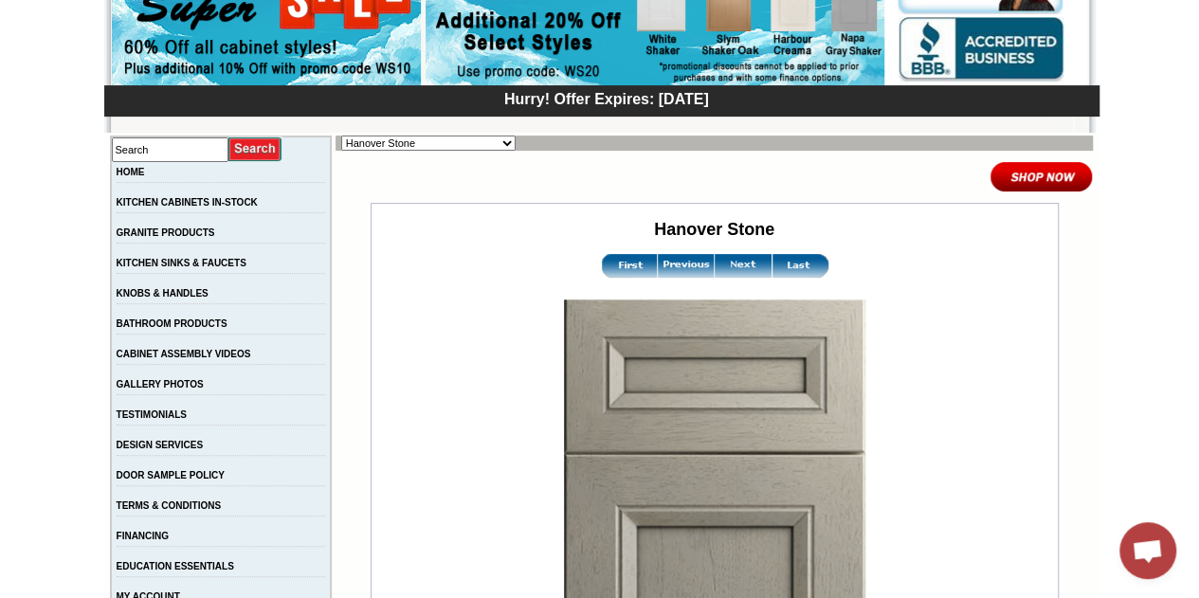
scroll to position [284, 0]
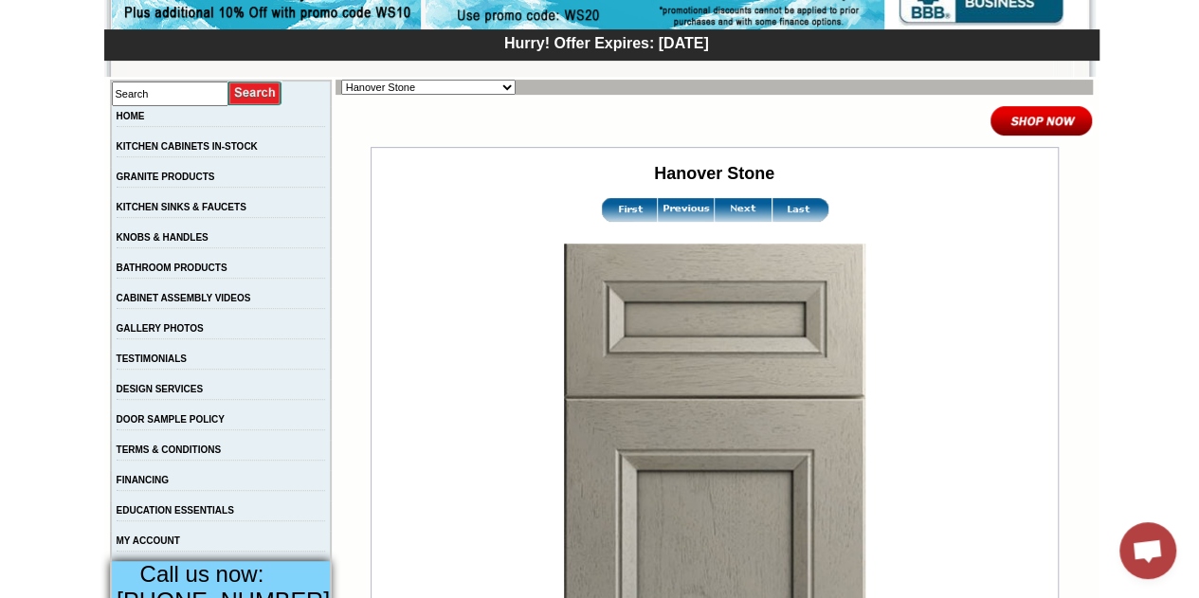
click at [370, 86] on select "Alabaster Shaker Altmann Yellow Walnut Ashton White Shaker Baycreek Gray Beachw…" at bounding box center [428, 87] width 174 height 15
select select "/gallery.php?RollID=Blue_Valley_Shaker"
click at [341, 80] on select "Alabaster Shaker [PERSON_NAME] Yellow Walnut [PERSON_NAME] Shaker Baycreek Gray…" at bounding box center [428, 87] width 174 height 15
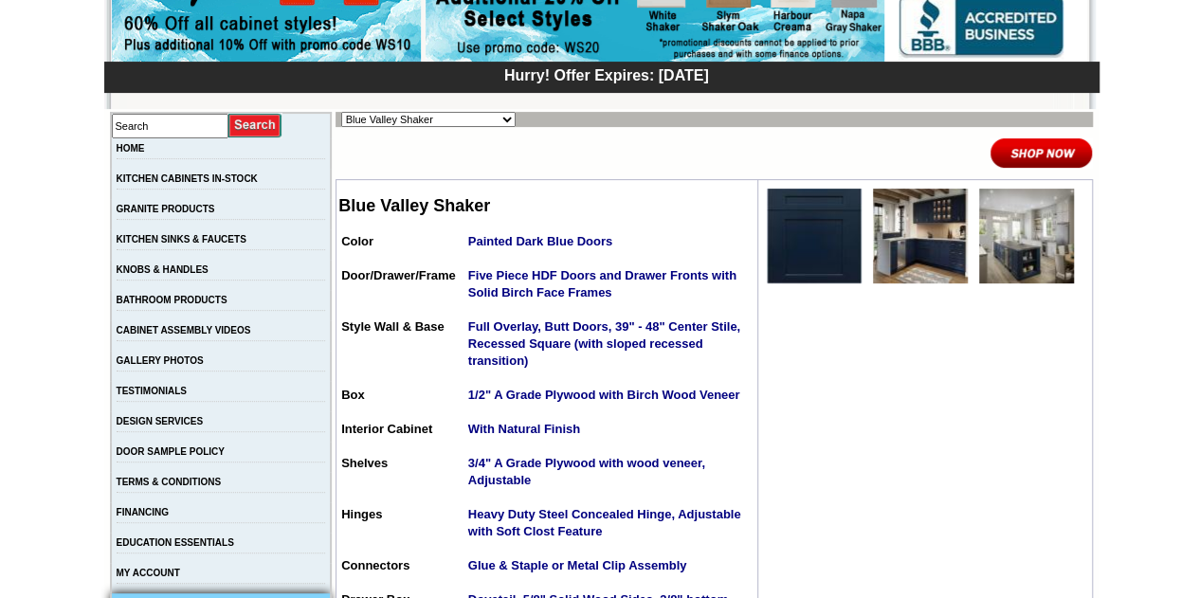
scroll to position [284, 0]
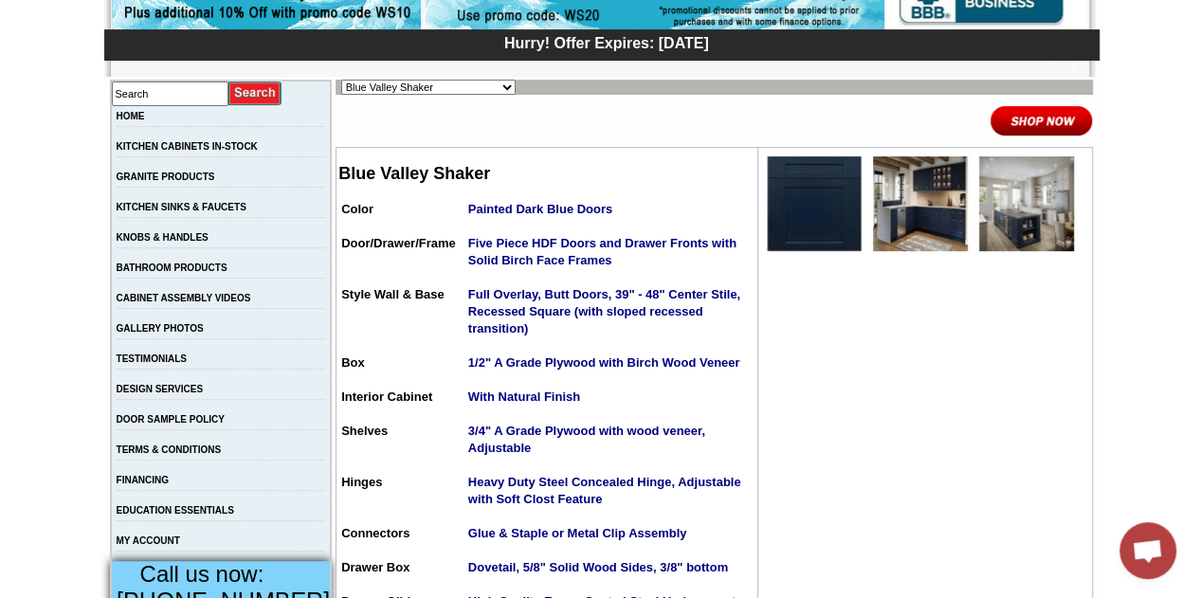
click at [914, 198] on img at bounding box center [920, 203] width 95 height 95
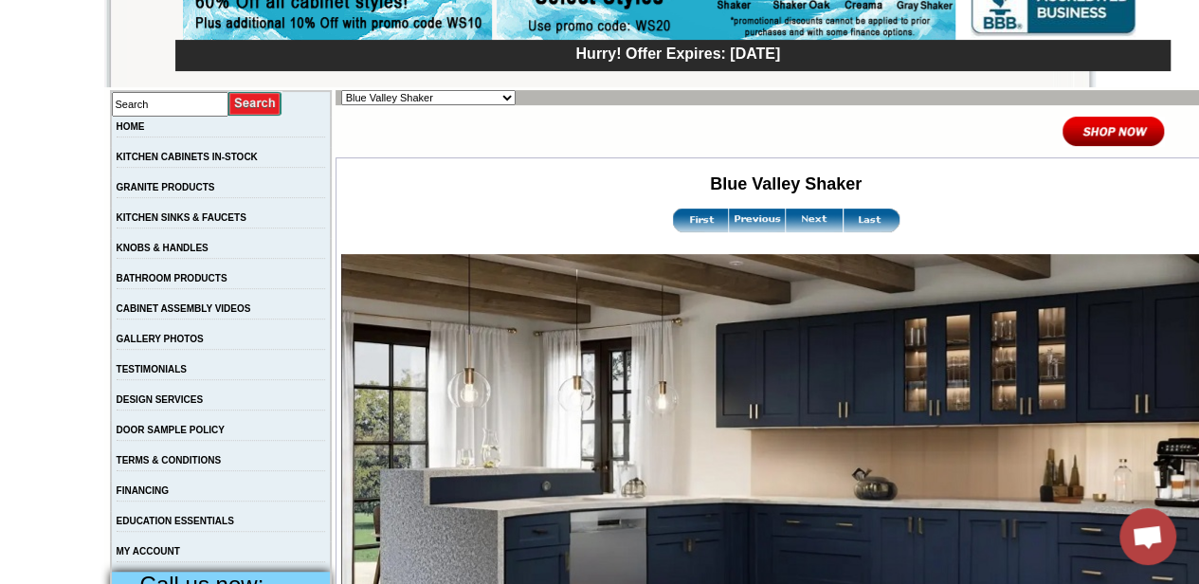
scroll to position [190, 0]
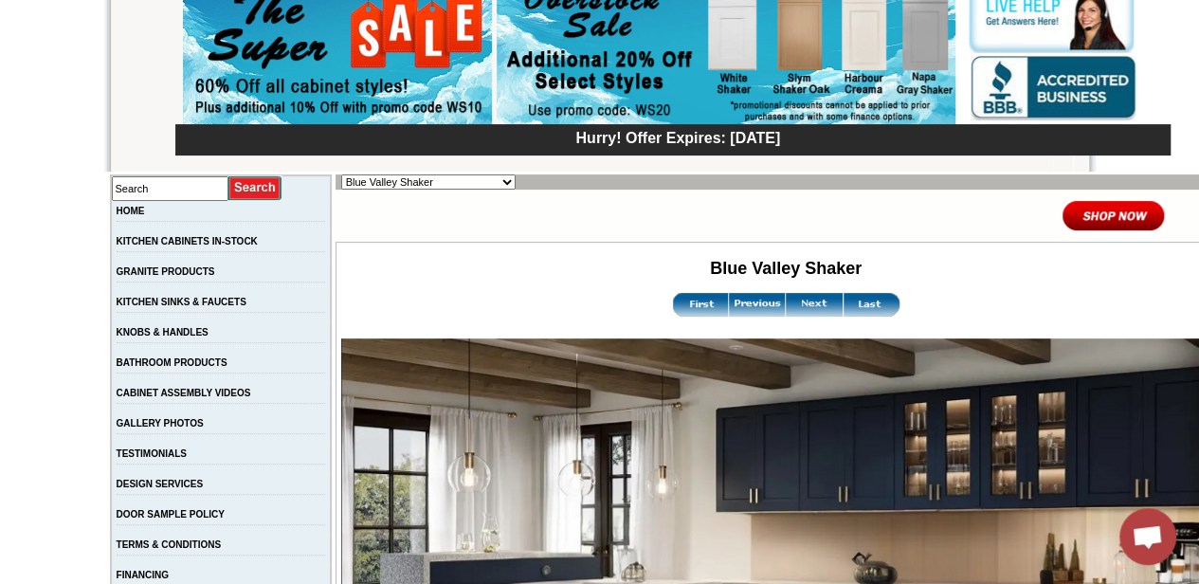
click at [399, 185] on select "Alabaster Shaker [PERSON_NAME] Yellow Walnut [PERSON_NAME] Shaker Baycreek Gray…" at bounding box center [428, 181] width 174 height 15
select select "/gallery.php?RollID=Brentwood_Shaker"
click at [341, 174] on select "Alabaster Shaker [PERSON_NAME] Yellow Walnut [PERSON_NAME] Shaker Baycreek Gray…" at bounding box center [428, 181] width 174 height 15
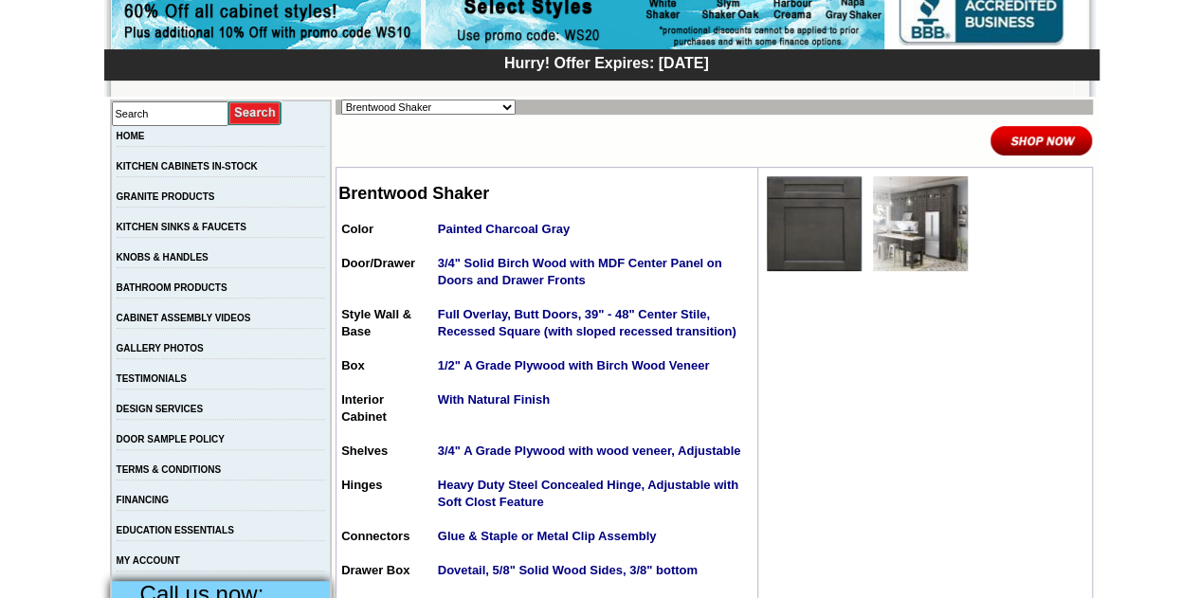
scroll to position [284, 0]
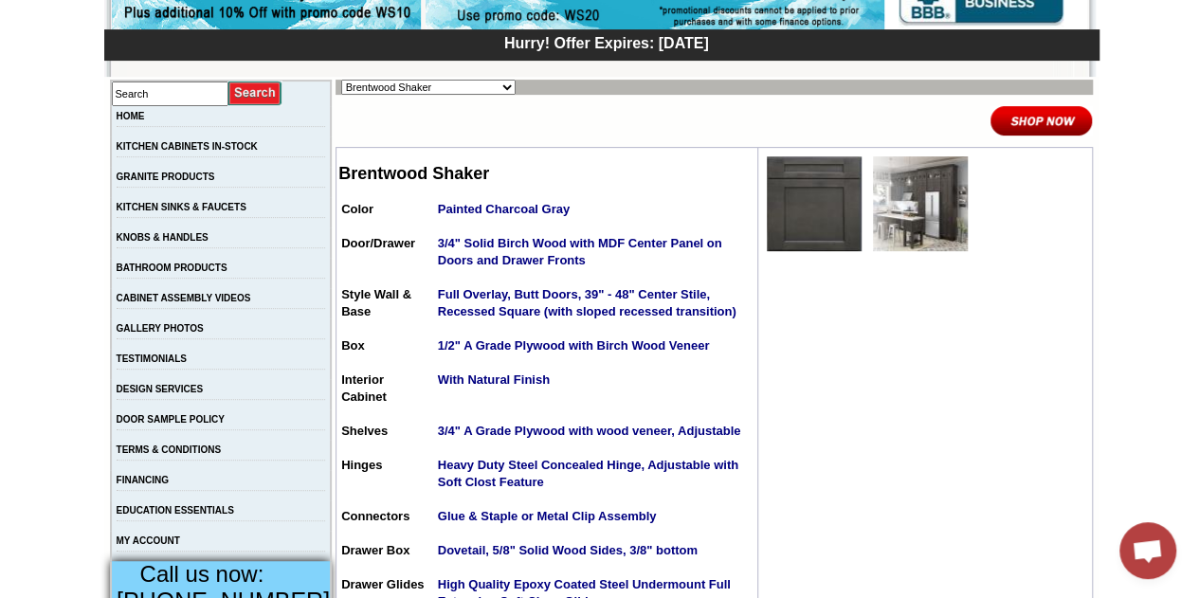
click at [900, 232] on img at bounding box center [920, 203] width 95 height 95
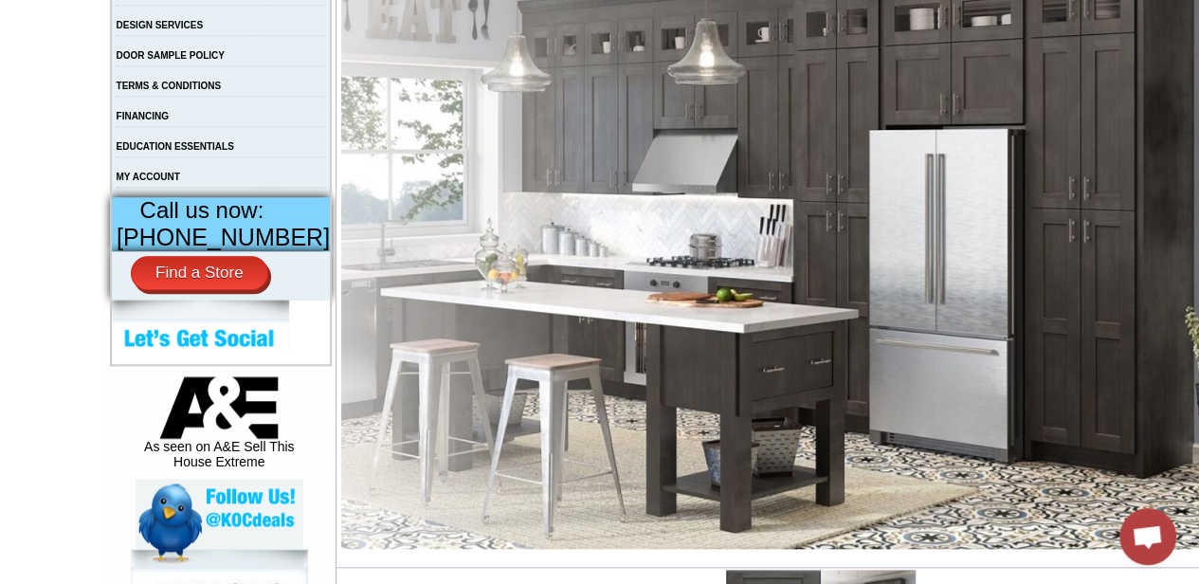
scroll to position [853, 0]
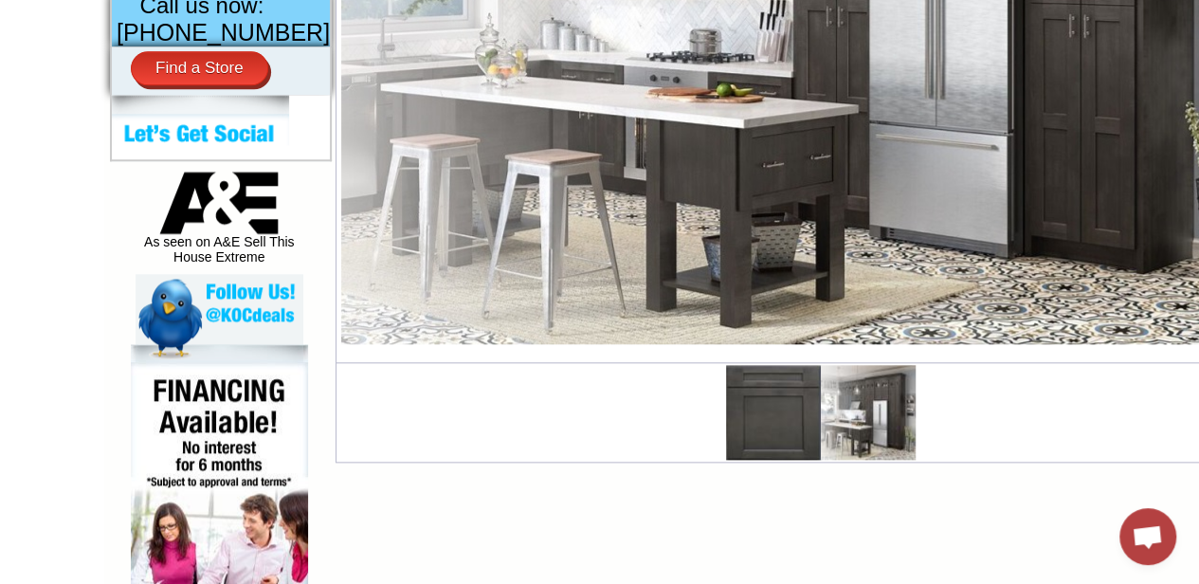
click at [763, 391] on img at bounding box center [773, 412] width 95 height 95
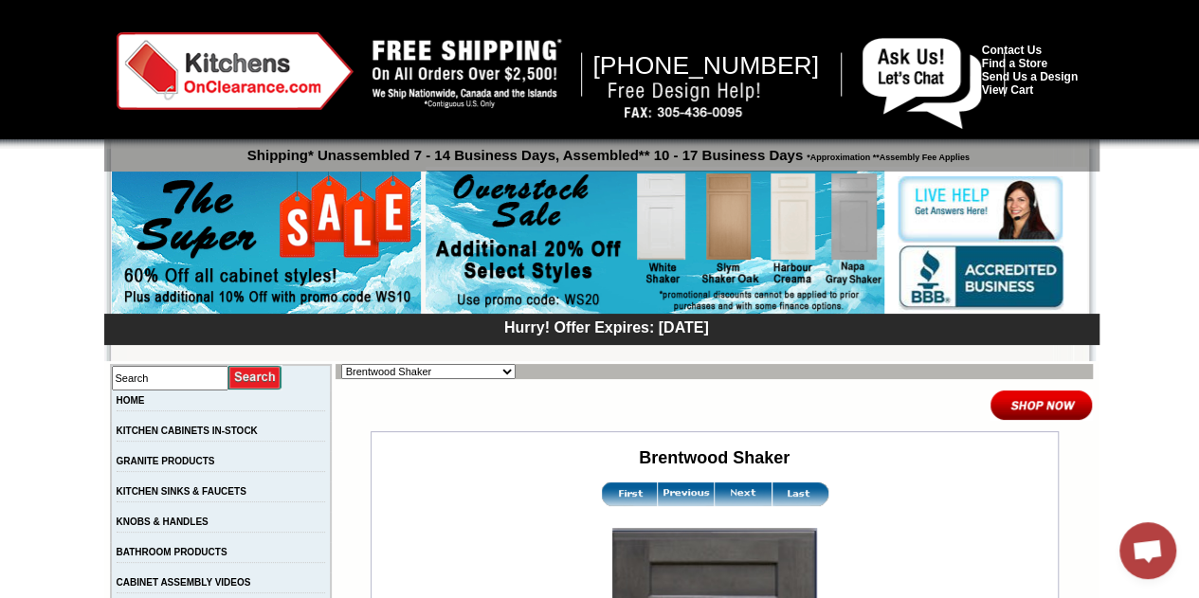
click at [449, 370] on select "Alabaster Shaker [PERSON_NAME] Yellow Walnut [PERSON_NAME] Shaker Baycreek Gray…" at bounding box center [428, 371] width 174 height 15
select select "/gallery.php?RollID=Yorktown_White"
click at [341, 364] on select "Alabaster Shaker [PERSON_NAME] Yellow Walnut [PERSON_NAME] Shaker Baycreek Gray…" at bounding box center [428, 371] width 174 height 15
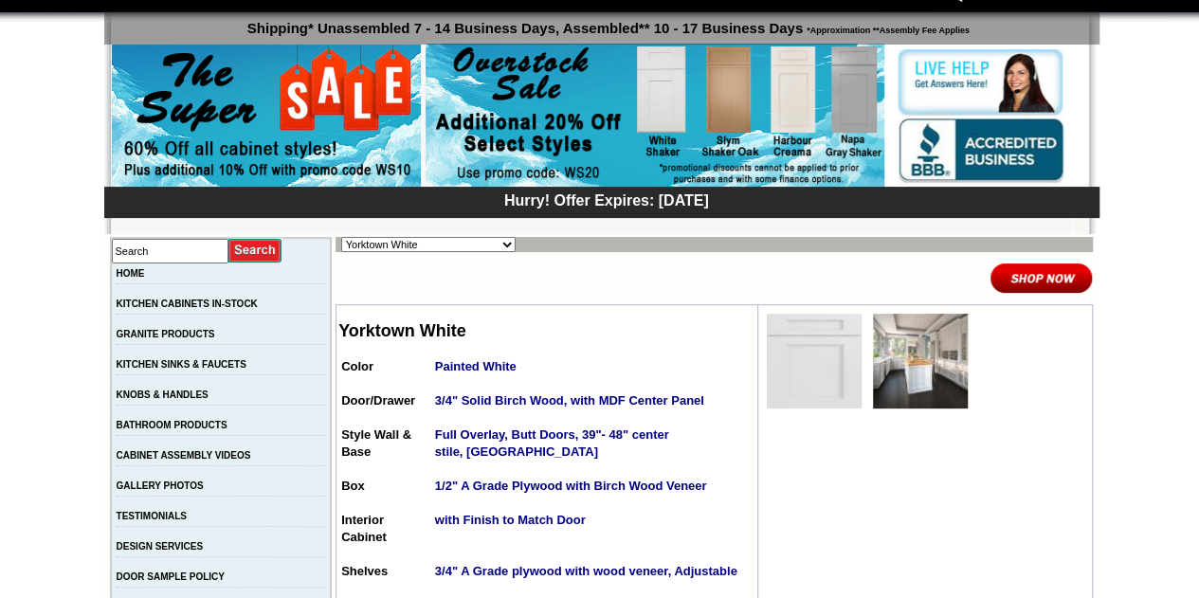
scroll to position [284, 0]
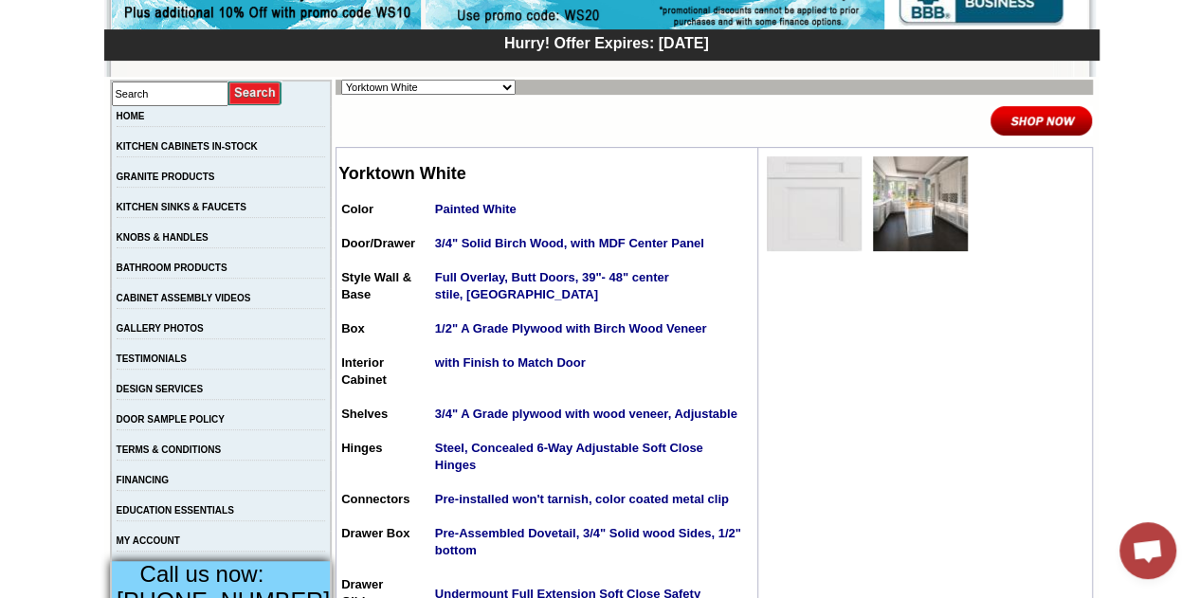
click at [427, 81] on select "Alabaster Shaker [PERSON_NAME] Yellow Walnut [PERSON_NAME] Shaker Baycreek Gray…" at bounding box center [428, 87] width 174 height 15
select select "/gallery.php?RollID=White_Valley_Shaker"
click at [341, 80] on select "Alabaster Shaker [PERSON_NAME] Yellow Walnut [PERSON_NAME] Shaker Baycreek Gray…" at bounding box center [428, 87] width 174 height 15
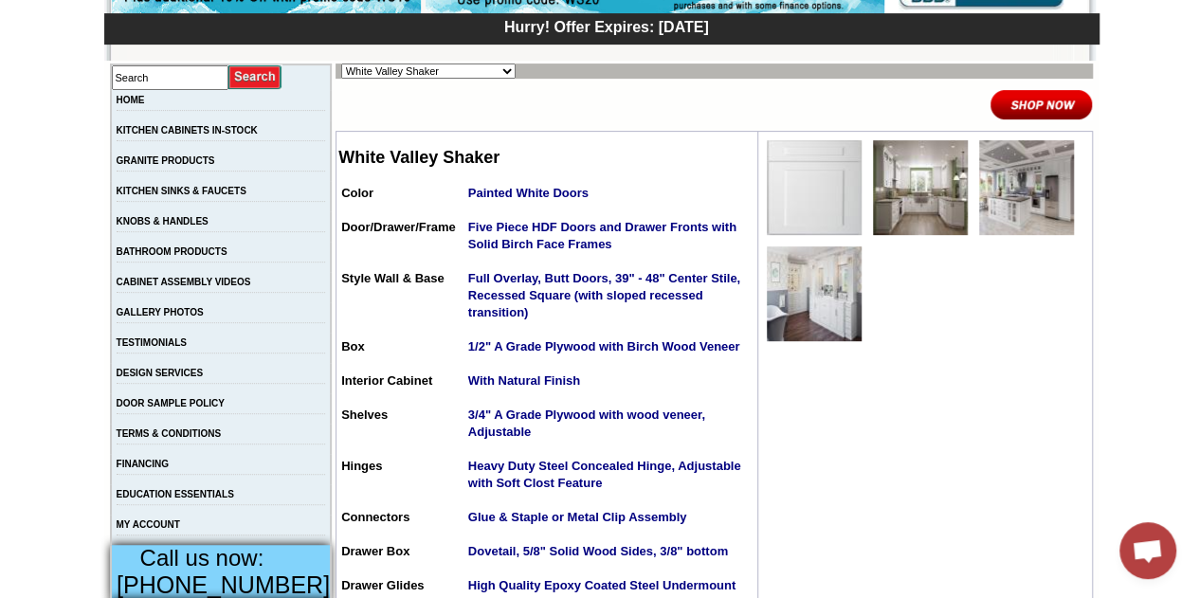
scroll to position [284, 0]
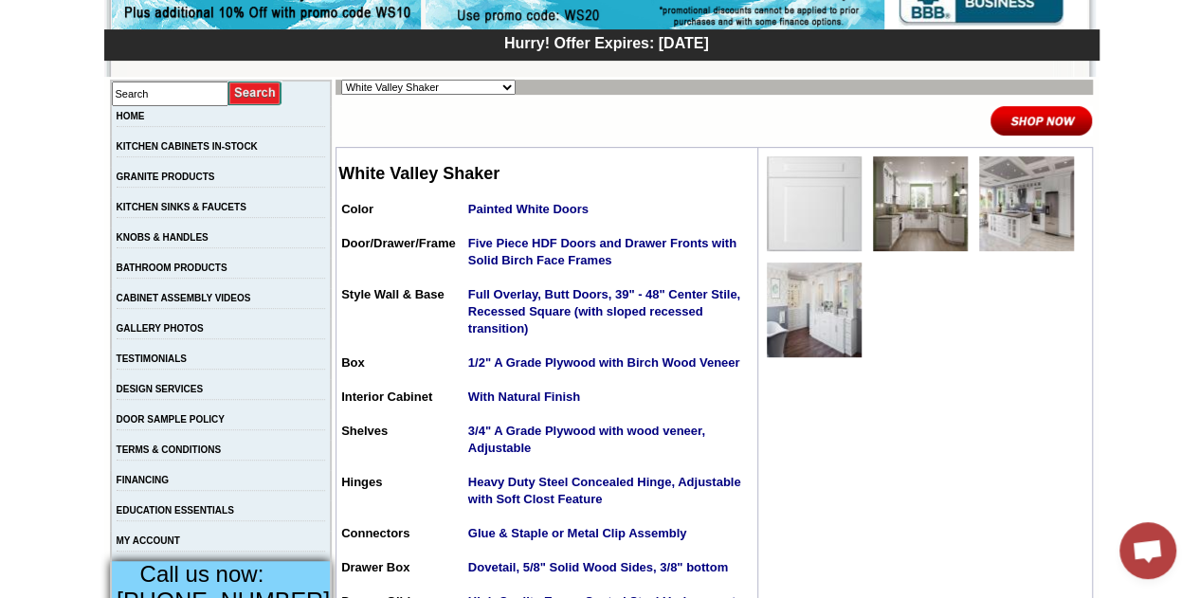
click at [428, 90] on select "Alabaster Shaker [PERSON_NAME] Yellow Walnut [PERSON_NAME] Shaker Baycreek Gray…" at bounding box center [428, 87] width 174 height 15
select select "/gallery.php?RollID=White_Shaker"
click at [341, 80] on select "Alabaster Shaker [PERSON_NAME] Yellow Walnut [PERSON_NAME] Shaker Baycreek Gray…" at bounding box center [428, 87] width 174 height 15
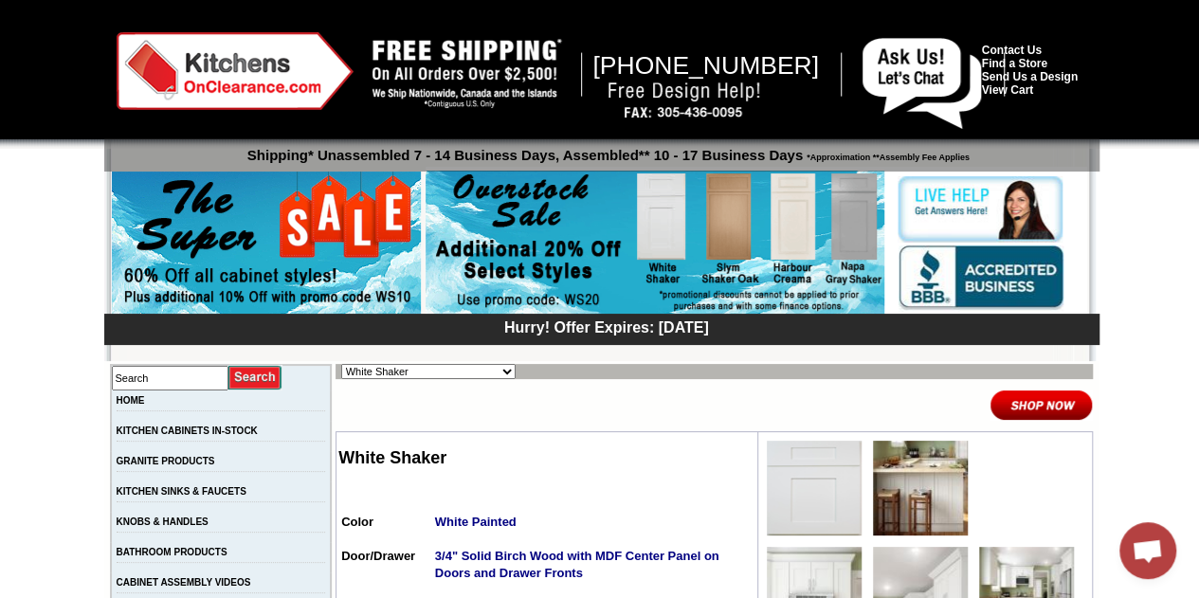
click at [406, 373] on select "Alabaster Shaker [PERSON_NAME] Yellow Walnut [PERSON_NAME] Shaker Baycreek Gray…" at bounding box center [428, 371] width 174 height 15
select select "/gallery.php?RollID=Weathered_Gray"
click at [341, 364] on select "Alabaster Shaker [PERSON_NAME] Yellow Walnut [PERSON_NAME] Shaker Baycreek Gray…" at bounding box center [428, 371] width 174 height 15
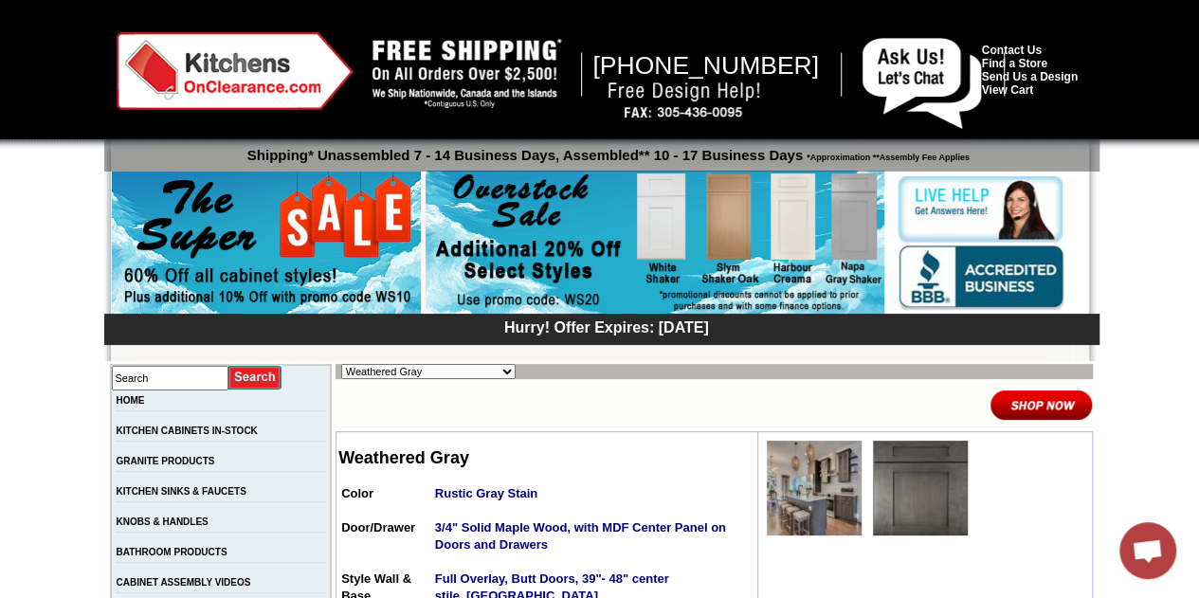
click at [910, 458] on img at bounding box center [920, 488] width 95 height 95
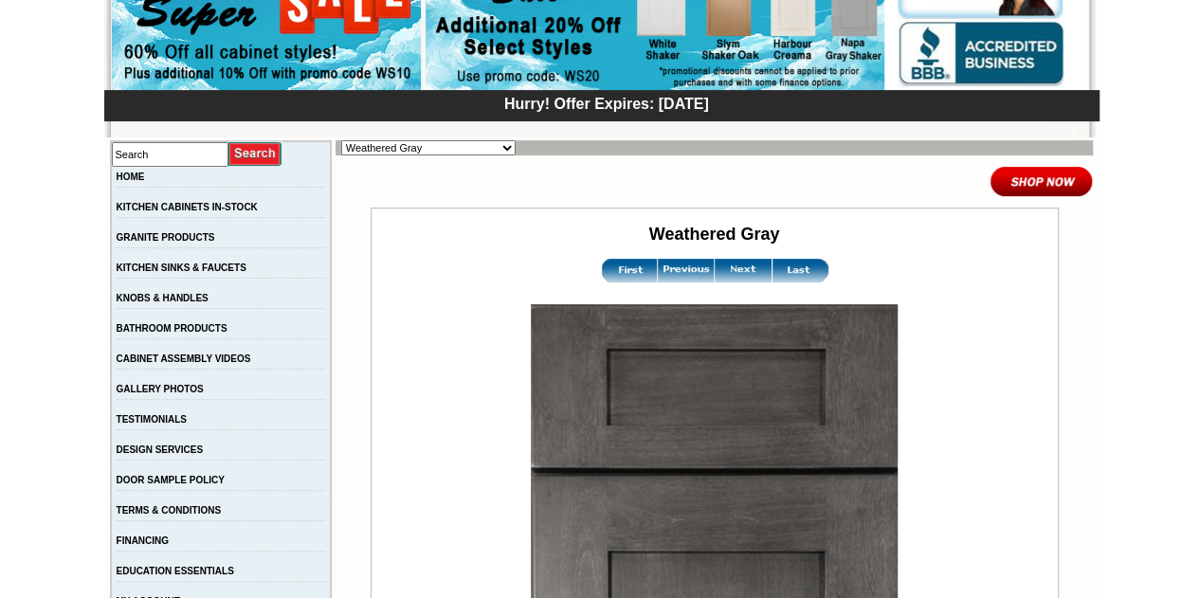
scroll to position [190, 0]
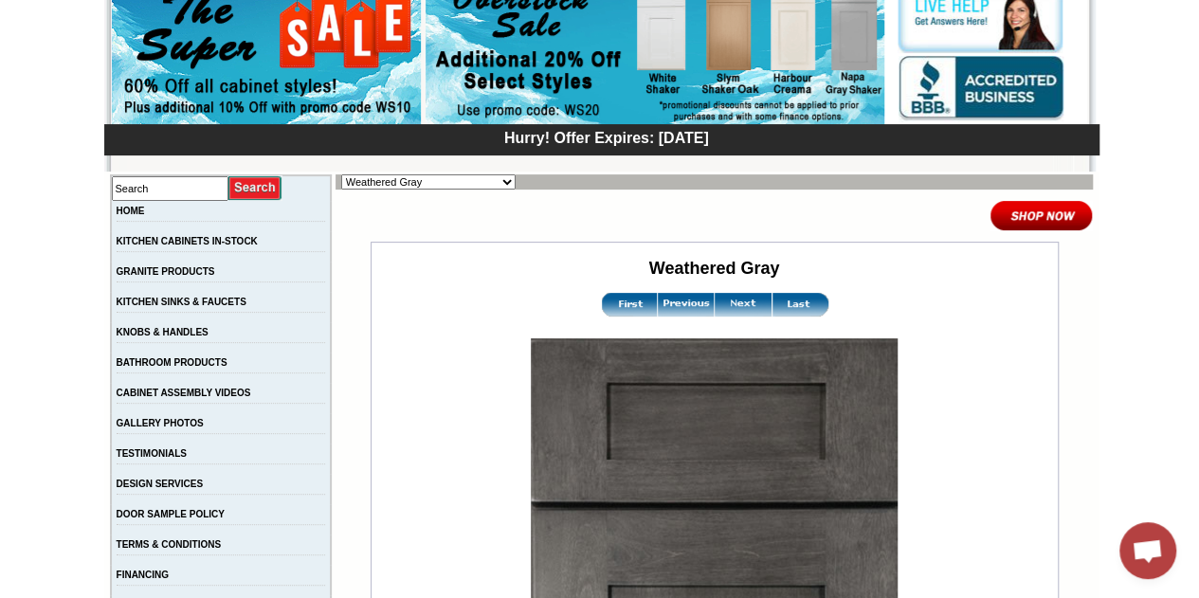
click at [476, 183] on select "Alabaster Shaker Altmann Yellow Walnut Ashton White Shaker Baycreek Gray Beachw…" at bounding box center [428, 181] width 174 height 15
select select "/gallery.php?RollID=Vali_Iced_Mocha"
click at [341, 174] on select "Alabaster Shaker [PERSON_NAME] Yellow Walnut [PERSON_NAME] Shaker Baycreek Gray…" at bounding box center [428, 181] width 174 height 15
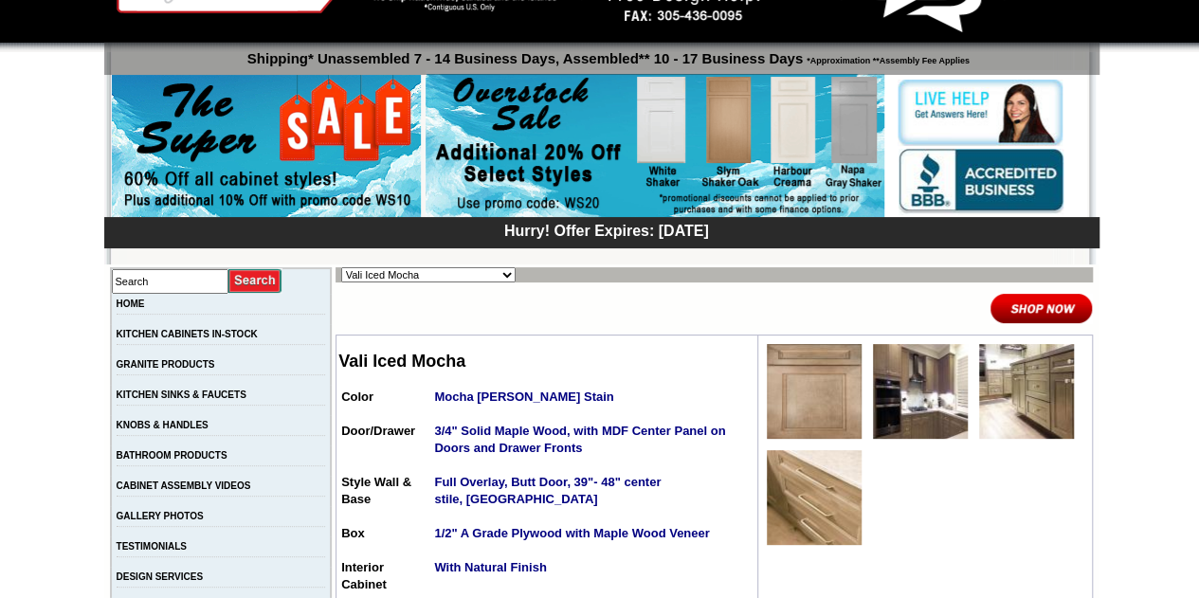
scroll to position [190, 0]
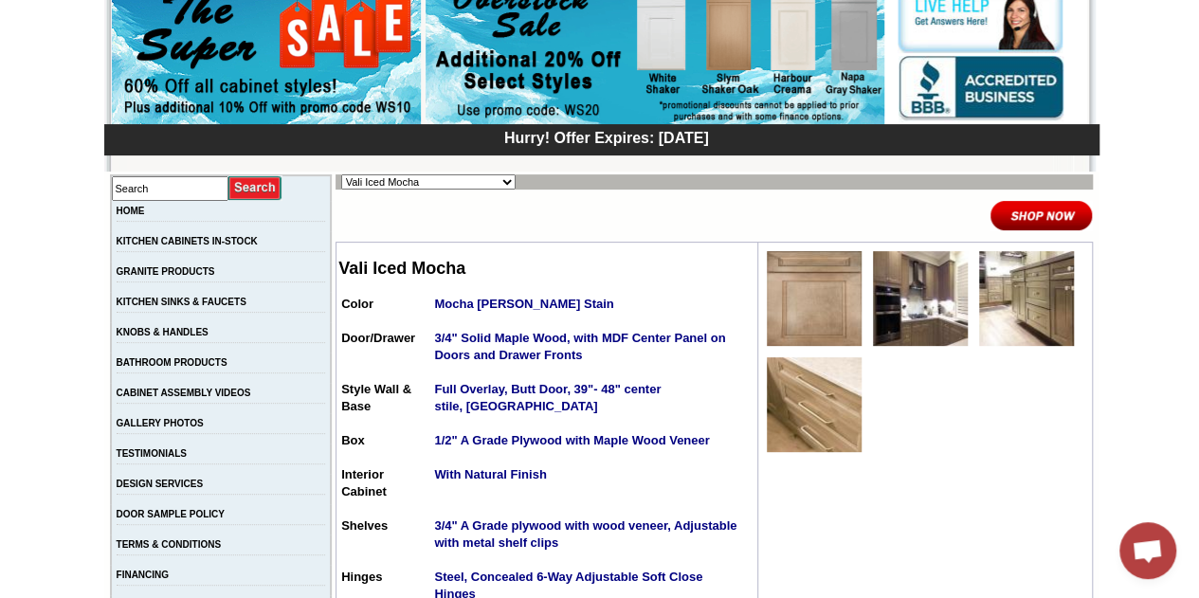
click at [402, 174] on select "Alabaster Shaker [PERSON_NAME] Yellow Walnut [PERSON_NAME] Shaker Baycreek Gray…" at bounding box center [428, 181] width 174 height 15
select select "/gallery.php?RollID=Vanilla_Sky"
click at [341, 174] on select "Alabaster Shaker [PERSON_NAME] Yellow Walnut [PERSON_NAME] Shaker Baycreek Gray…" at bounding box center [428, 181] width 174 height 15
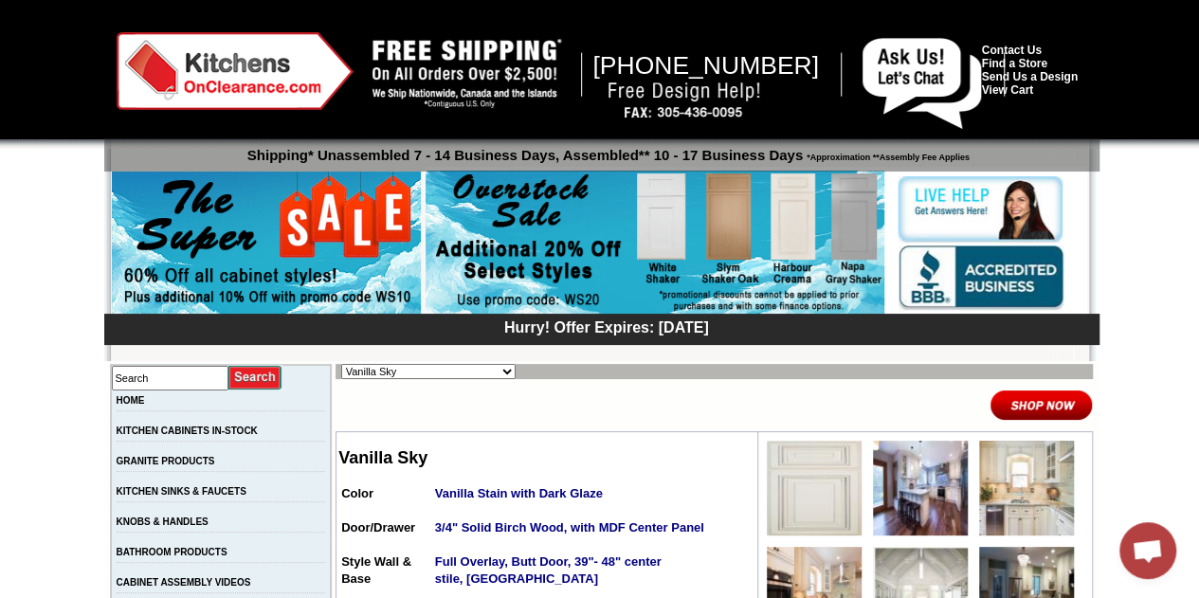
click at [431, 371] on select "Alabaster Shaker [PERSON_NAME] Yellow Walnut [PERSON_NAME] Shaker Baycreek Gray…" at bounding box center [428, 371] width 174 height 15
select select "/gallery.php?RollID=Ultima_Blue_Shaker"
click at [341, 364] on select "Alabaster Shaker [PERSON_NAME] Yellow Walnut [PERSON_NAME] Shaker Baycreek Gray…" at bounding box center [428, 371] width 174 height 15
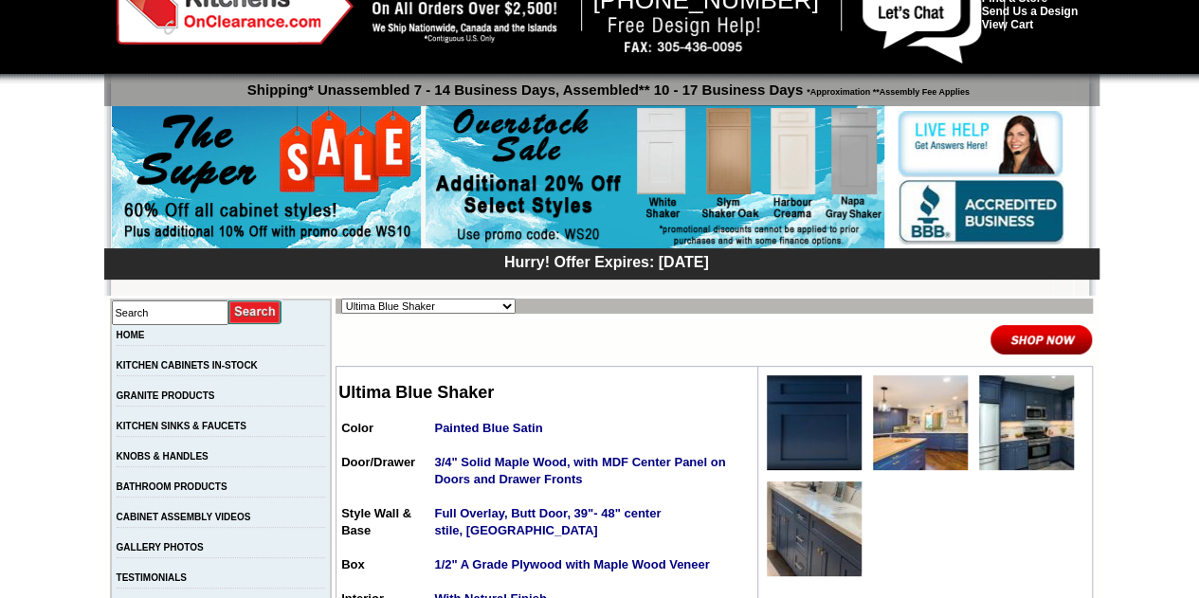
scroll to position [95, 0]
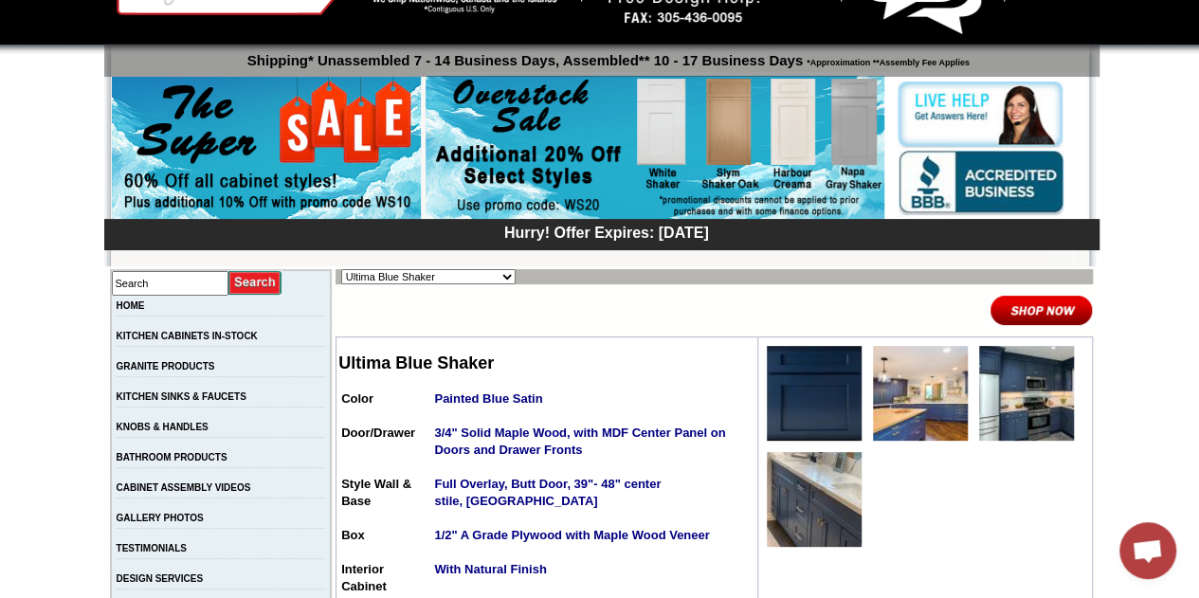
click at [455, 272] on select "Alabaster Shaker [PERSON_NAME] Yellow Walnut [PERSON_NAME] Shaker Baycreek Gray…" at bounding box center [428, 276] width 174 height 15
select select "/gallery.php?RollID=Taupe_Linen_Shaker"
click at [341, 269] on select "Alabaster Shaker [PERSON_NAME] Yellow Walnut [PERSON_NAME] Shaker Baycreek Gray…" at bounding box center [428, 276] width 174 height 15
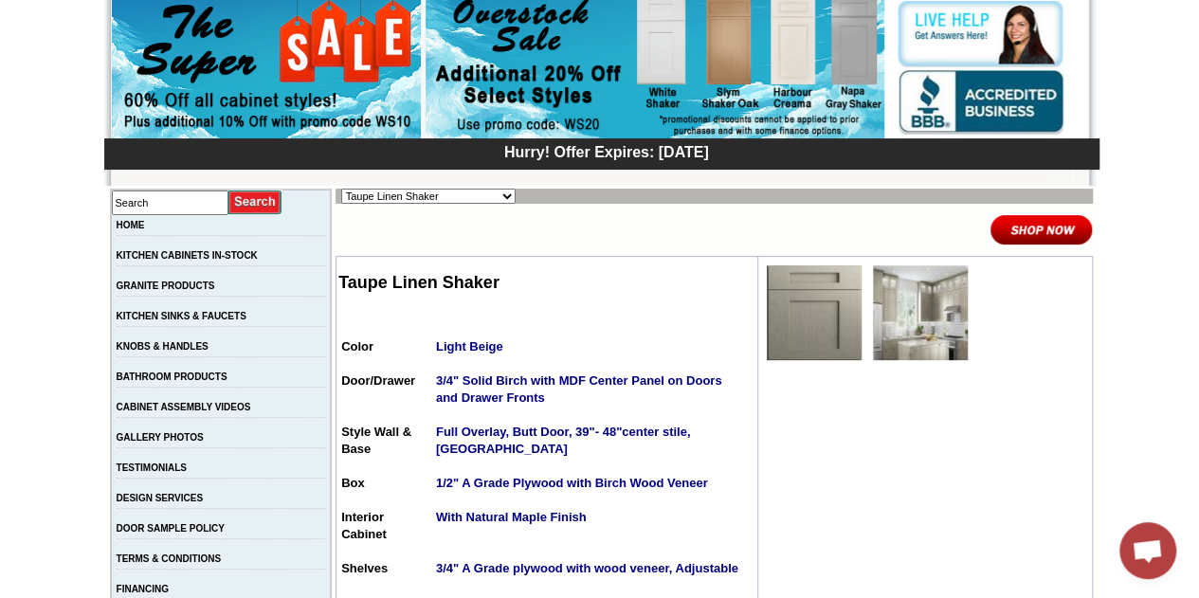
scroll to position [190, 0]
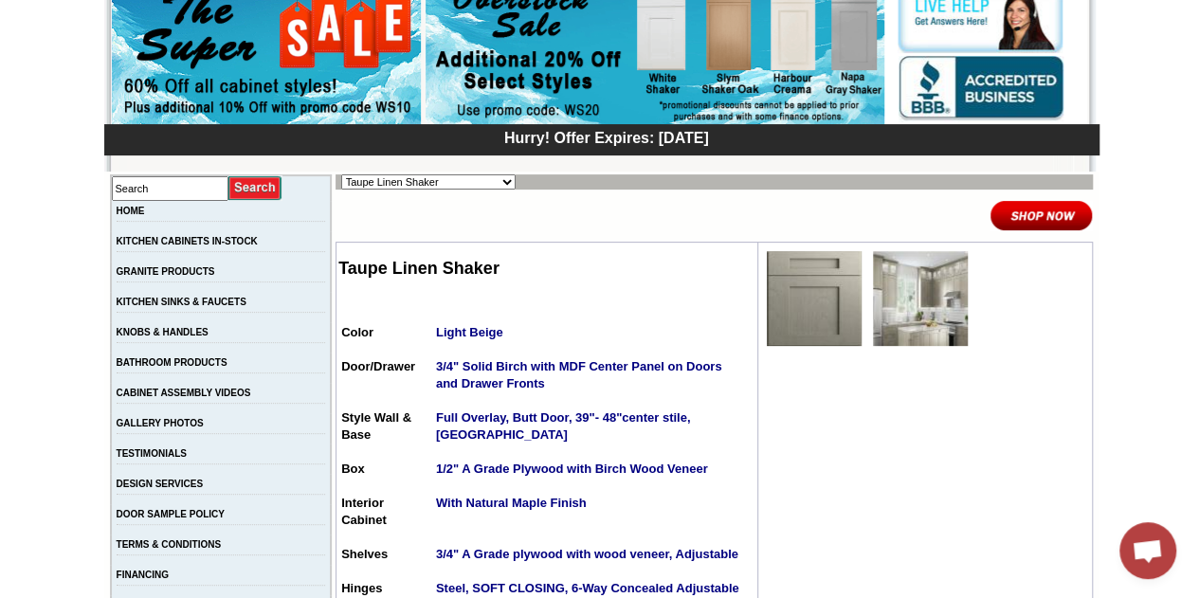
click at [457, 181] on select "Alabaster Shaker [PERSON_NAME] Yellow Walnut [PERSON_NAME] Shaker Baycreek Gray…" at bounding box center [428, 181] width 174 height 15
select select "/gallery.php?RollID=Soho_White"
click at [341, 174] on select "Alabaster Shaker [PERSON_NAME] Yellow Walnut [PERSON_NAME] Shaker Baycreek Gray…" at bounding box center [428, 181] width 174 height 15
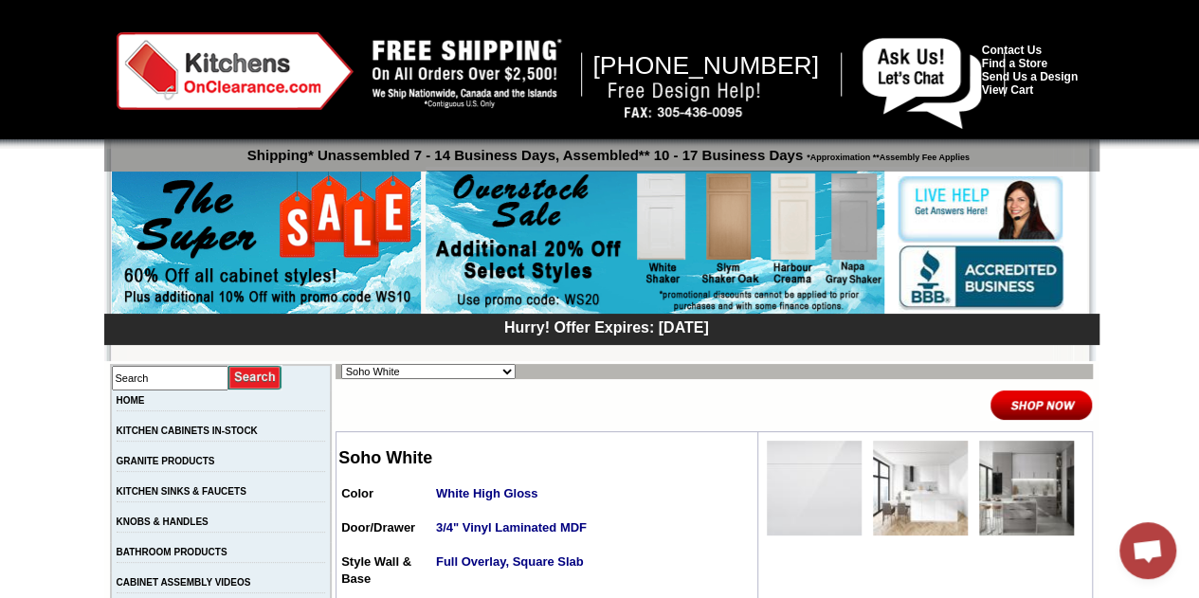
click at [396, 366] on select "Alabaster Shaker [PERSON_NAME] Yellow Walnut [PERSON_NAME] Shaker Baycreek Gray…" at bounding box center [428, 371] width 174 height 15
select select "/gallery.php?RollID=Slym_Brown_Shaker"
click at [341, 364] on select "Alabaster Shaker [PERSON_NAME] Yellow Walnut [PERSON_NAME] Shaker Baycreek Gray…" at bounding box center [428, 371] width 174 height 15
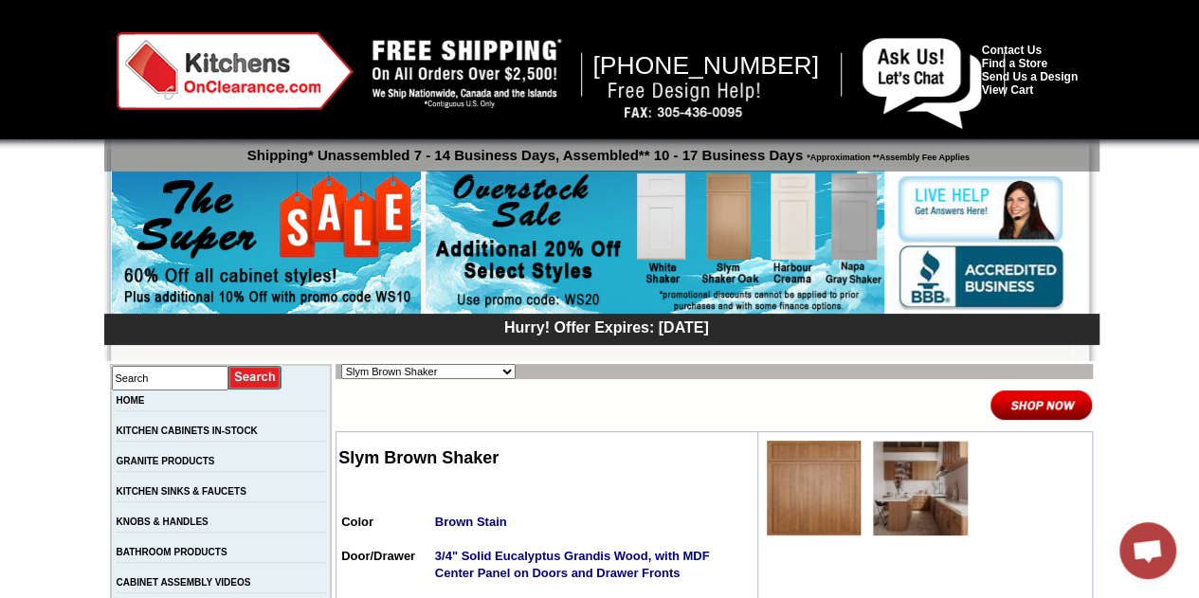
click at [450, 377] on select "Alabaster Shaker [PERSON_NAME] Yellow Walnut [PERSON_NAME] Shaker Baycreek Gray…" at bounding box center [428, 371] width 174 height 15
select select "/gallery.php?RollID=Oxford_White"
click at [341, 364] on select "Alabaster Shaker [PERSON_NAME] Yellow Walnut [PERSON_NAME] Shaker Baycreek Gray…" at bounding box center [428, 371] width 174 height 15
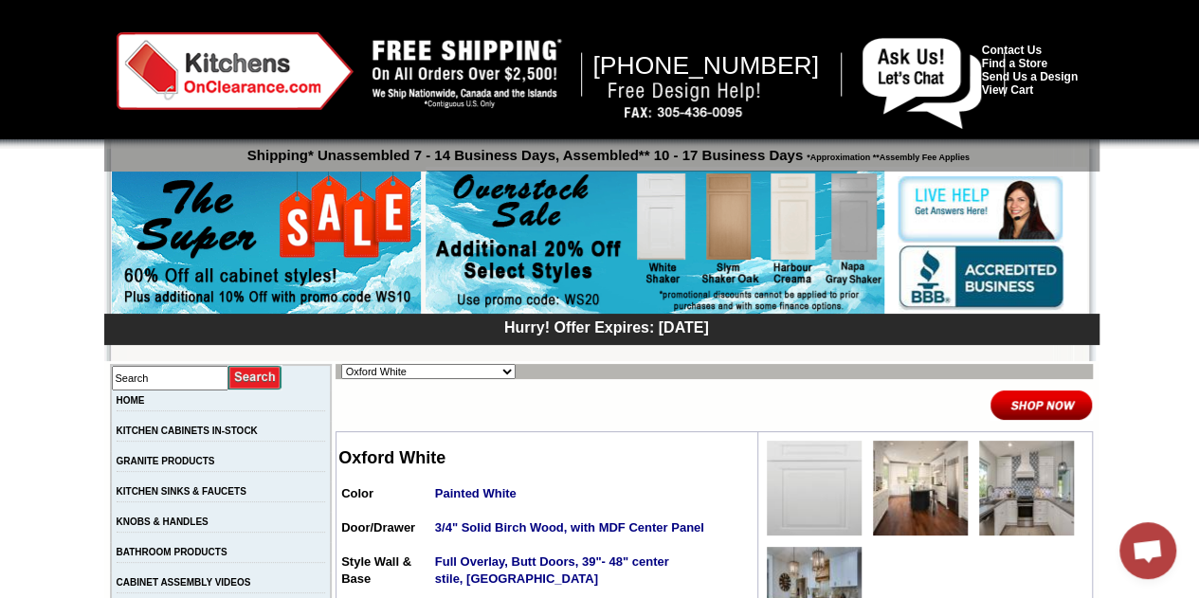
click at [459, 369] on select "Alabaster Shaker [PERSON_NAME] Yellow Walnut [PERSON_NAME] Shaker Baycreek Gray…" at bounding box center [428, 371] width 174 height 15
select select "/gallery.php?RollID=Maxwell_Yellow_Oak"
click at [341, 364] on select "Alabaster Shaker [PERSON_NAME] Yellow Walnut [PERSON_NAME] Shaker Baycreek Gray…" at bounding box center [428, 371] width 174 height 15
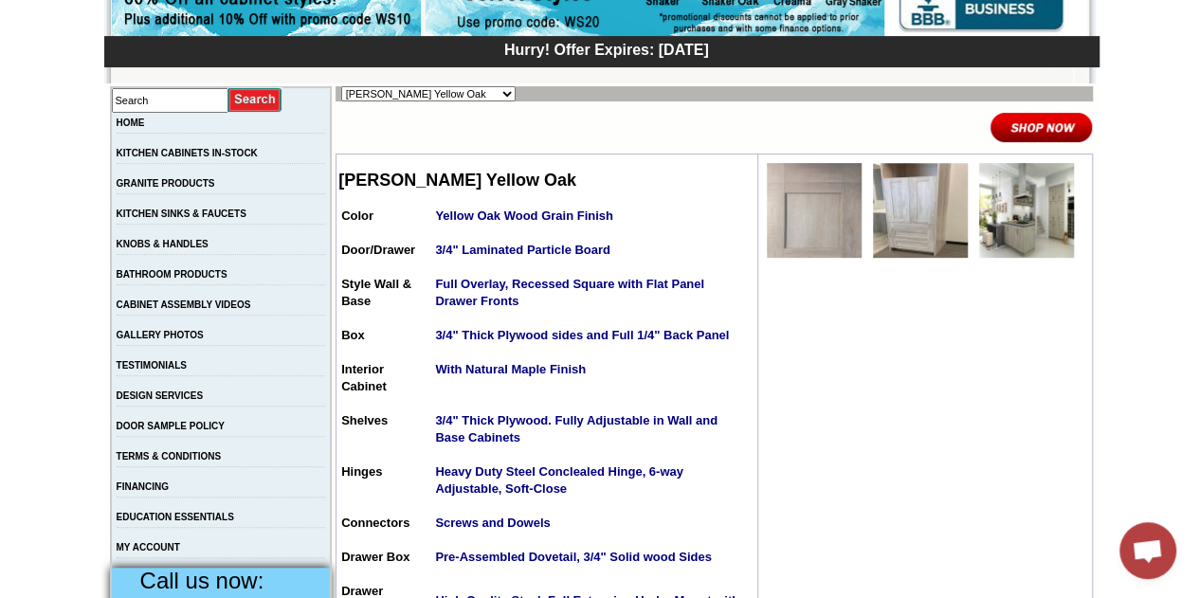
scroll to position [190, 0]
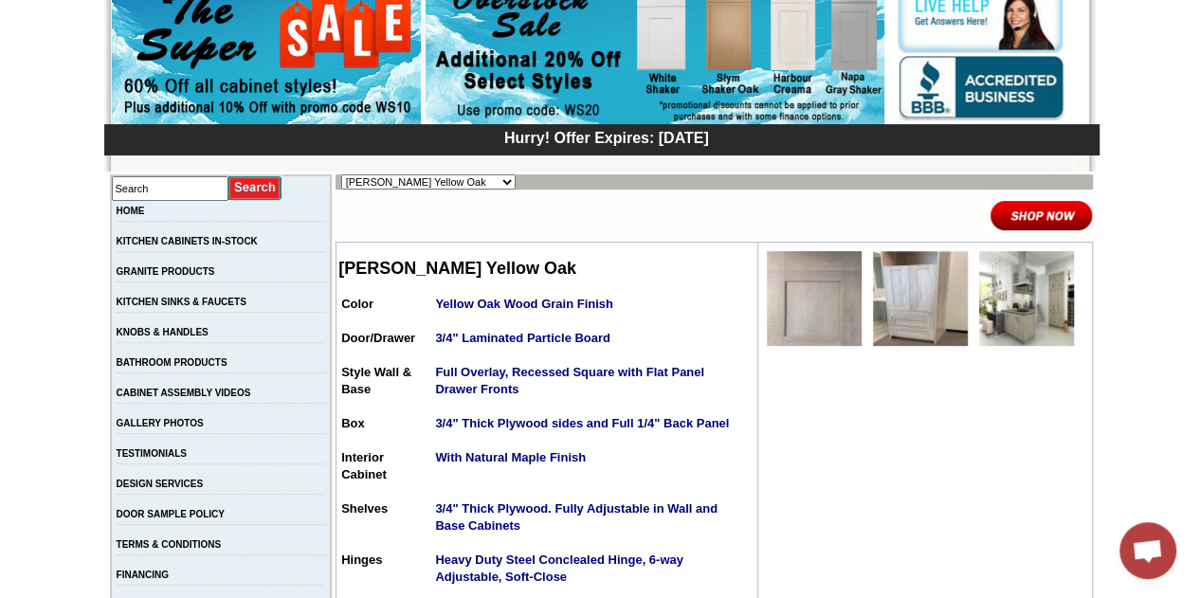
click at [411, 184] on select "Alabaster Shaker [PERSON_NAME] Yellow Walnut [PERSON_NAME] Shaker Baycreek Gray…" at bounding box center [428, 181] width 174 height 15
select select "/gallery.php?RollID=Napa_Gray_Shaker"
click at [341, 174] on select "Alabaster Shaker [PERSON_NAME] Yellow Walnut [PERSON_NAME] Shaker Baycreek Gray…" at bounding box center [428, 181] width 174 height 15
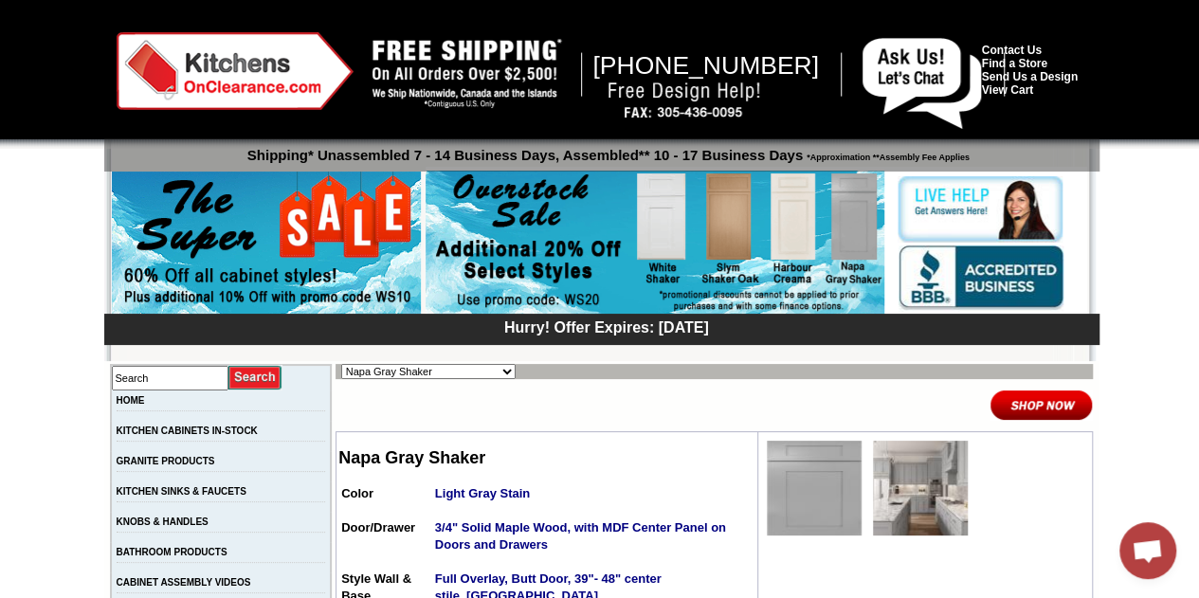
click at [400, 374] on select "Alabaster Shaker [PERSON_NAME] Yellow Walnut [PERSON_NAME] Shaker Baycreek Gray…" at bounding box center [428, 371] width 174 height 15
select select "/gallery.php?RollID=Mountain_Gray"
click at [341, 364] on select "Alabaster Shaker [PERSON_NAME] Yellow Walnut [PERSON_NAME] Shaker Baycreek Gray…" at bounding box center [428, 371] width 174 height 15
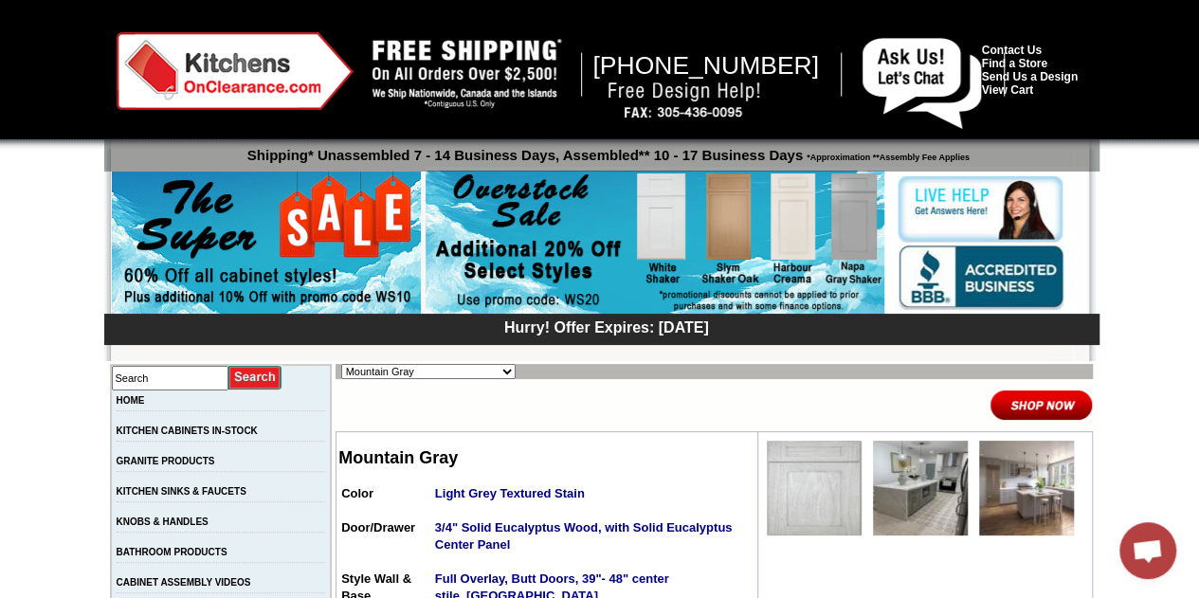
click at [458, 372] on select "Alabaster Shaker [PERSON_NAME] Yellow Walnut [PERSON_NAME] Shaker Baycreek Gray…" at bounding box center [428, 371] width 174 height 15
select select "/gallery.php?RollID=Rayne_Matte_Green"
click at [341, 364] on select "Alabaster Shaker [PERSON_NAME] Yellow Walnut [PERSON_NAME] Shaker Baycreek Gray…" at bounding box center [428, 371] width 174 height 15
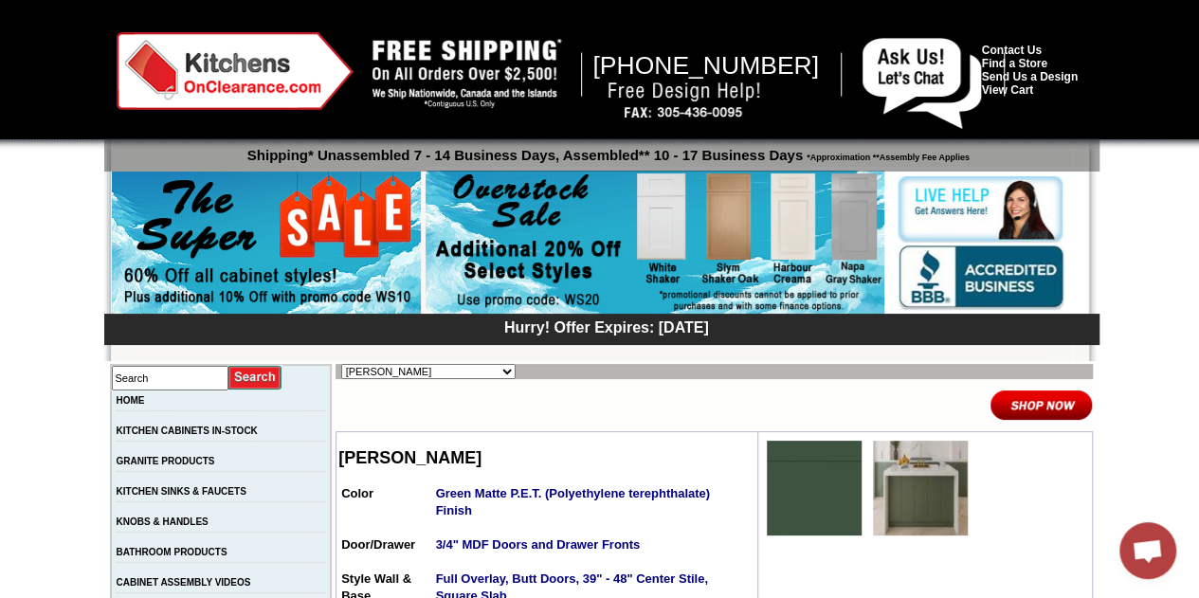
click at [445, 367] on select "Alabaster Shaker [PERSON_NAME] Yellow Walnut [PERSON_NAME] Shaker Baycreek Gray…" at bounding box center [428, 371] width 174 height 15
select select "/gallery.php?RollID=Ultima_Blue_Shaker"
click at [341, 364] on select "Alabaster Shaker [PERSON_NAME] Yellow Walnut [PERSON_NAME] Shaker Baycreek Gray…" at bounding box center [428, 371] width 174 height 15
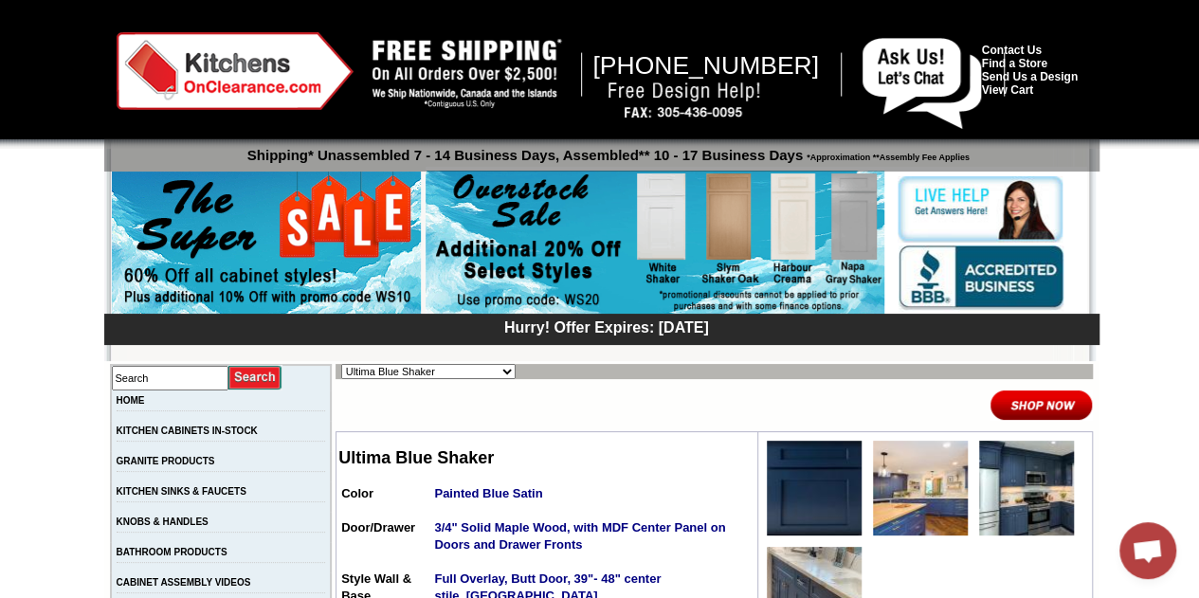
click at [442, 374] on select "Alabaster Shaker [PERSON_NAME] Yellow Walnut [PERSON_NAME] Shaker Baycreek Gray…" at bounding box center [428, 371] width 174 height 15
select select "/gallery.php?RollID=Slym_Shaker_Oak"
click at [341, 364] on select "Alabaster Shaker [PERSON_NAME] Yellow Walnut [PERSON_NAME] Shaker Baycreek Gray…" at bounding box center [428, 371] width 174 height 15
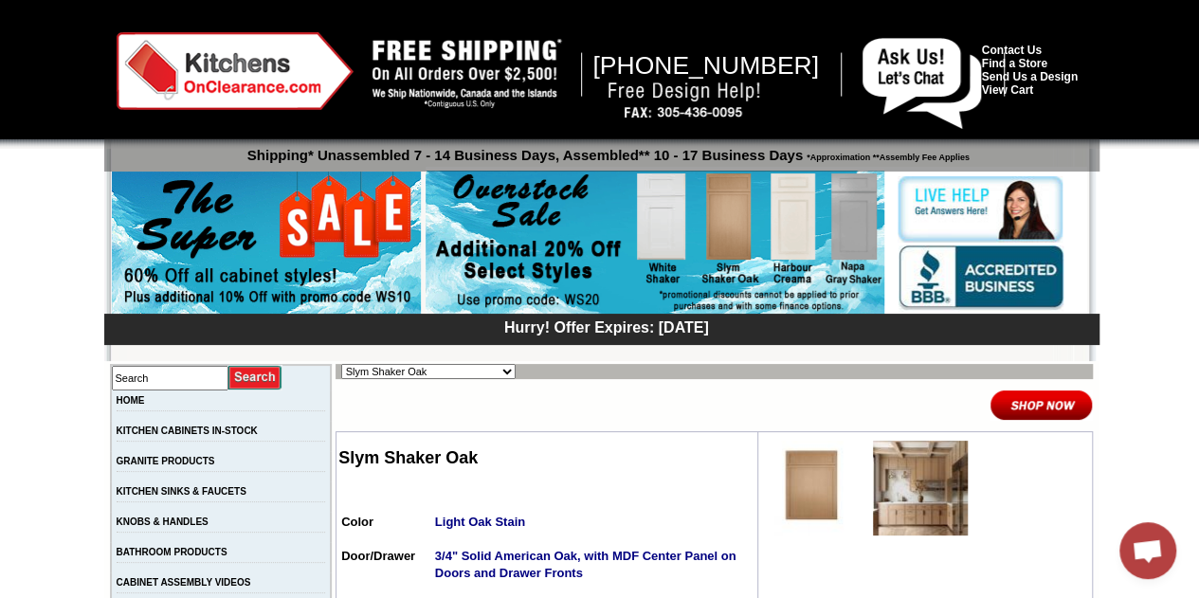
click at [444, 367] on select "Alabaster Shaker [PERSON_NAME] Yellow Walnut [PERSON_NAME] Shaker Baycreek Gray…" at bounding box center [428, 371] width 174 height 15
select select "/gallery.php?RollID=Vanilla_Sky"
click at [341, 364] on select "Alabaster Shaker [PERSON_NAME] Yellow Walnut [PERSON_NAME] Shaker Baycreek Gray…" at bounding box center [428, 371] width 174 height 15
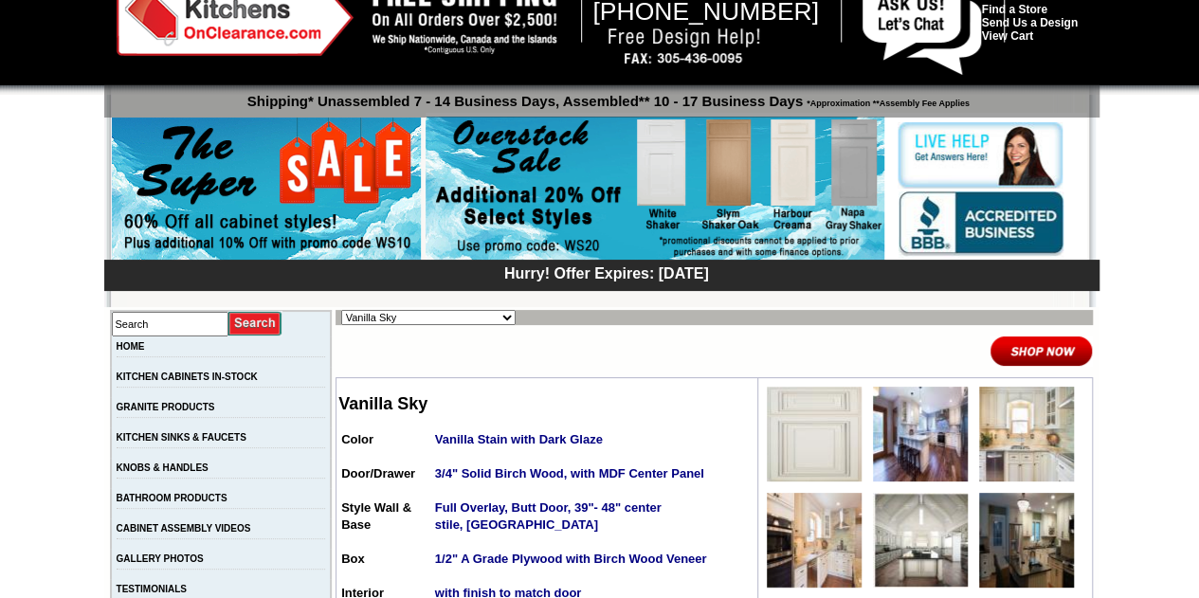
scroll to position [95, 0]
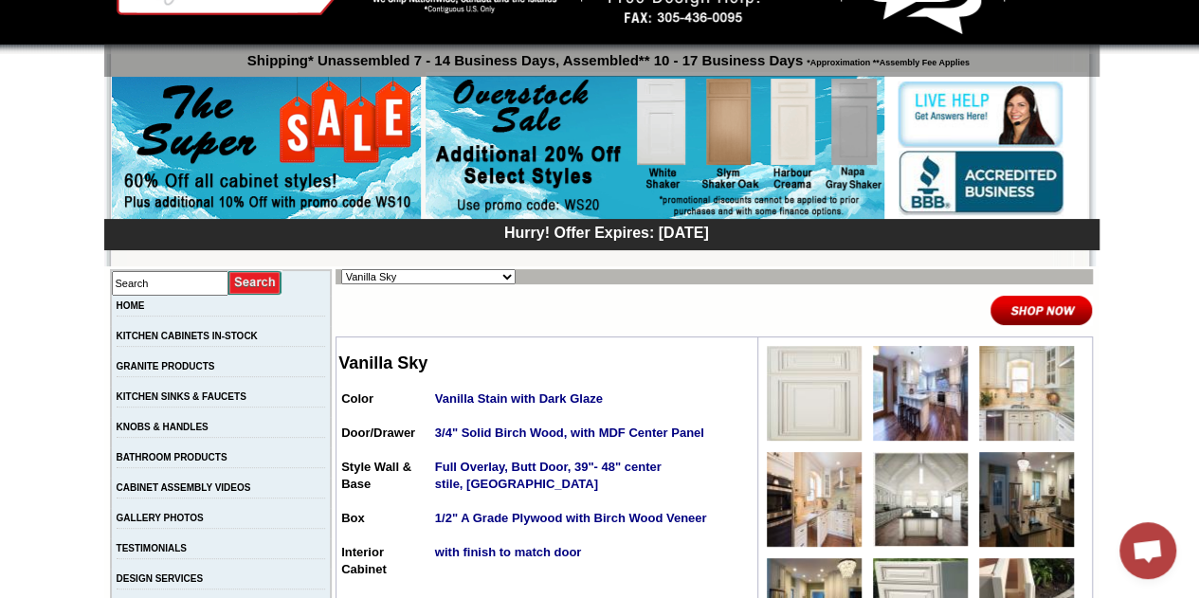
click at [476, 282] on select "Alabaster Shaker [PERSON_NAME] Yellow Walnut [PERSON_NAME] Shaker Baycreek Gray…" at bounding box center [428, 276] width 174 height 15
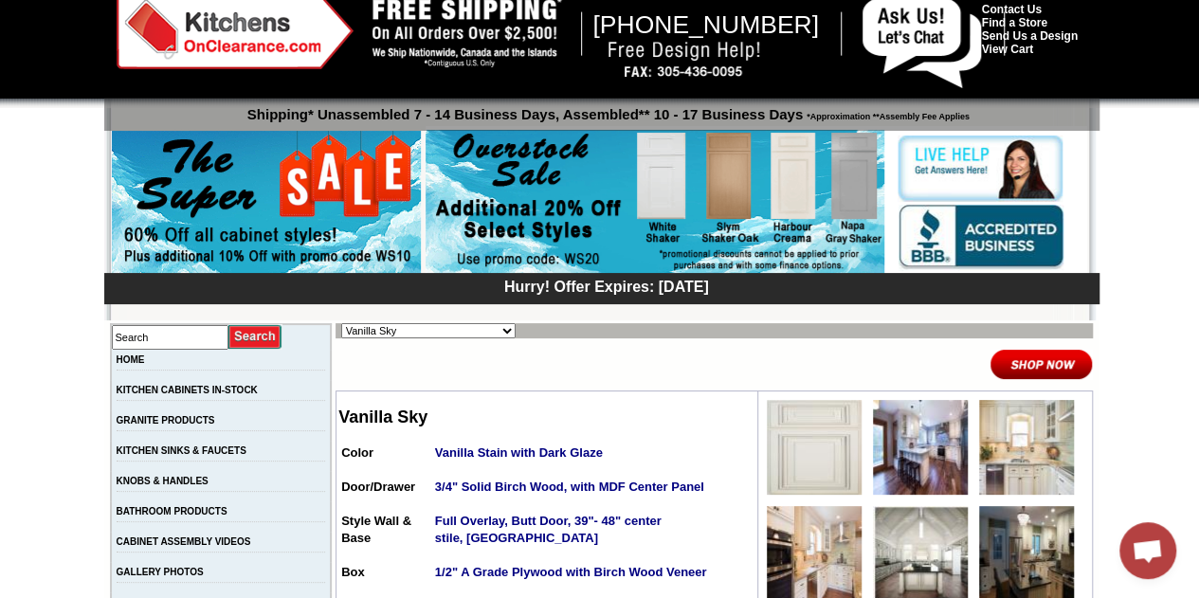
scroll to position [0, 0]
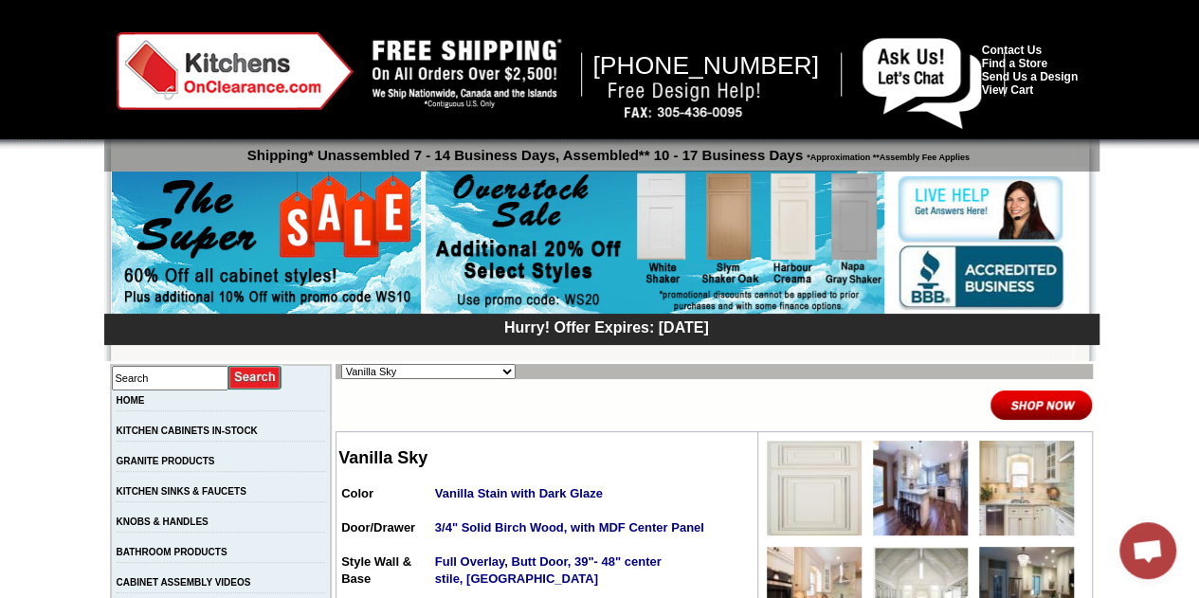
click at [409, 371] on select "Alabaster Shaker [PERSON_NAME] Yellow Walnut [PERSON_NAME] Shaker Baycreek Gray…" at bounding box center [428, 371] width 174 height 15
select select "/gallery.php?RollID=Kentwood_Natural_Shaker"
click at [341, 364] on select "Alabaster Shaker [PERSON_NAME] Yellow Walnut [PERSON_NAME] Shaker Baycreek Gray…" at bounding box center [428, 371] width 174 height 15
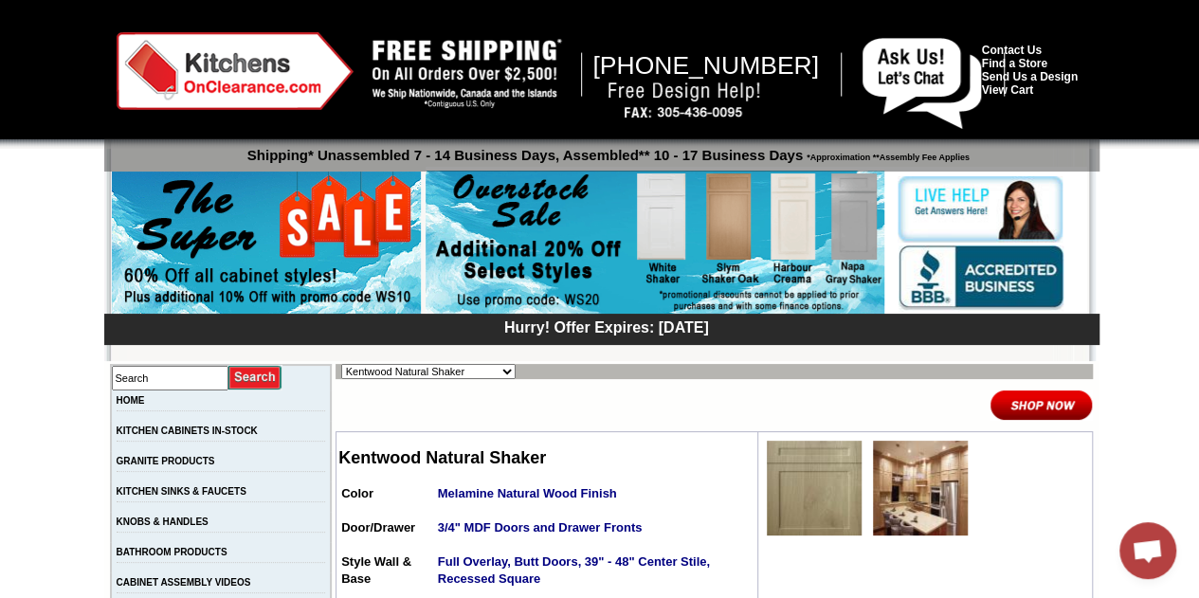
scroll to position [284, 0]
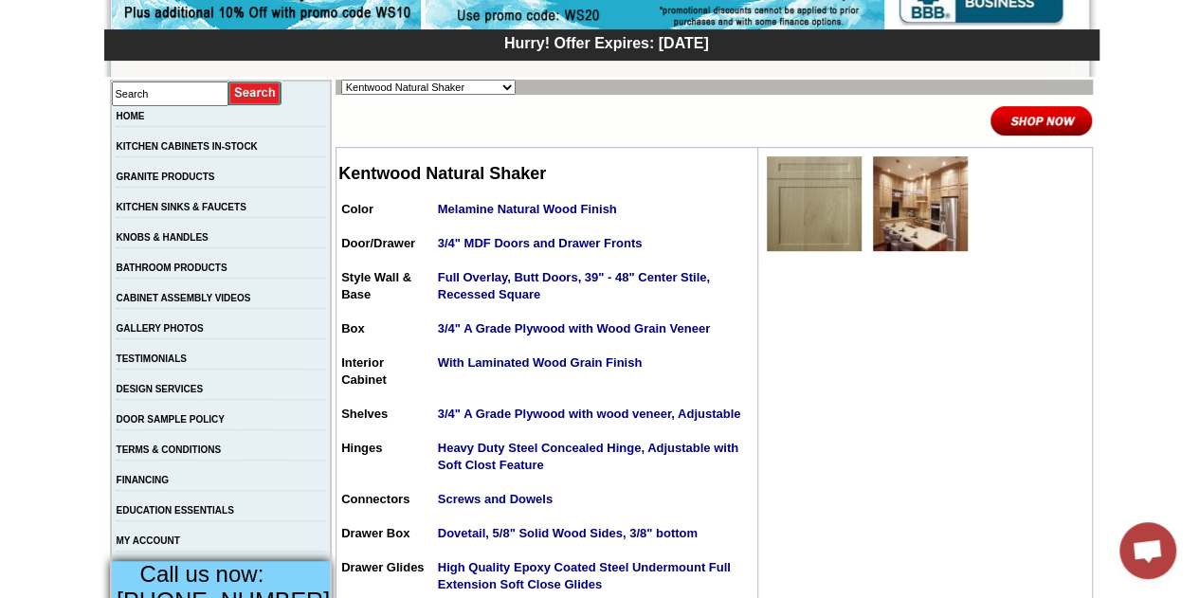
click at [453, 81] on select "Alabaster Shaker [PERSON_NAME] Yellow Walnut [PERSON_NAME] Shaker Baycreek Gray…" at bounding box center [428, 87] width 174 height 15
select select "/gallery.php?RollID=Belton_Blue_Shaker"
click at [341, 80] on select "Alabaster Shaker [PERSON_NAME] Yellow Walnut [PERSON_NAME] Shaker Baycreek Gray…" at bounding box center [428, 87] width 174 height 15
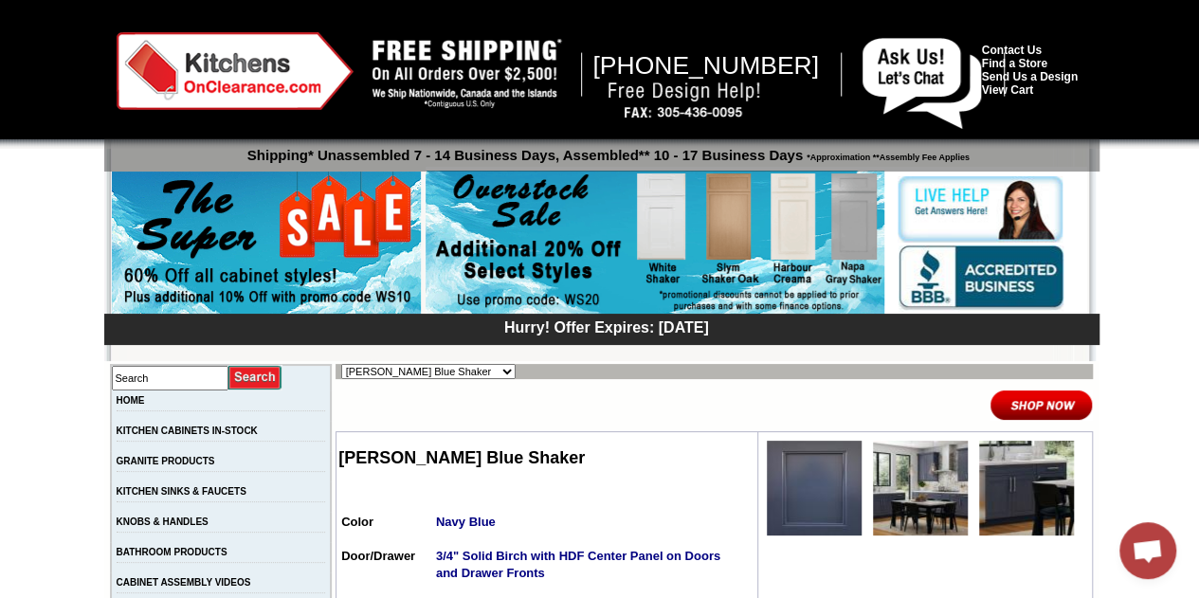
click at [1025, 489] on img at bounding box center [1026, 488] width 95 height 95
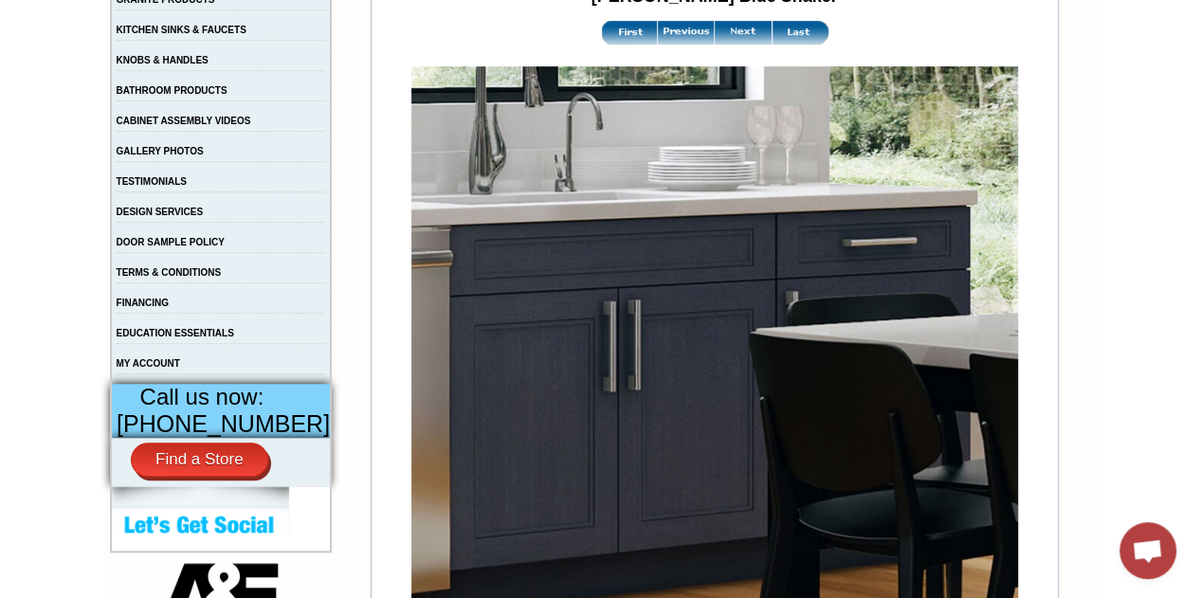
scroll to position [284, 0]
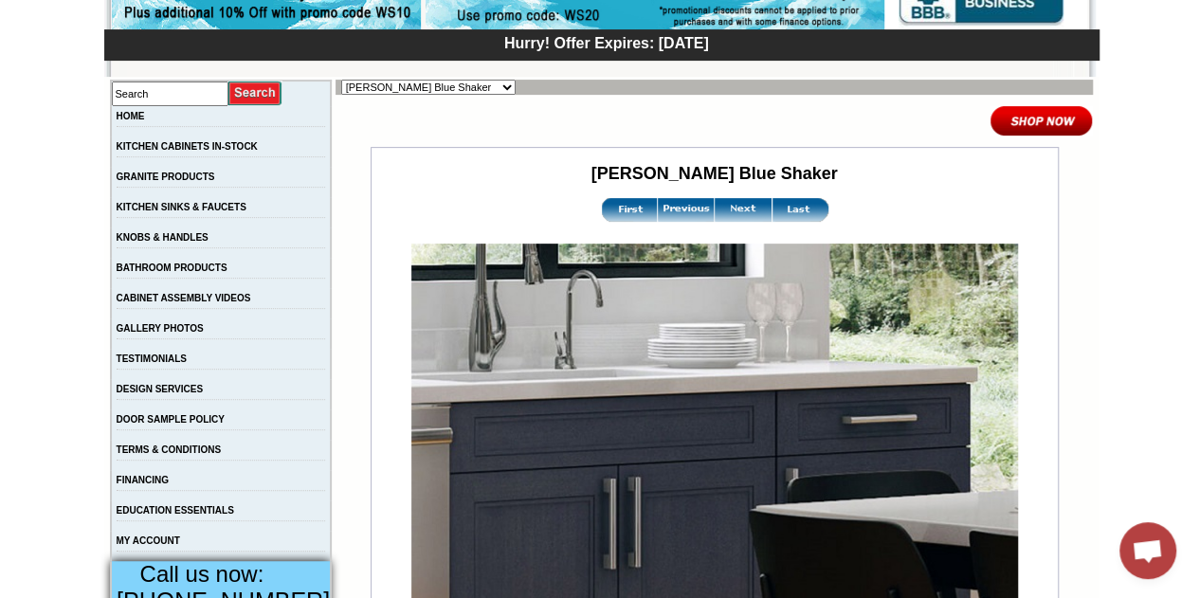
click at [459, 91] on select "Alabaster Shaker Altmann Yellow Walnut Ashton White Shaker Baycreek Gray Beachw…" at bounding box center [428, 87] width 174 height 15
select select "/gallery.php?RollID=Blue_Royalle"
click at [341, 80] on select "Alabaster Shaker Altmann Yellow Walnut Ashton White Shaker Baycreek Gray Beachw…" at bounding box center [428, 87] width 174 height 15
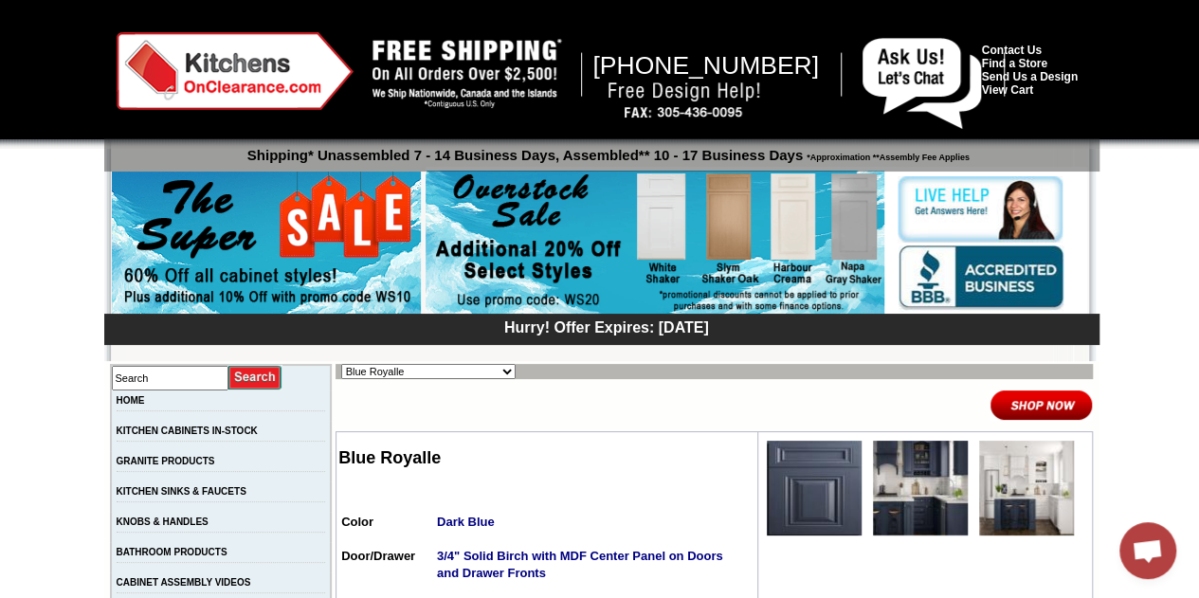
click at [1022, 484] on img at bounding box center [1026, 488] width 95 height 95
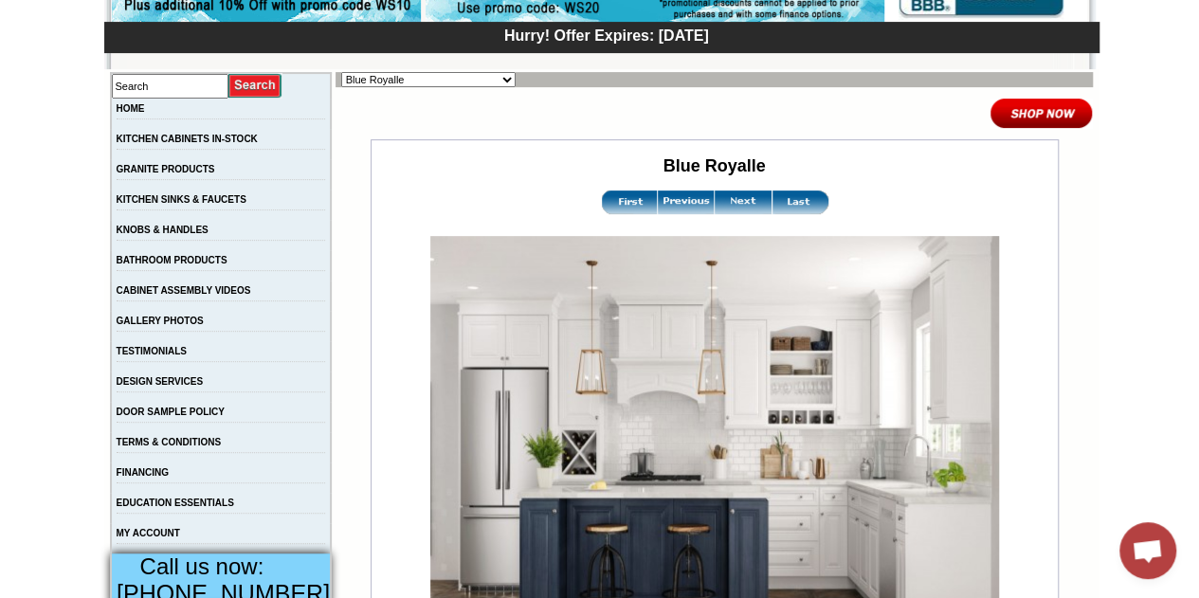
scroll to position [284, 0]
